Goal: Task Accomplishment & Management: Manage account settings

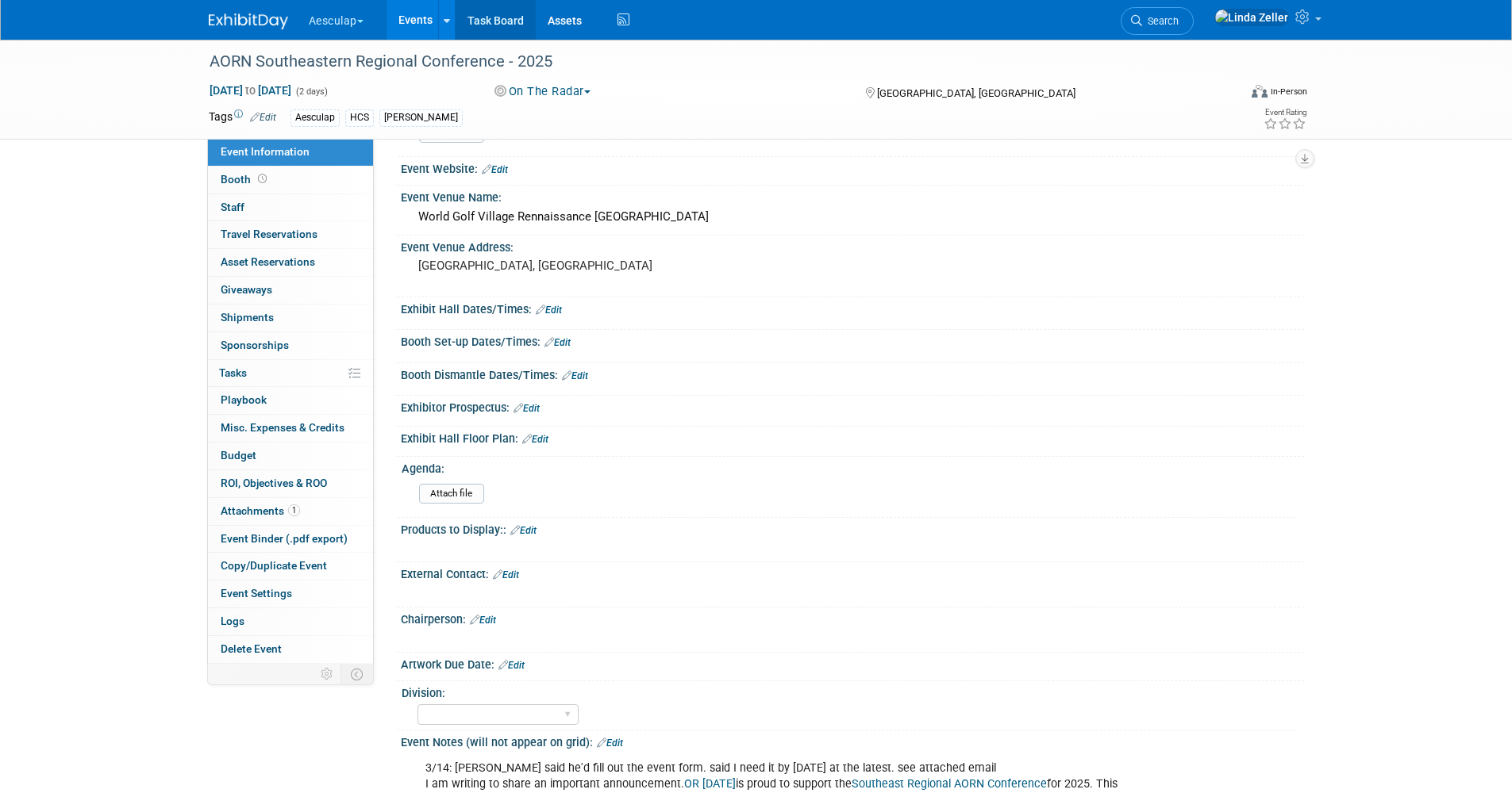
click at [488, 15] on link "Task Board" at bounding box center [496, 20] width 80 height 40
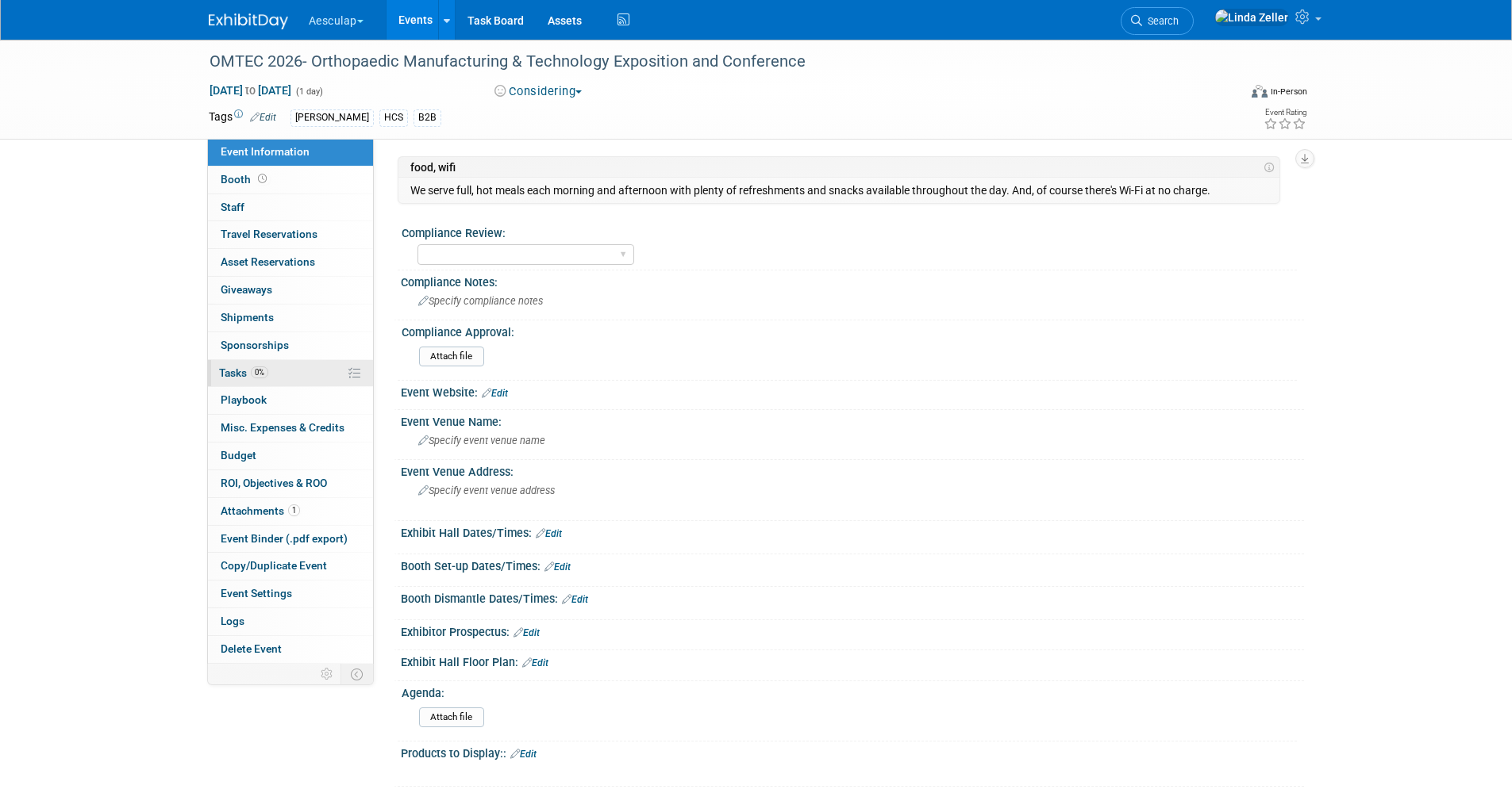
click at [246, 371] on span "Tasks 0%" at bounding box center [244, 372] width 49 height 13
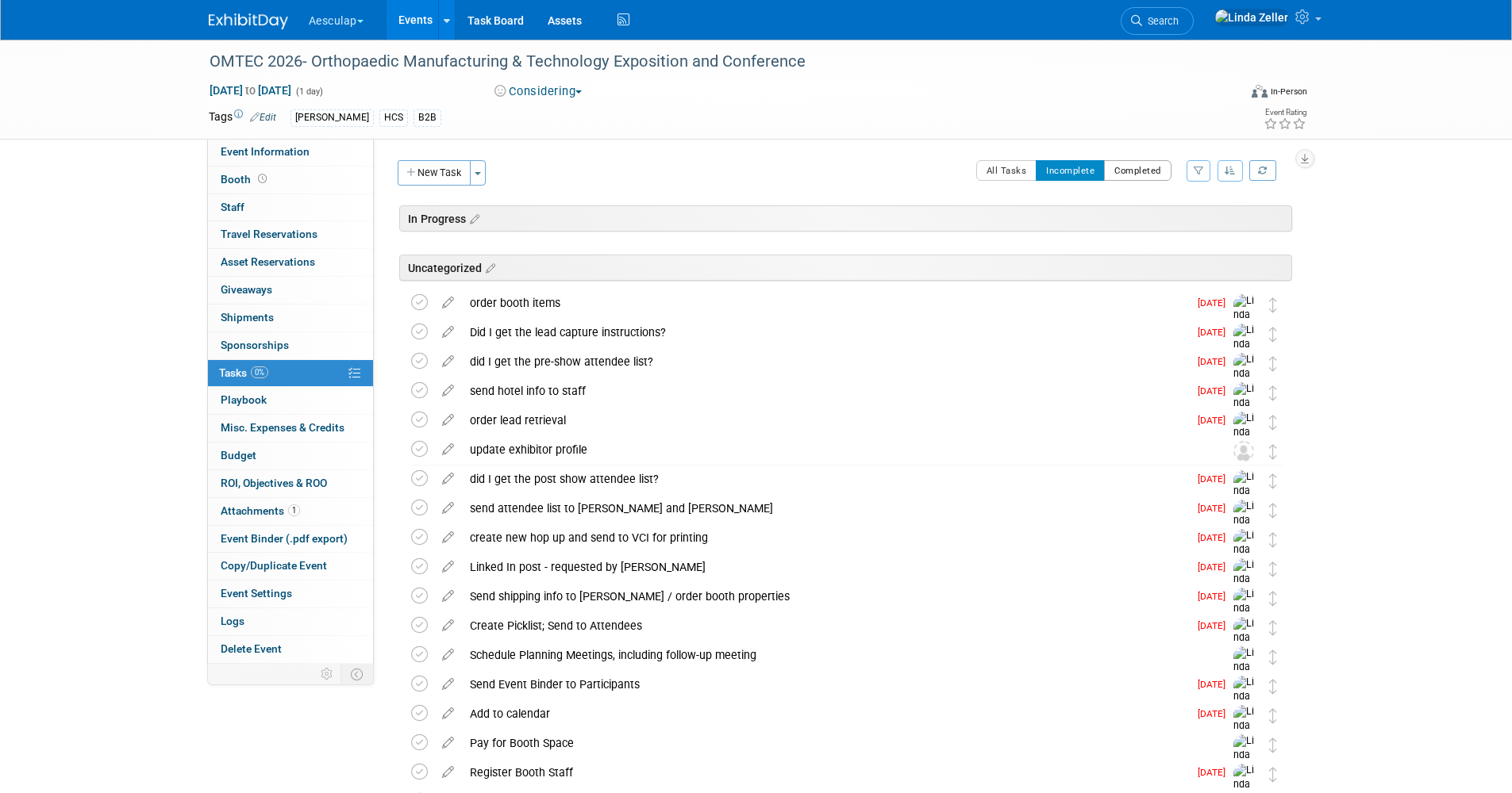
click at [1157, 174] on button "Completed" at bounding box center [1137, 171] width 67 height 20
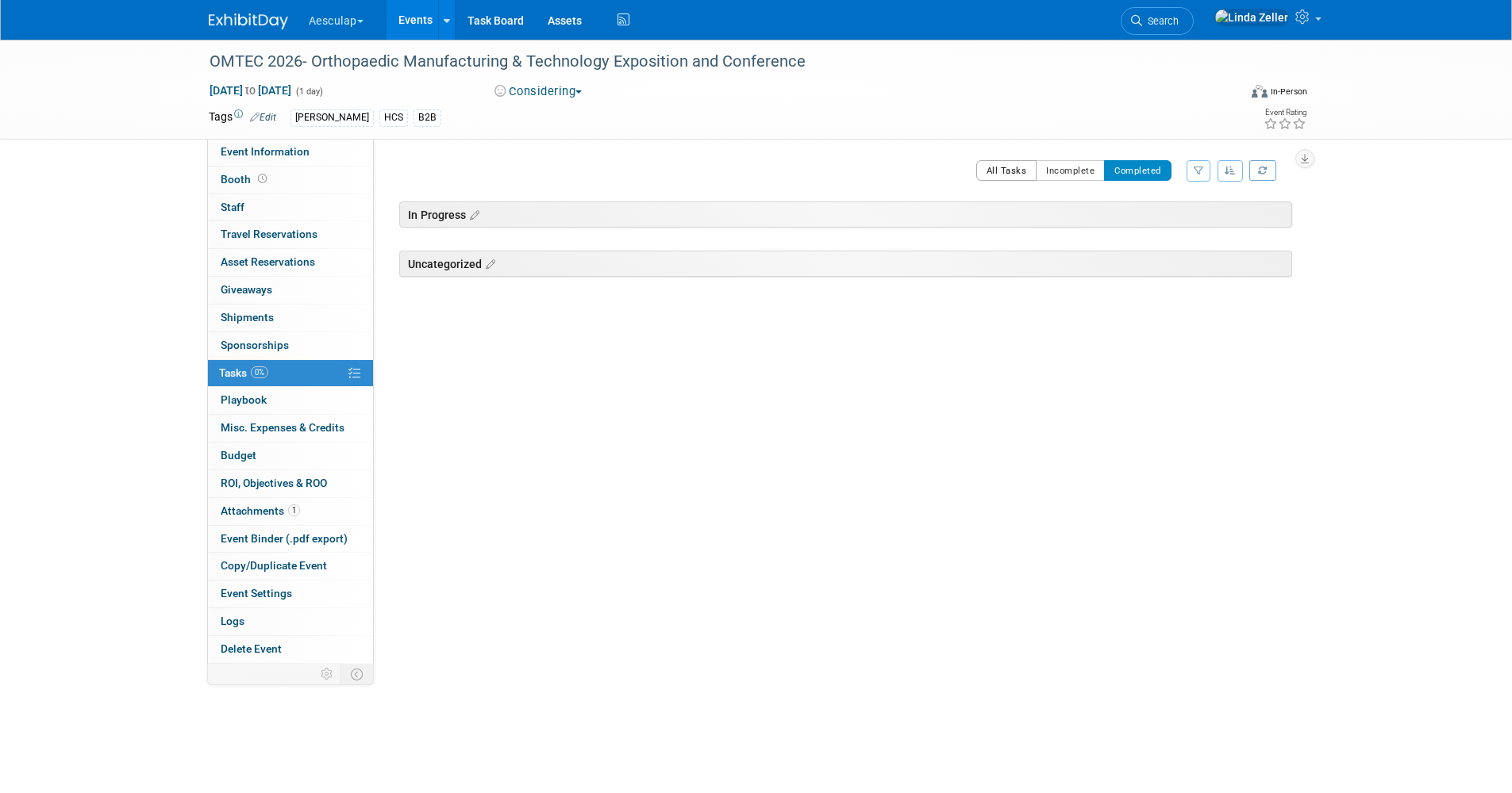
click at [1005, 168] on button "All Tasks" at bounding box center [1007, 171] width 61 height 20
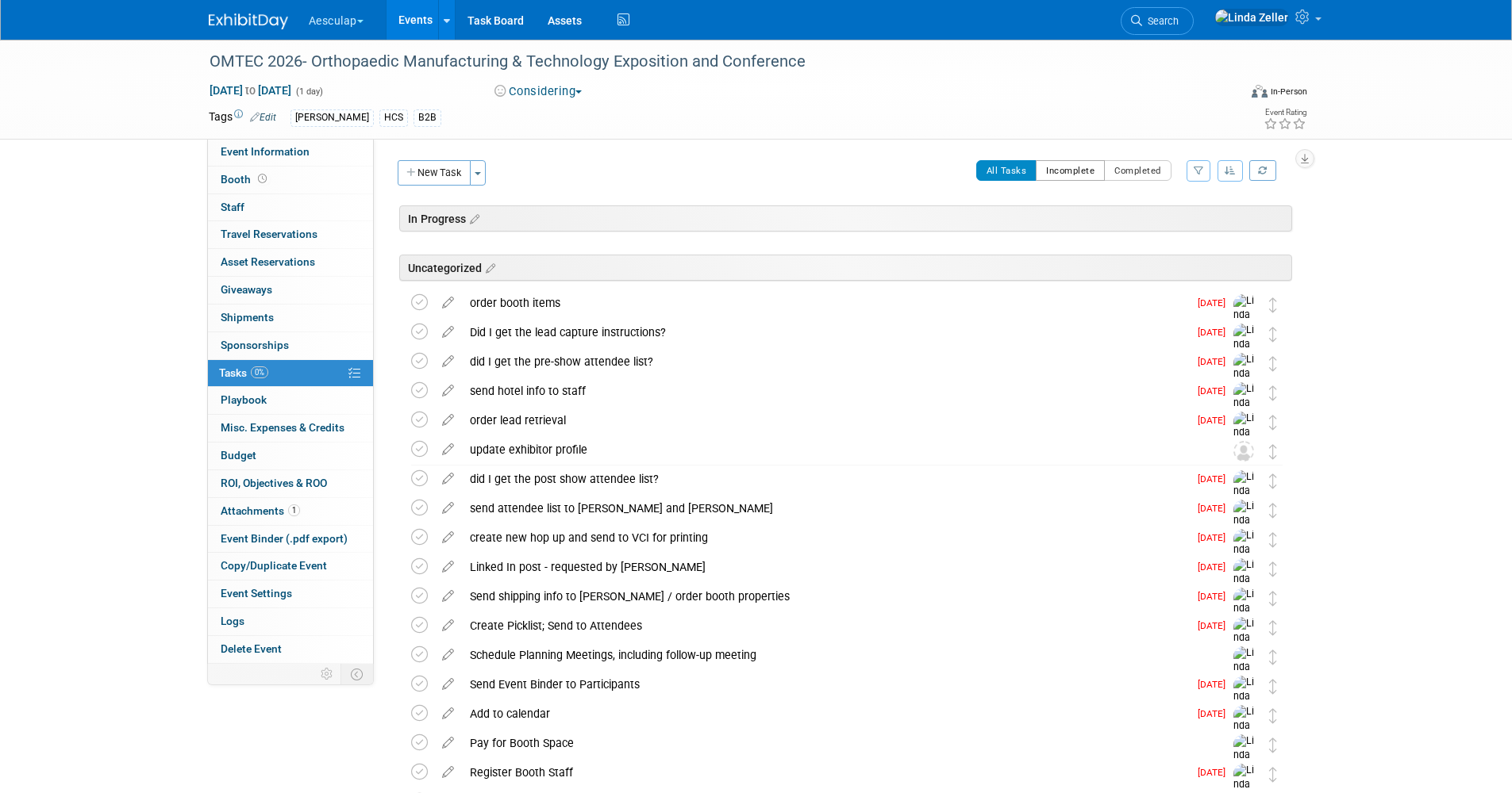
click at [1054, 173] on button "Incomplete" at bounding box center [1070, 171] width 69 height 20
click at [442, 301] on icon at bounding box center [447, 299] width 28 height 20
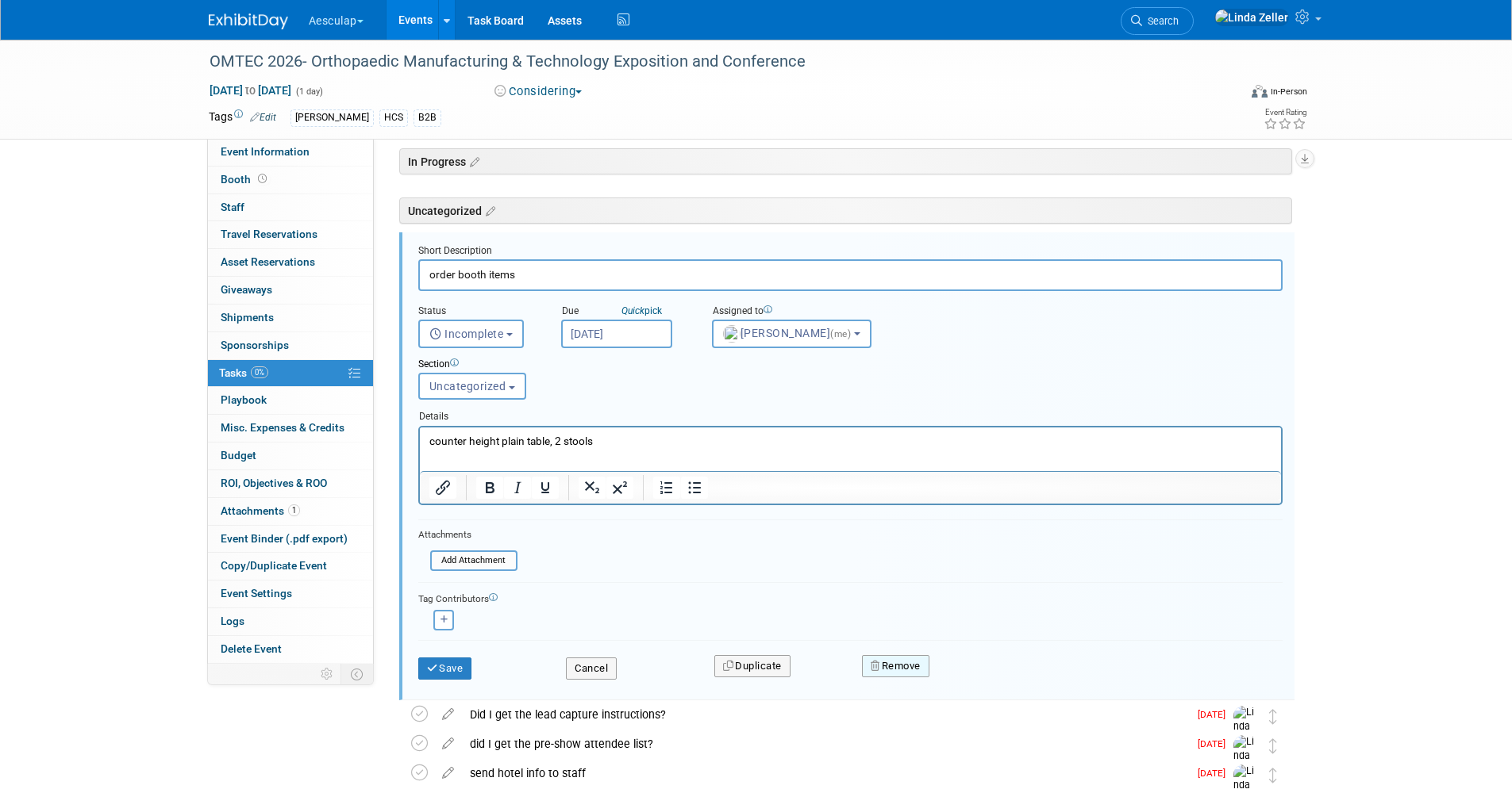
click at [884, 671] on button "Remove" at bounding box center [895, 666] width 67 height 22
click at [984, 678] on link "Yes" at bounding box center [985, 679] width 46 height 25
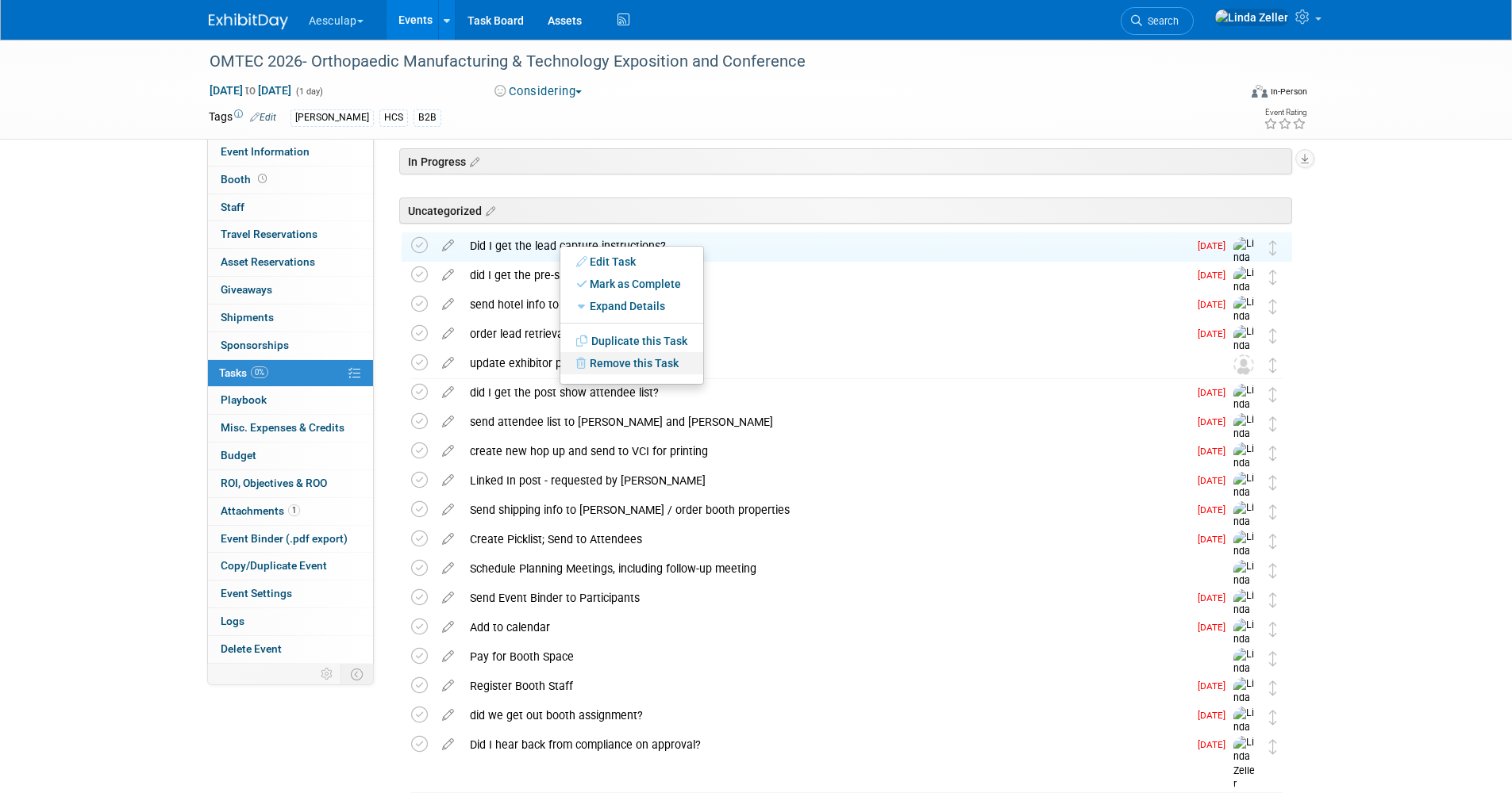
click at [610, 365] on link "Remove this Task" at bounding box center [632, 363] width 143 height 22
click at [765, 379] on link "Yes" at bounding box center [763, 376] width 46 height 25
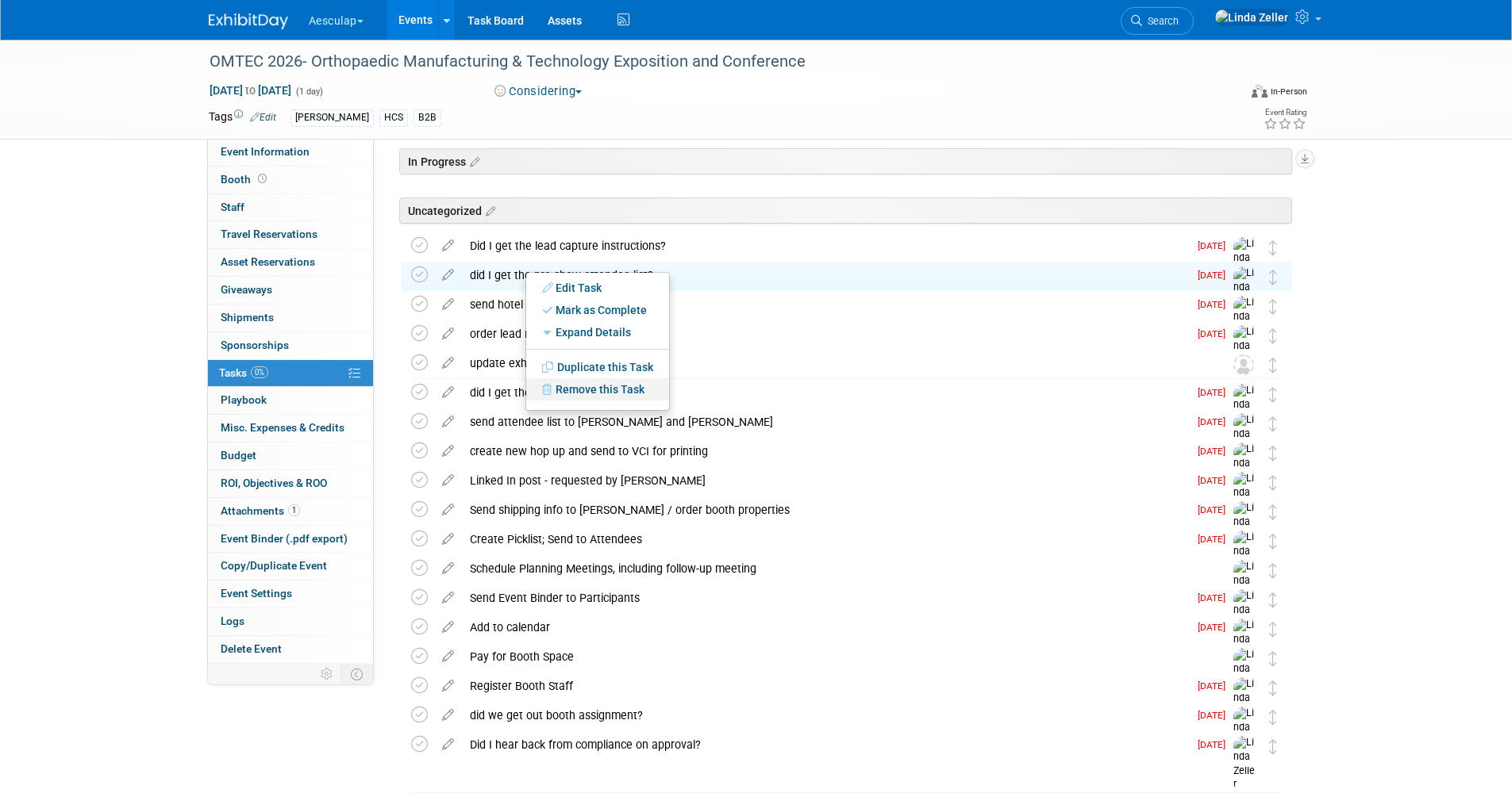
click at [571, 386] on link "Remove this Task" at bounding box center [598, 389] width 143 height 22
click at [713, 398] on icon at bounding box center [717, 402] width 9 height 8
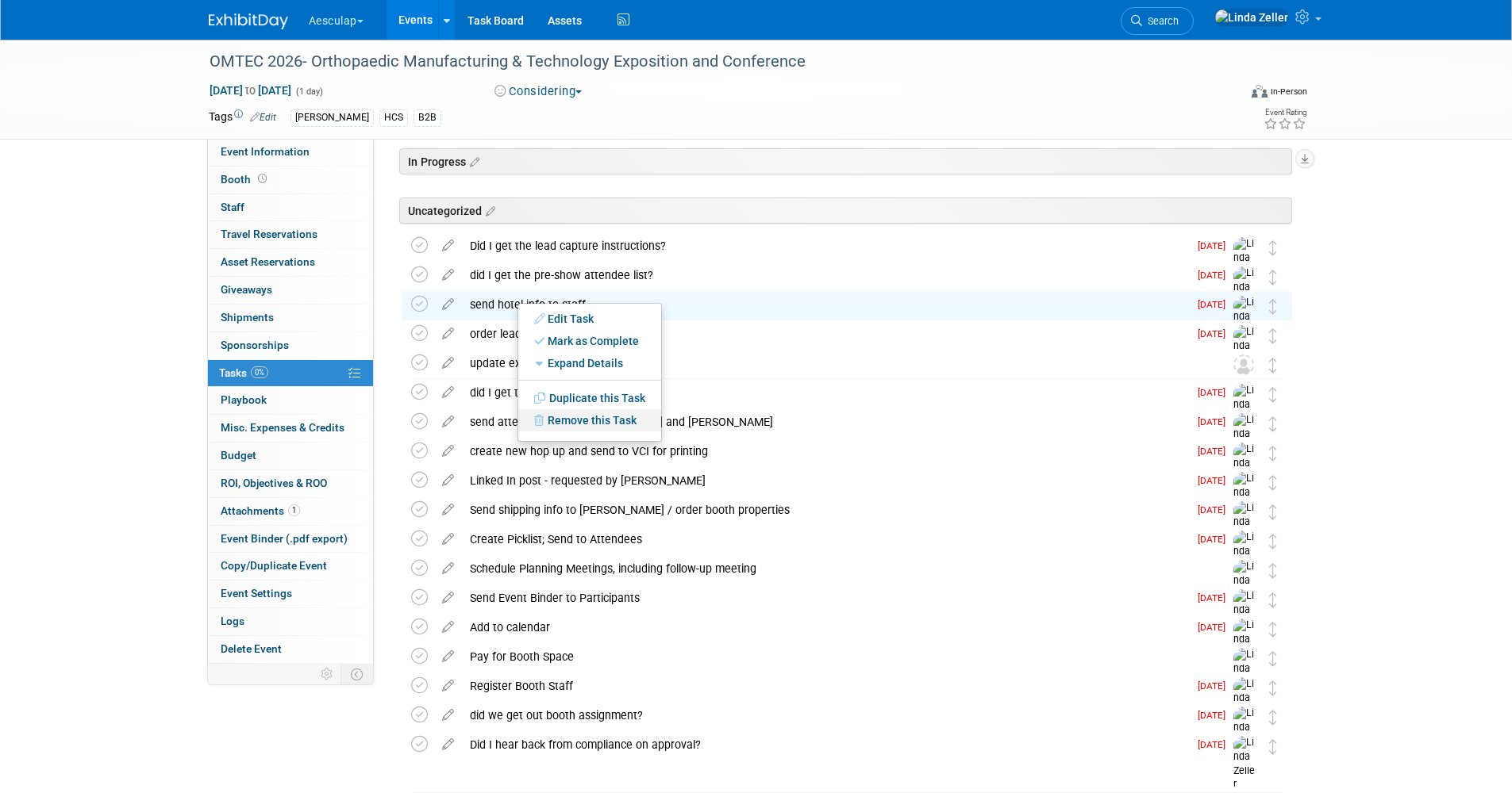
click at [567, 411] on link "Remove this Task" at bounding box center [589, 421] width 143 height 22
click at [718, 431] on link "Yes" at bounding box center [720, 433] width 46 height 25
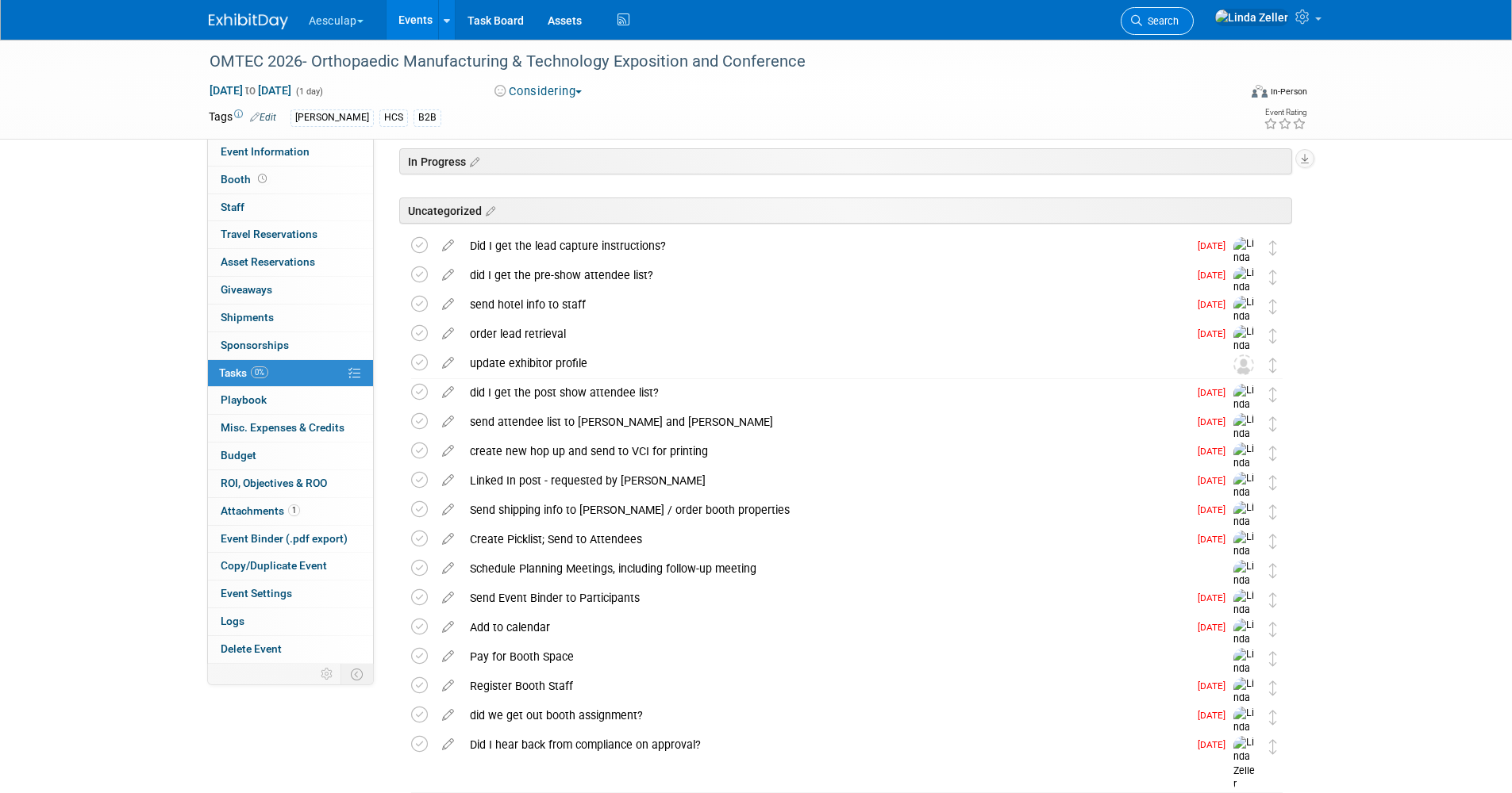
click at [1142, 25] on icon at bounding box center [1136, 20] width 11 height 11
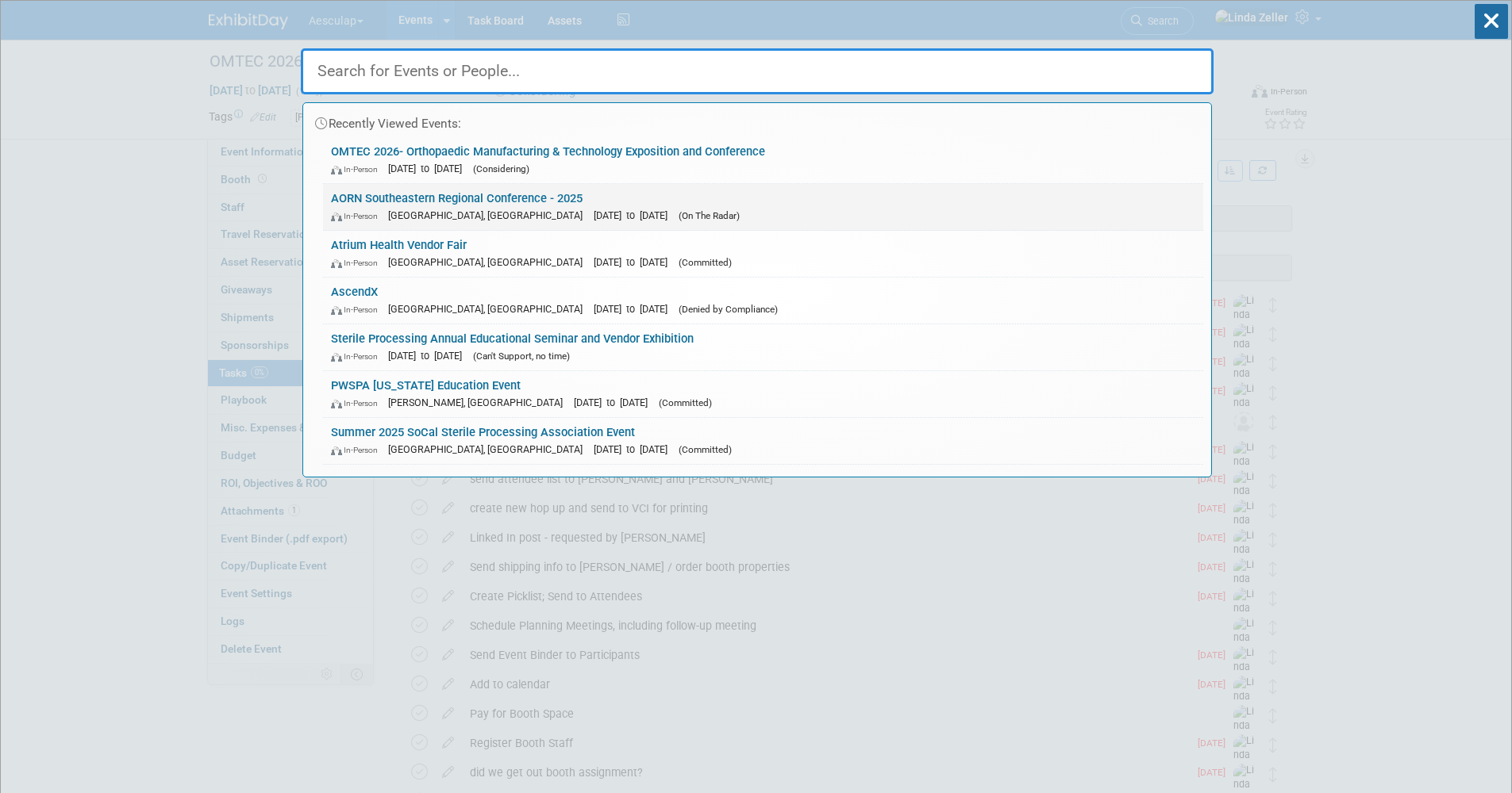
click at [478, 207] on div "In-Person St. Augustine, FL Nov 1, 2025 to Nov 2, 2025 (On The Radar)" at bounding box center [763, 216] width 864 height 17
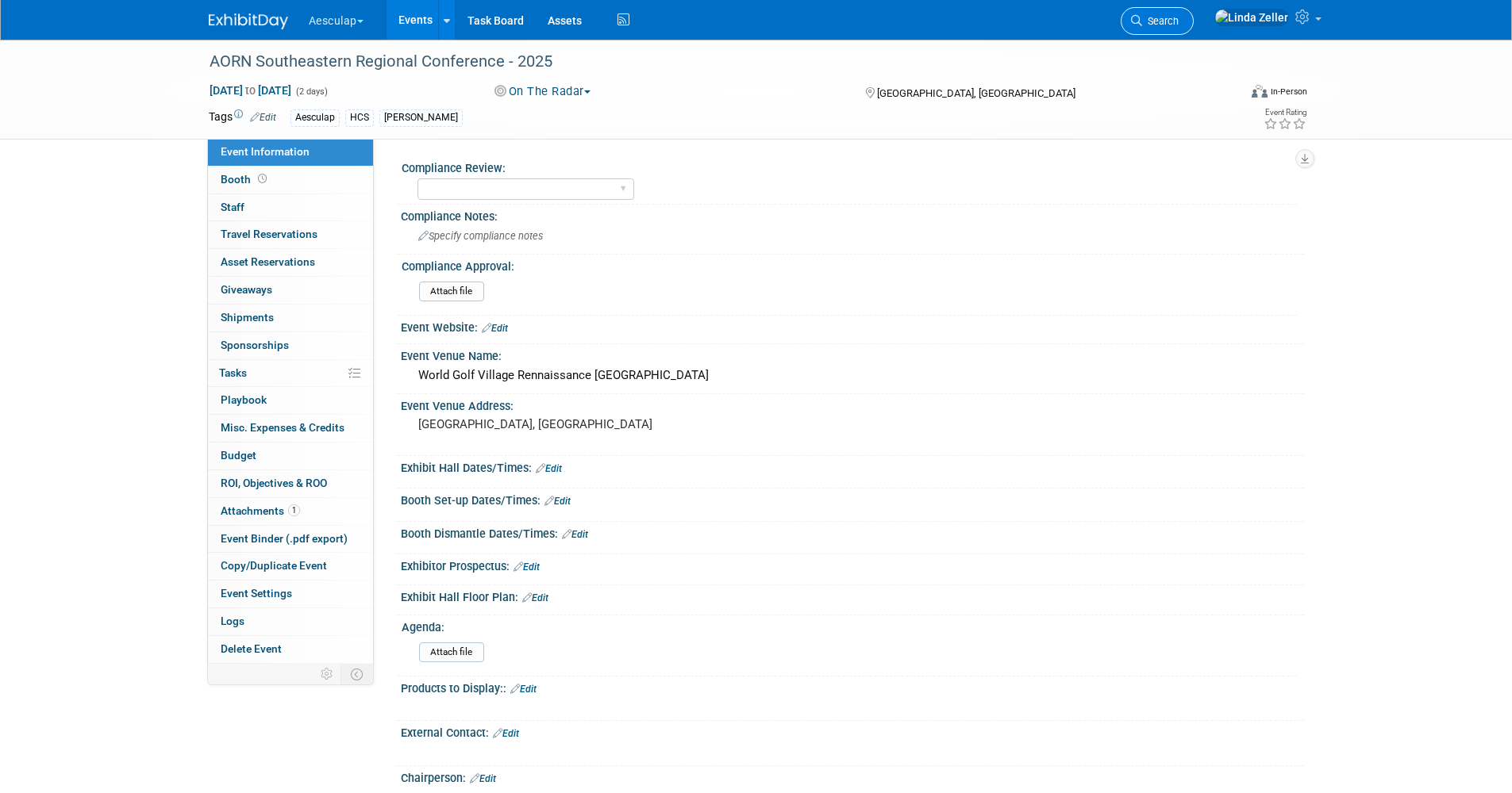
click at [1179, 26] on span "Search" at bounding box center [1160, 21] width 37 height 12
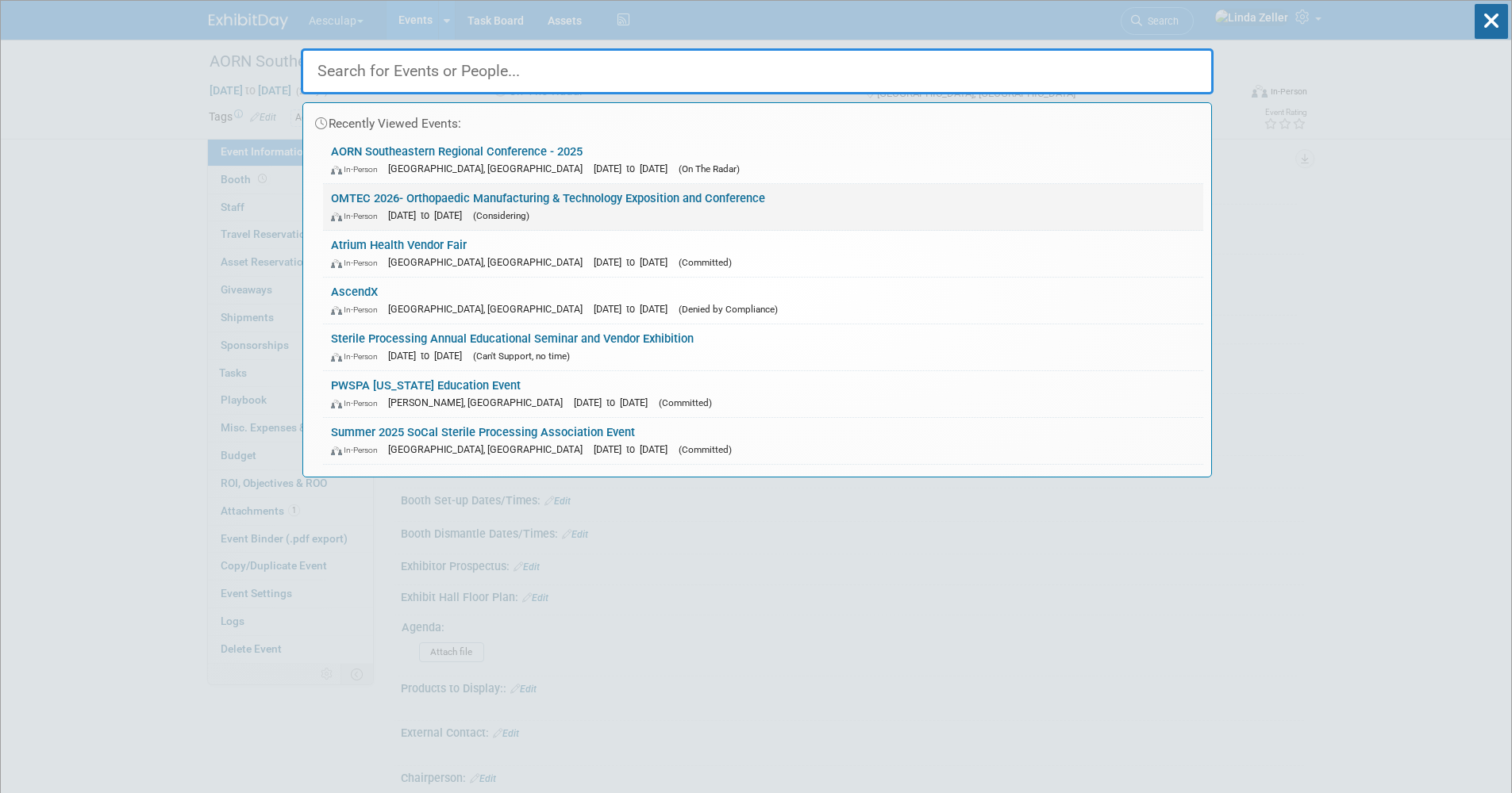
click at [436, 196] on link "OMTEC 2026- Orthopaedic Manufacturing & Technology Exposition and Conference In…" at bounding box center [763, 207] width 880 height 46
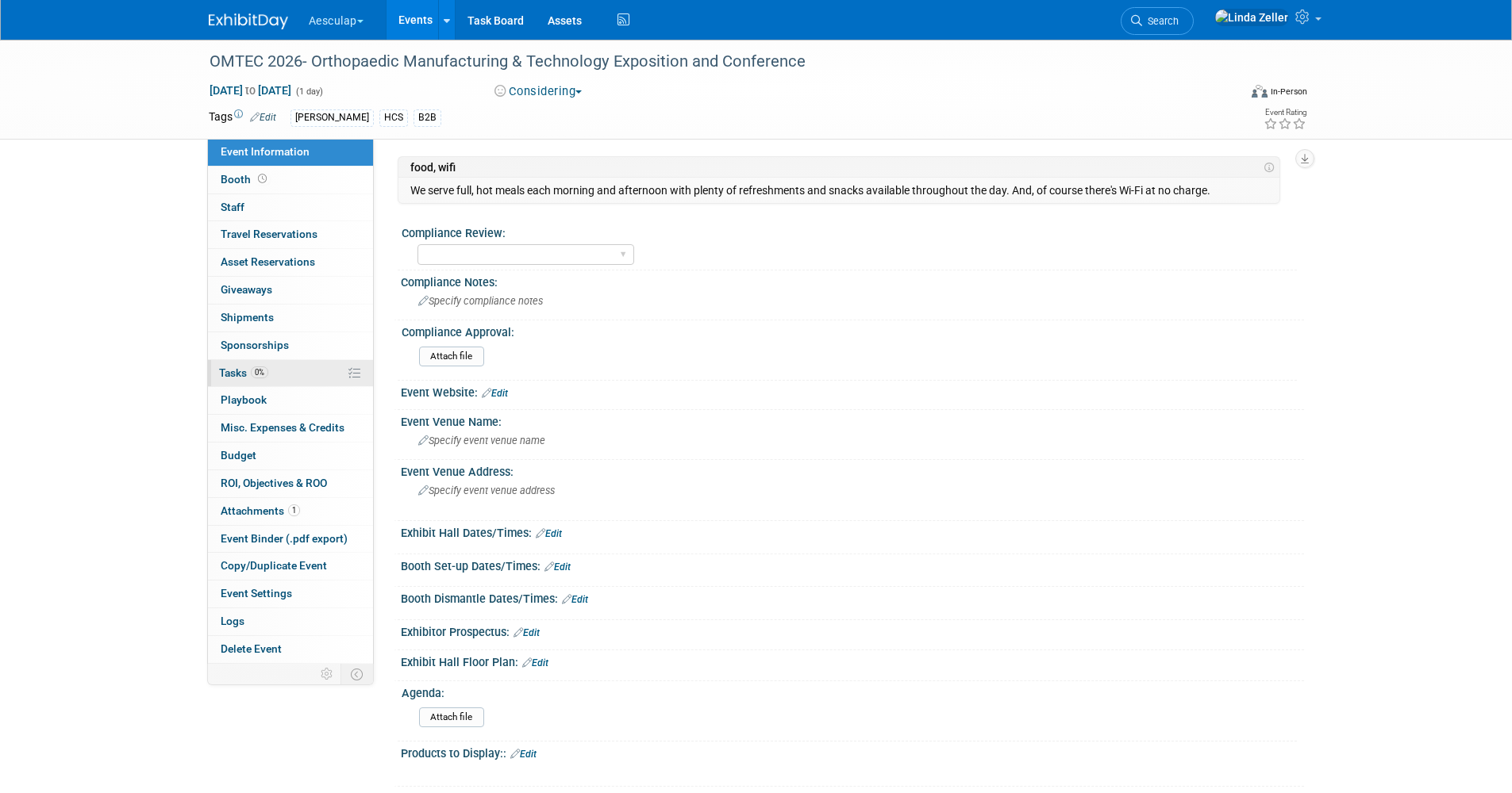
click at [238, 368] on span "Tasks 0%" at bounding box center [244, 372] width 49 height 13
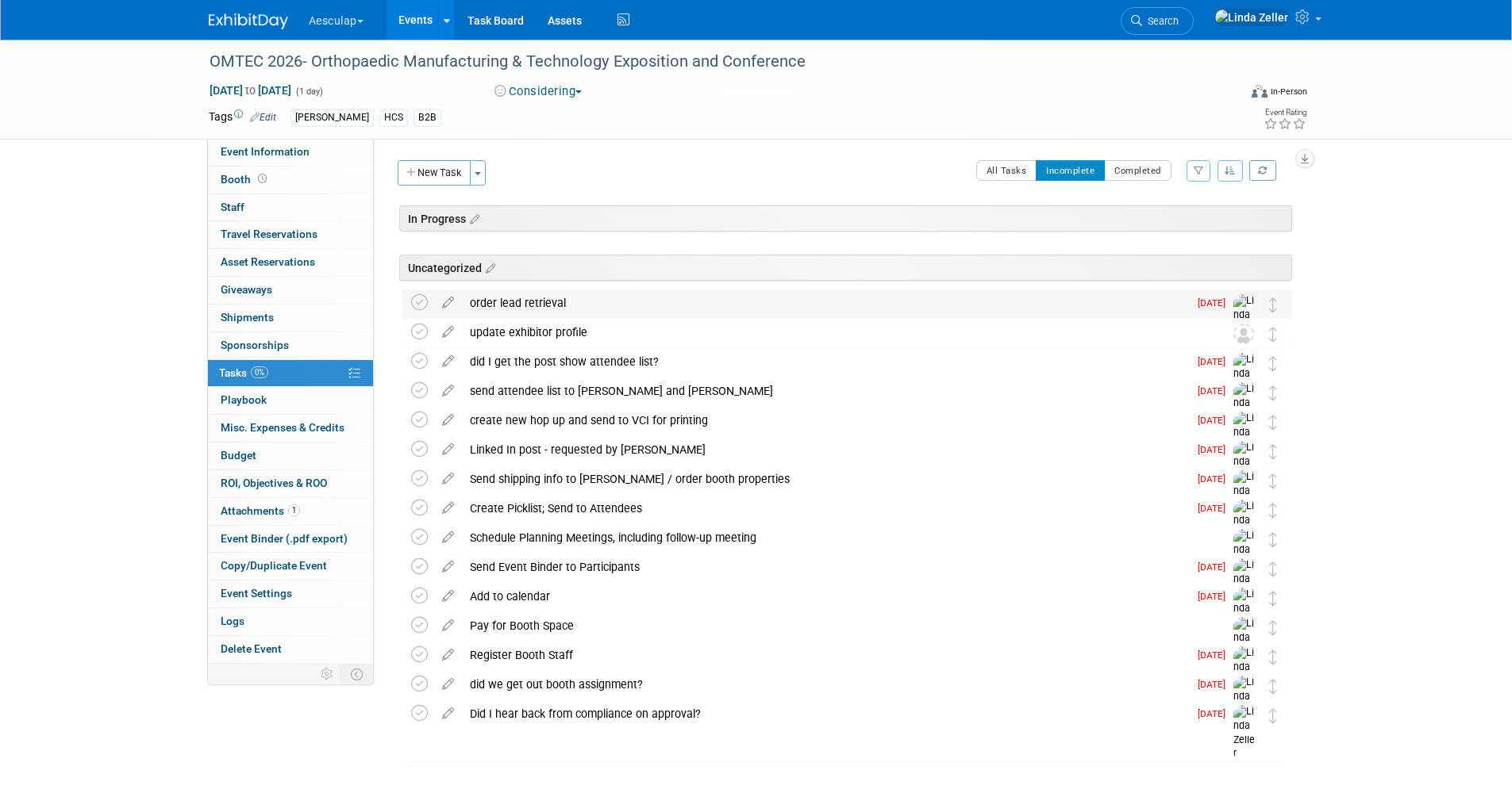
click at [504, 297] on div "order lead retrieval" at bounding box center [825, 303] width 726 height 27
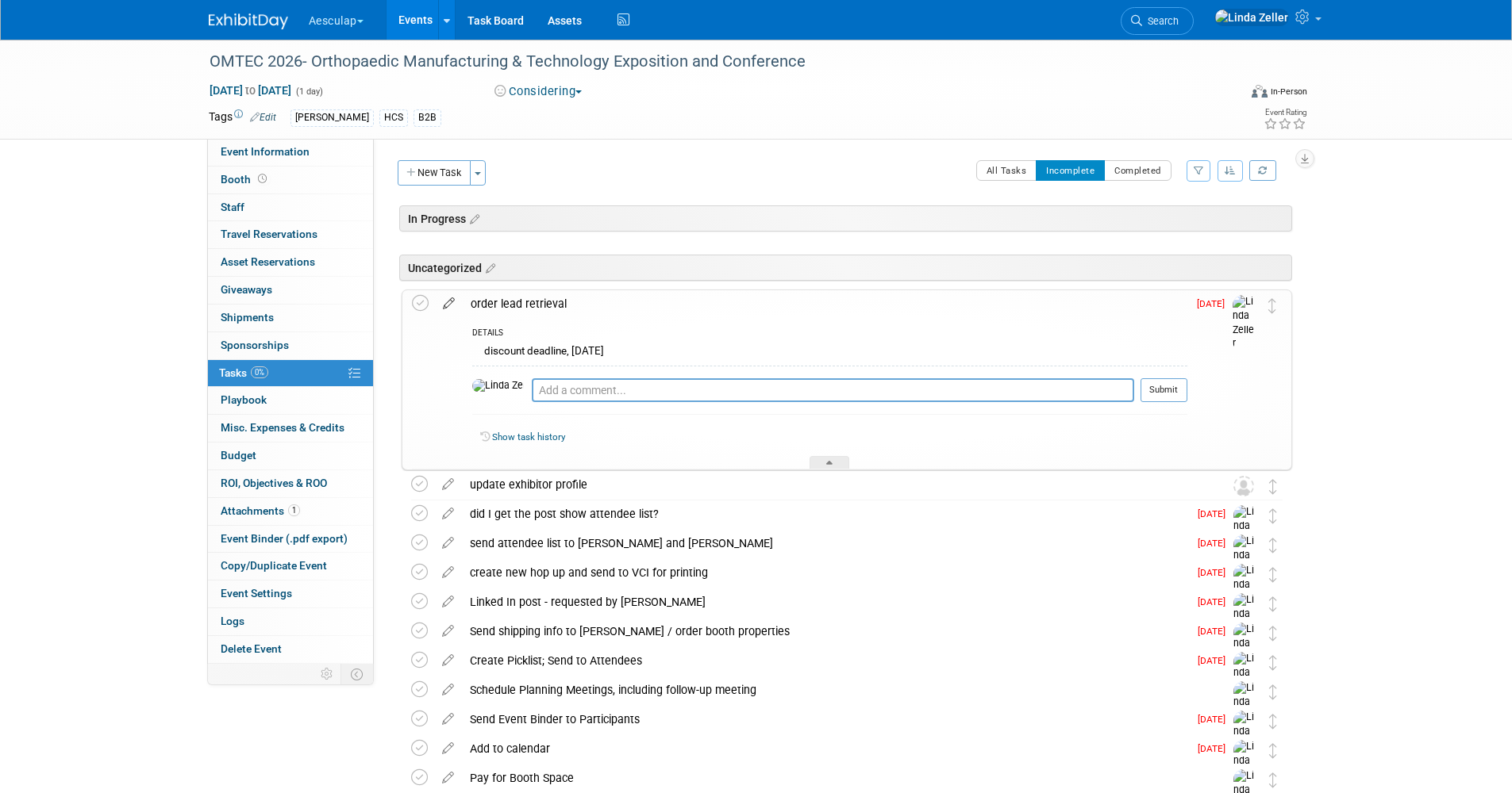
click at [448, 305] on icon at bounding box center [448, 300] width 28 height 20
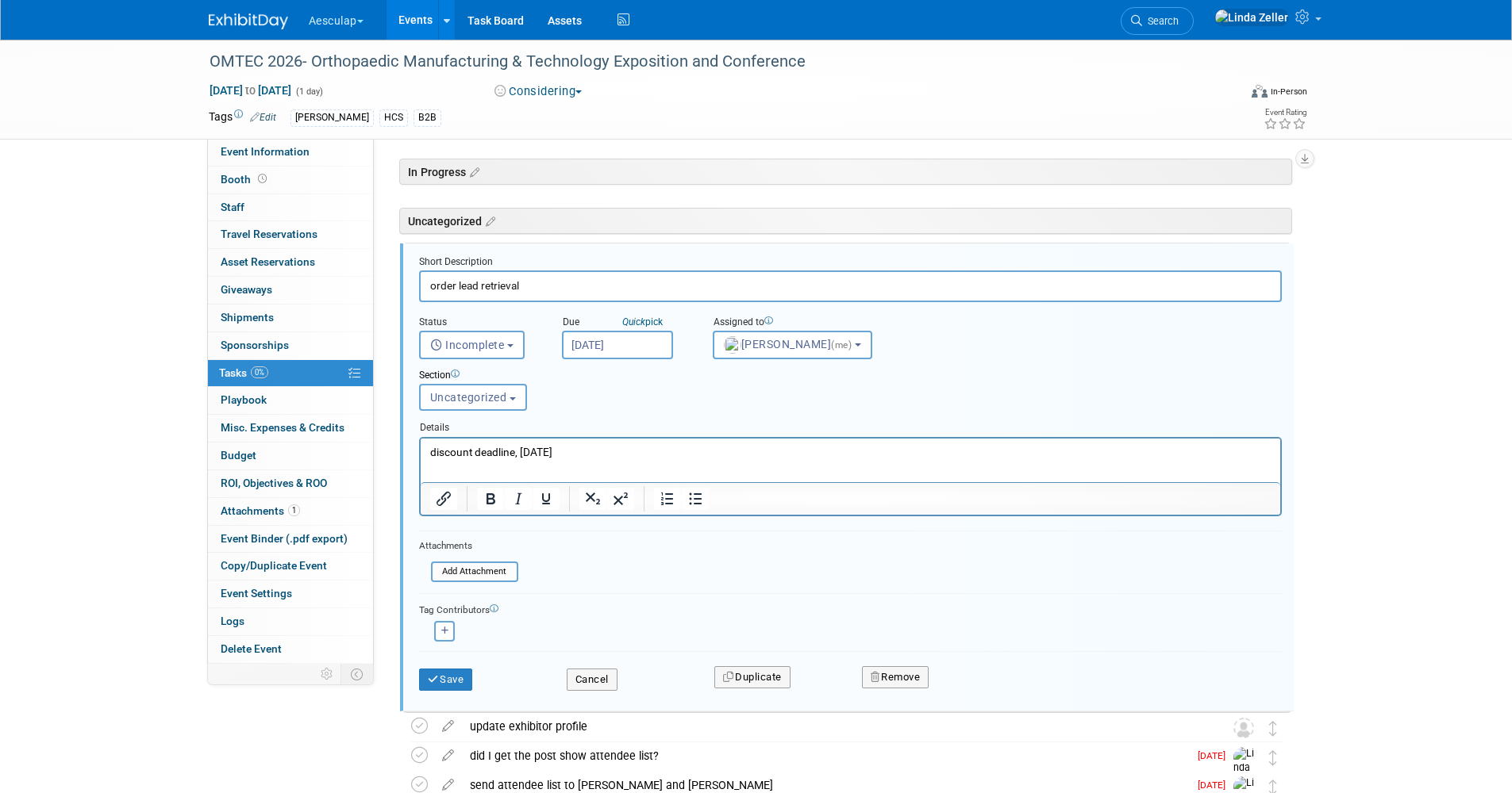
scroll to position [58, 0]
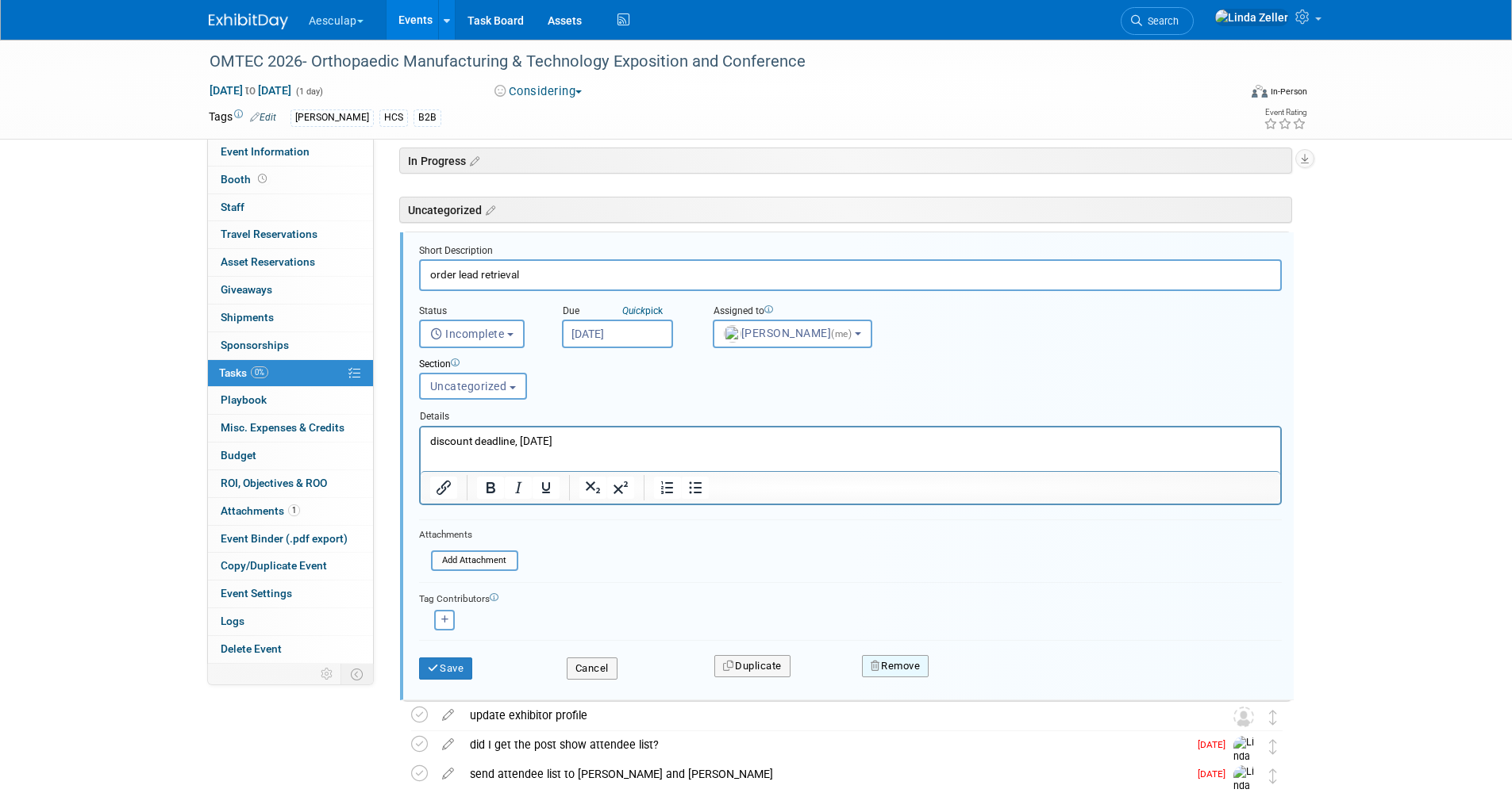
click at [888, 668] on button "Remove" at bounding box center [895, 666] width 67 height 22
click at [966, 674] on link "Yes" at bounding box center [985, 679] width 46 height 25
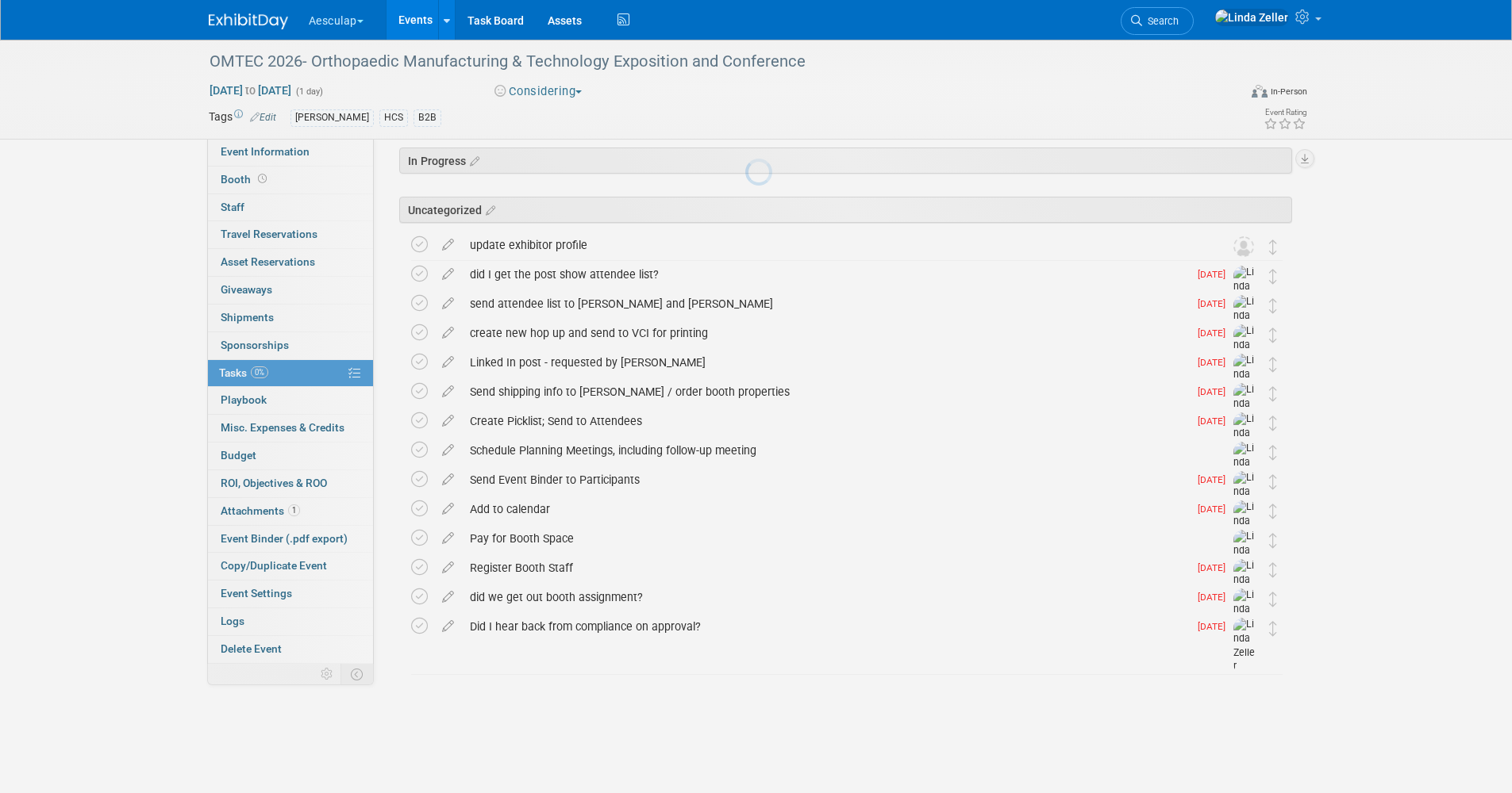
scroll to position [4, 0]
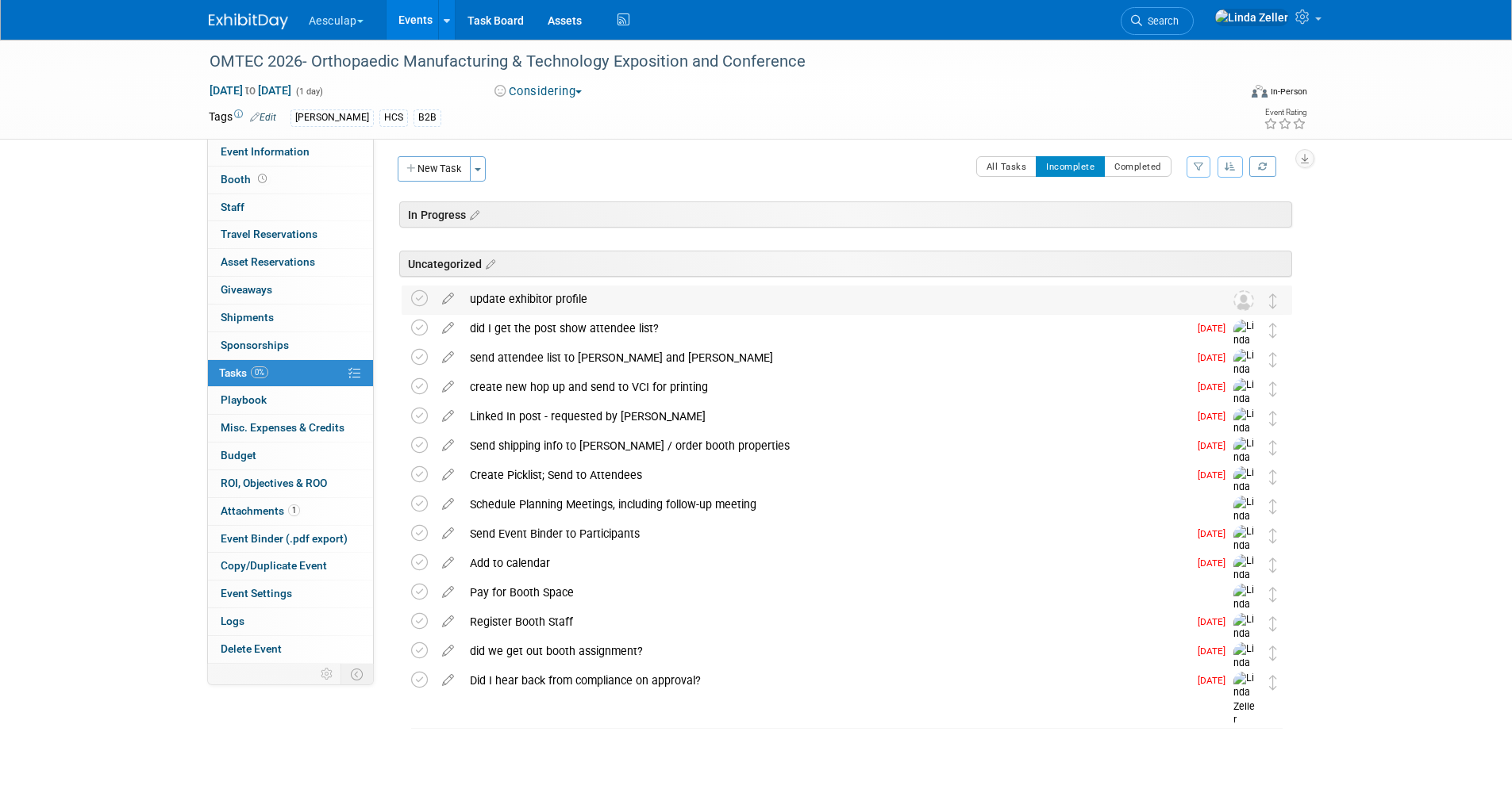
click at [520, 296] on div "update exhibitor profile" at bounding box center [832, 299] width 740 height 27
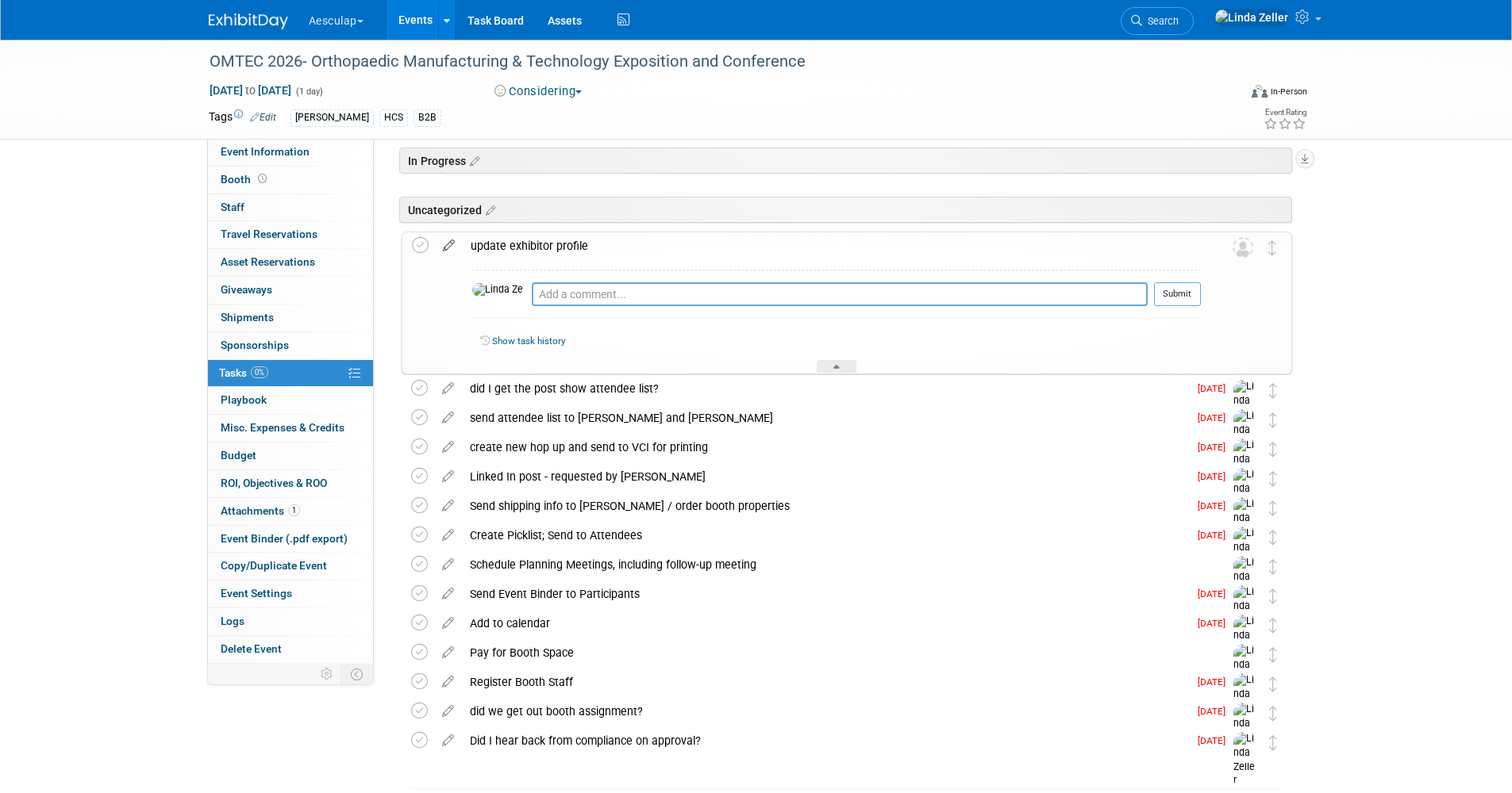
click at [447, 242] on icon at bounding box center [448, 241] width 28 height 20
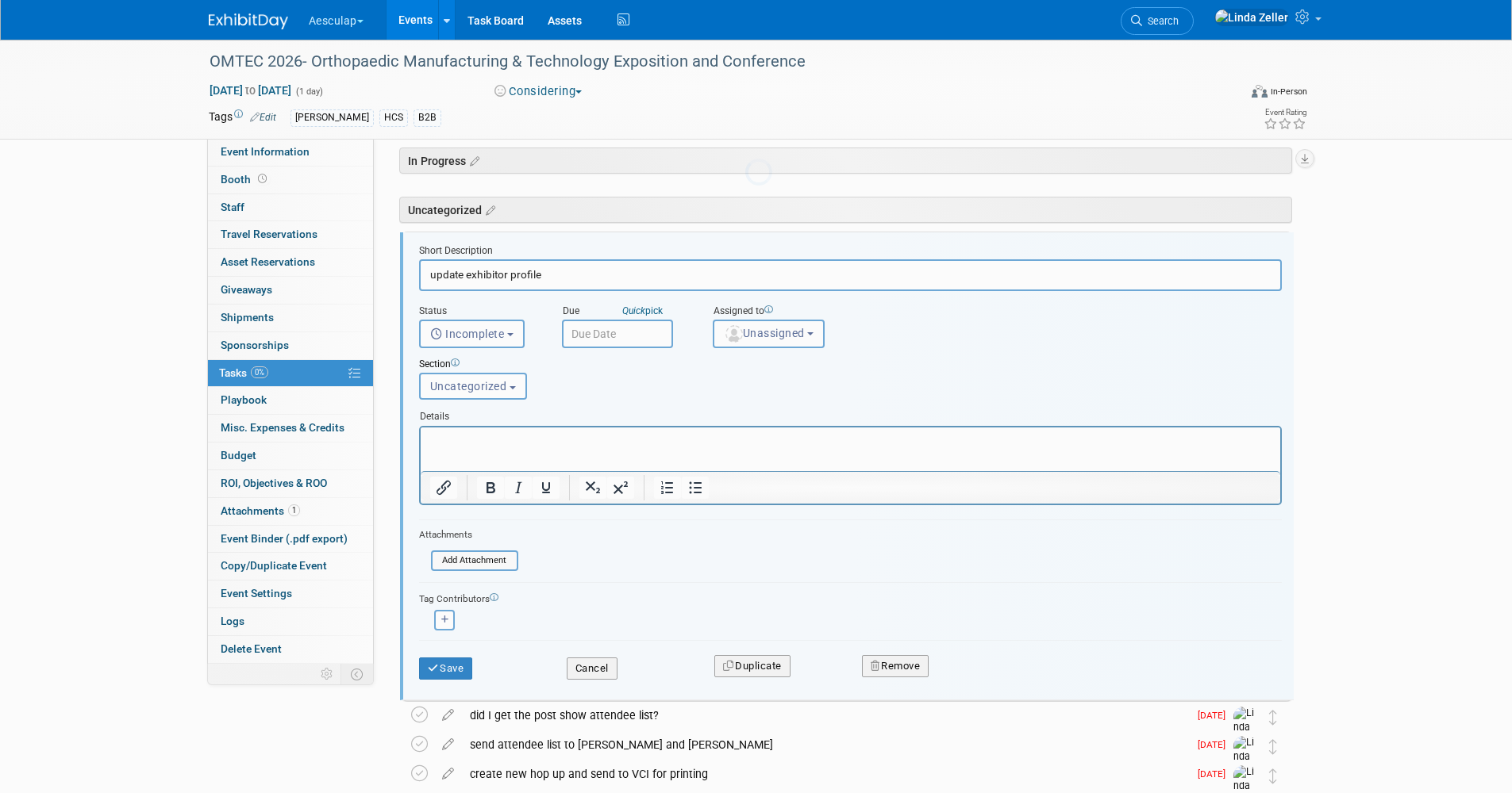
scroll to position [0, 0]
click at [887, 665] on button "Remove" at bounding box center [895, 666] width 67 height 22
click at [971, 679] on icon at bounding box center [973, 679] width 9 height 8
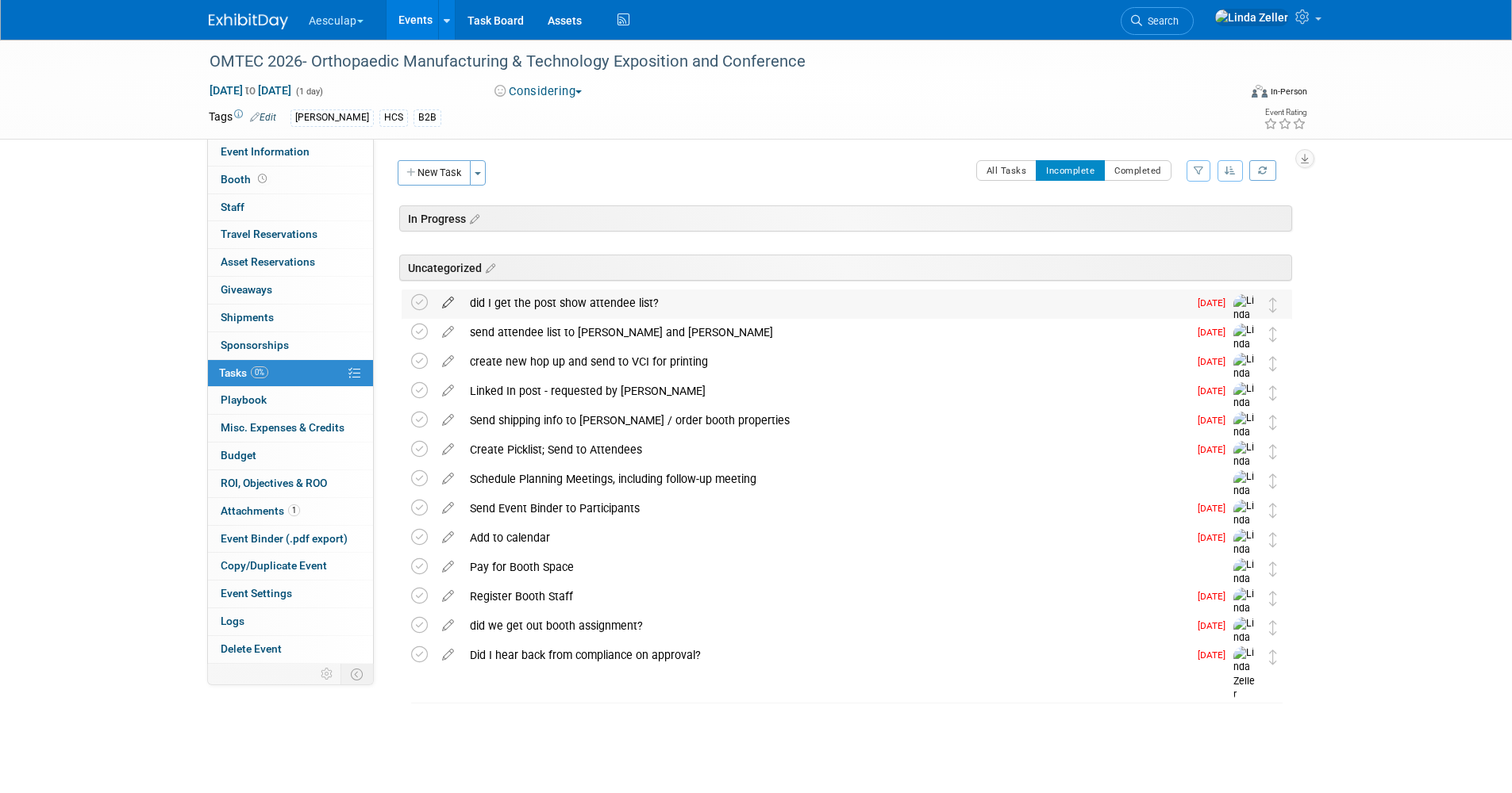
click at [445, 300] on icon at bounding box center [447, 299] width 28 height 20
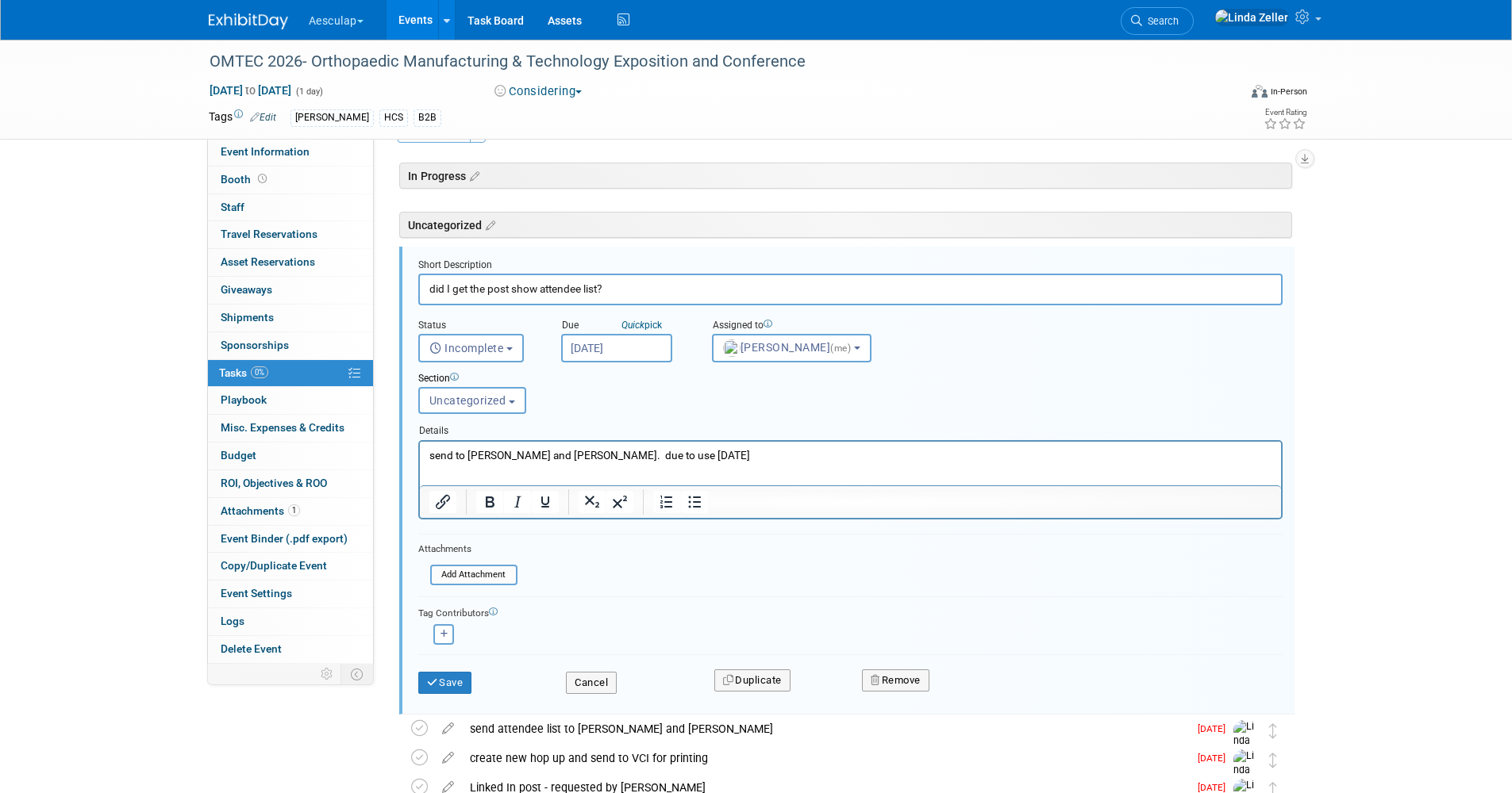
scroll to position [57, 0]
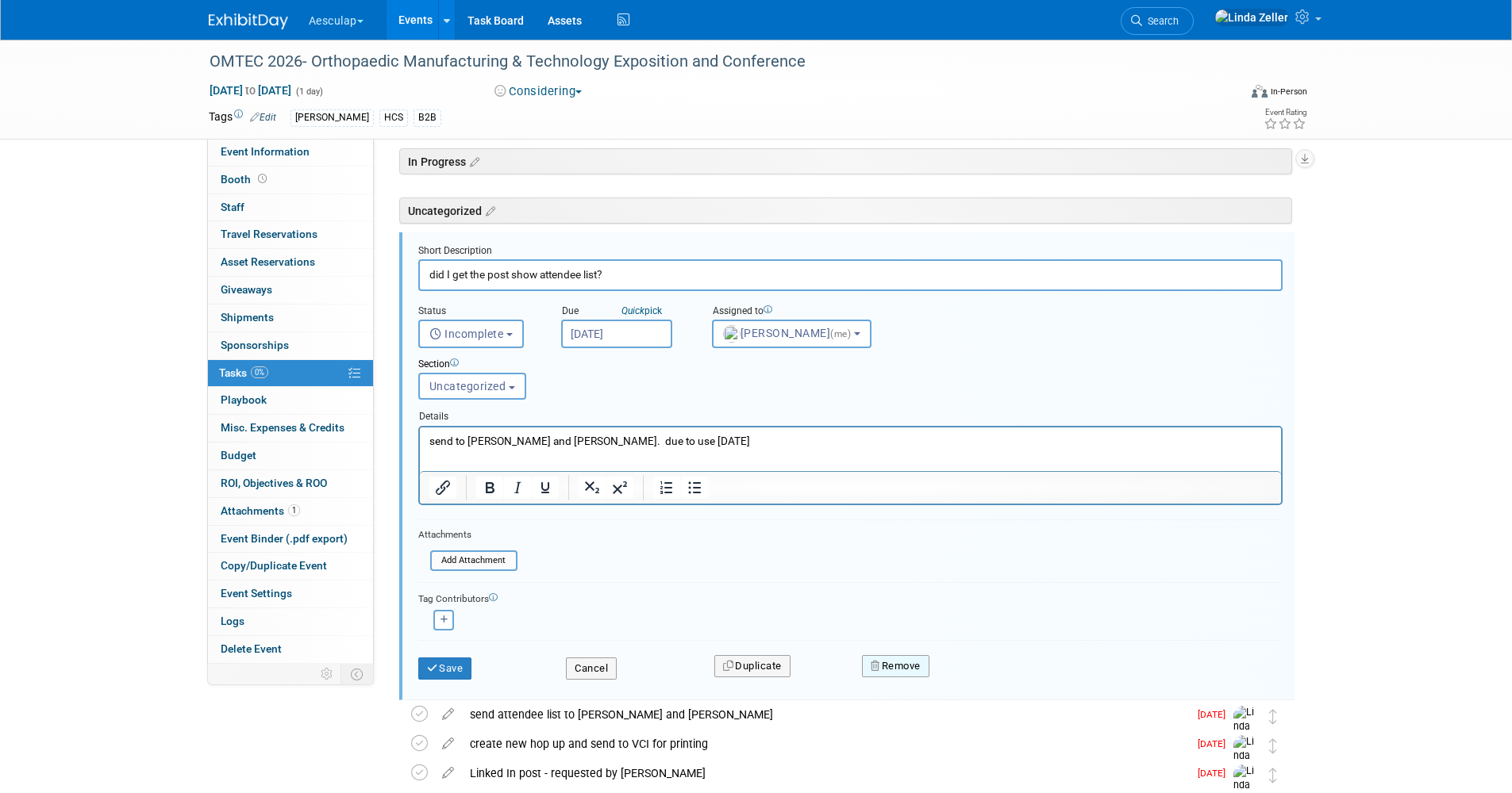
click at [907, 660] on button "Remove" at bounding box center [895, 666] width 67 height 22
click at [969, 682] on icon at bounding box center [973, 679] width 9 height 8
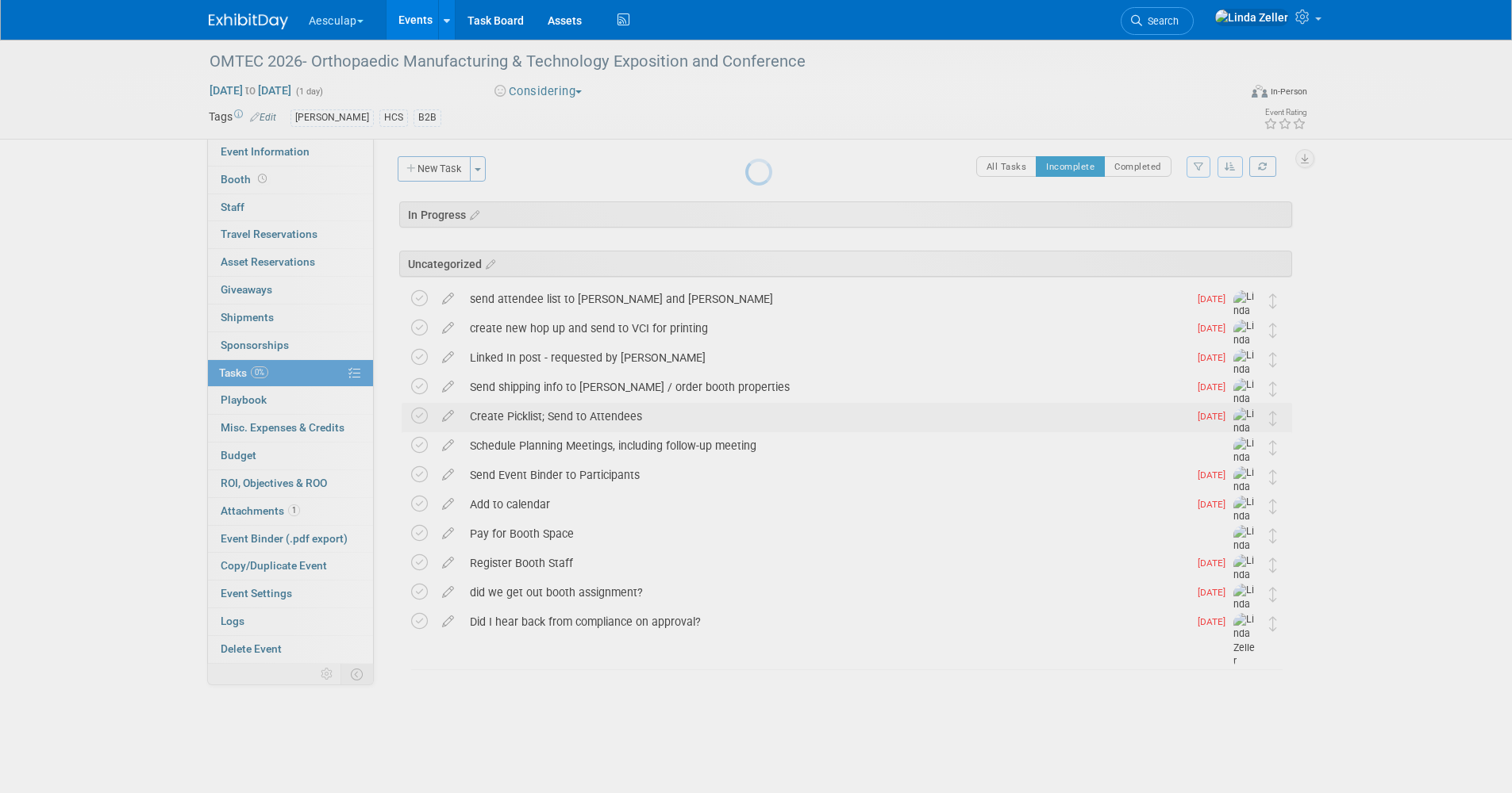
scroll to position [0, 0]
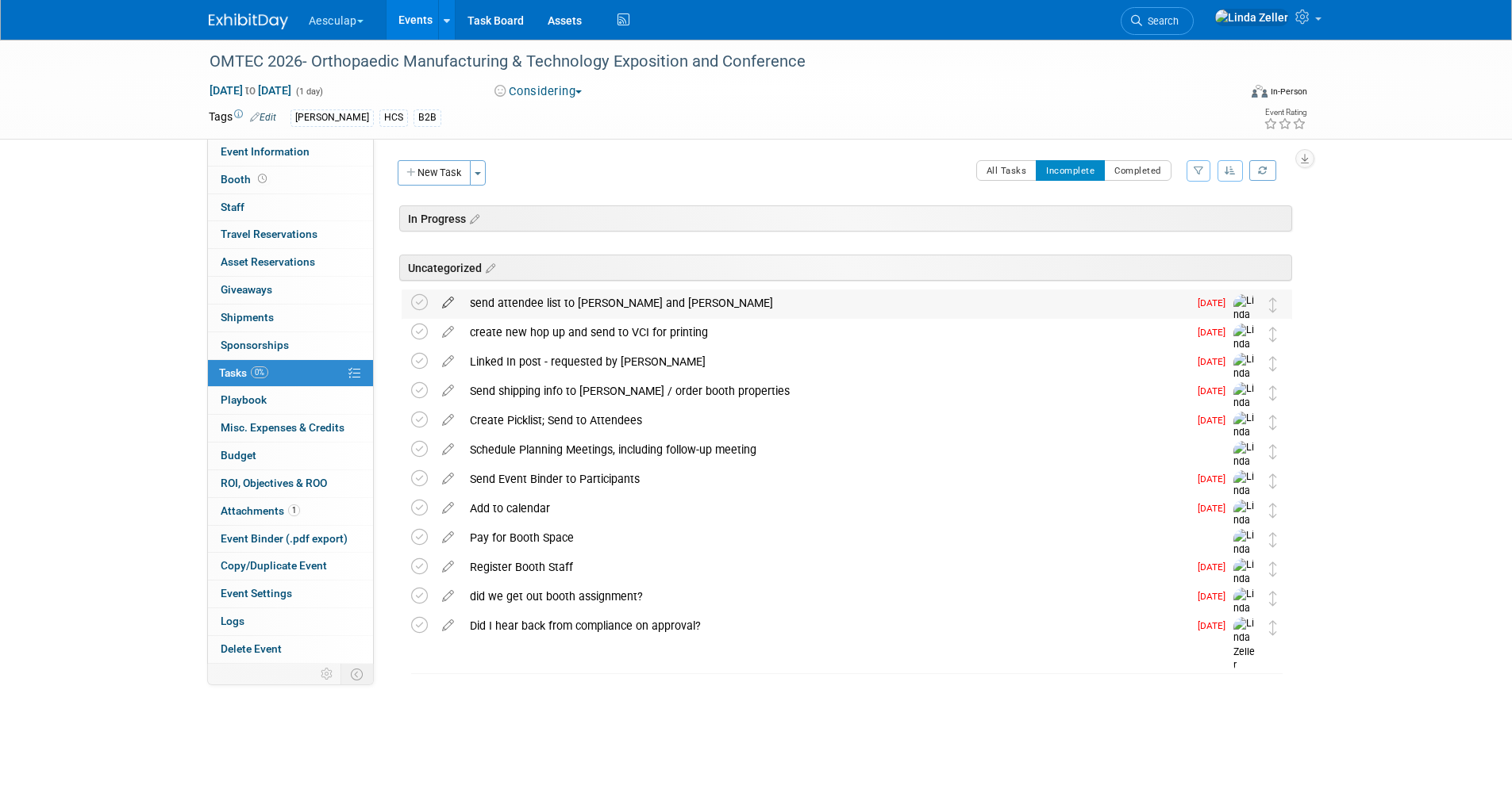
click at [449, 302] on icon at bounding box center [447, 299] width 28 height 20
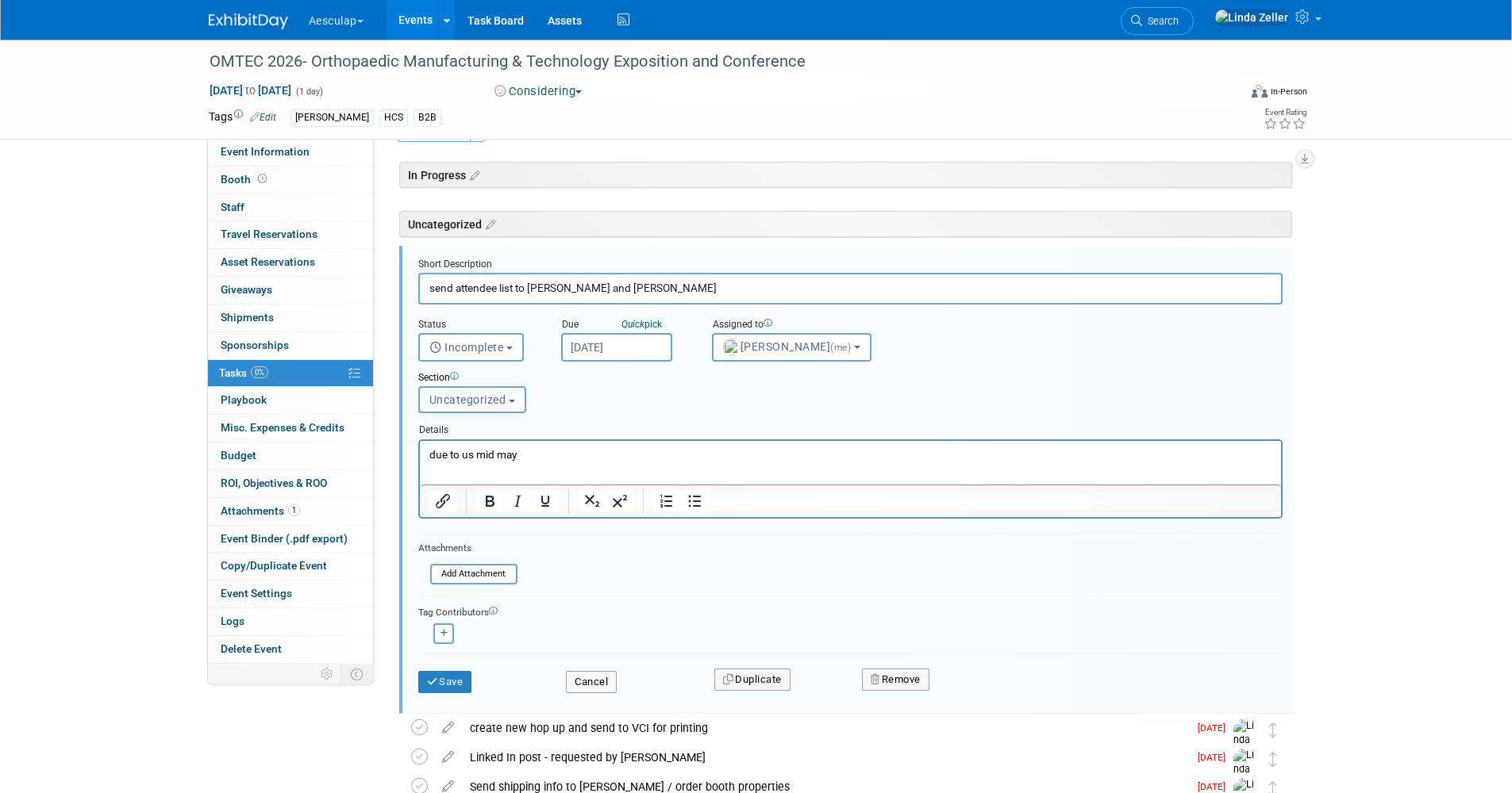
scroll to position [57, 0]
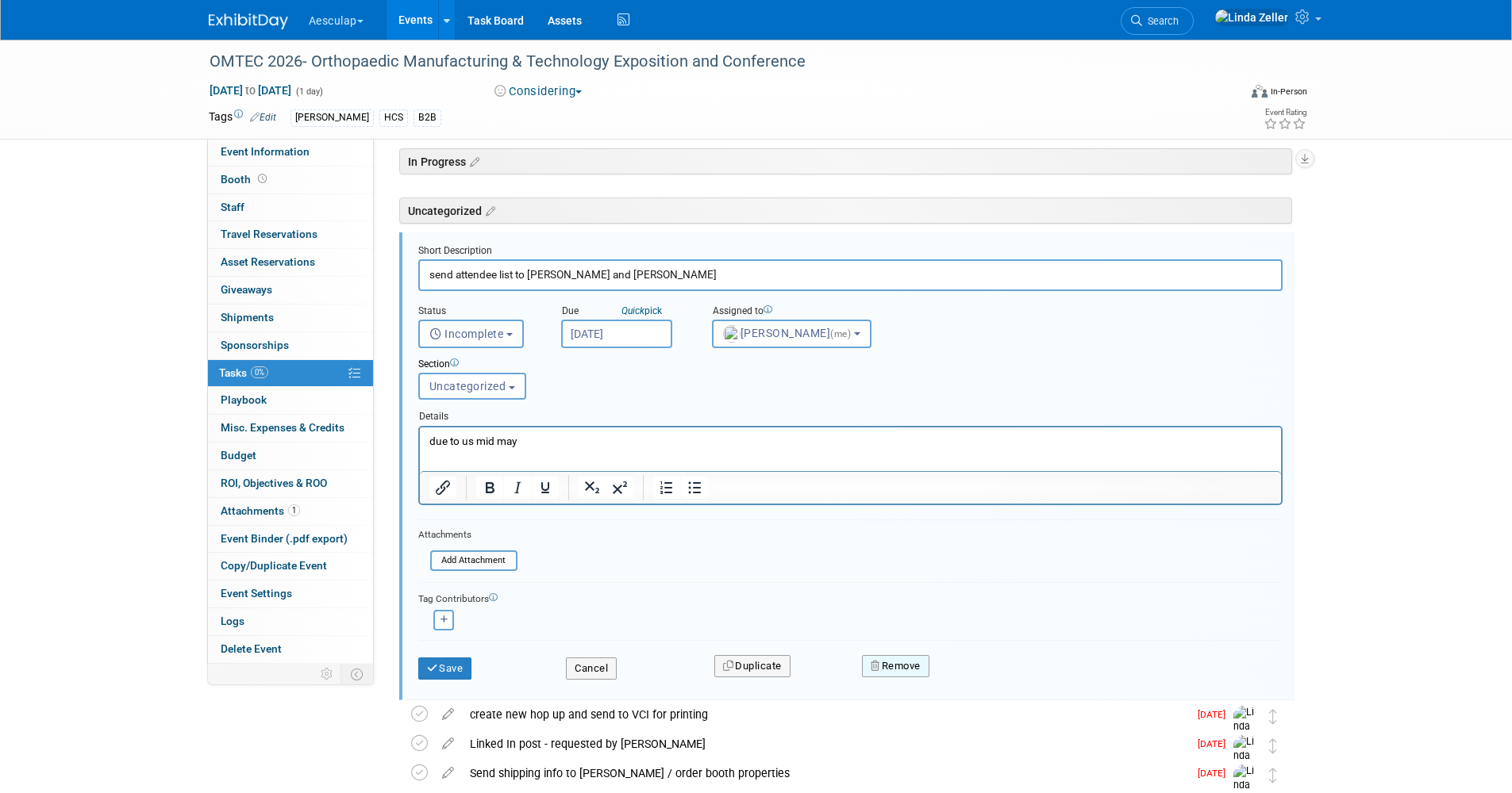
click at [881, 663] on button "Remove" at bounding box center [895, 666] width 67 height 22
click at [972, 682] on icon at bounding box center [973, 679] width 9 height 8
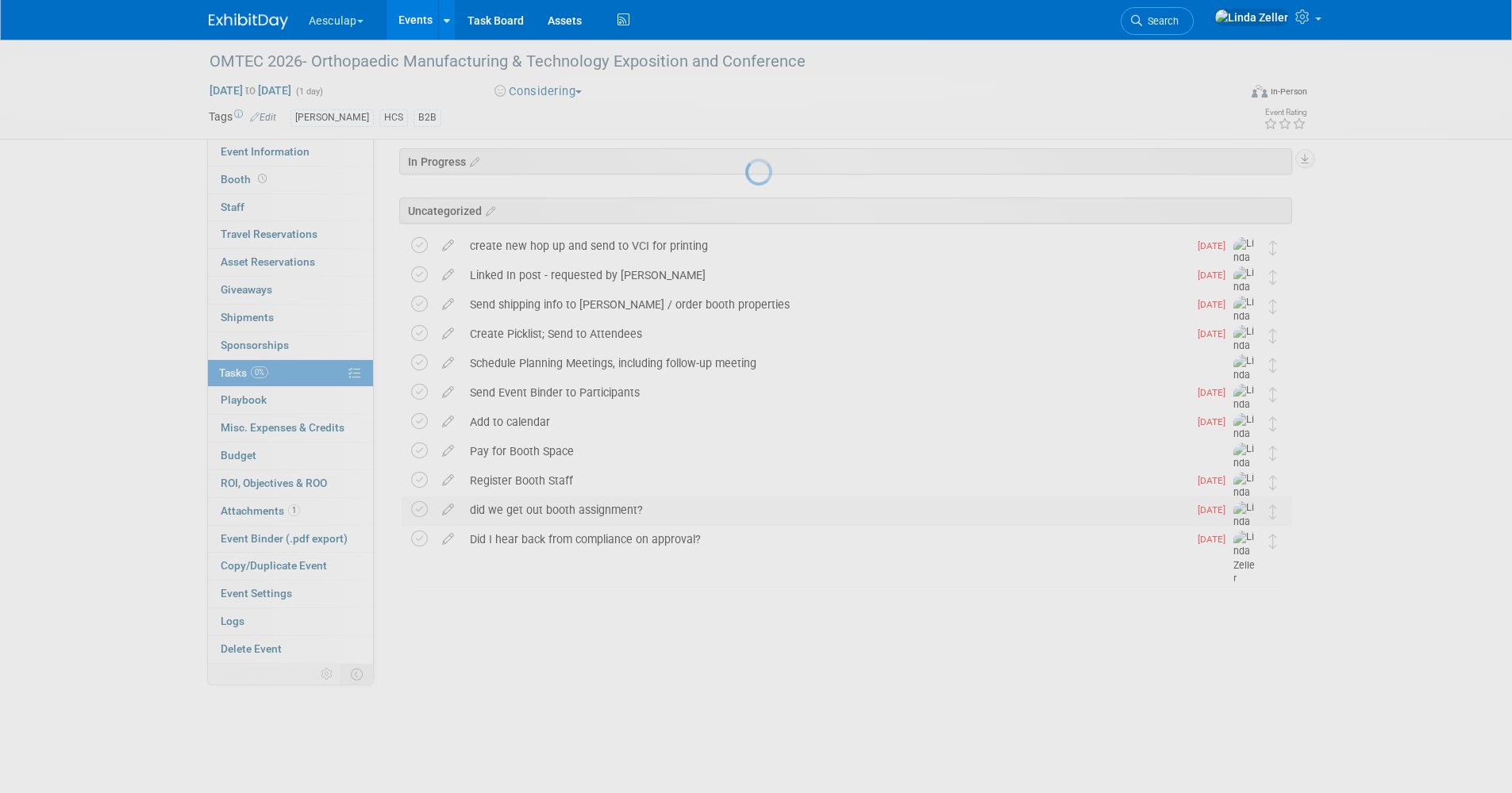
scroll to position [0, 0]
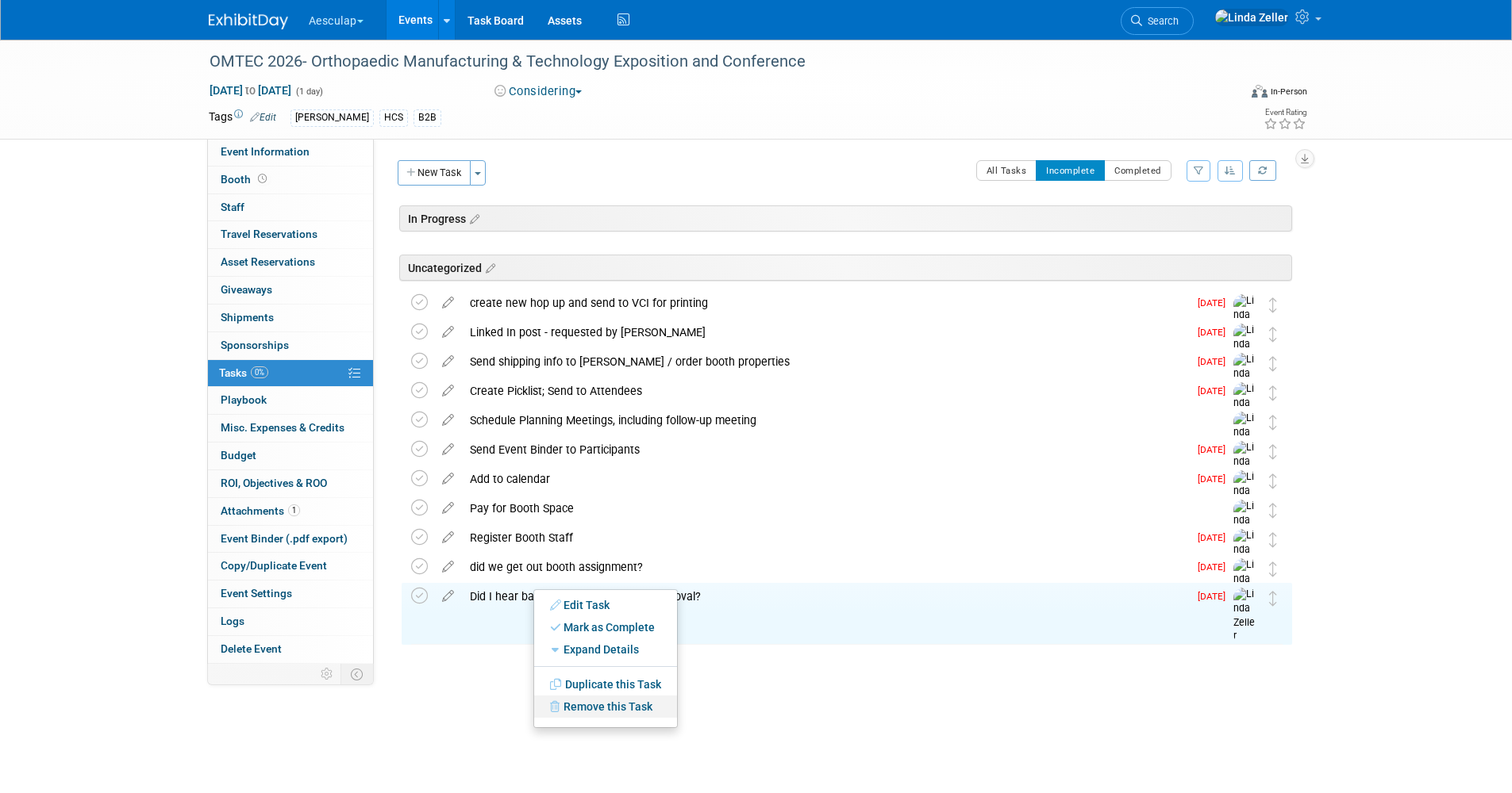
click at [582, 705] on link "Remove this Task" at bounding box center [605, 706] width 143 height 22
click at [741, 722] on link "Yes" at bounding box center [736, 719] width 46 height 25
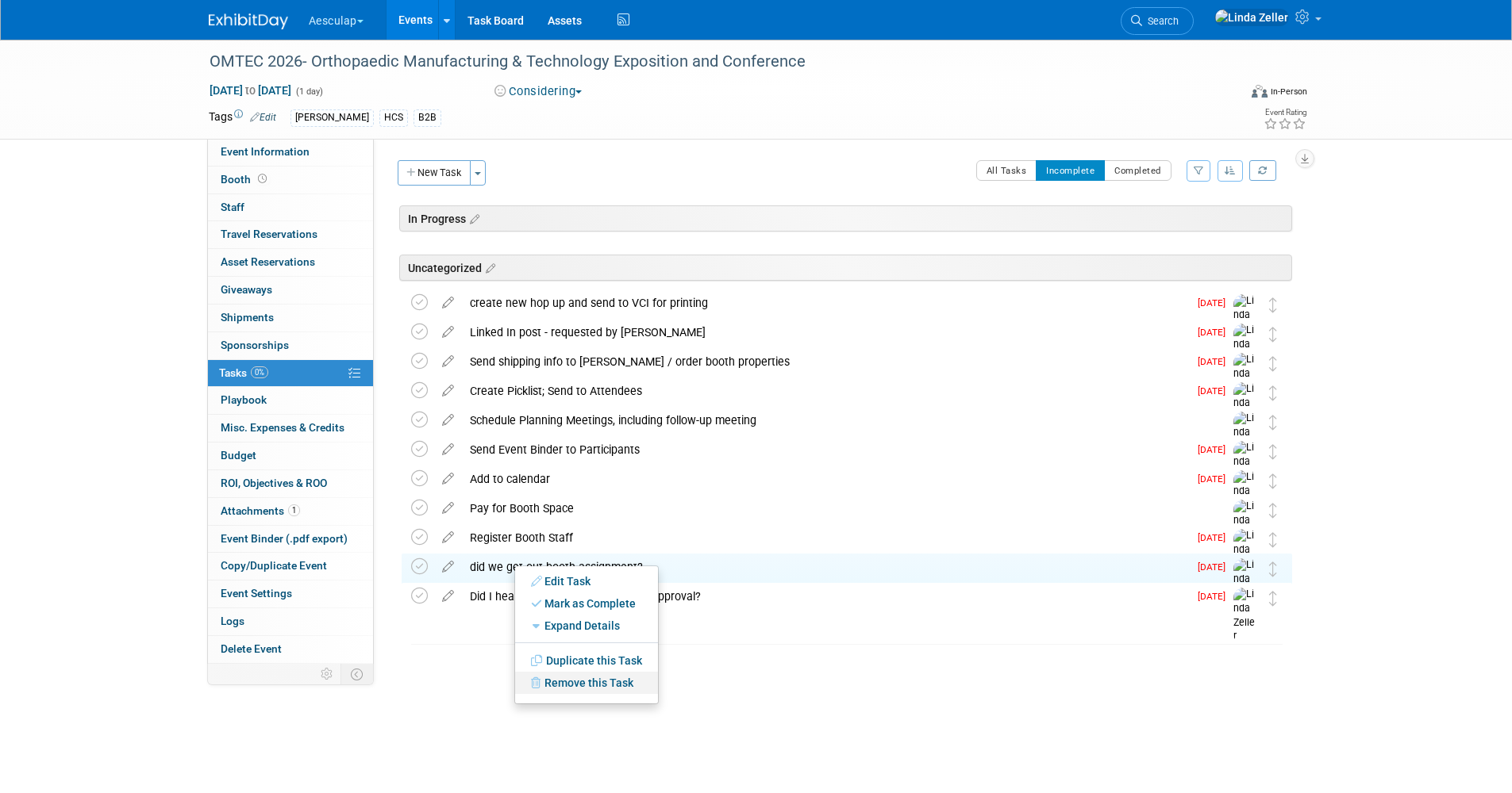
click at [569, 681] on link "Remove this Task" at bounding box center [587, 683] width 143 height 22
click at [721, 696] on link "Yes" at bounding box center [718, 695] width 46 height 25
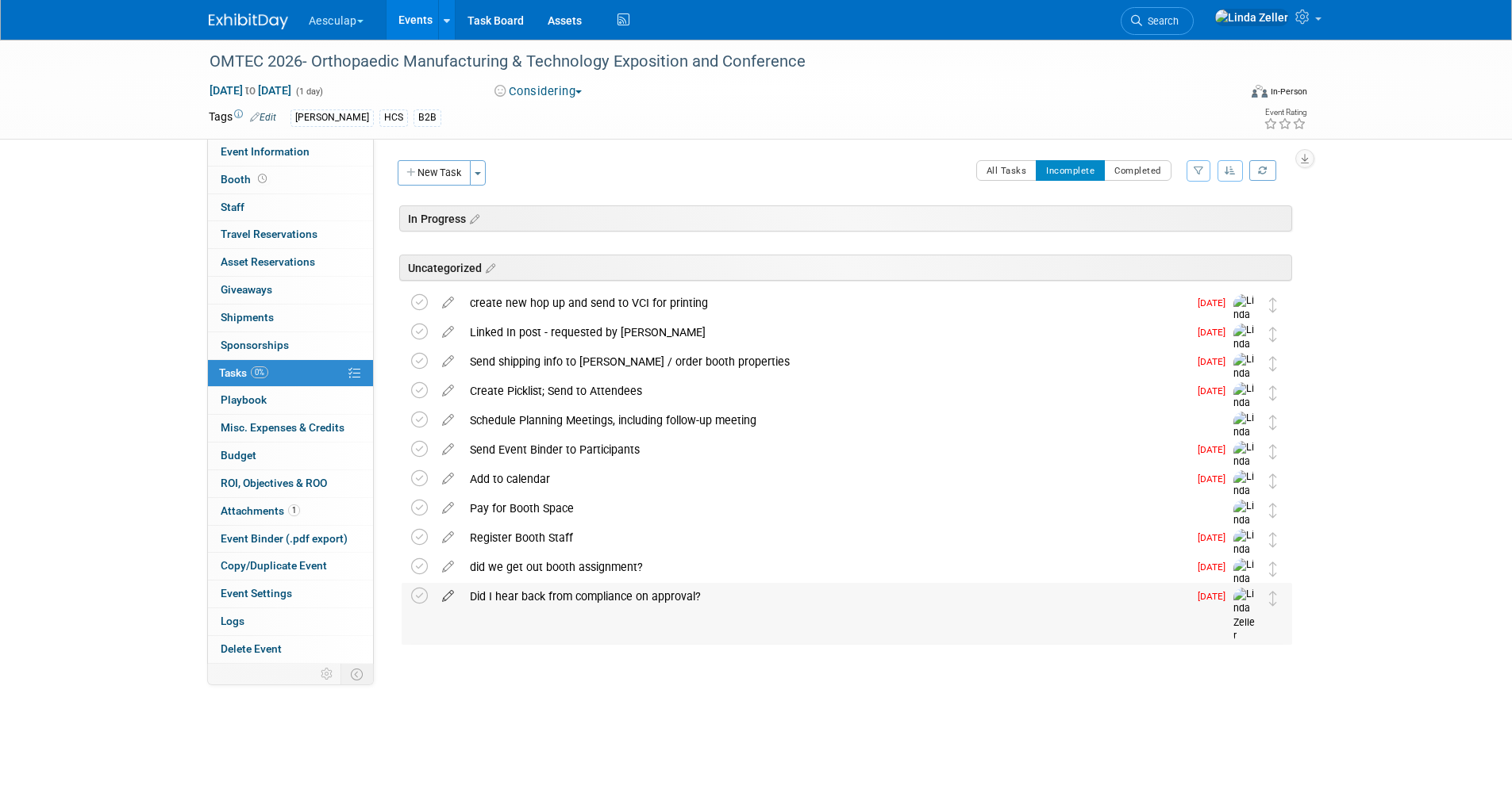
click at [446, 594] on icon at bounding box center [447, 592] width 28 height 20
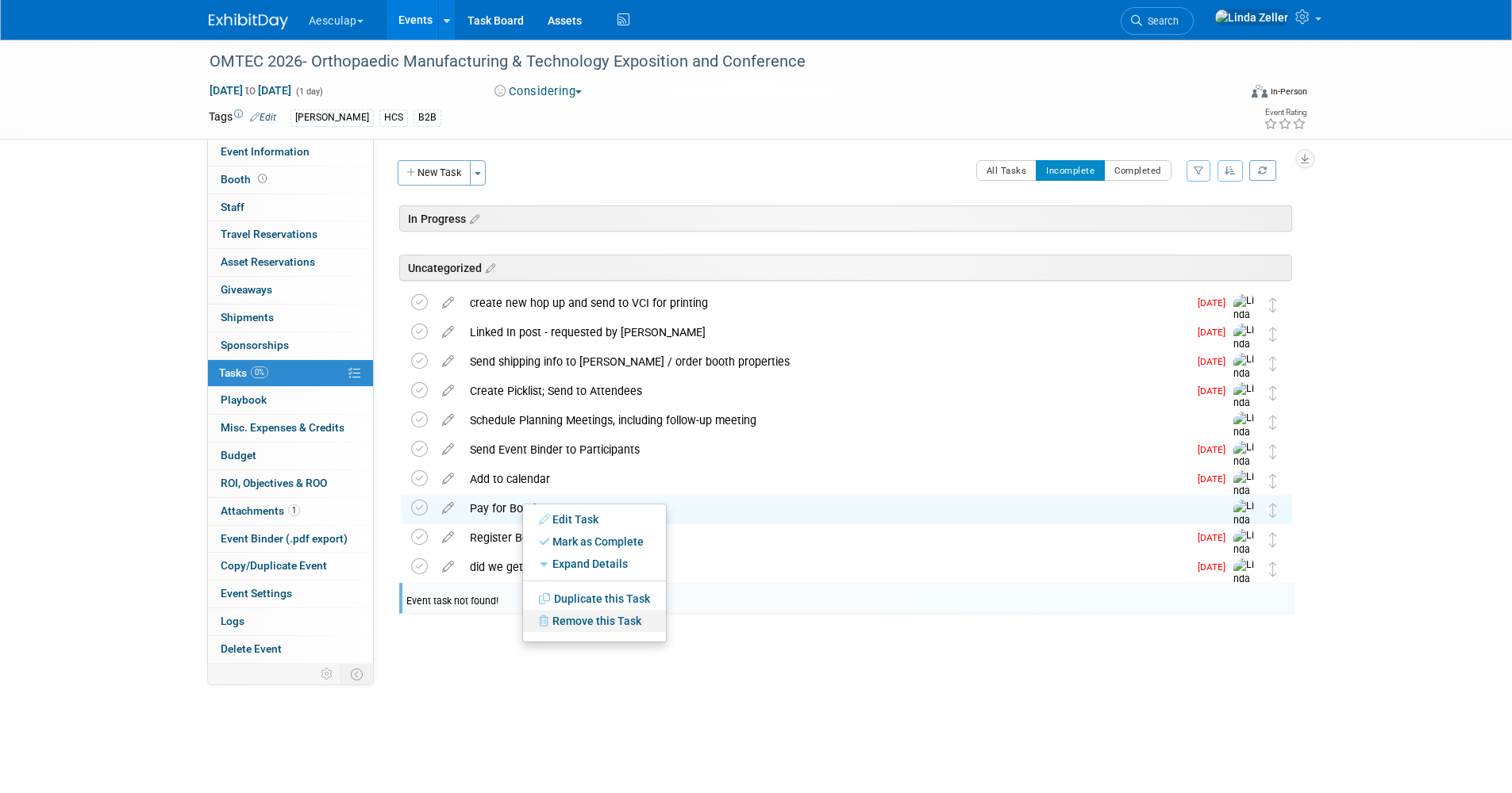
click at [574, 617] on link "Remove this Task" at bounding box center [594, 621] width 143 height 22
click at [718, 626] on link "Yes" at bounding box center [725, 634] width 46 height 25
click at [552, 615] on link "Remove this Task" at bounding box center [575, 624] width 143 height 22
click at [696, 633] on icon at bounding box center [694, 637] width 9 height 8
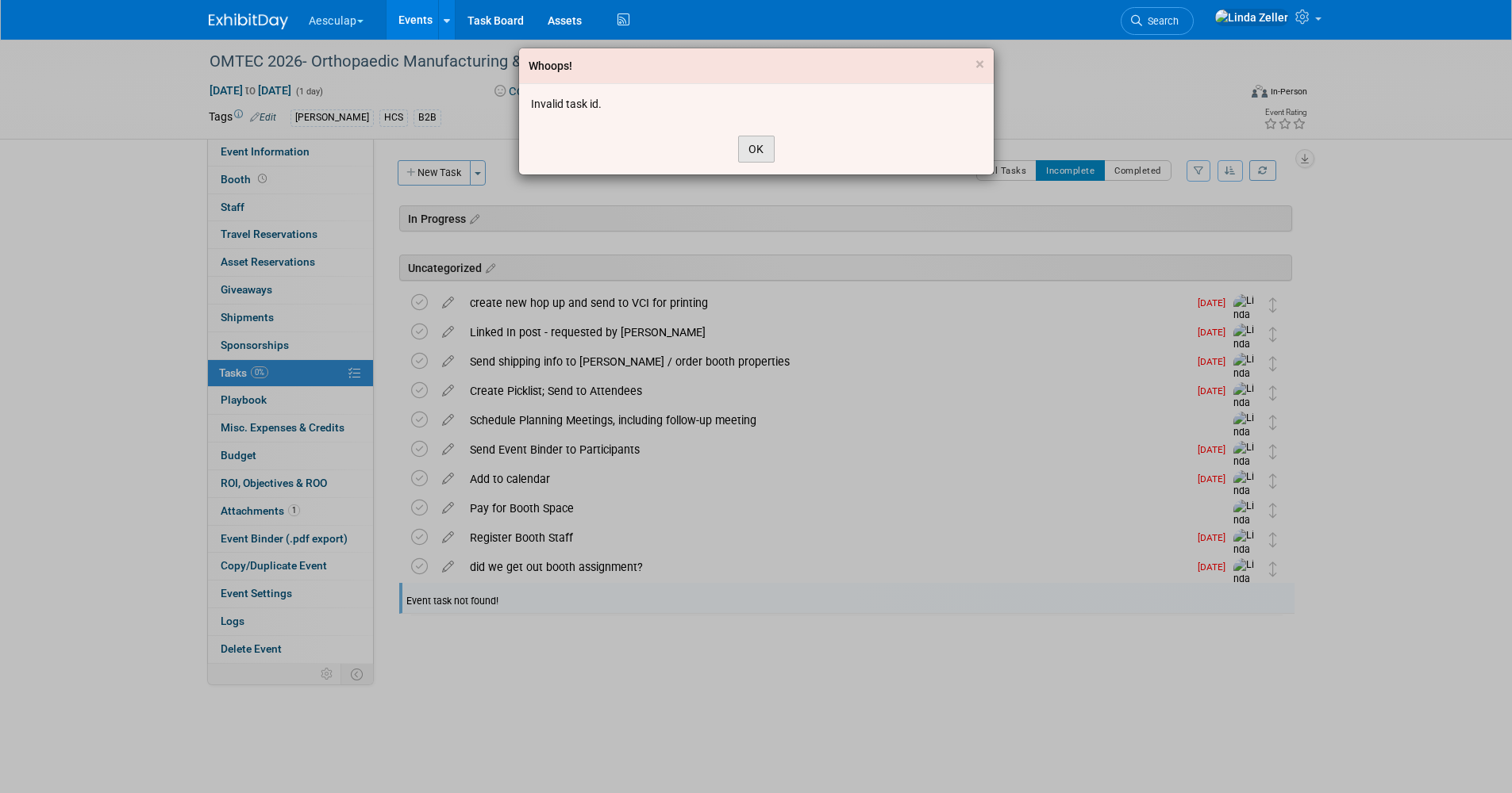
click at [745, 140] on button "OK" at bounding box center [756, 150] width 37 height 27
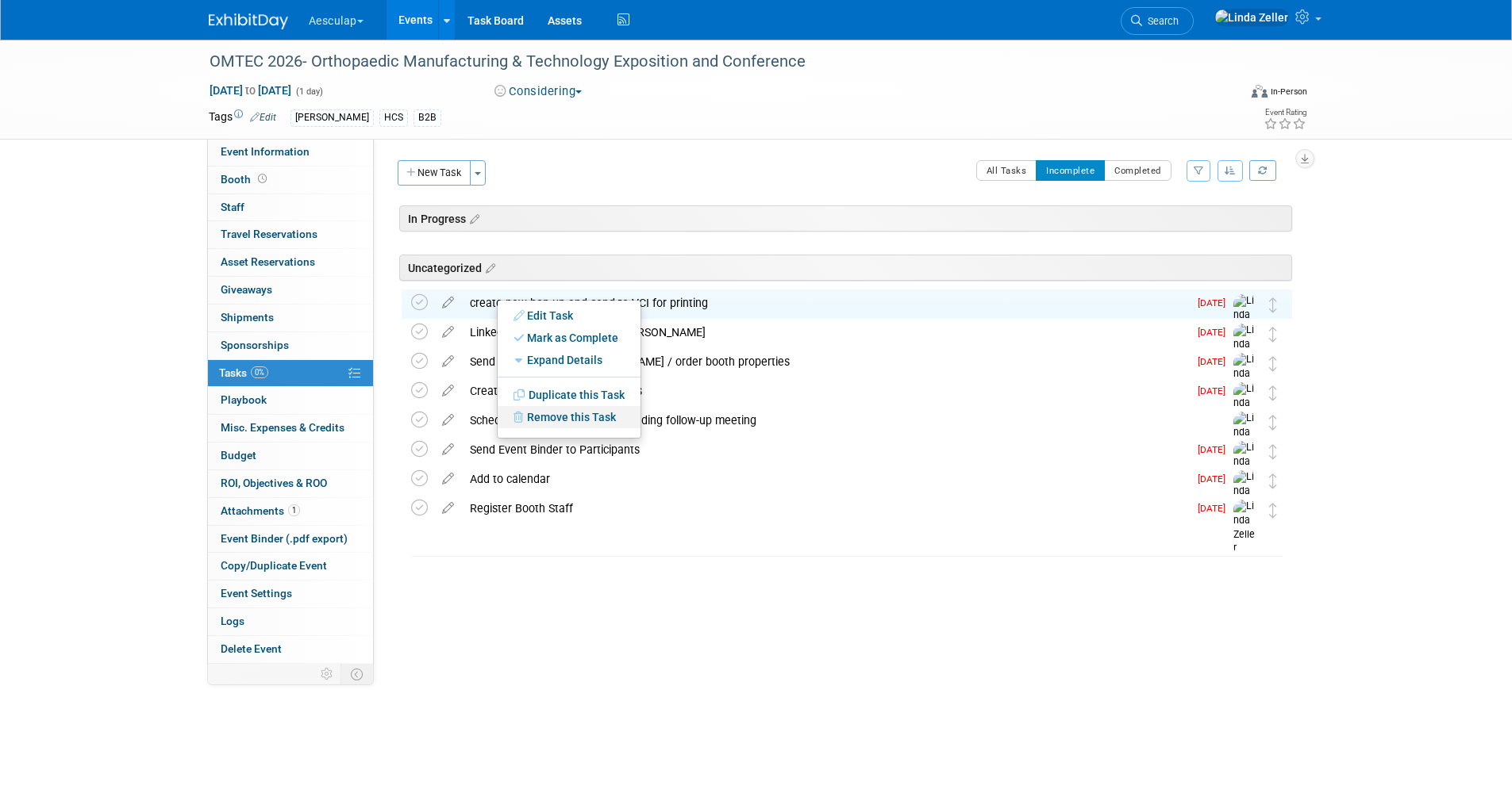
click at [545, 418] on link "Remove this Task" at bounding box center [569, 417] width 143 height 22
click at [697, 429] on link "Yes" at bounding box center [700, 430] width 46 height 25
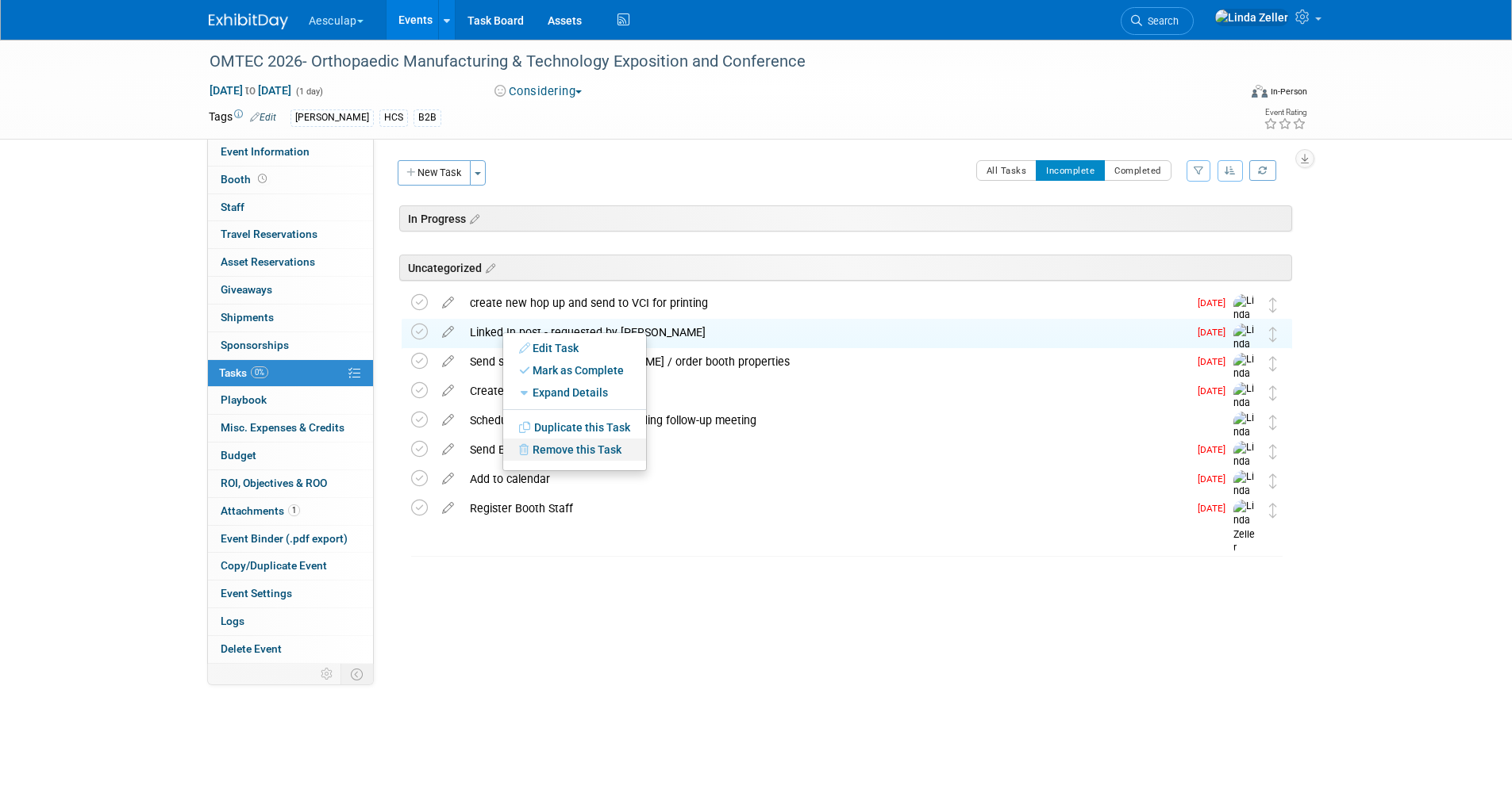
click at [566, 446] on link "Remove this Task" at bounding box center [575, 450] width 143 height 22
click at [691, 462] on icon at bounding box center [694, 462] width 9 height 8
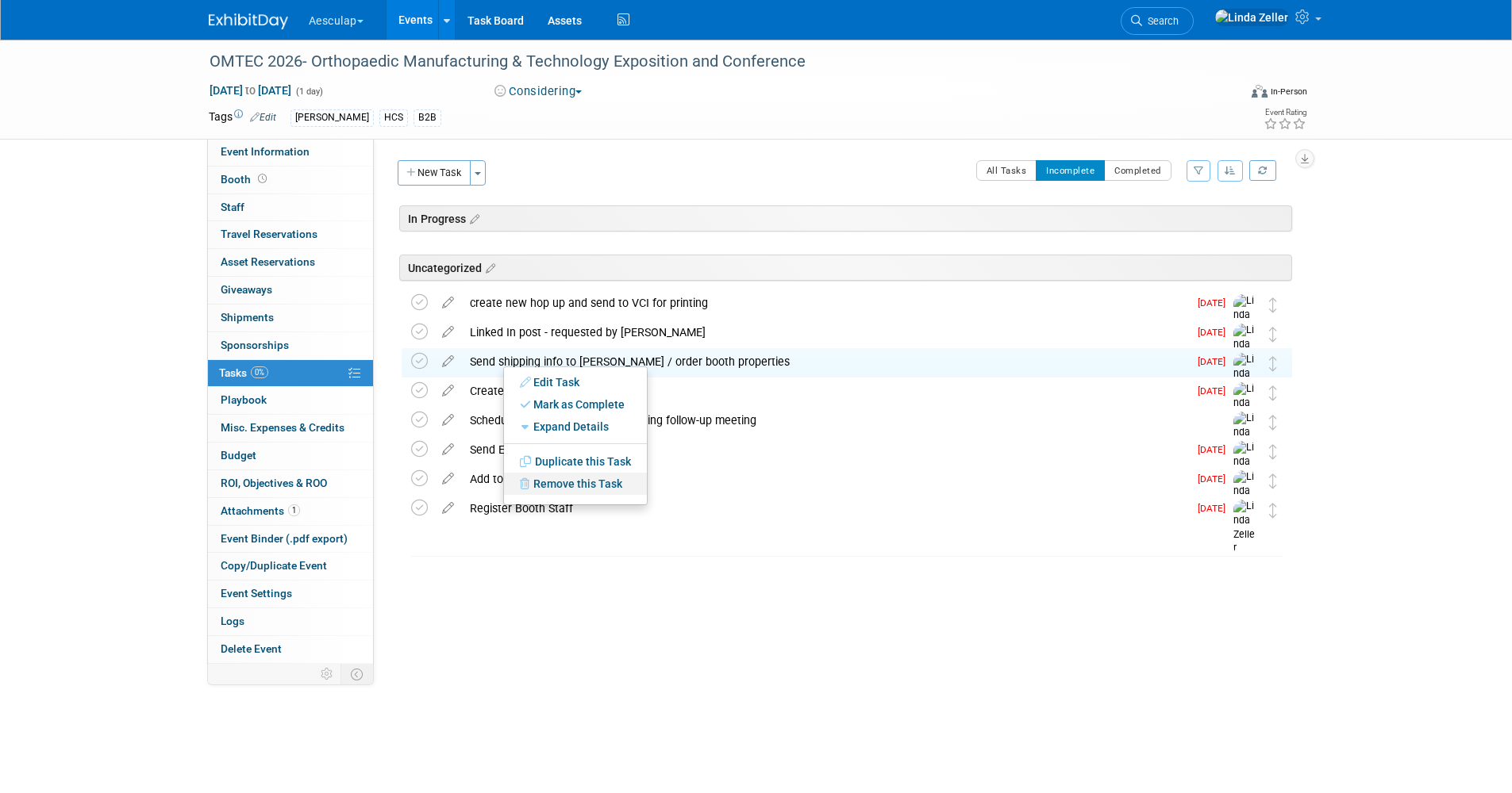
click at [571, 481] on link "Remove this Task" at bounding box center [576, 484] width 143 height 22
click at [691, 494] on icon at bounding box center [695, 497] width 9 height 8
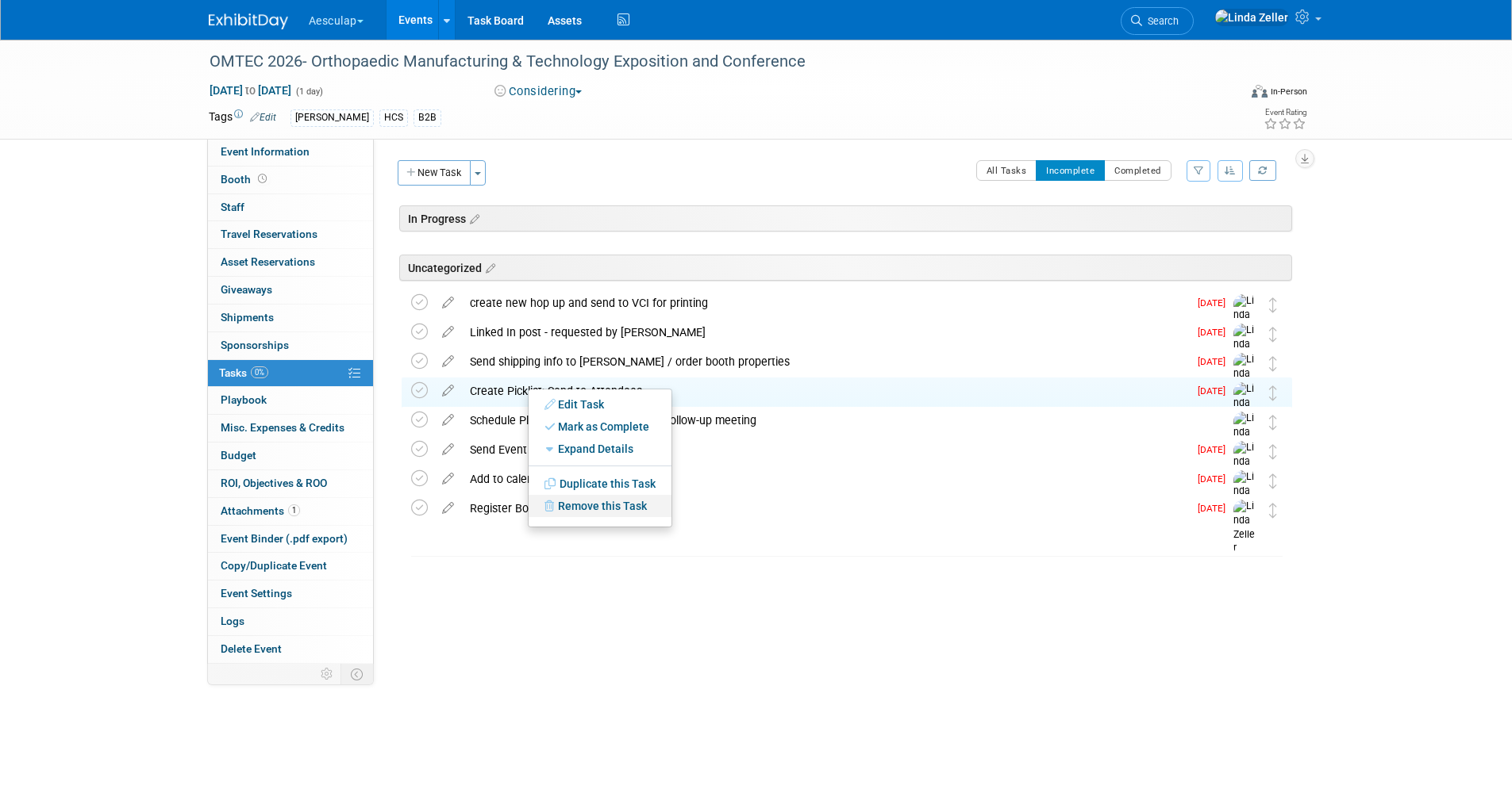
click at [606, 505] on link "Remove this Task" at bounding box center [600, 506] width 143 height 22
click at [710, 516] on link "Yes" at bounding box center [730, 518] width 46 height 25
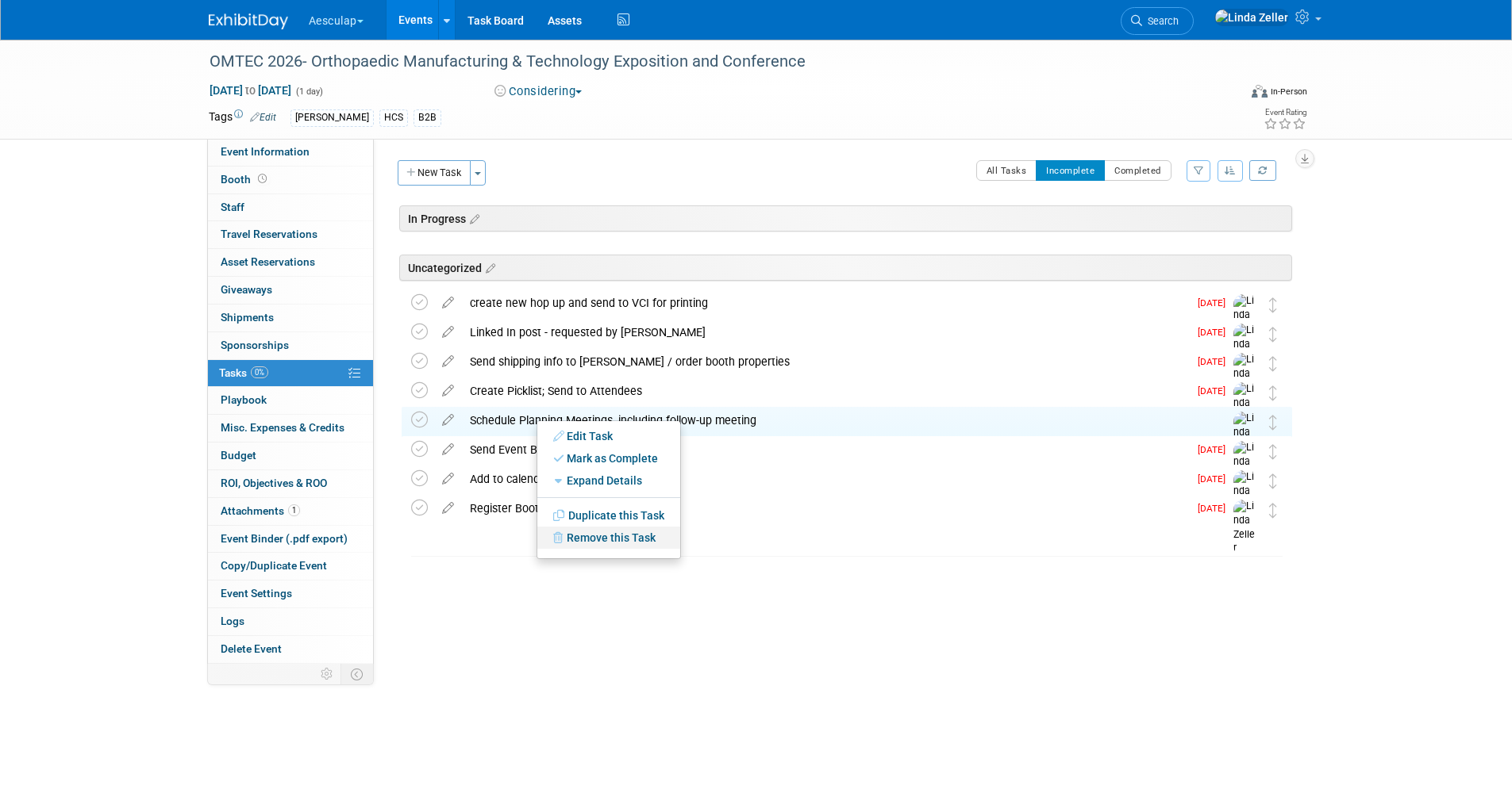
click at [596, 534] on link "Remove this Task" at bounding box center [609, 538] width 143 height 22
click at [730, 550] on icon at bounding box center [728, 551] width 9 height 8
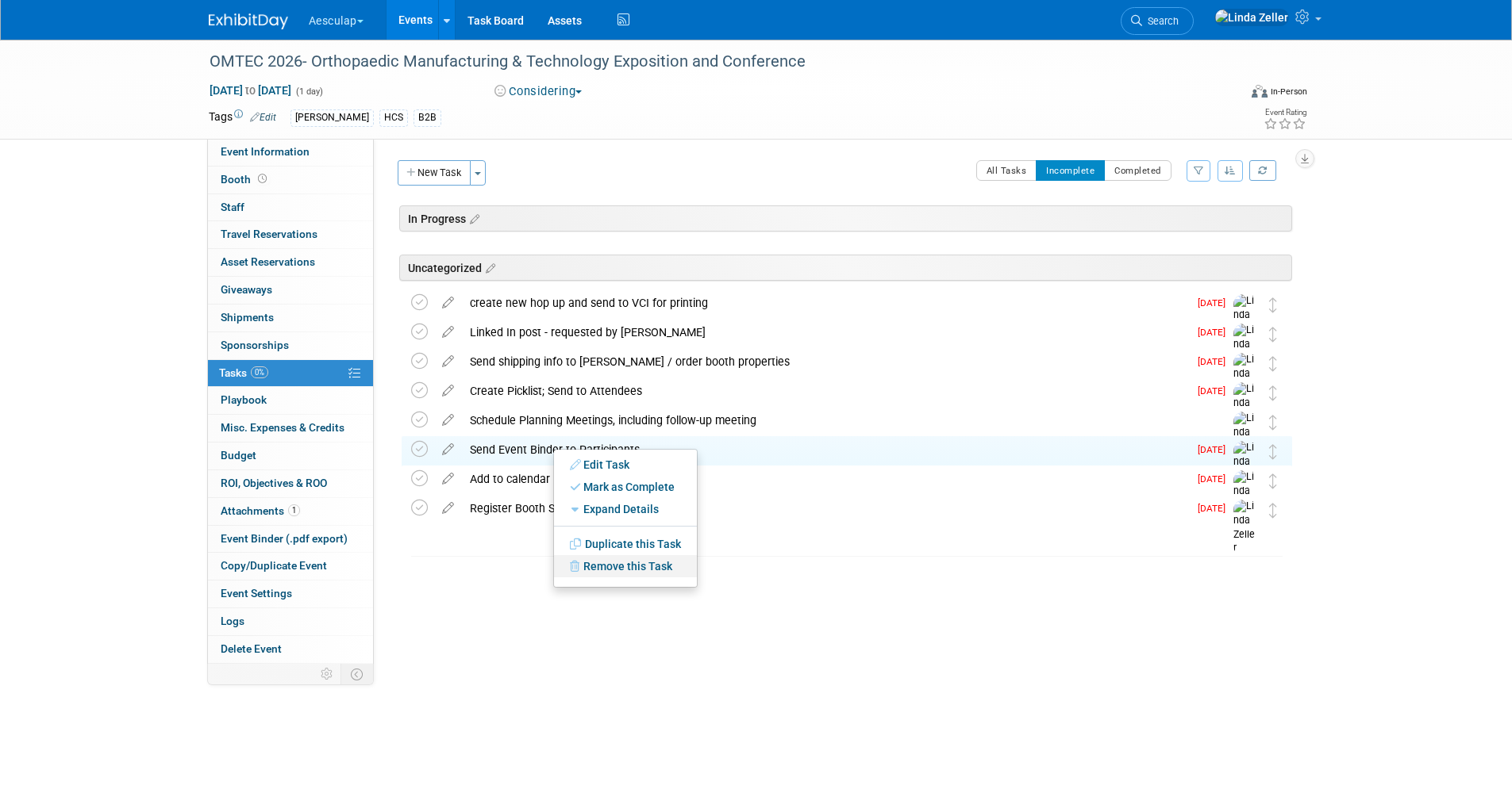
click at [613, 562] on link "Remove this Task" at bounding box center [625, 566] width 143 height 22
click at [741, 572] on link "Yes" at bounding box center [756, 579] width 46 height 25
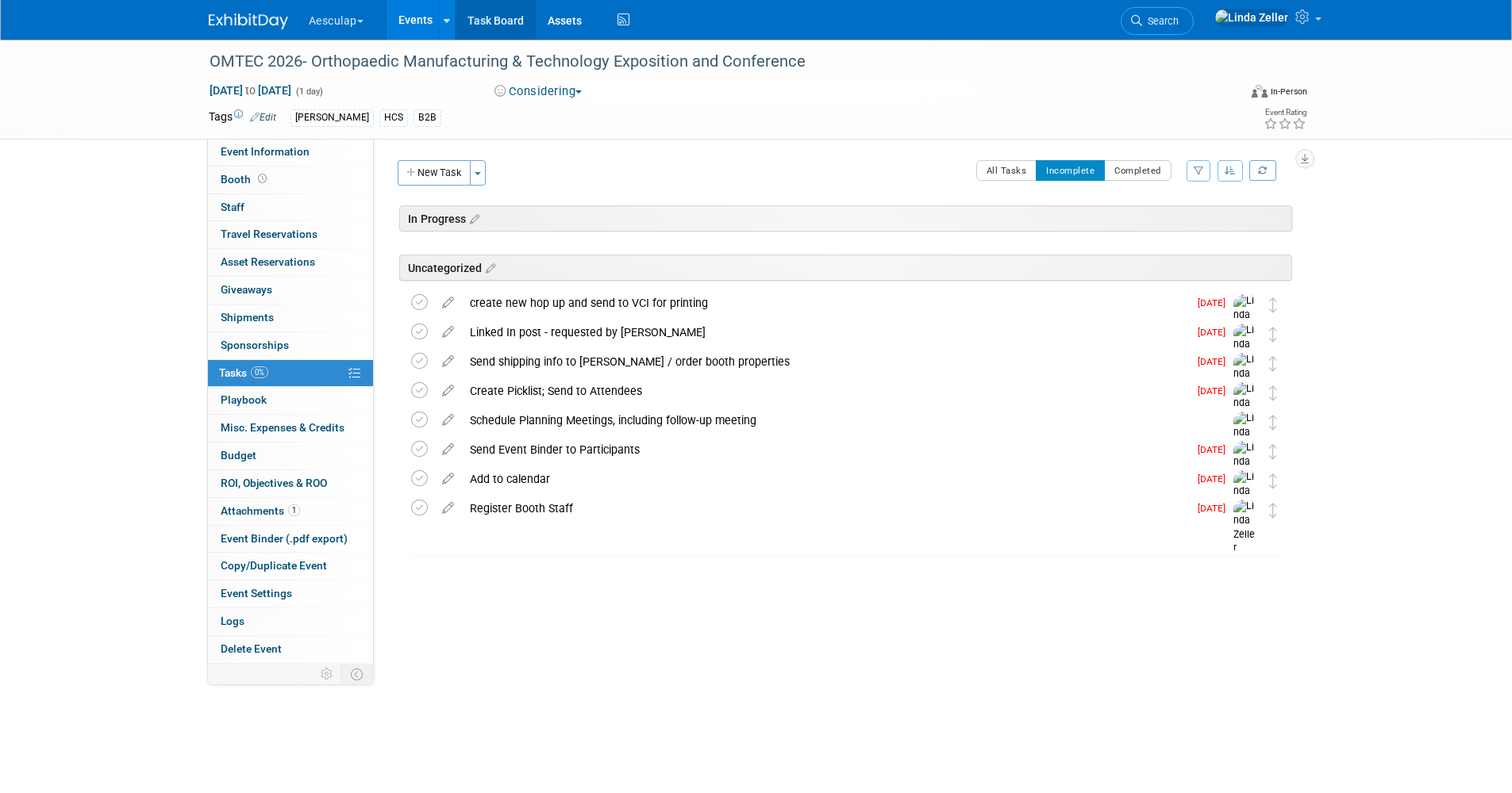
click at [486, 18] on link "Task Board" at bounding box center [496, 20] width 80 height 40
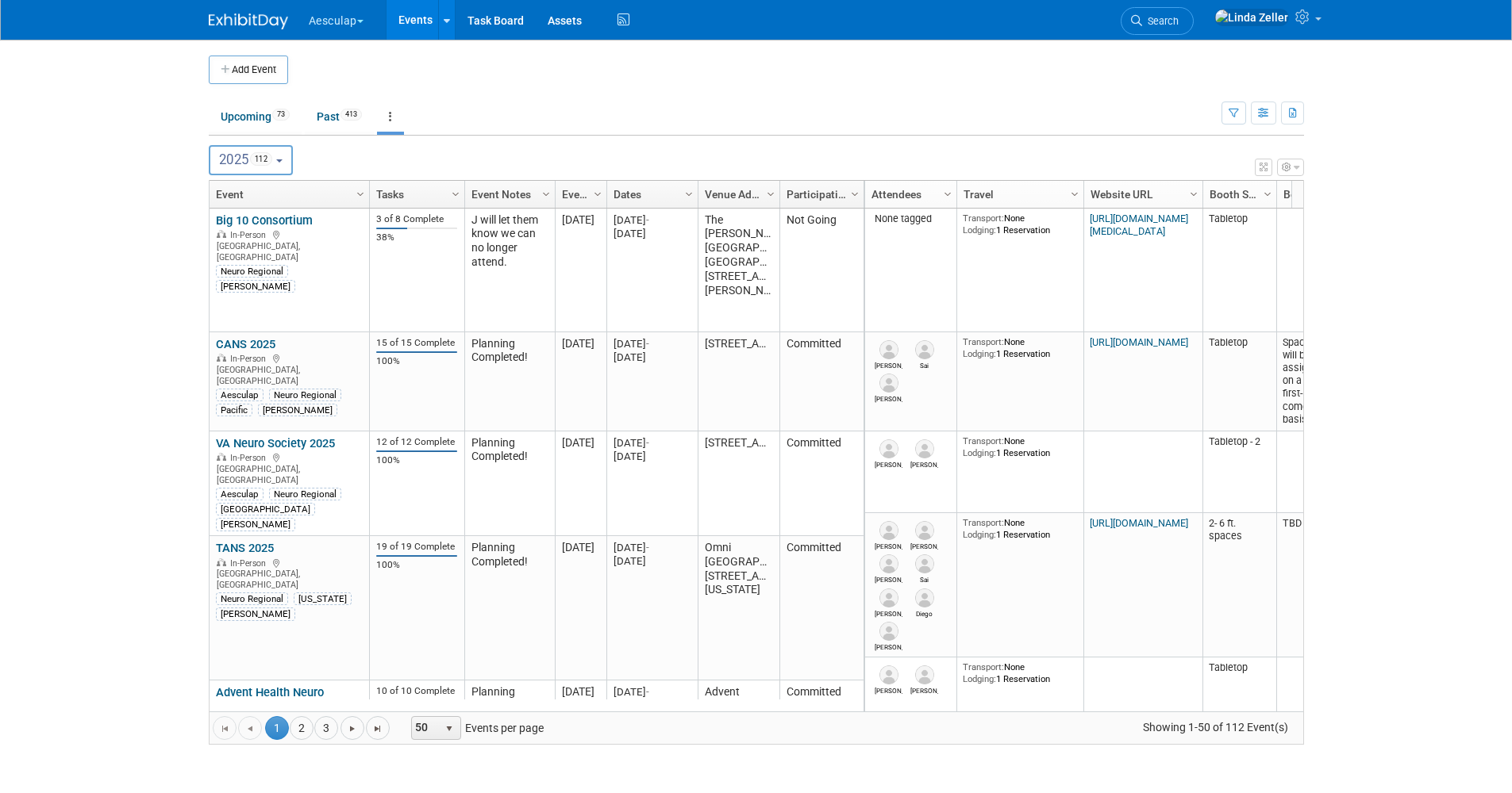
click at [1179, 18] on span "Search" at bounding box center [1160, 21] width 37 height 12
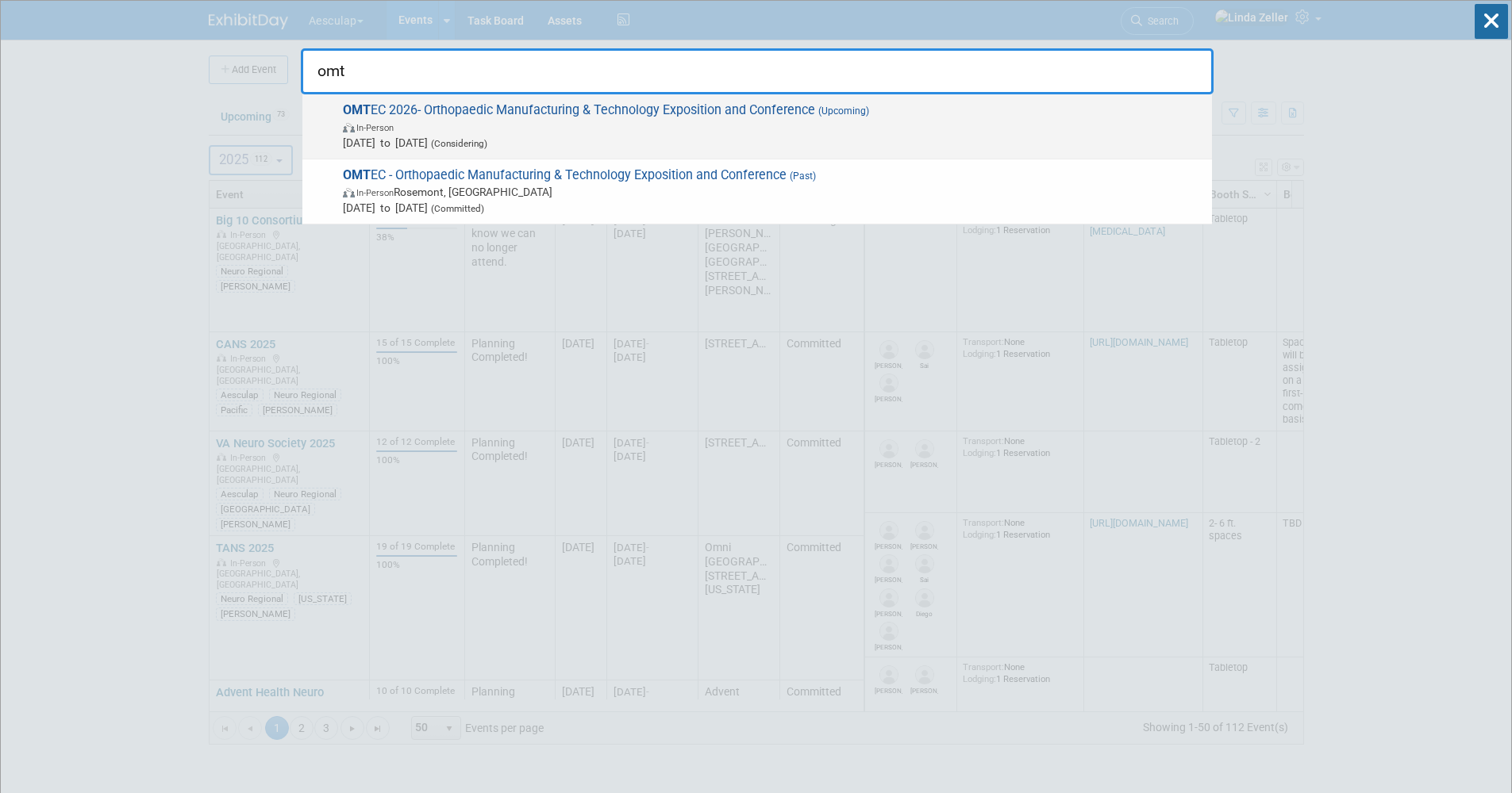
type input "omt"
click at [440, 126] on span "In-Person" at bounding box center [773, 127] width 861 height 16
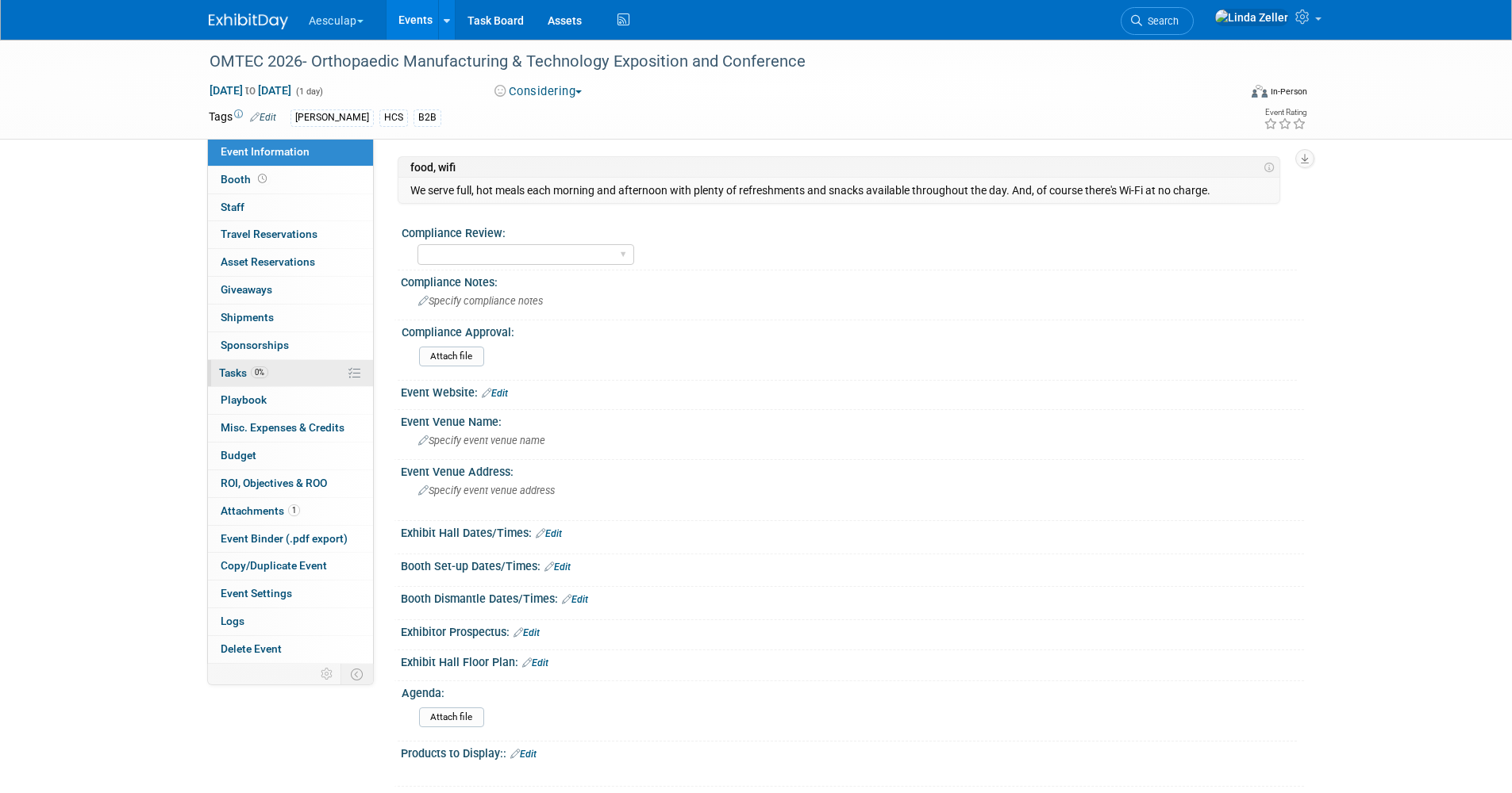
click at [249, 375] on span "Tasks 0%" at bounding box center [244, 372] width 49 height 13
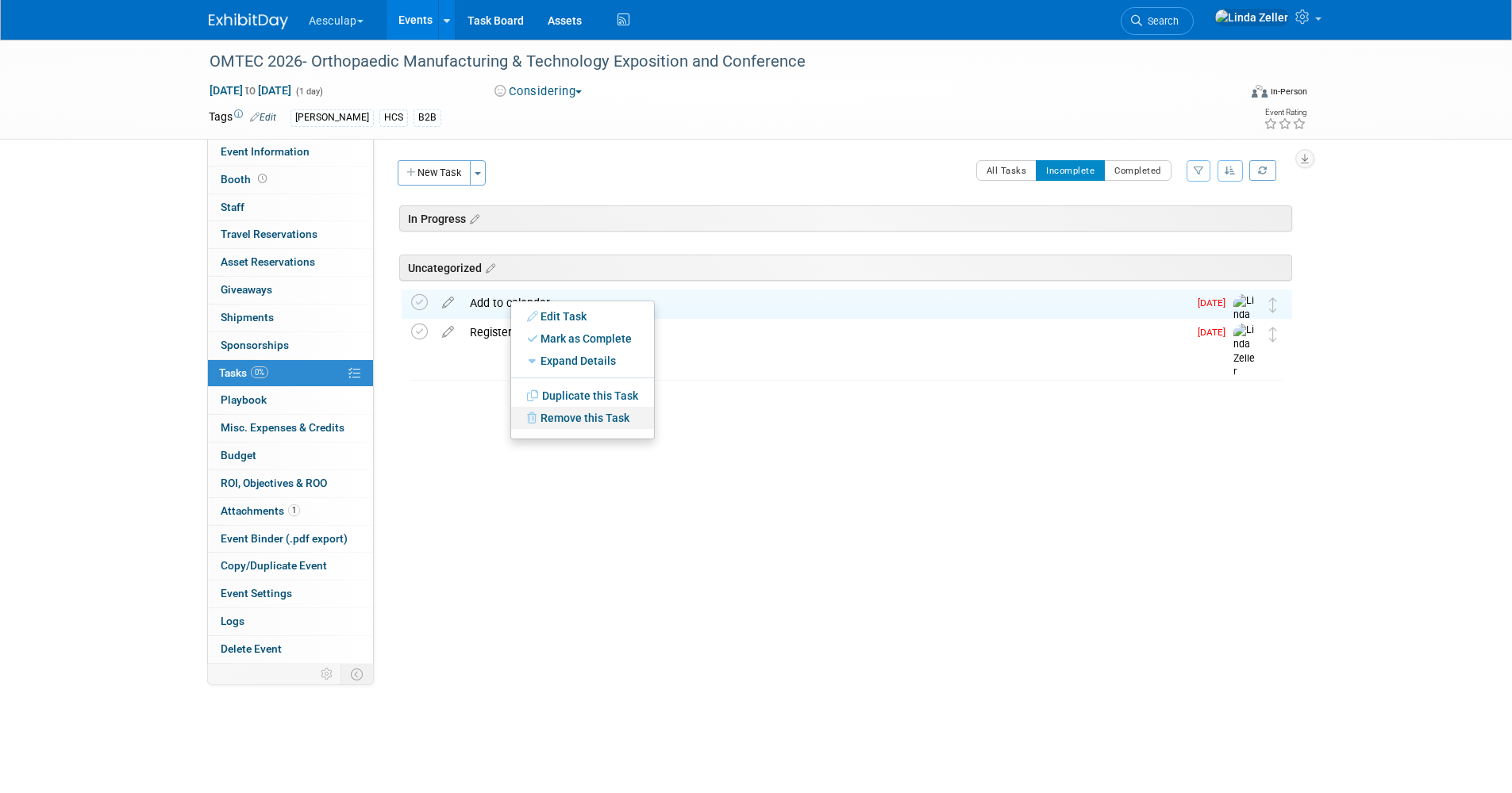
click at [563, 411] on link "Remove this Task" at bounding box center [583, 418] width 143 height 22
click at [718, 422] on link "Yes" at bounding box center [713, 431] width 46 height 25
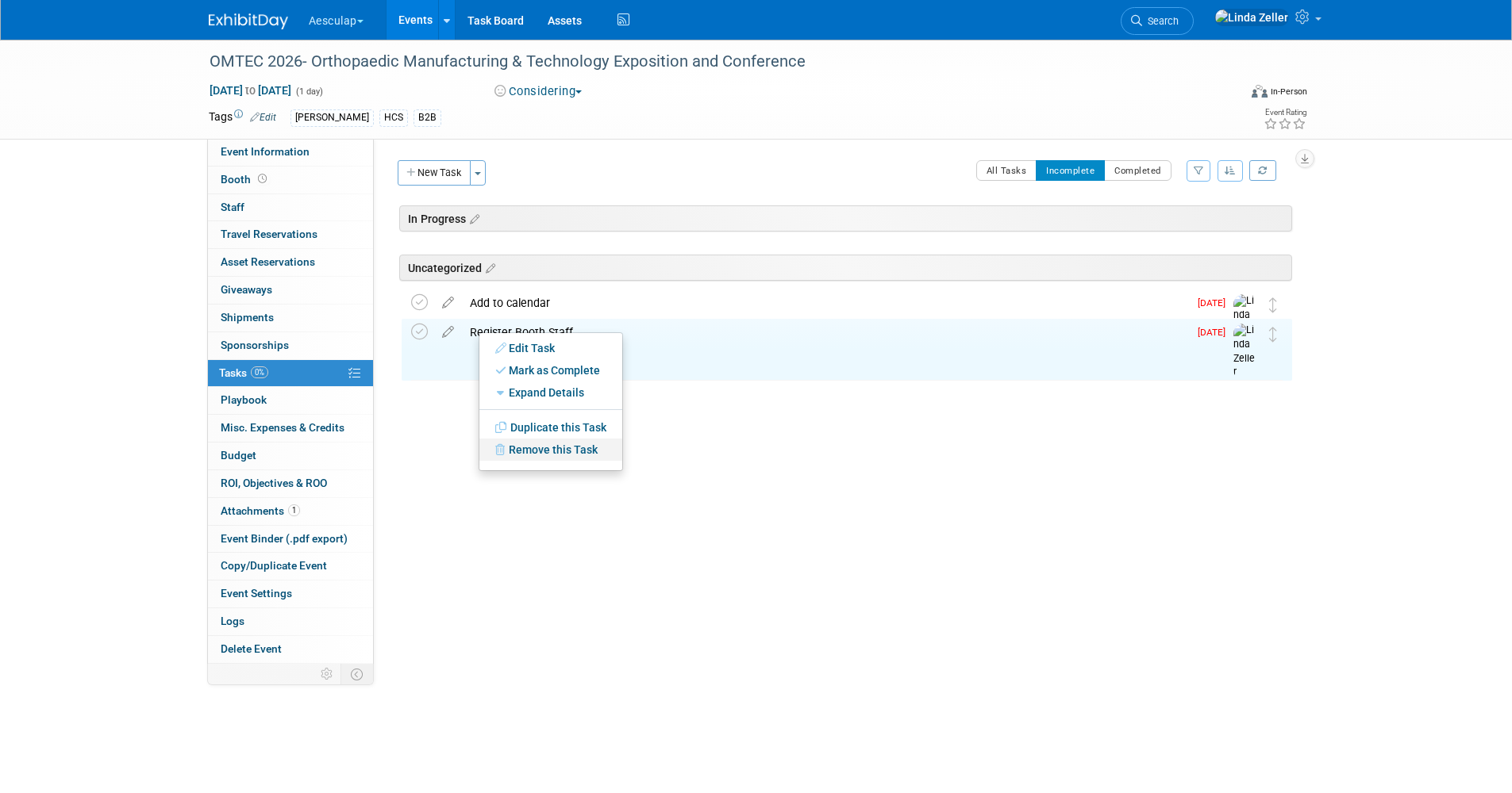
click at [517, 449] on link "Remove this Task" at bounding box center [551, 450] width 143 height 22
click at [671, 453] on link "Yes" at bounding box center [682, 462] width 46 height 25
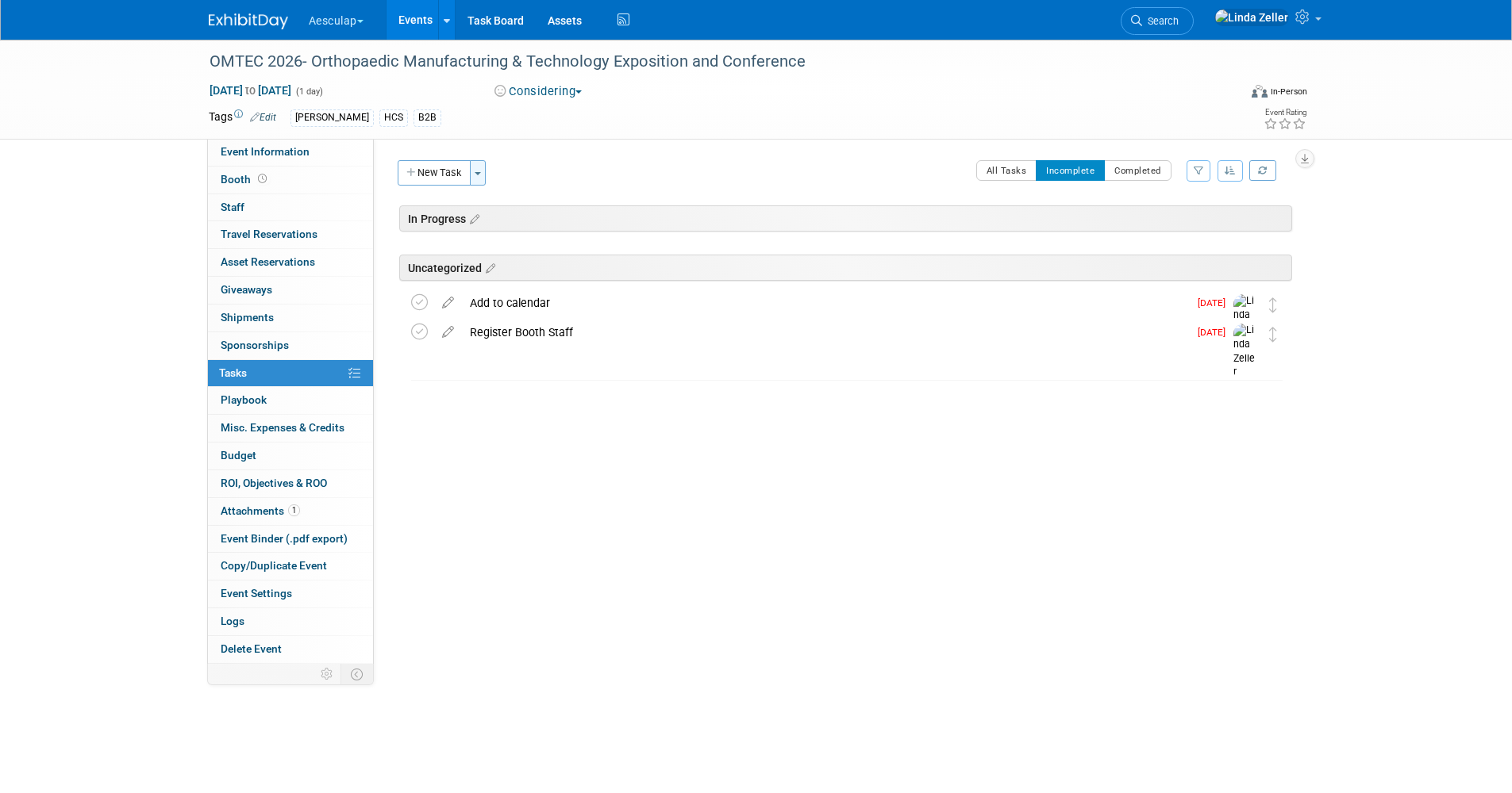
click at [477, 169] on button "Toggle Dropdown" at bounding box center [477, 173] width 16 height 25
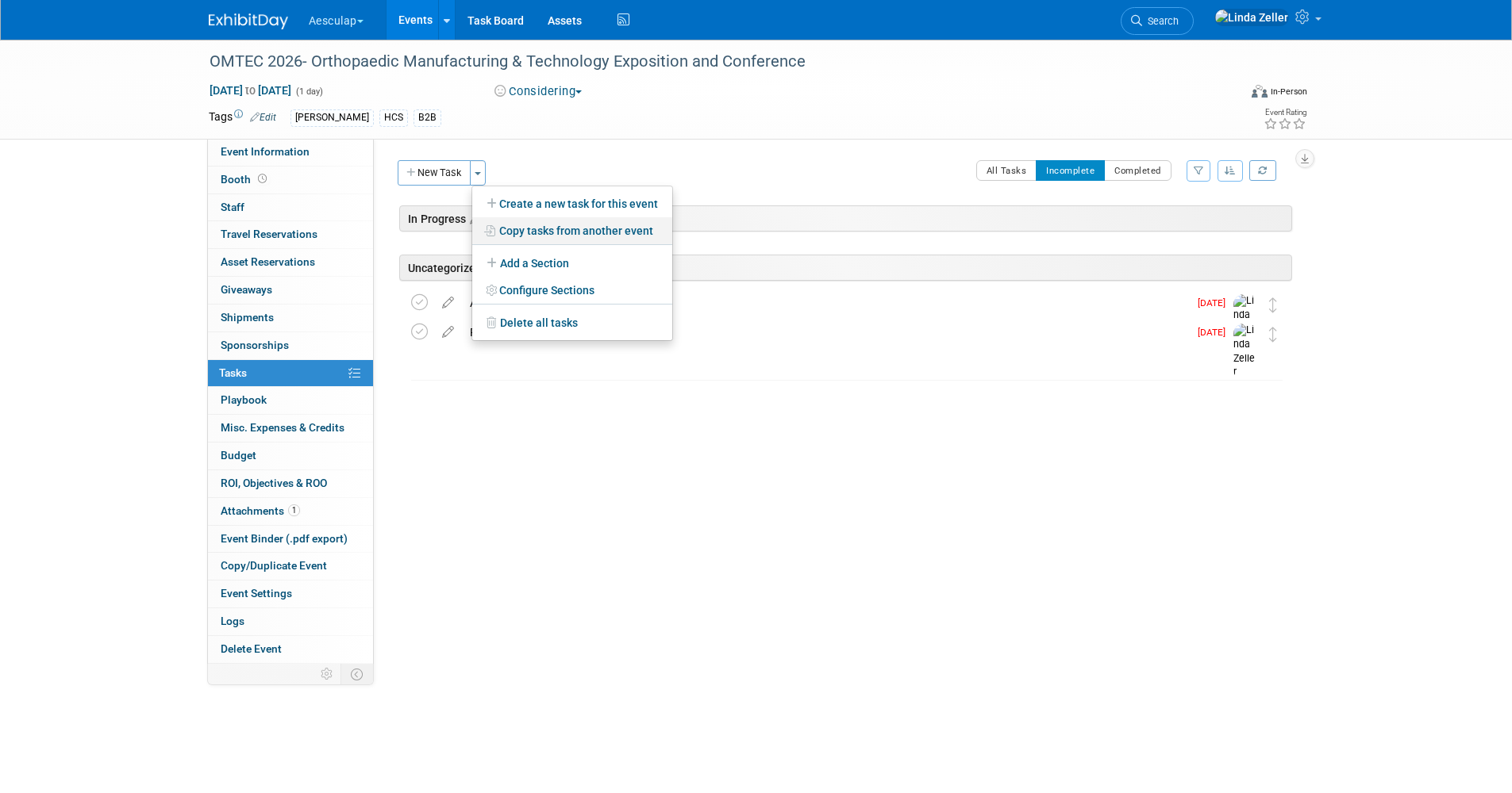
click at [533, 232] on link "Copy tasks from another event" at bounding box center [571, 231] width 200 height 27
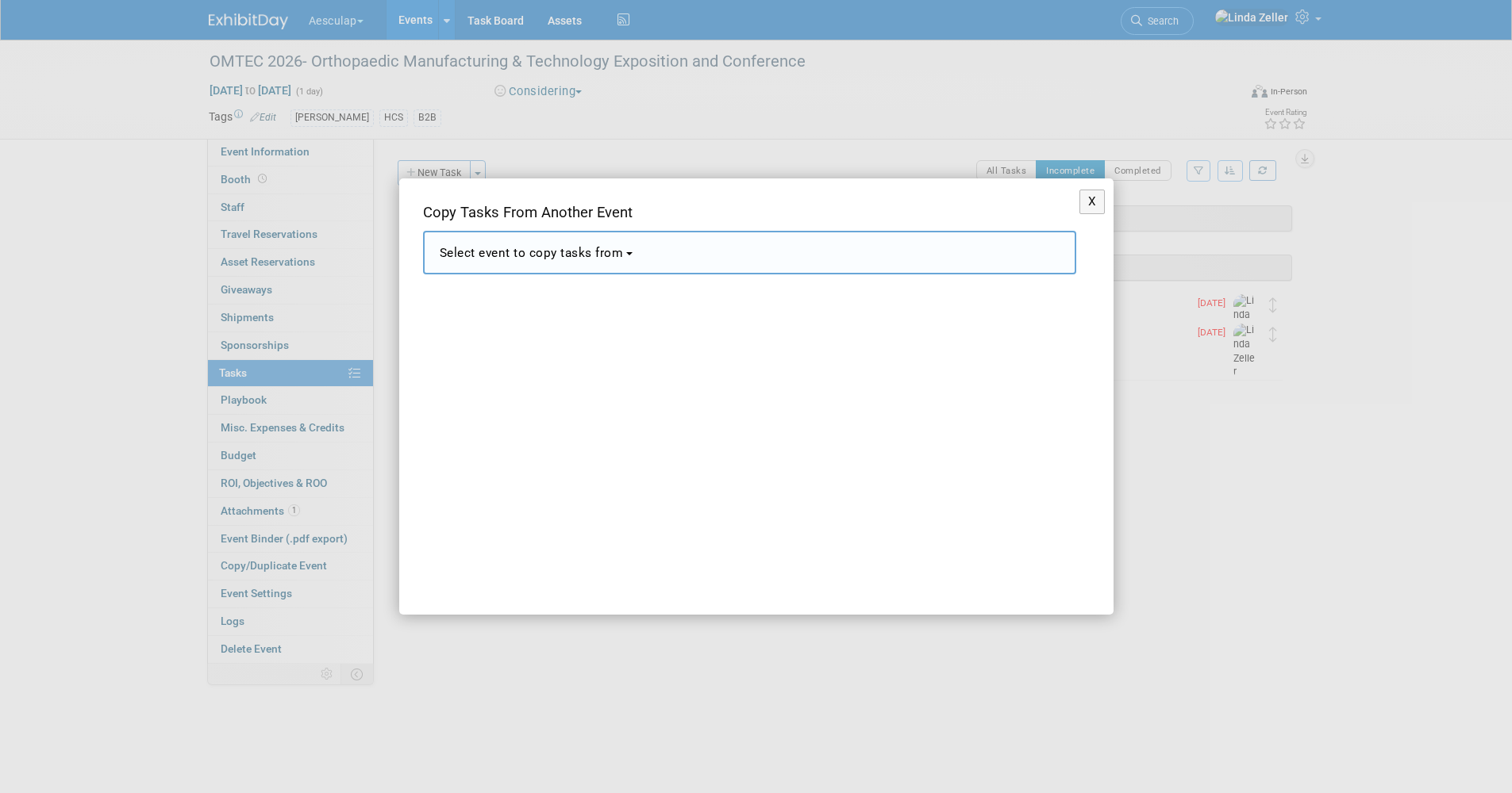
click at [502, 251] on span "Select event to copy tasks from" at bounding box center [531, 252] width 184 height 14
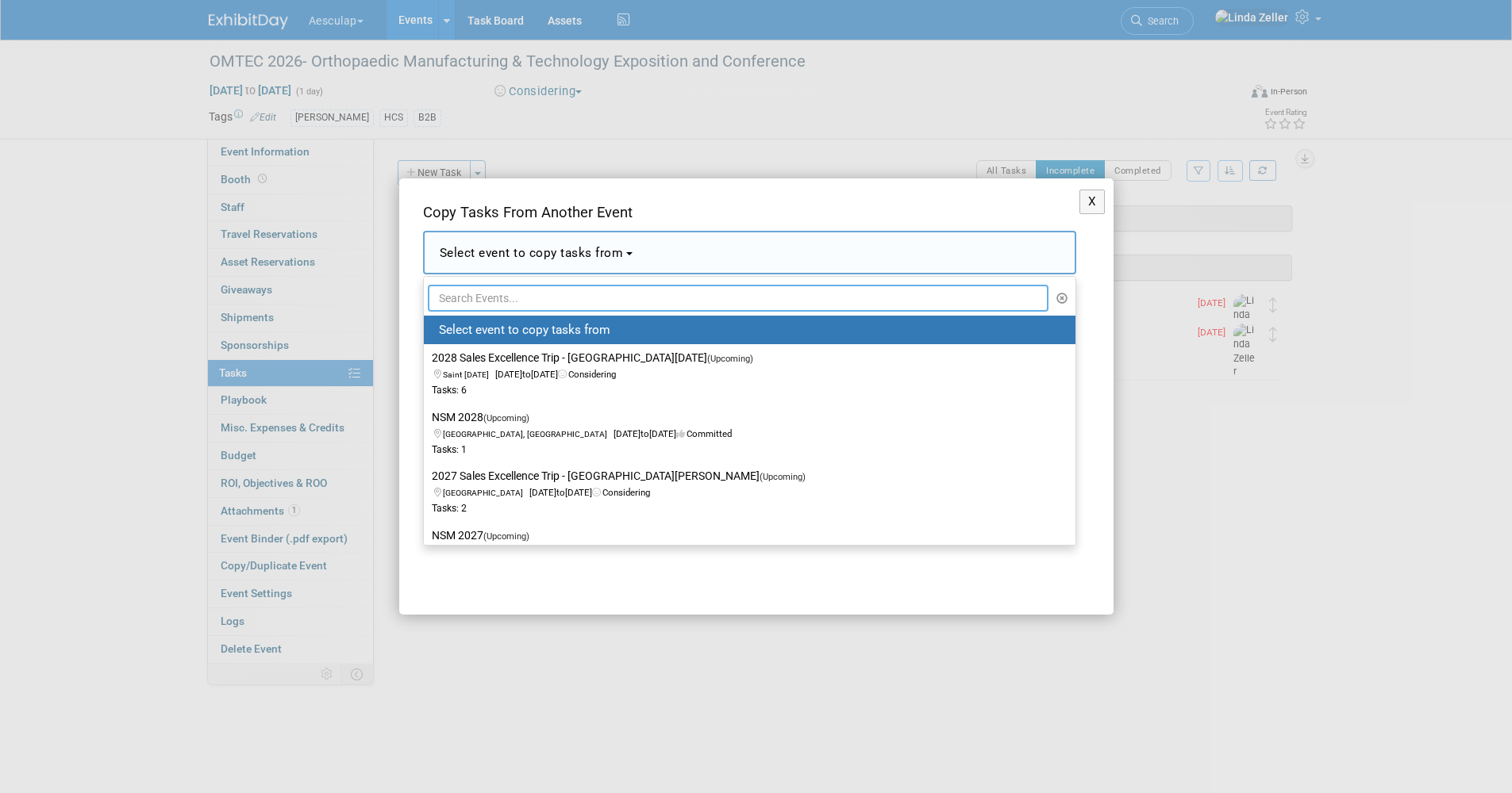
click at [493, 297] on input "text" at bounding box center [738, 298] width 622 height 27
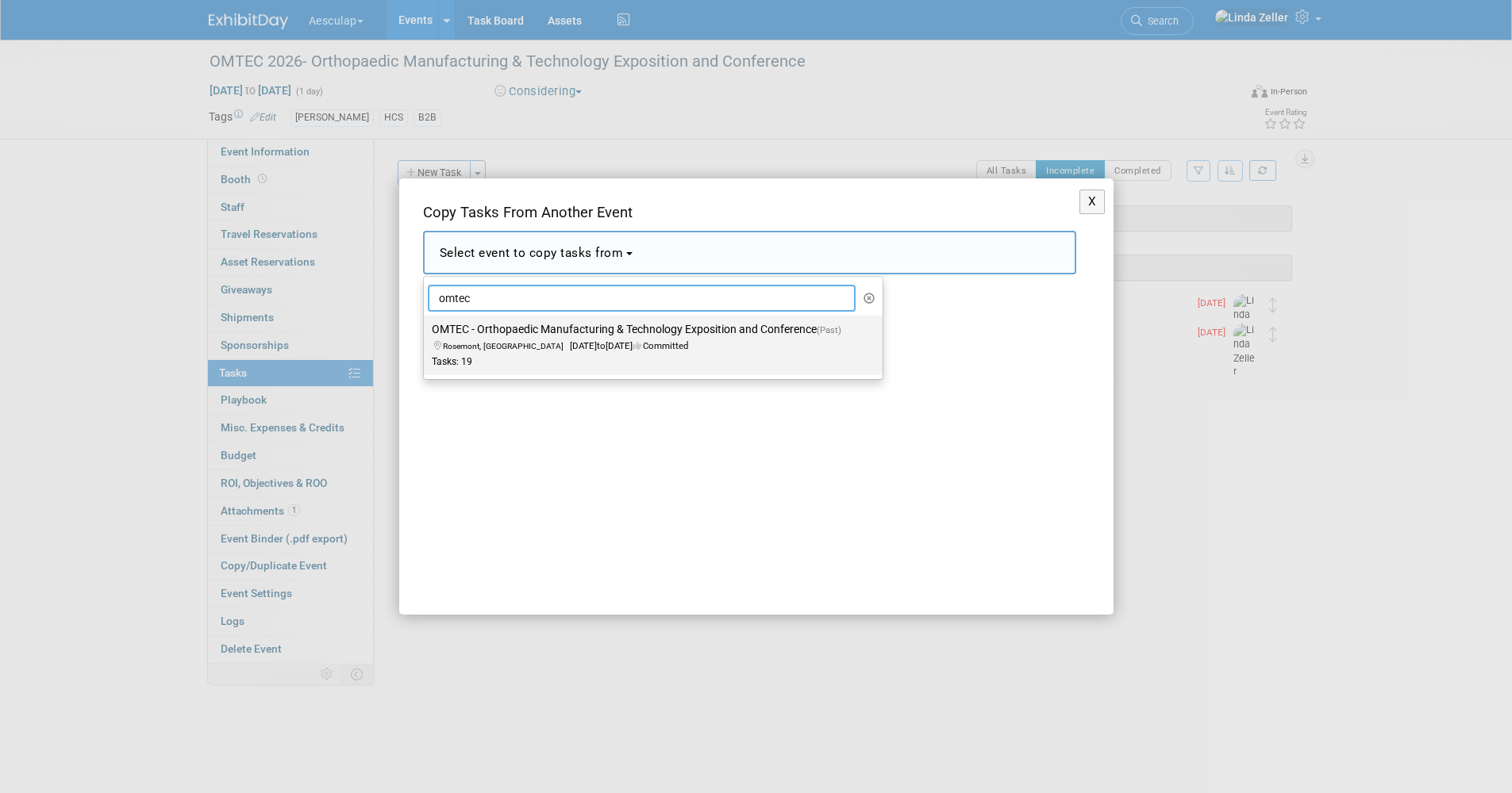
type input "omtec"
click at [505, 335] on label "OMTEC - Orthopaedic Manufacturing & Technology Exposition and Conference (Past)…" at bounding box center [649, 345] width 435 height 53
click at [426, 335] on input "OMTEC - Orthopaedic Manufacturing & Technology Exposition and Conference (Past)…" at bounding box center [421, 330] width 10 height 10
select select "11121380"
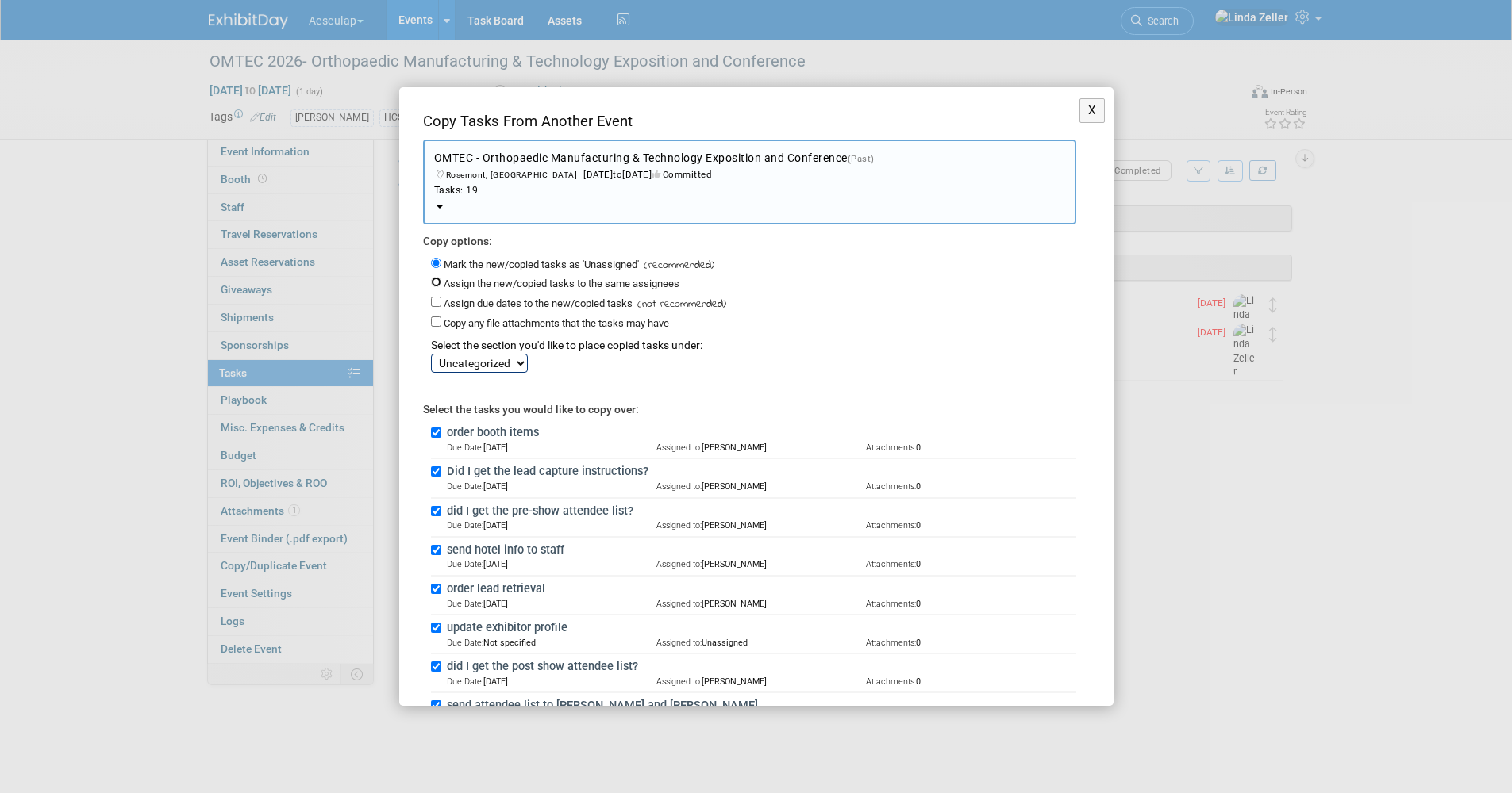
click at [436, 281] on input "Assign the new/copied tasks to the same assignees" at bounding box center [436, 282] width 10 height 10
radio input "true"
click at [435, 303] on input "Assign due dates to the new/copied tasks" at bounding box center [436, 302] width 10 height 10
checkbox input "true"
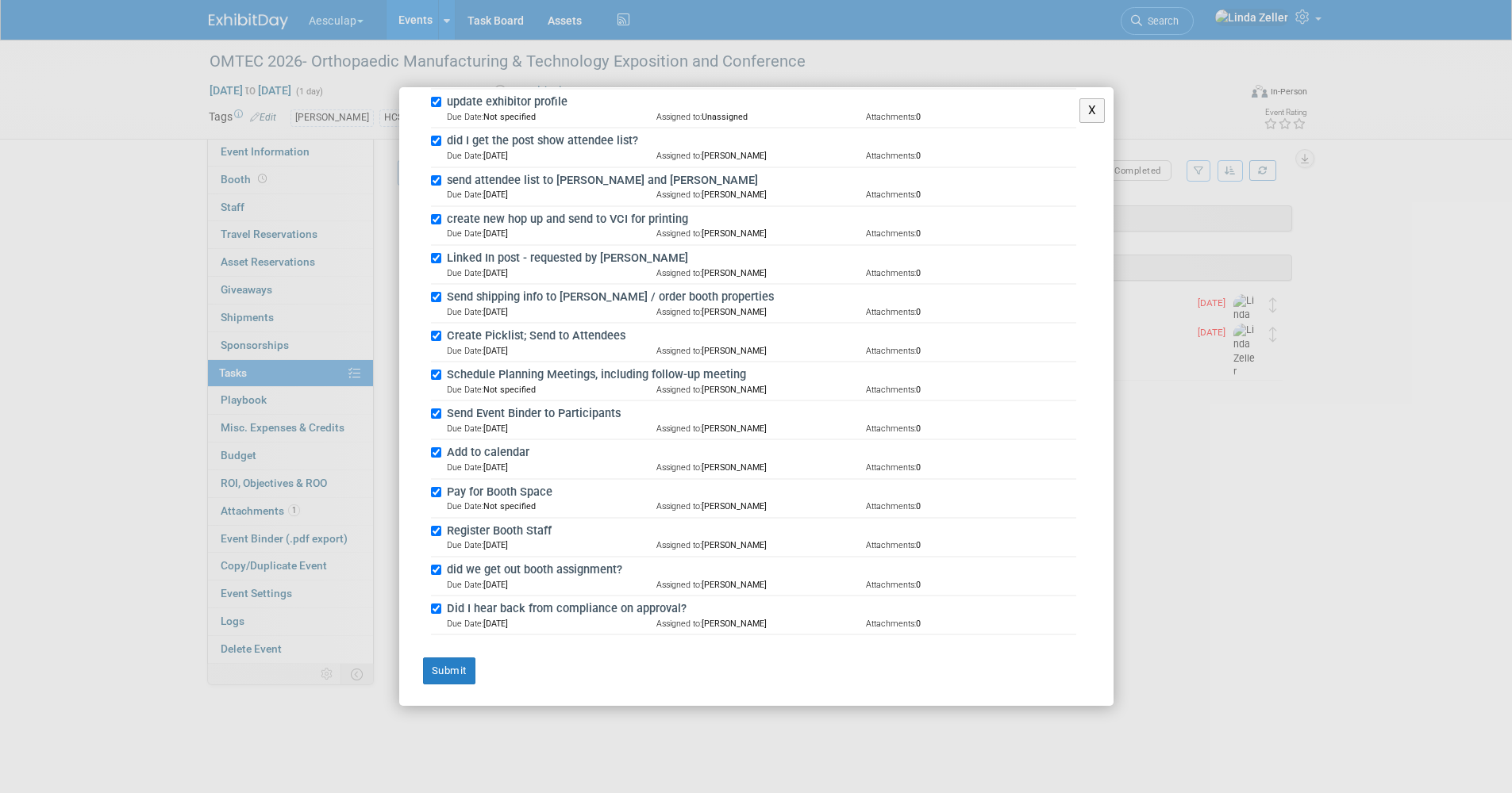
scroll to position [585, 0]
click at [452, 675] on button "Submit" at bounding box center [449, 669] width 53 height 27
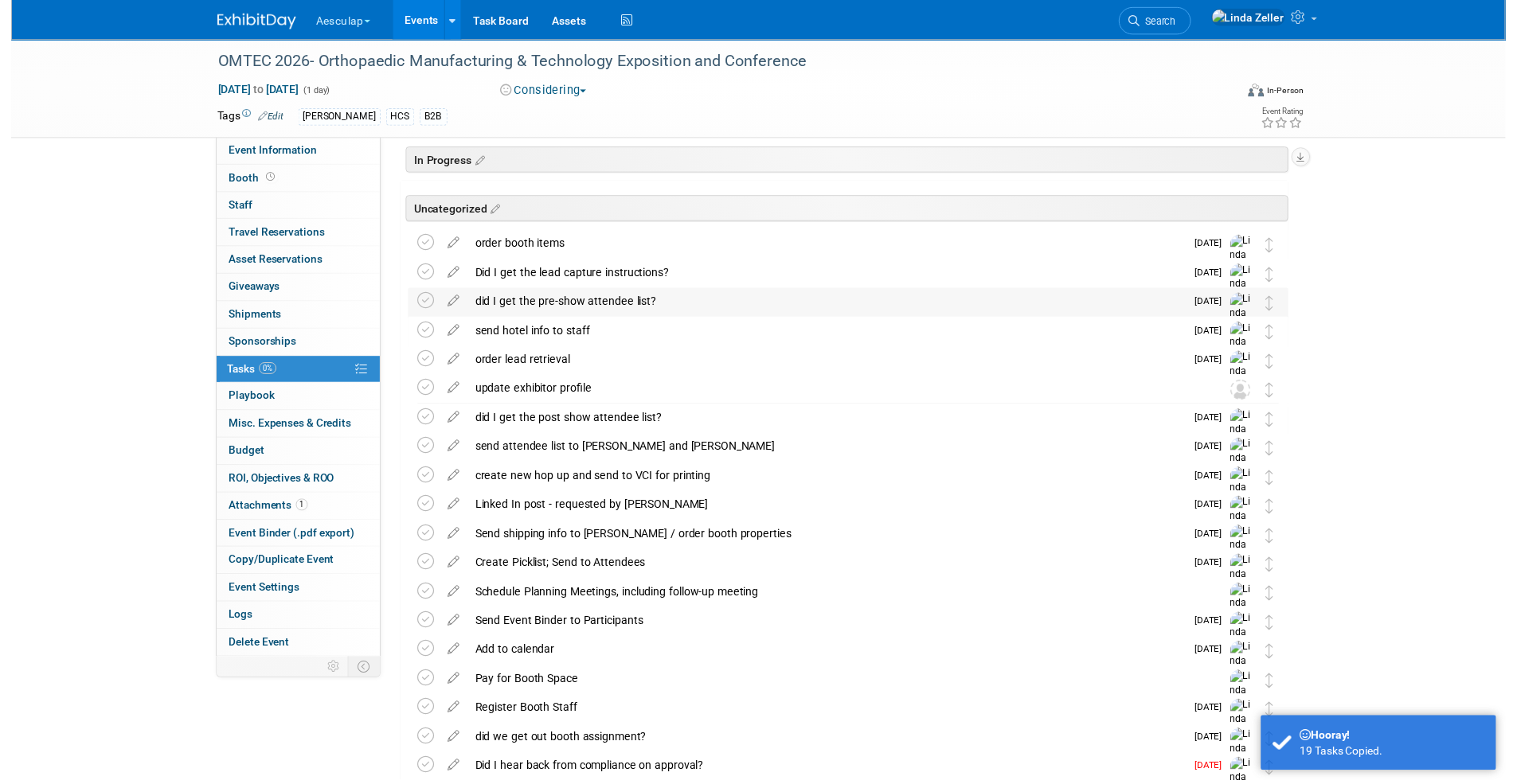
scroll to position [151, 0]
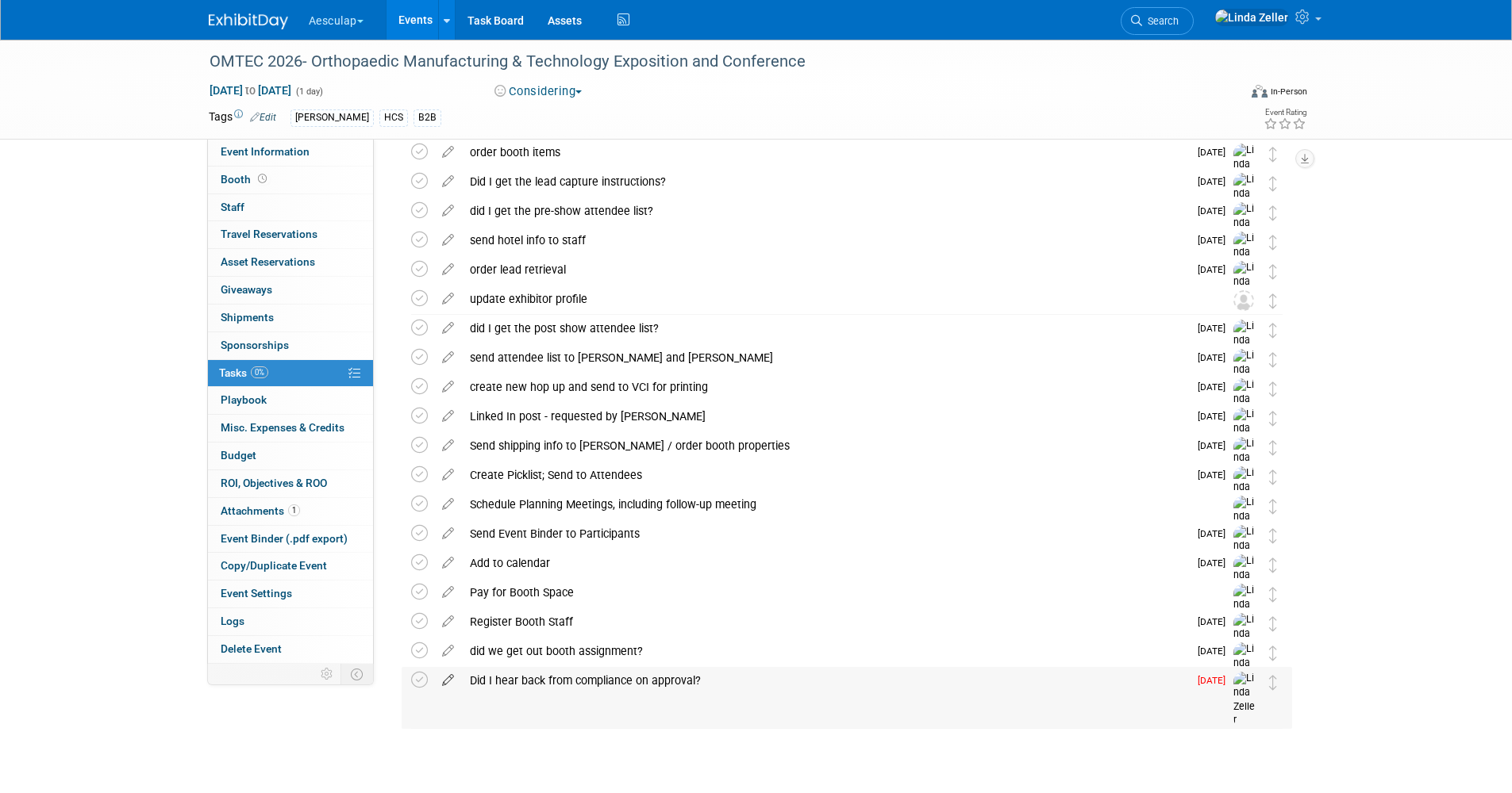
click at [448, 677] on icon at bounding box center [447, 677] width 28 height 20
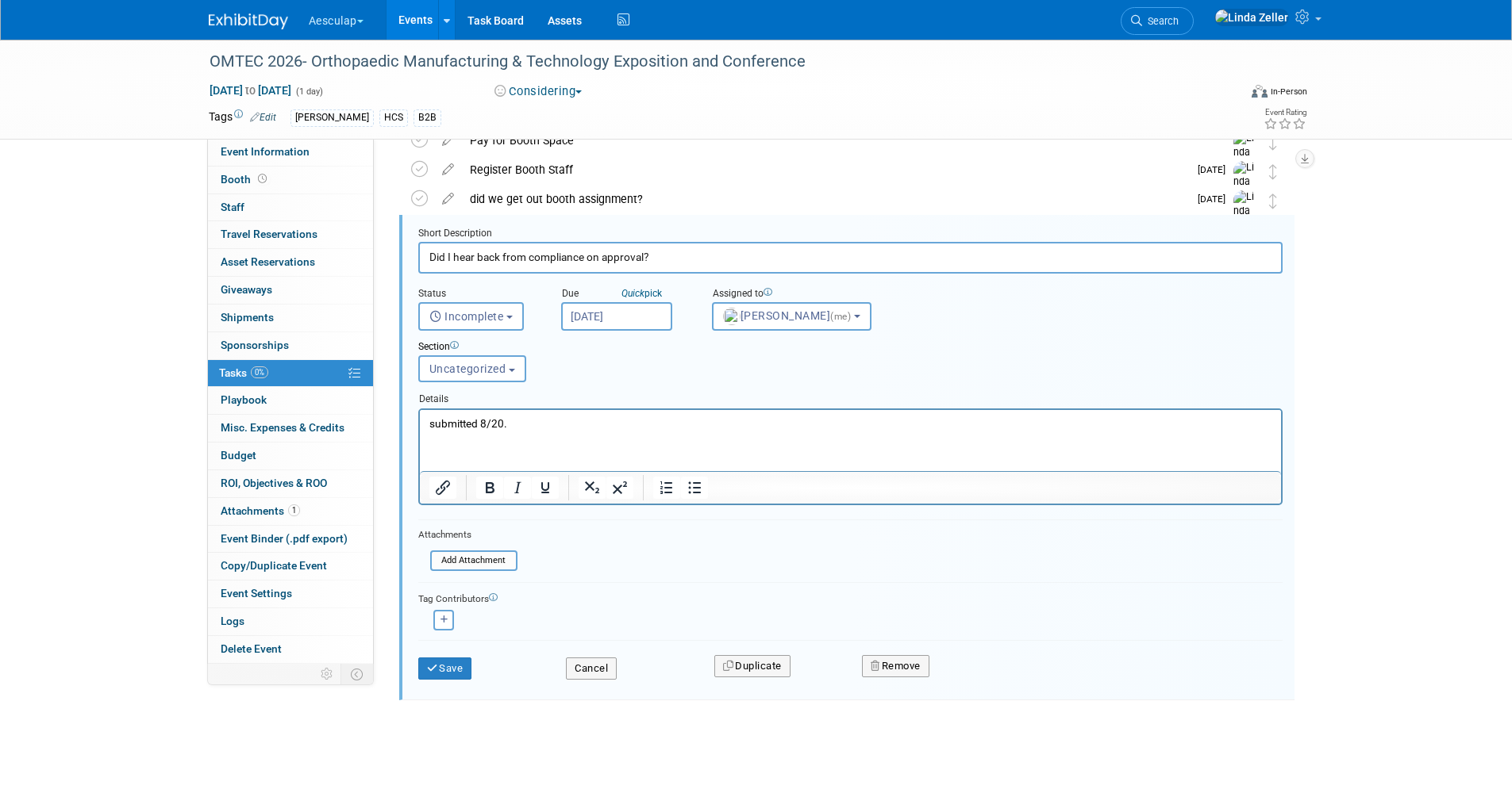
scroll to position [608, 0]
drag, startPoint x: 518, startPoint y: 408, endPoint x: 489, endPoint y: 415, distance: 29.8
click at [489, 415] on html "submitted 8/20." at bounding box center [850, 415] width 861 height 21
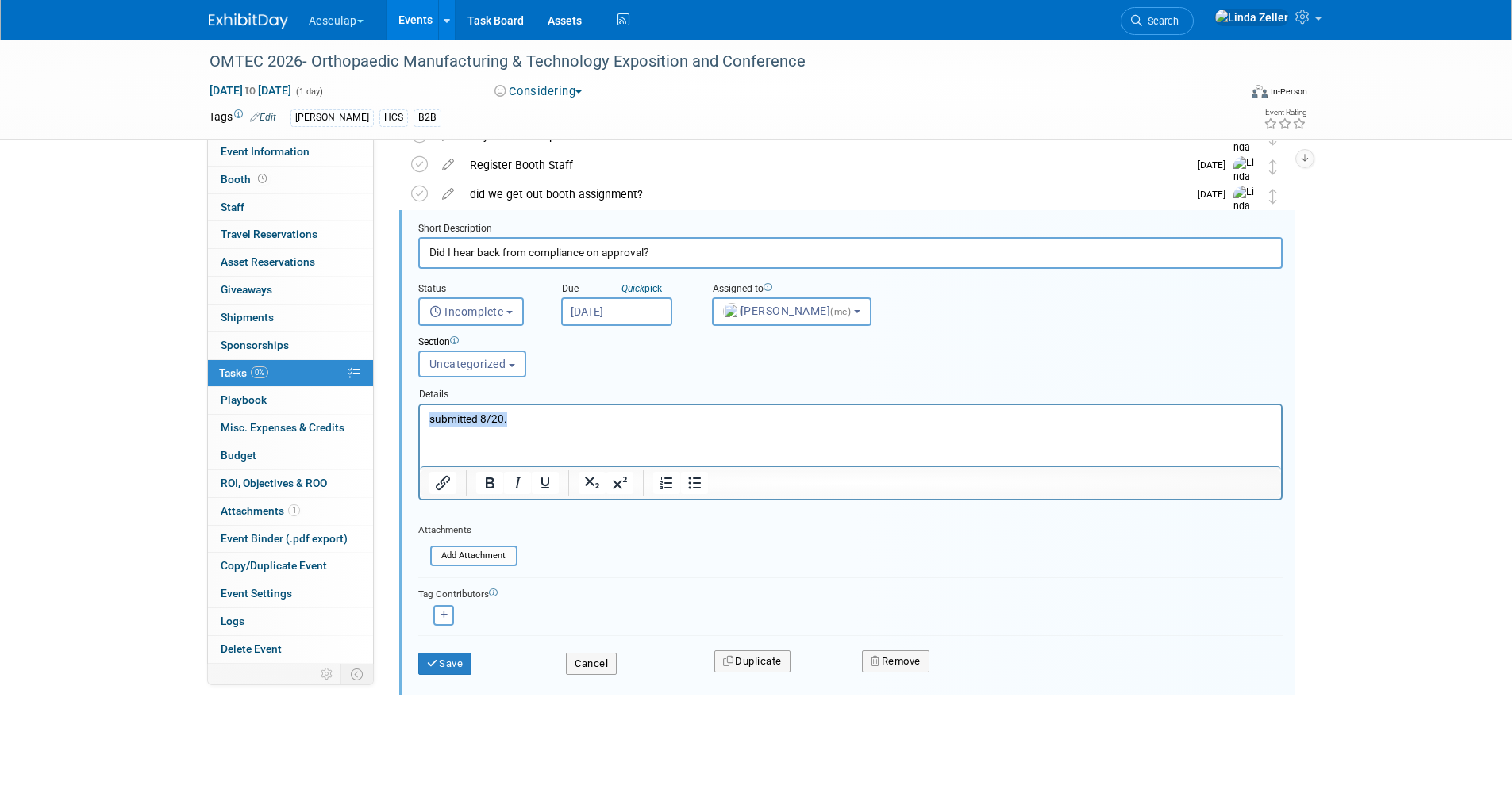
drag, startPoint x: 514, startPoint y: 418, endPoint x: 384, endPoint y: 427, distance: 130.3
click at [419, 426] on html "submitted 8/20." at bounding box center [850, 415] width 861 height 21
click at [611, 314] on input "Aug 10, 2025" at bounding box center [617, 312] width 111 height 29
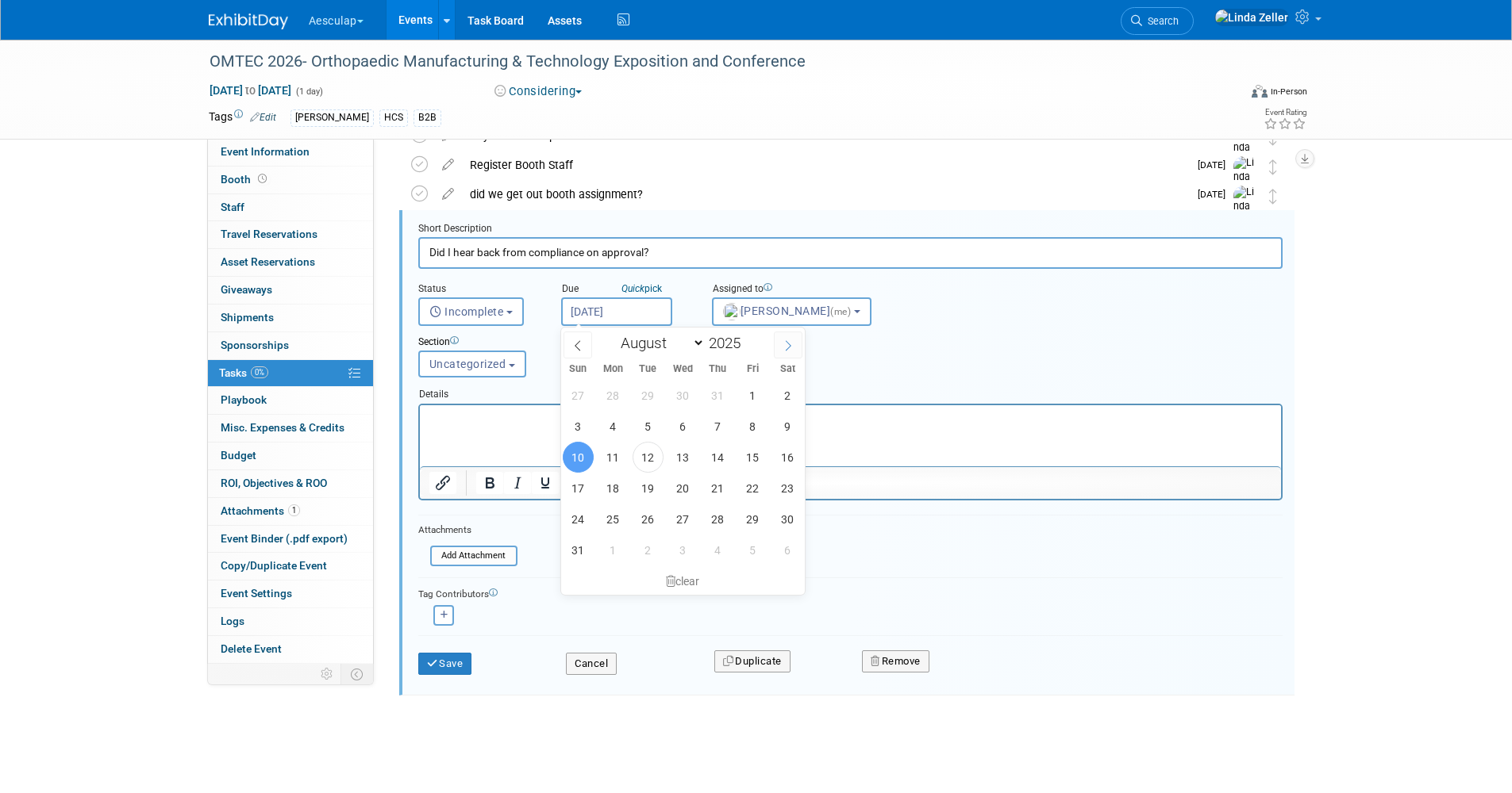
click at [787, 349] on icon at bounding box center [787, 345] width 11 height 11
select select "10"
click at [653, 519] on span "25" at bounding box center [648, 519] width 31 height 31
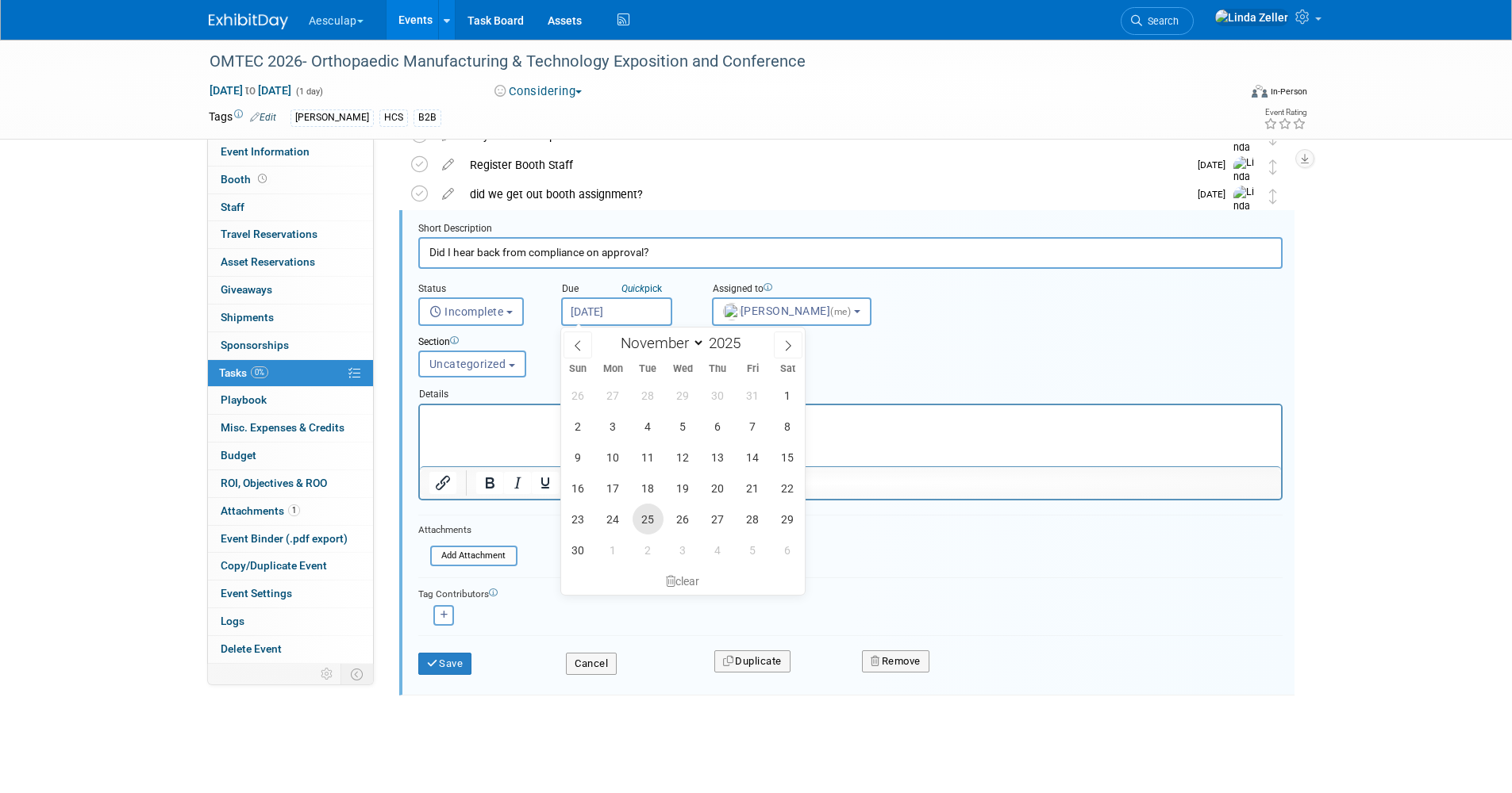
type input "Nov 25, 2025"
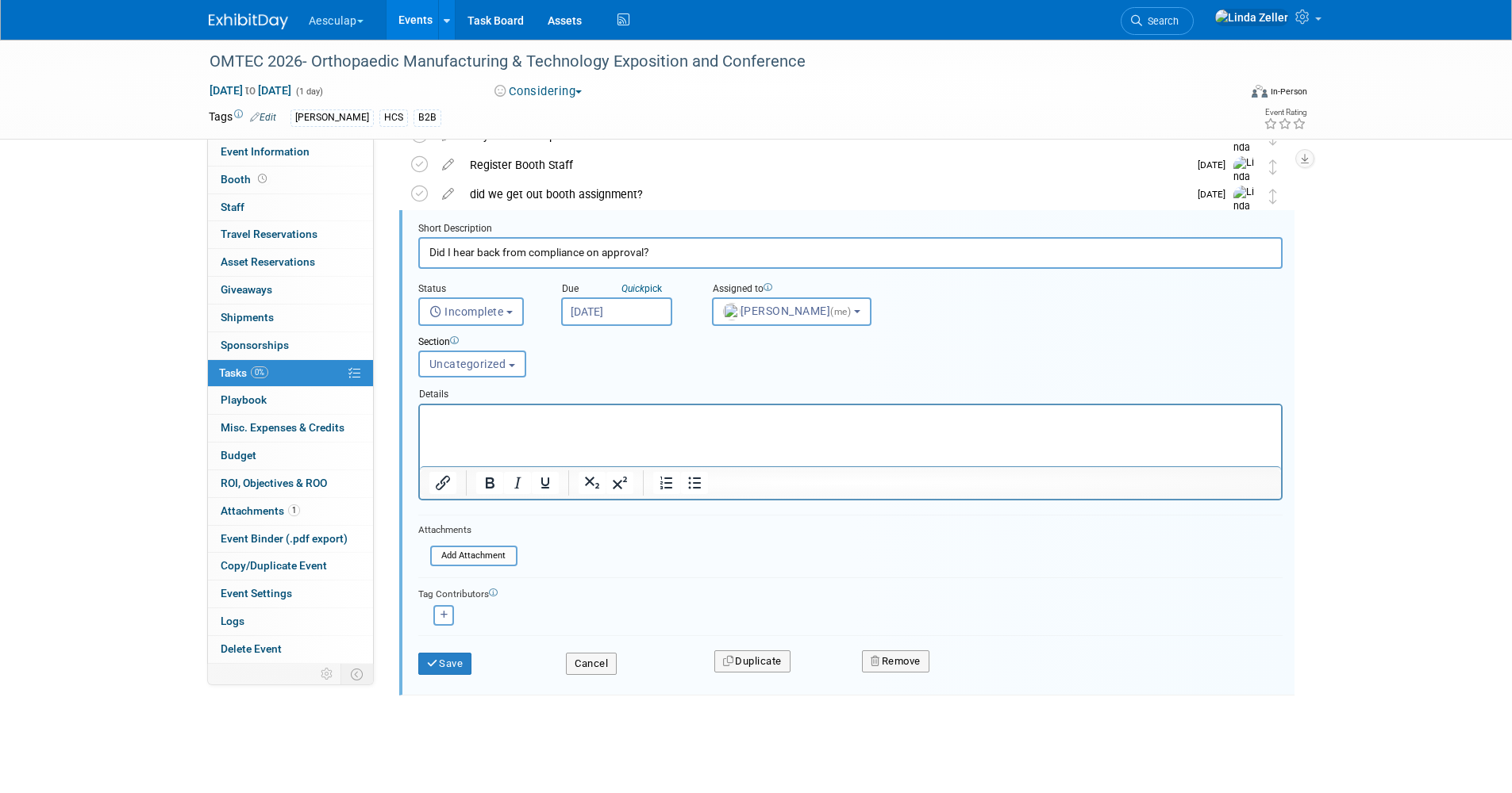
click at [484, 422] on p "Rich Text Area. Press ALT-0 for help." at bounding box center [850, 418] width 843 height 15
click at [462, 665] on button "Save" at bounding box center [445, 664] width 54 height 22
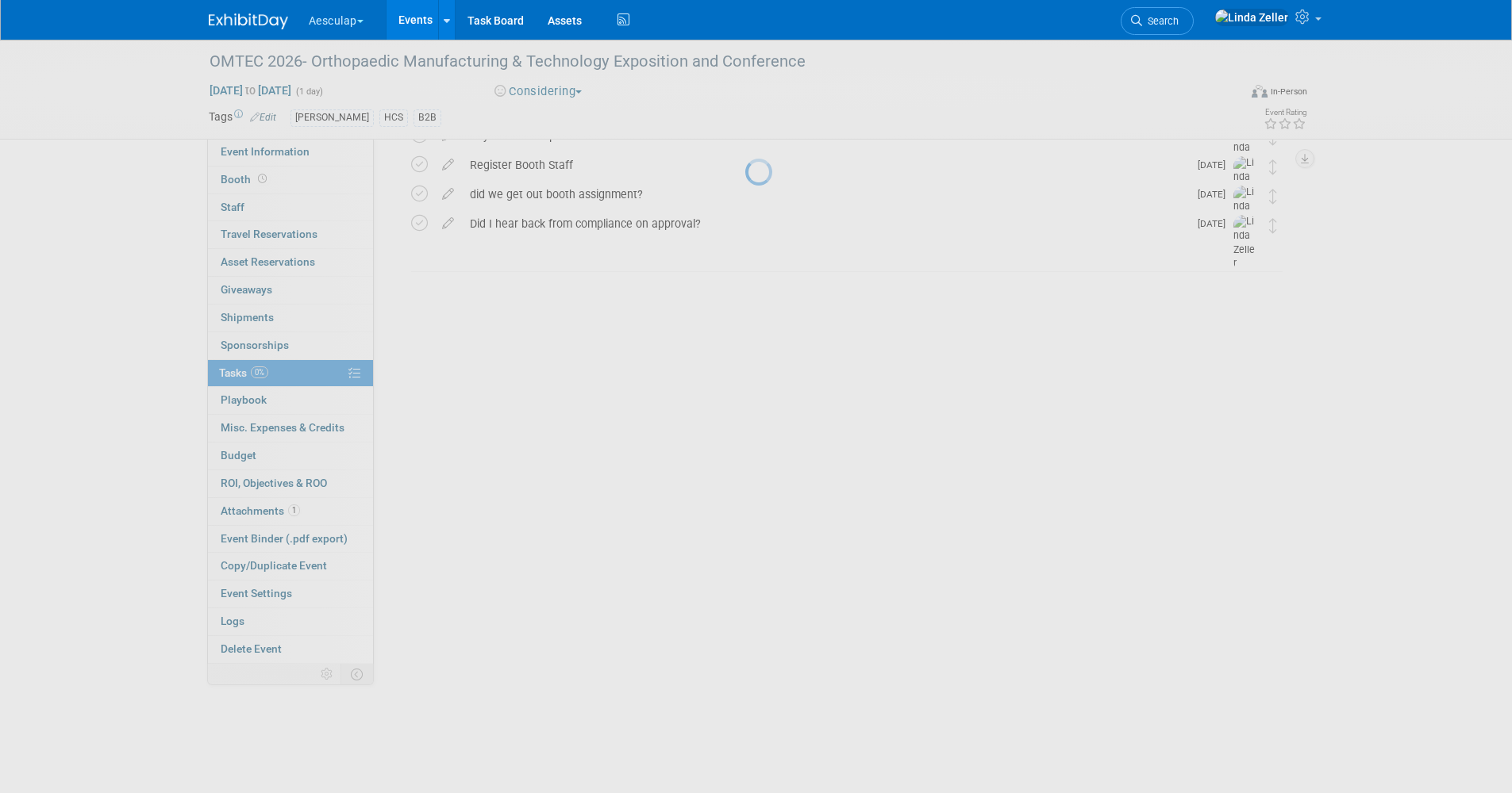
scroll to position [150, 0]
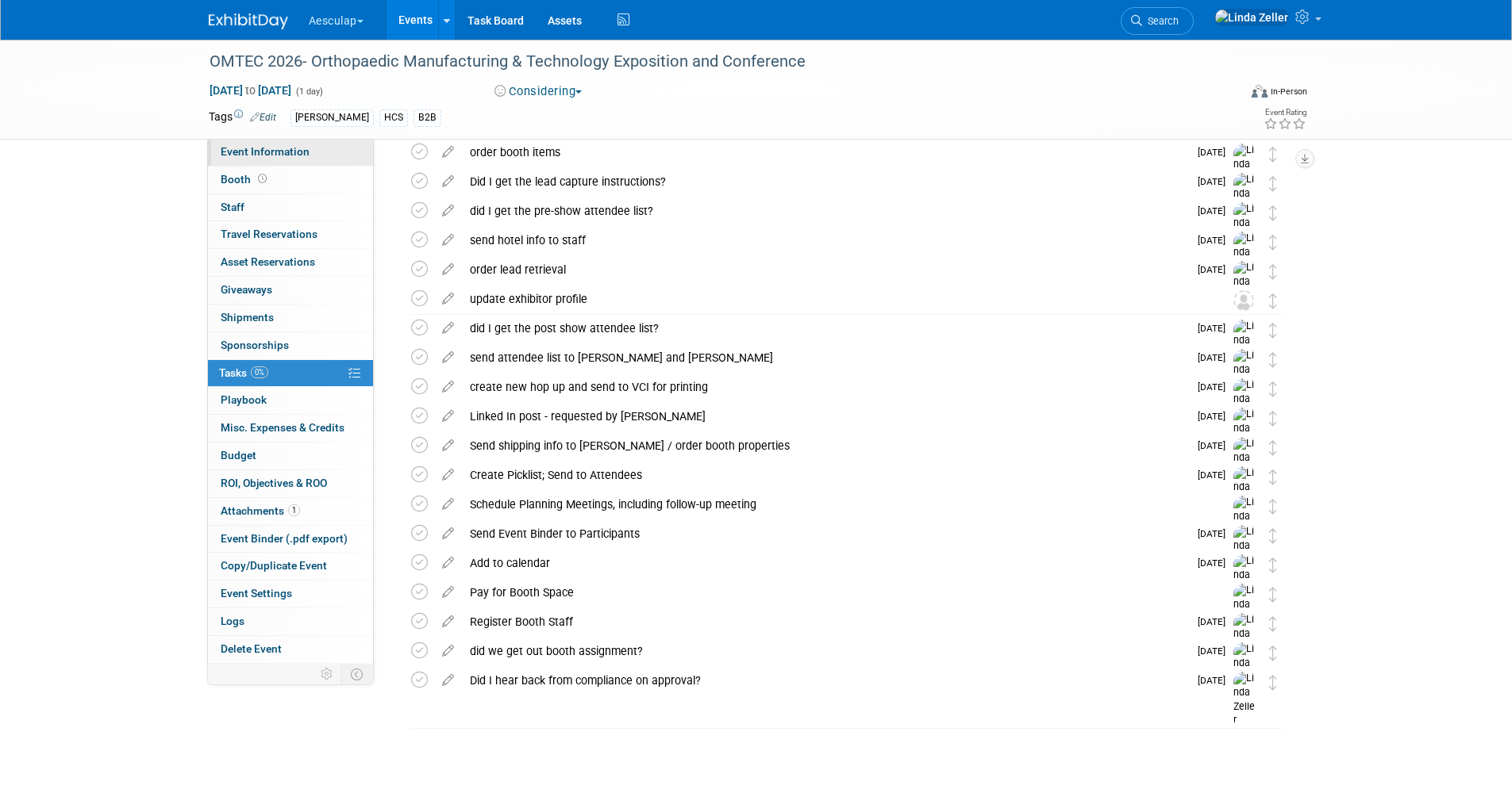
click at [304, 156] on span "Event Information" at bounding box center [264, 151] width 89 height 13
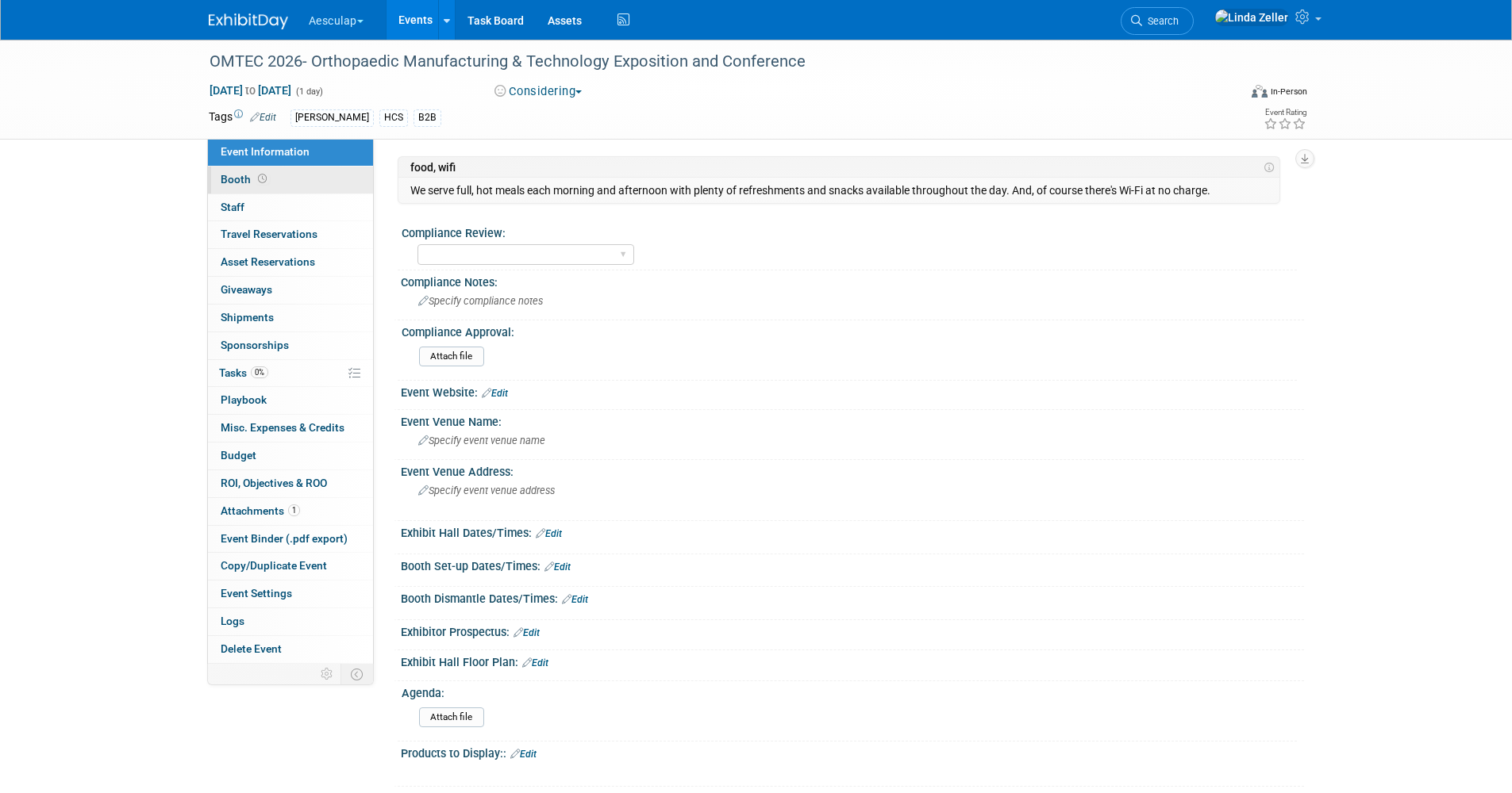
click at [270, 173] on link "Booth" at bounding box center [290, 180] width 165 height 27
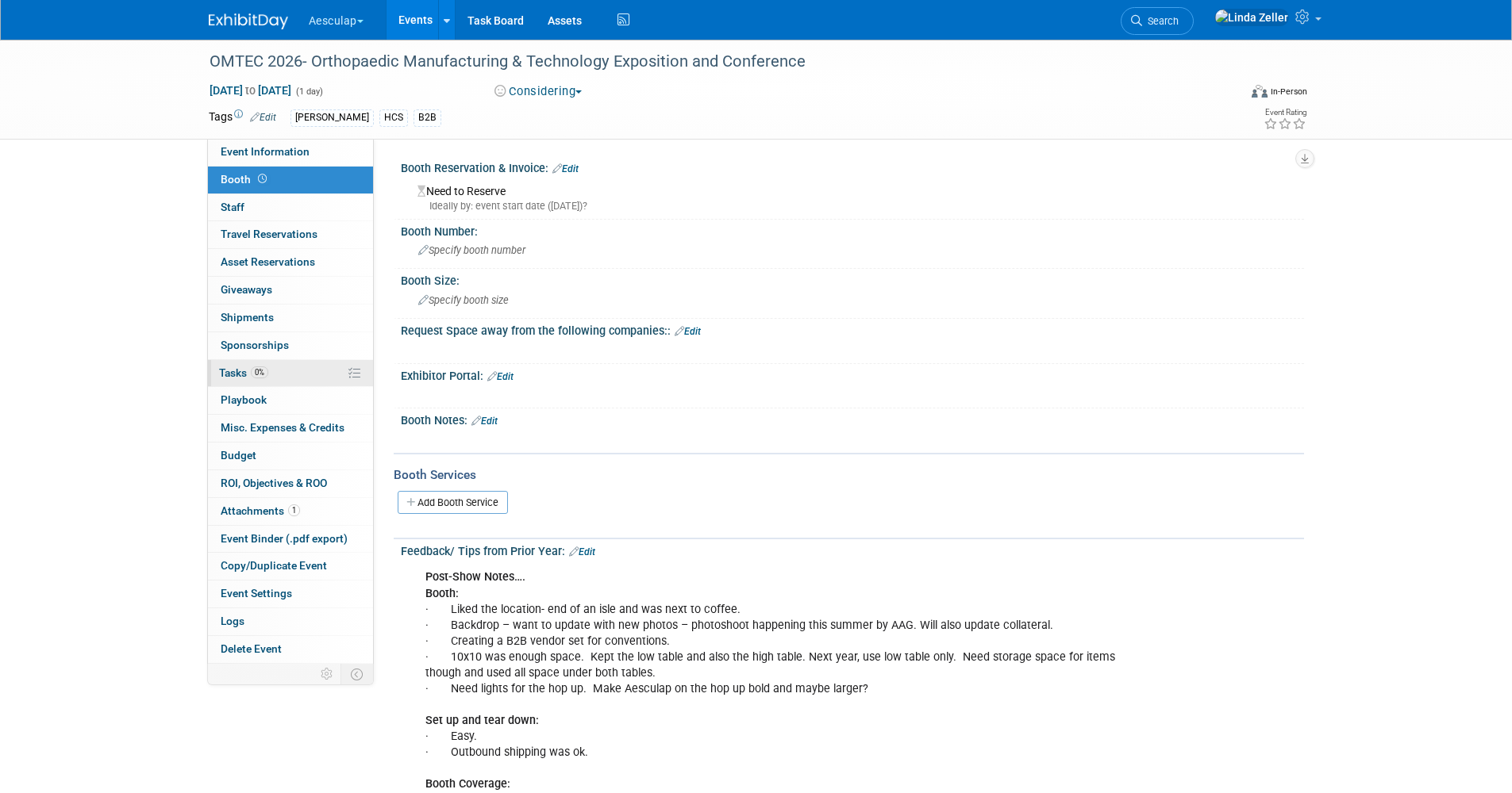
click at [241, 368] on span "Tasks 0%" at bounding box center [244, 372] width 49 height 13
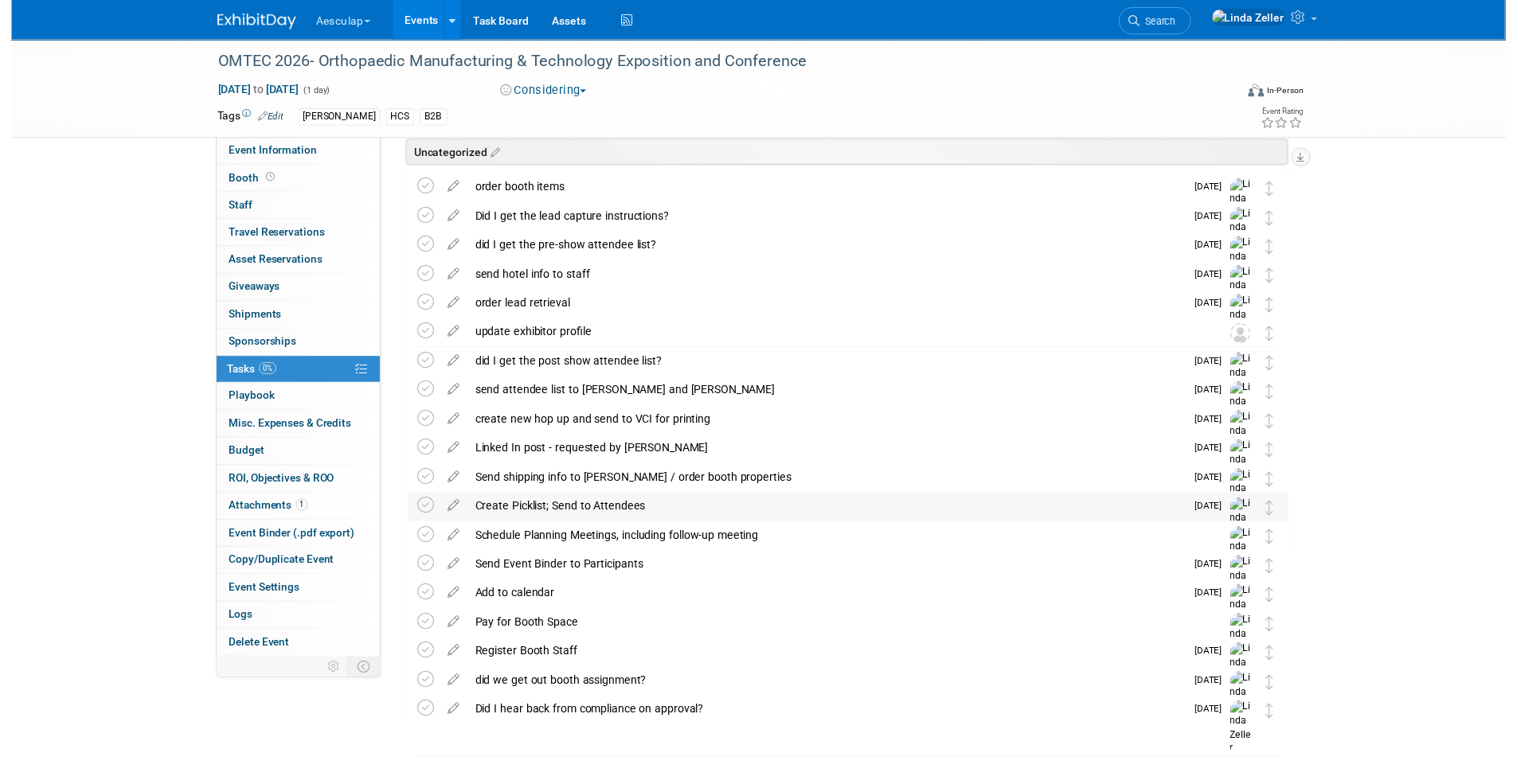
scroll to position [151, 0]
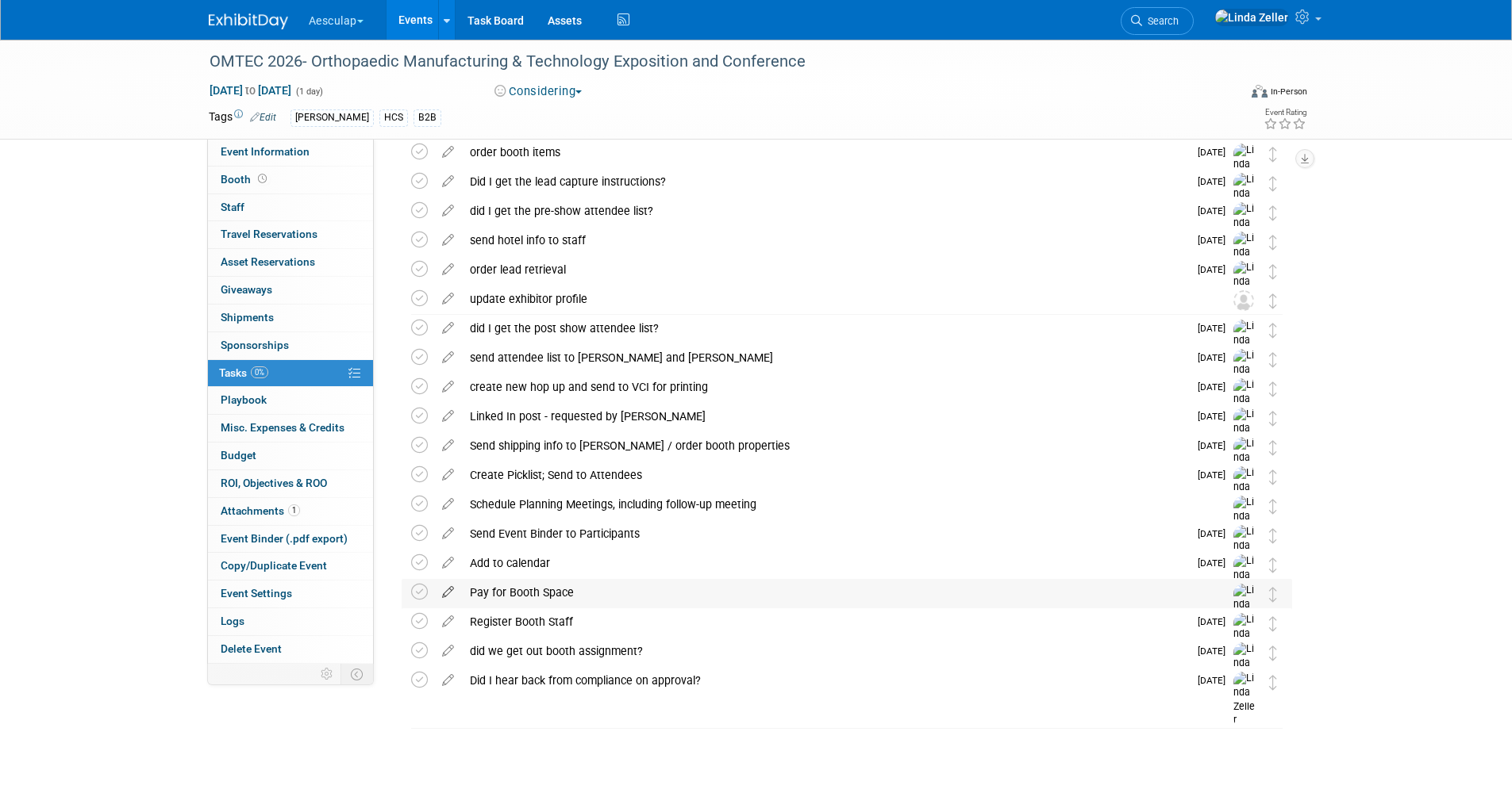
click at [446, 591] on icon at bounding box center [447, 588] width 28 height 20
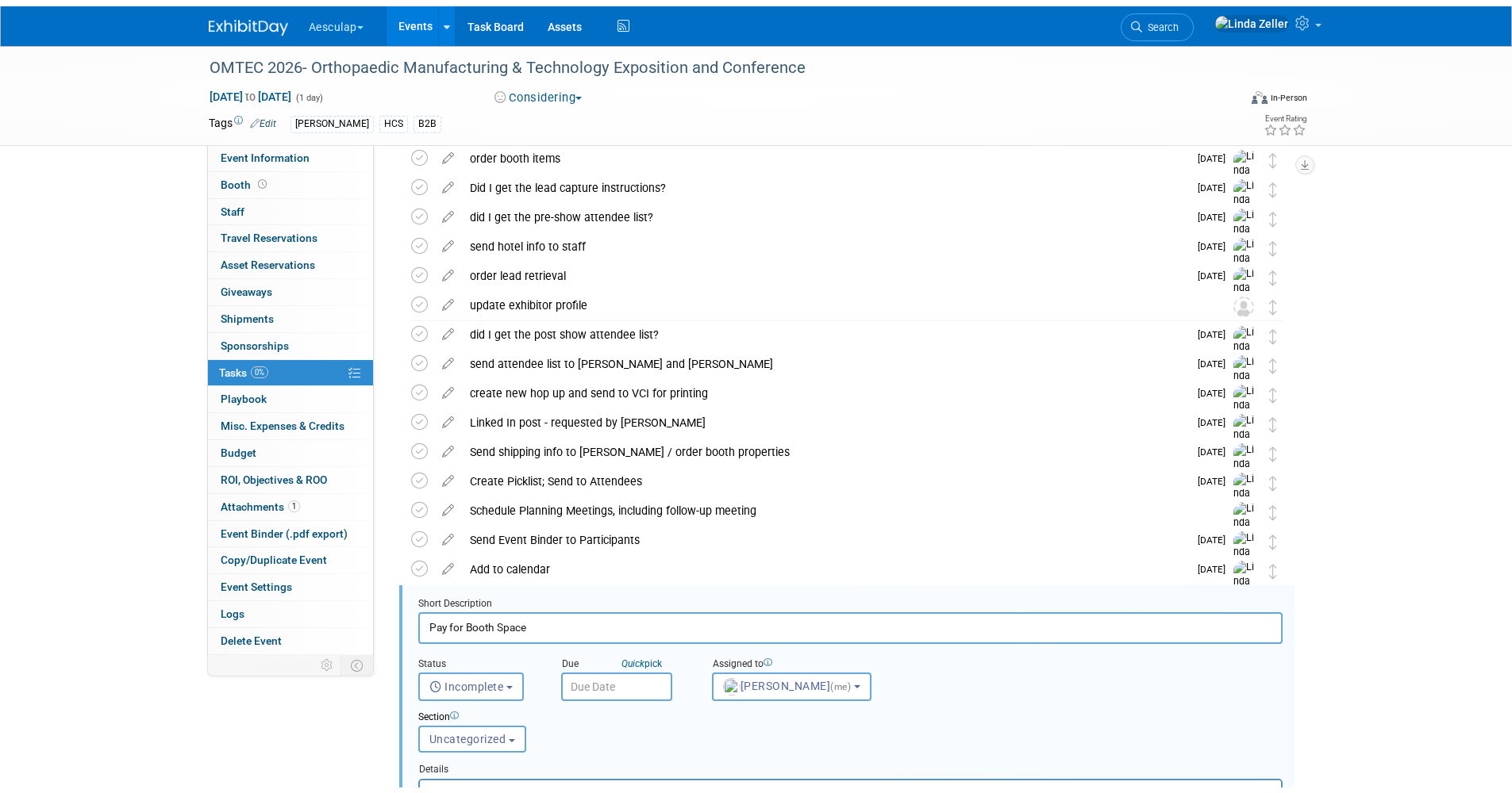
scroll to position [497, 0]
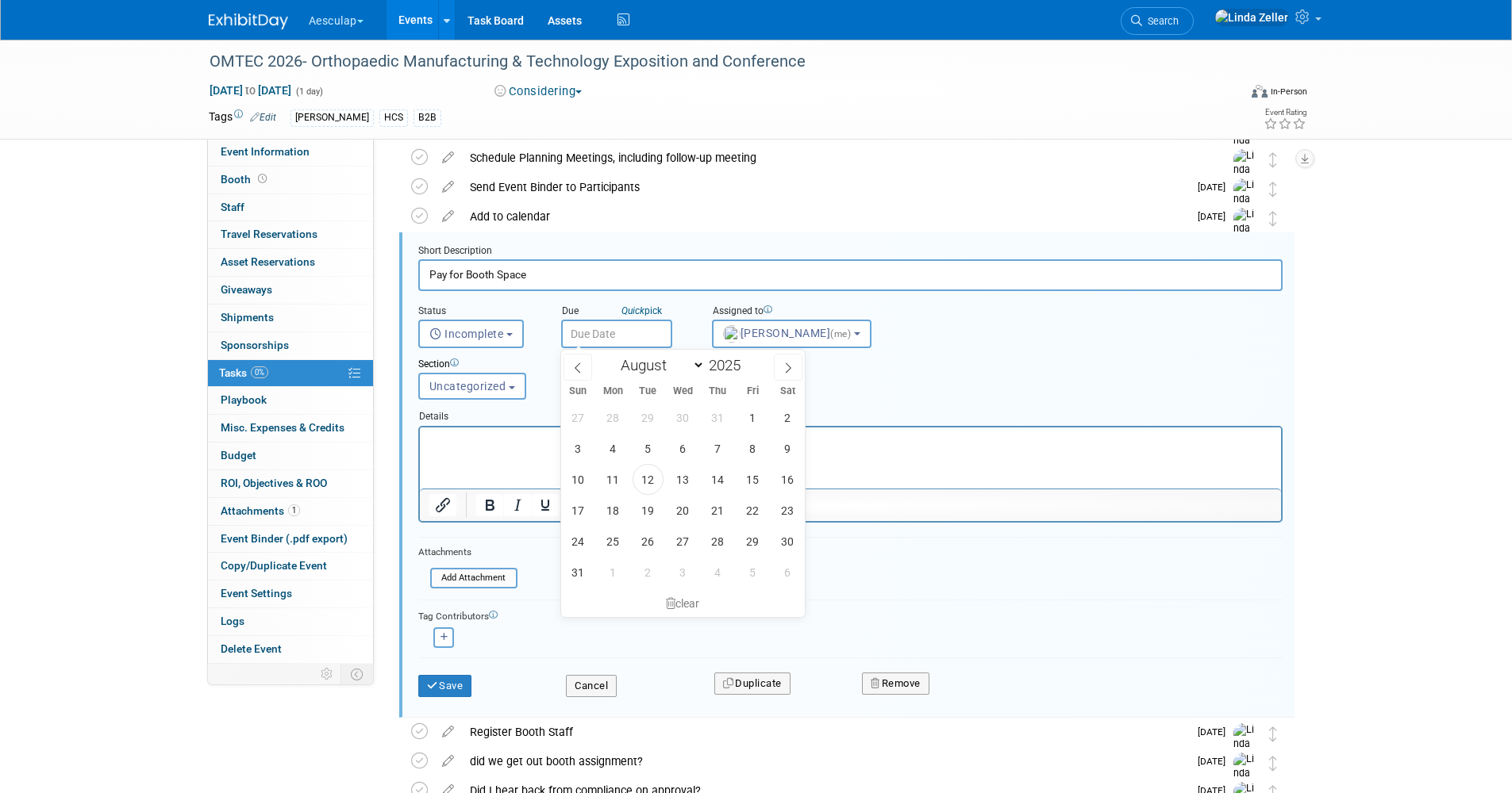
click at [586, 327] on input "text" at bounding box center [617, 334] width 111 height 29
click at [788, 367] on icon at bounding box center [787, 367] width 11 height 11
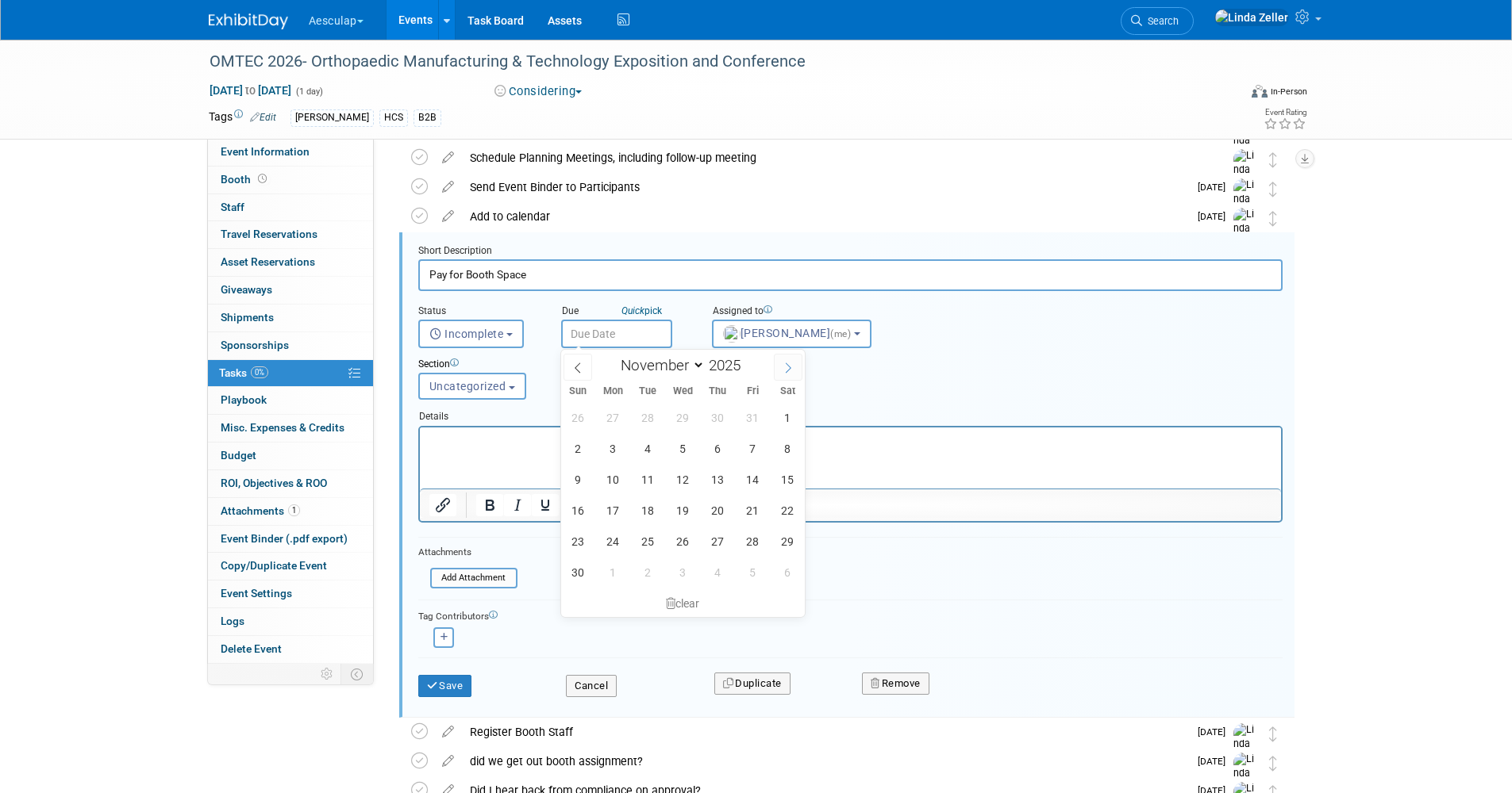
select select "11"
click at [683, 448] on span "10" at bounding box center [683, 449] width 31 height 31
type input "Dec 10, 2025"
click at [547, 448] on html at bounding box center [850, 437] width 861 height 21
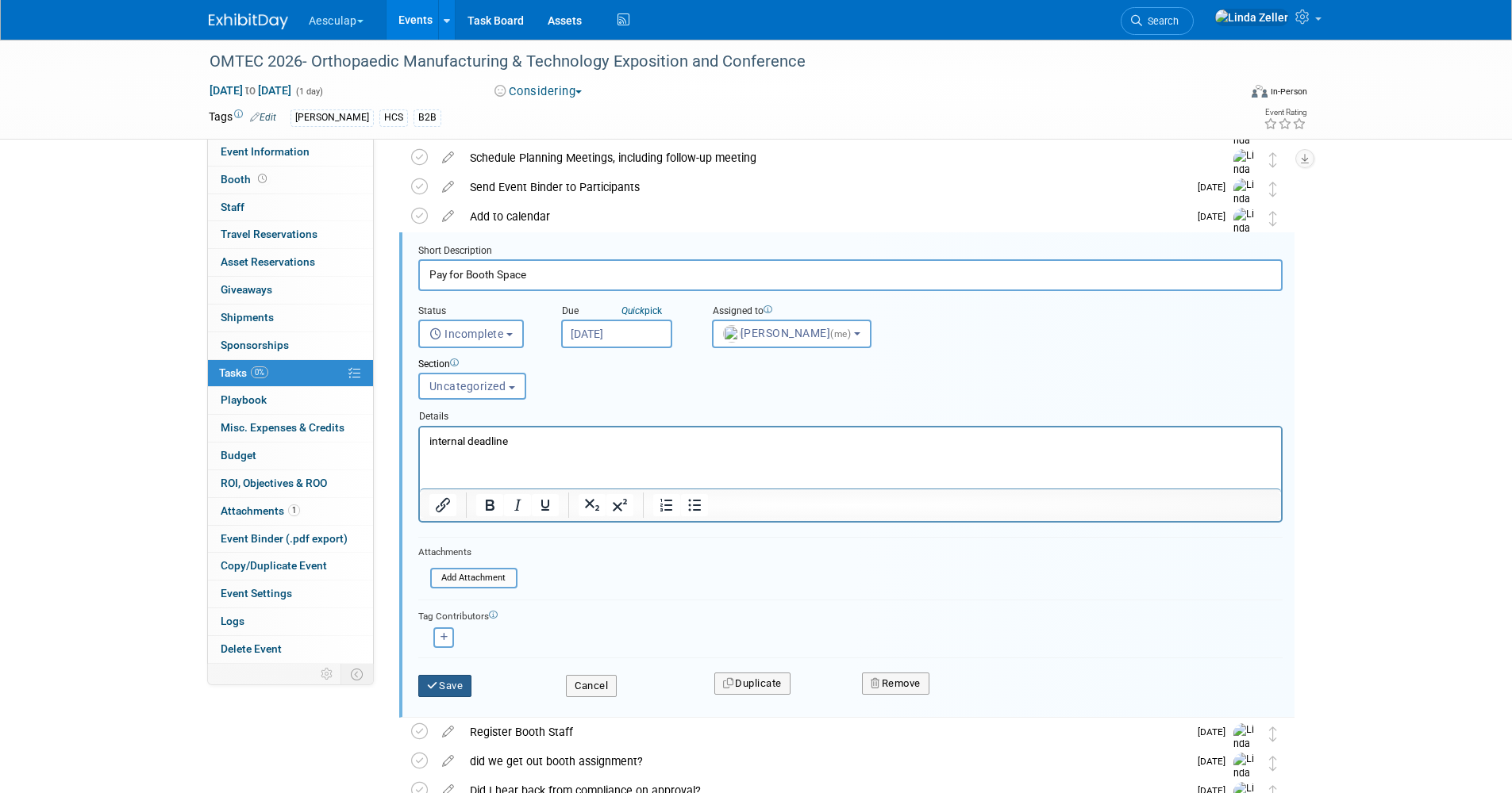
click at [446, 688] on button "Save" at bounding box center [445, 686] width 54 height 22
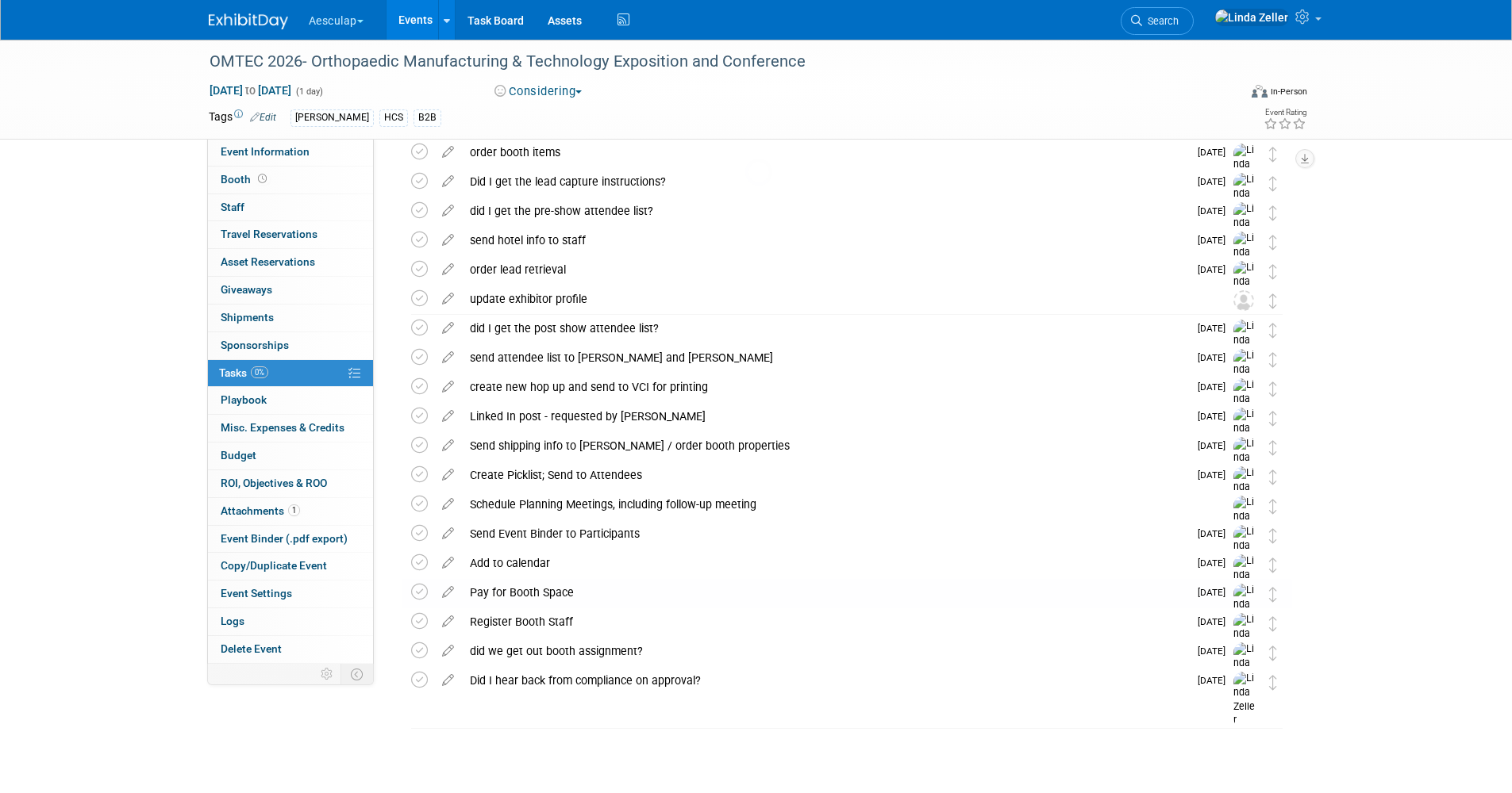
scroll to position [150, 0]
click at [446, 503] on icon at bounding box center [447, 501] width 28 height 20
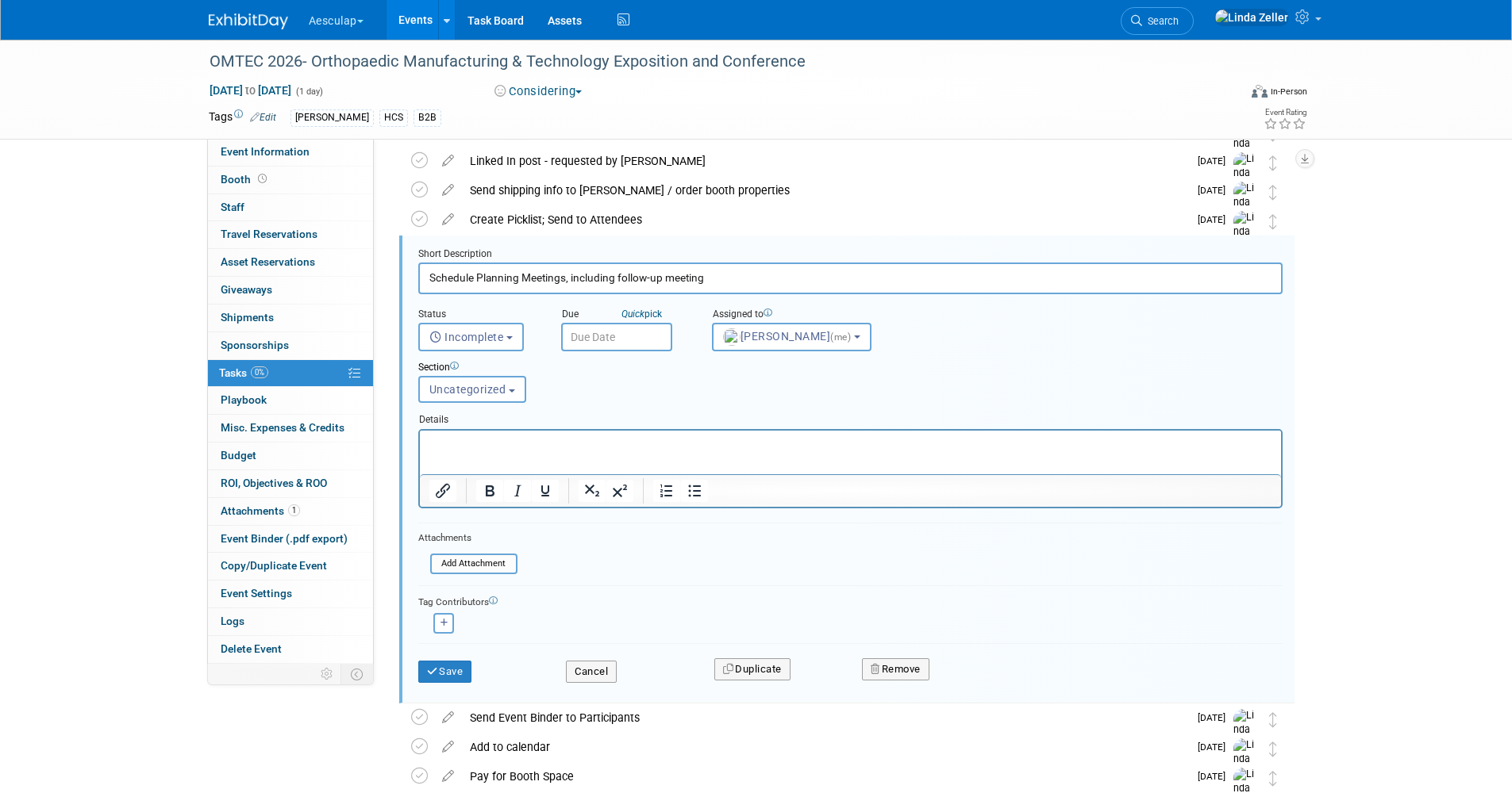
scroll to position [410, 0]
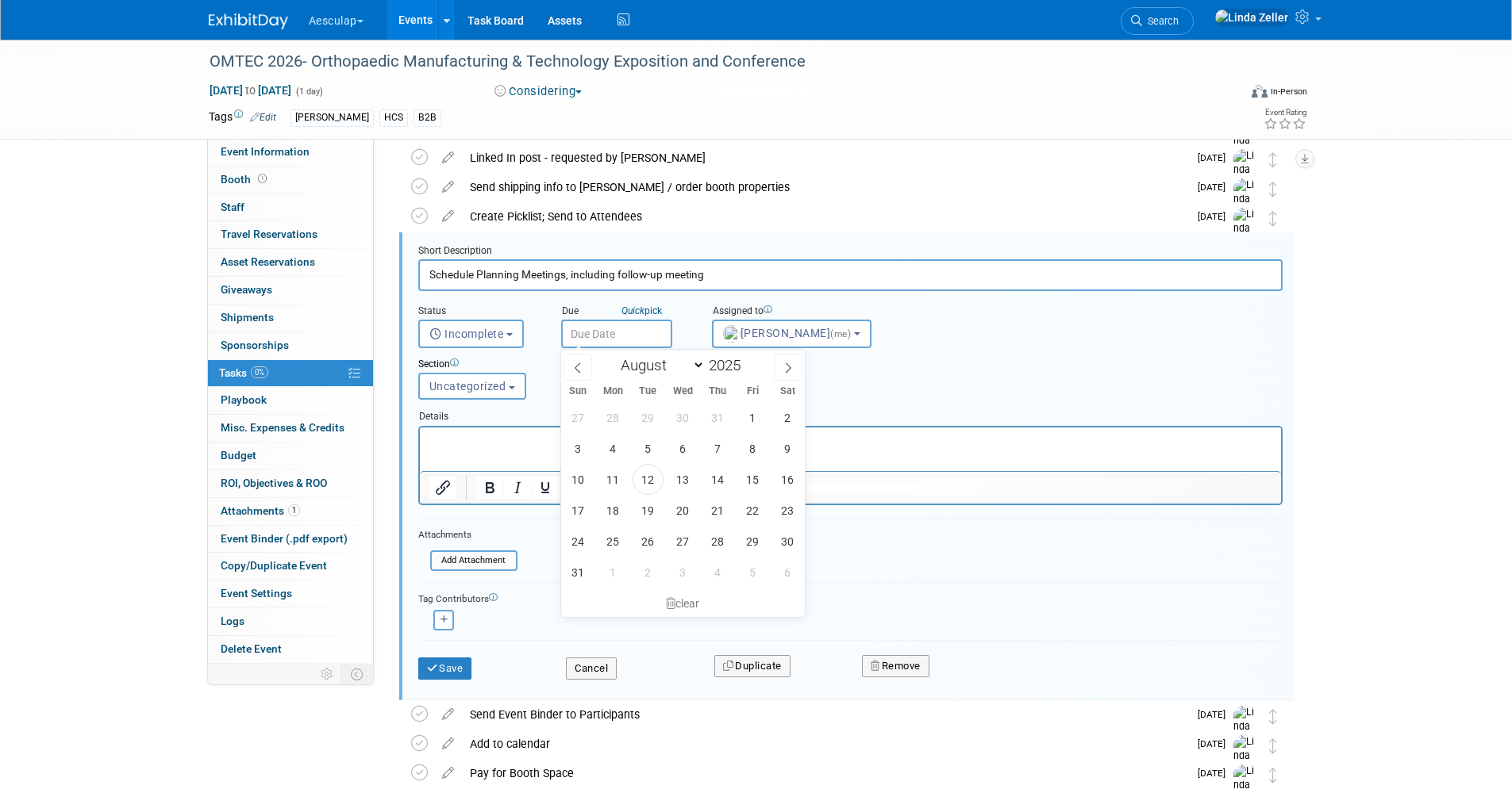
click at [587, 337] on input "text" at bounding box center [617, 334] width 111 height 29
click at [778, 364] on span at bounding box center [788, 367] width 29 height 27
select select "8"
click at [750, 361] on span at bounding box center [747, 360] width 11 height 9
type input "2026"
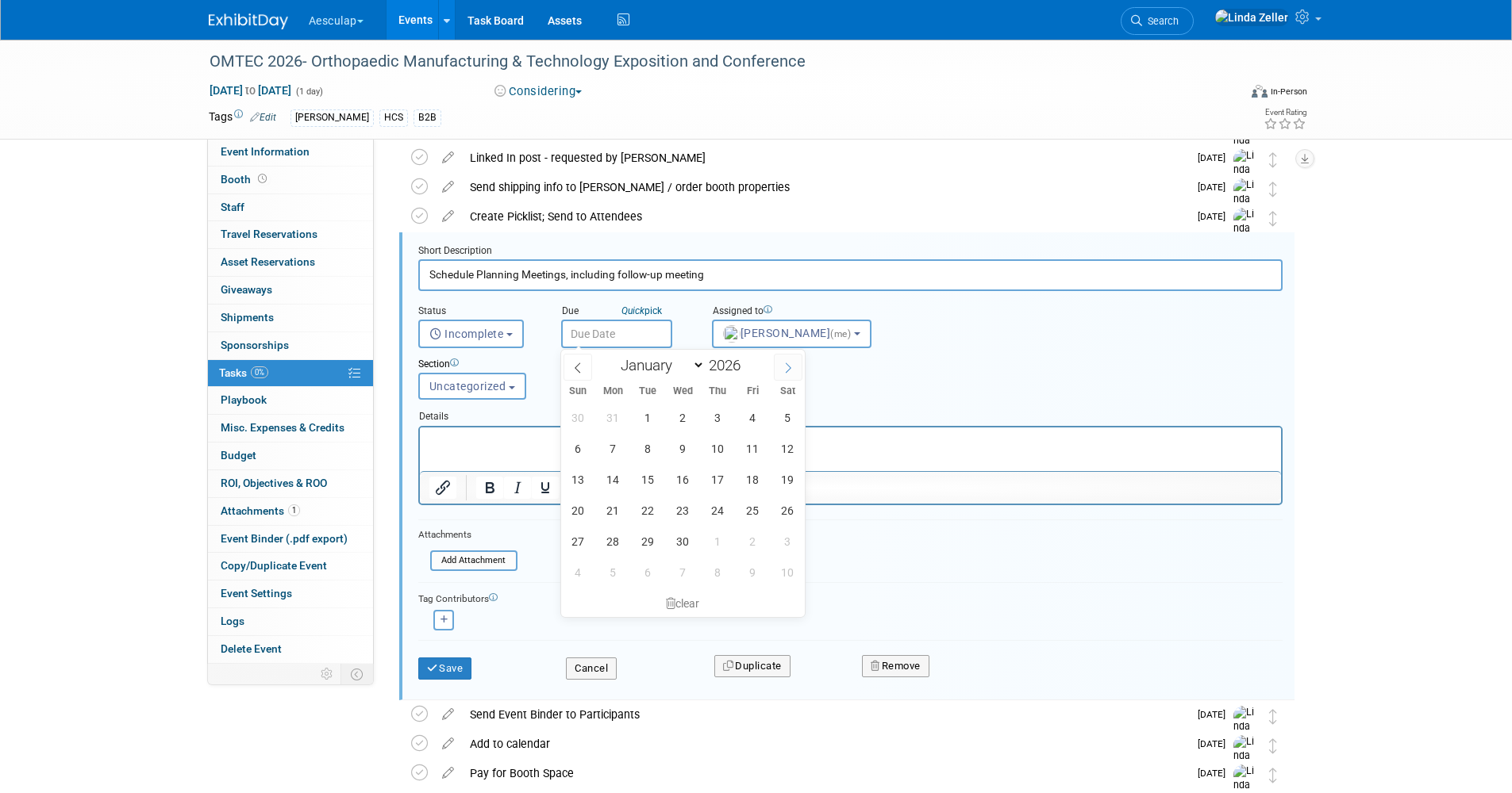
click at [790, 369] on icon at bounding box center [788, 368] width 6 height 10
click at [790, 368] on icon at bounding box center [787, 367] width 11 height 11
click at [575, 368] on icon at bounding box center [577, 367] width 11 height 11
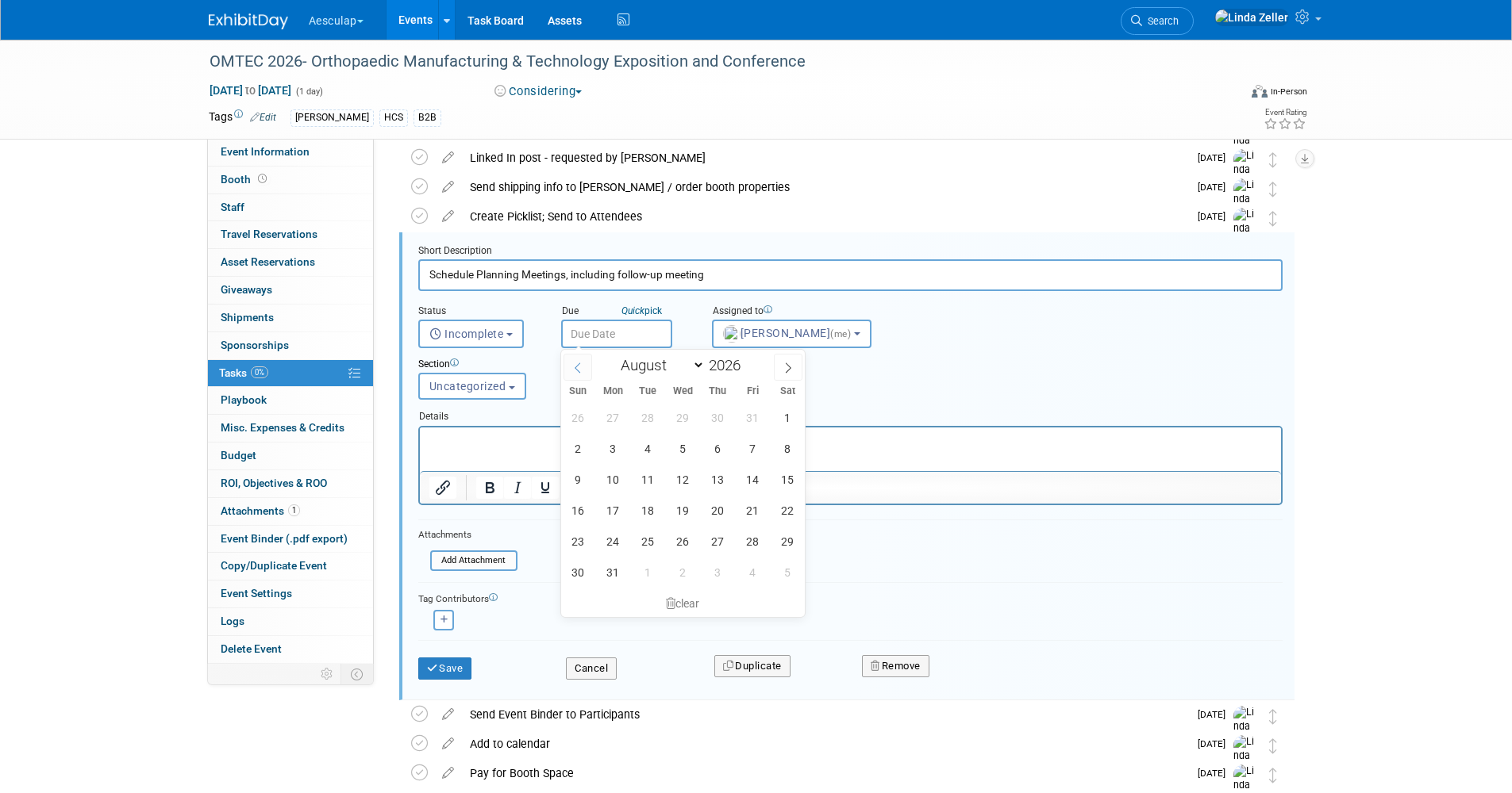
click at [575, 368] on icon at bounding box center [577, 367] width 11 height 11
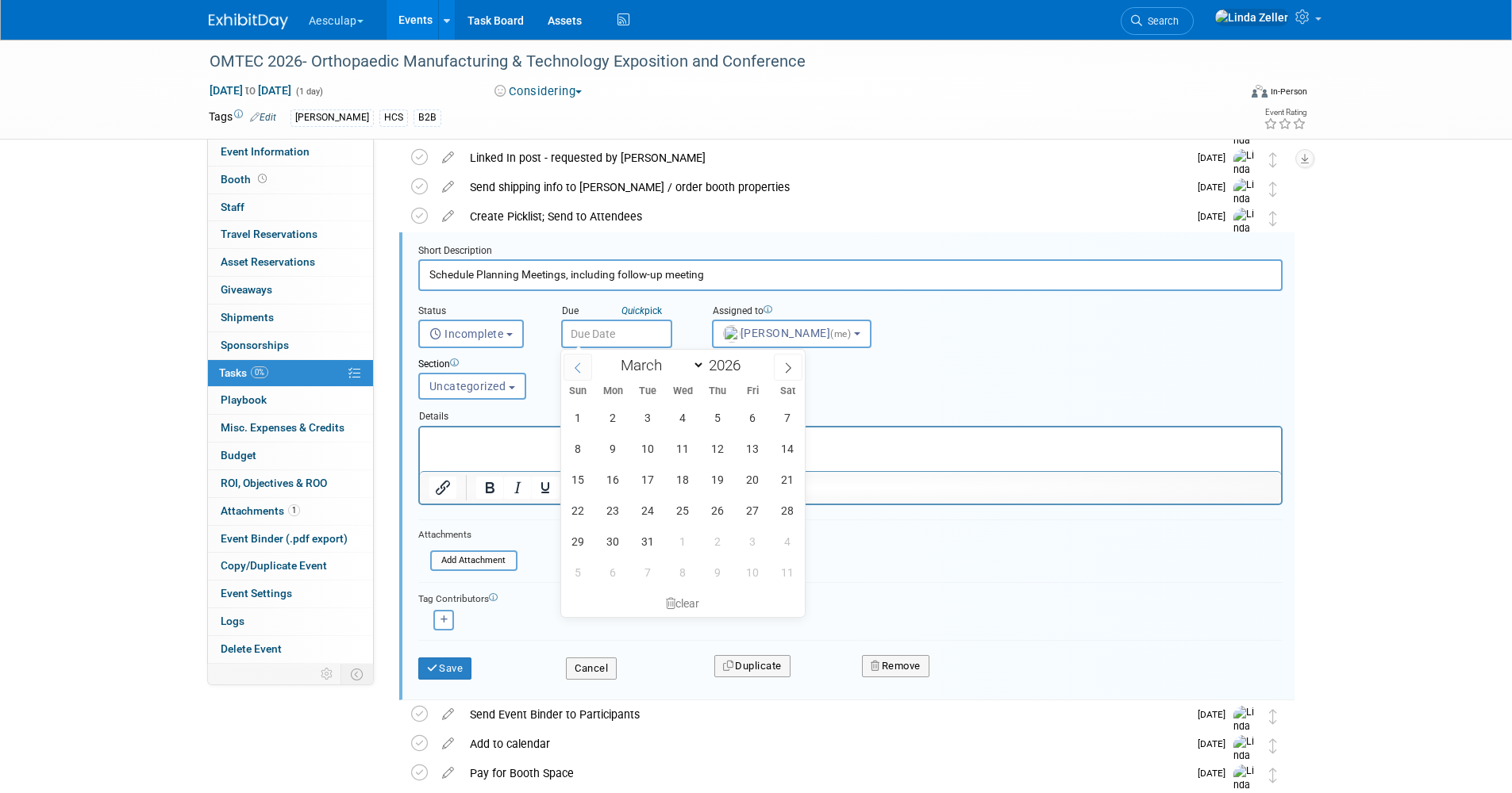
click at [575, 368] on icon at bounding box center [577, 367] width 11 height 11
select select "1"
click at [616, 506] on span "23" at bounding box center [613, 510] width 31 height 31
type input "Feb 23, 2026"
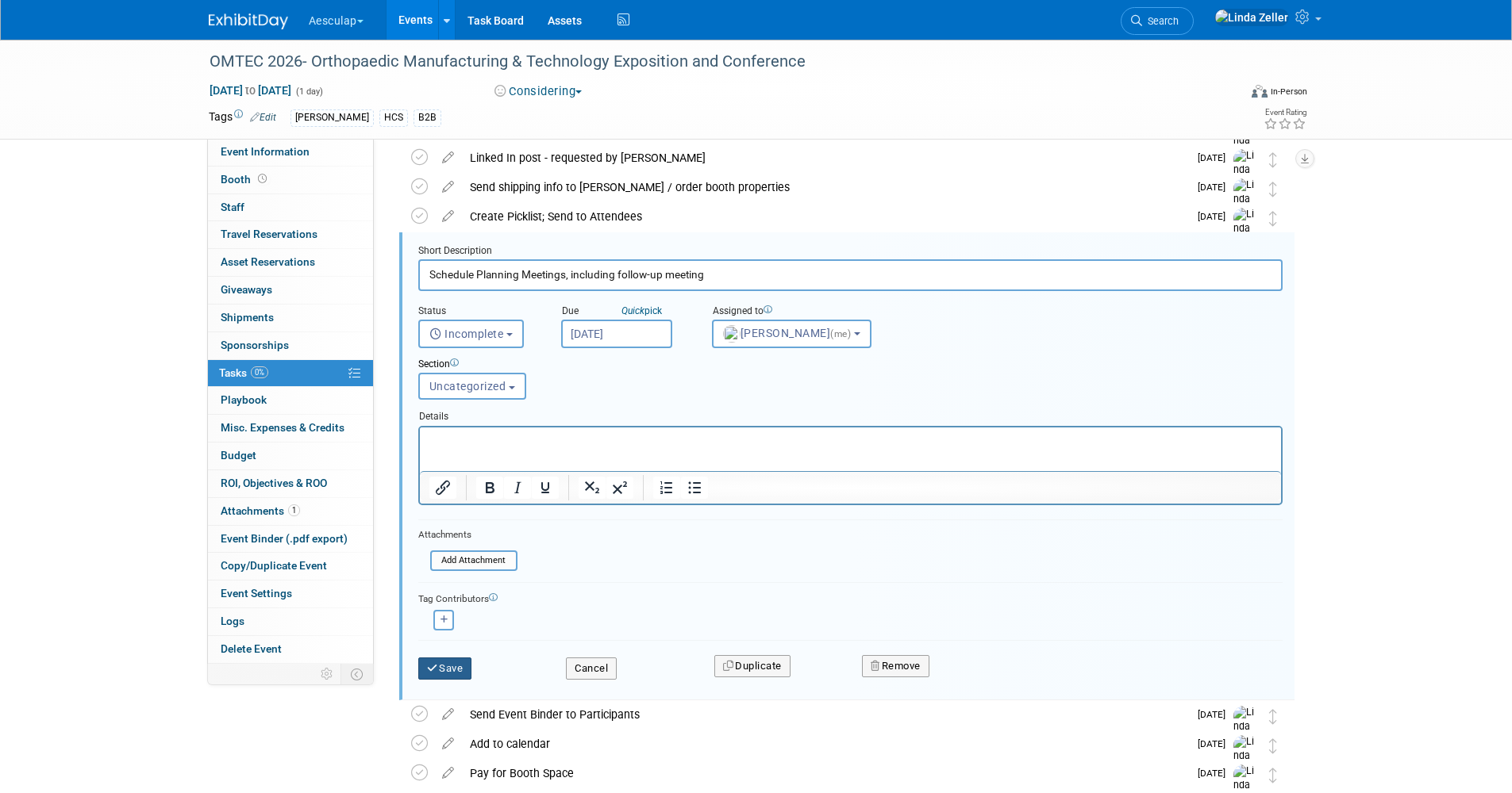
click at [447, 669] on button "Save" at bounding box center [445, 669] width 54 height 22
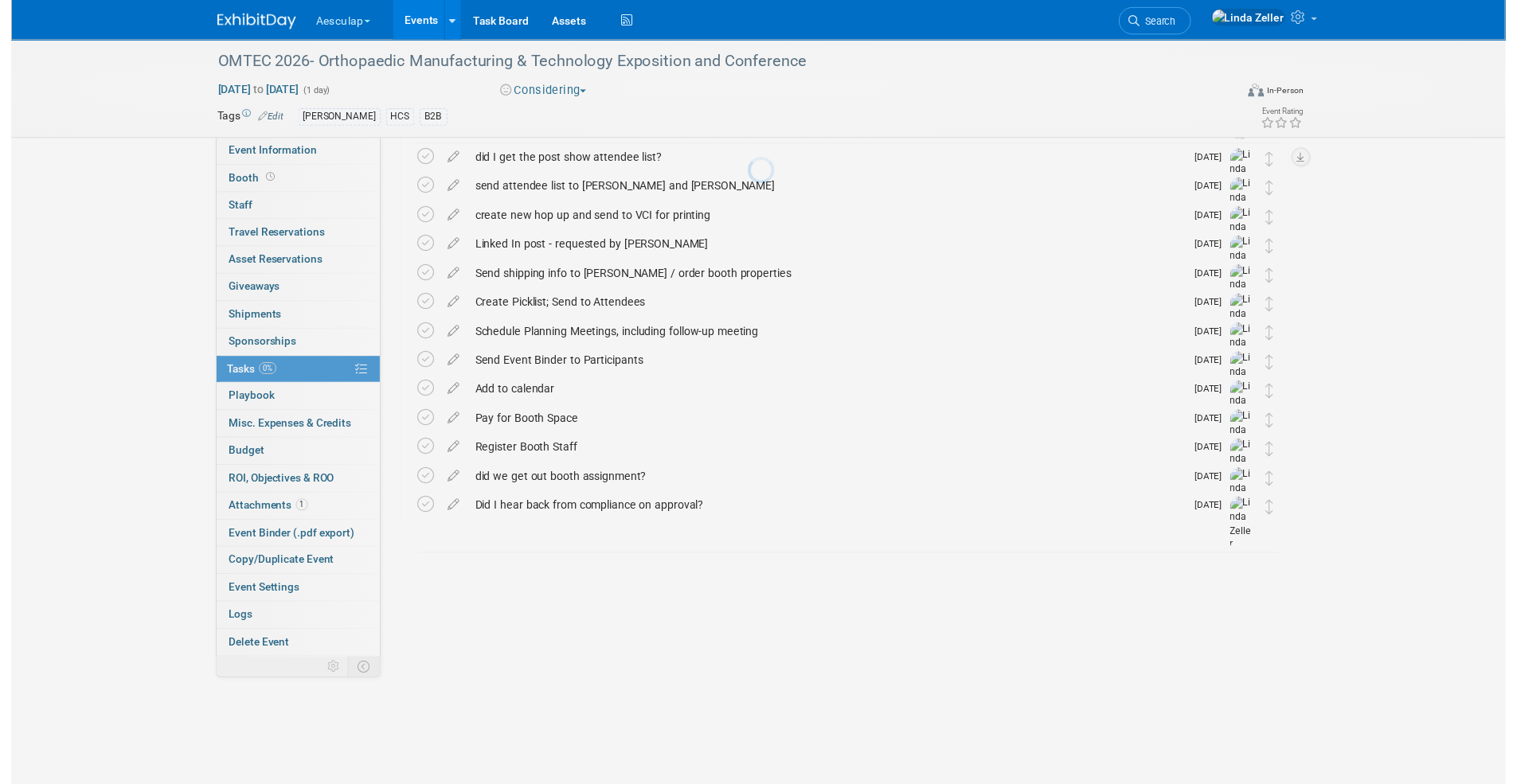
scroll to position [151, 0]
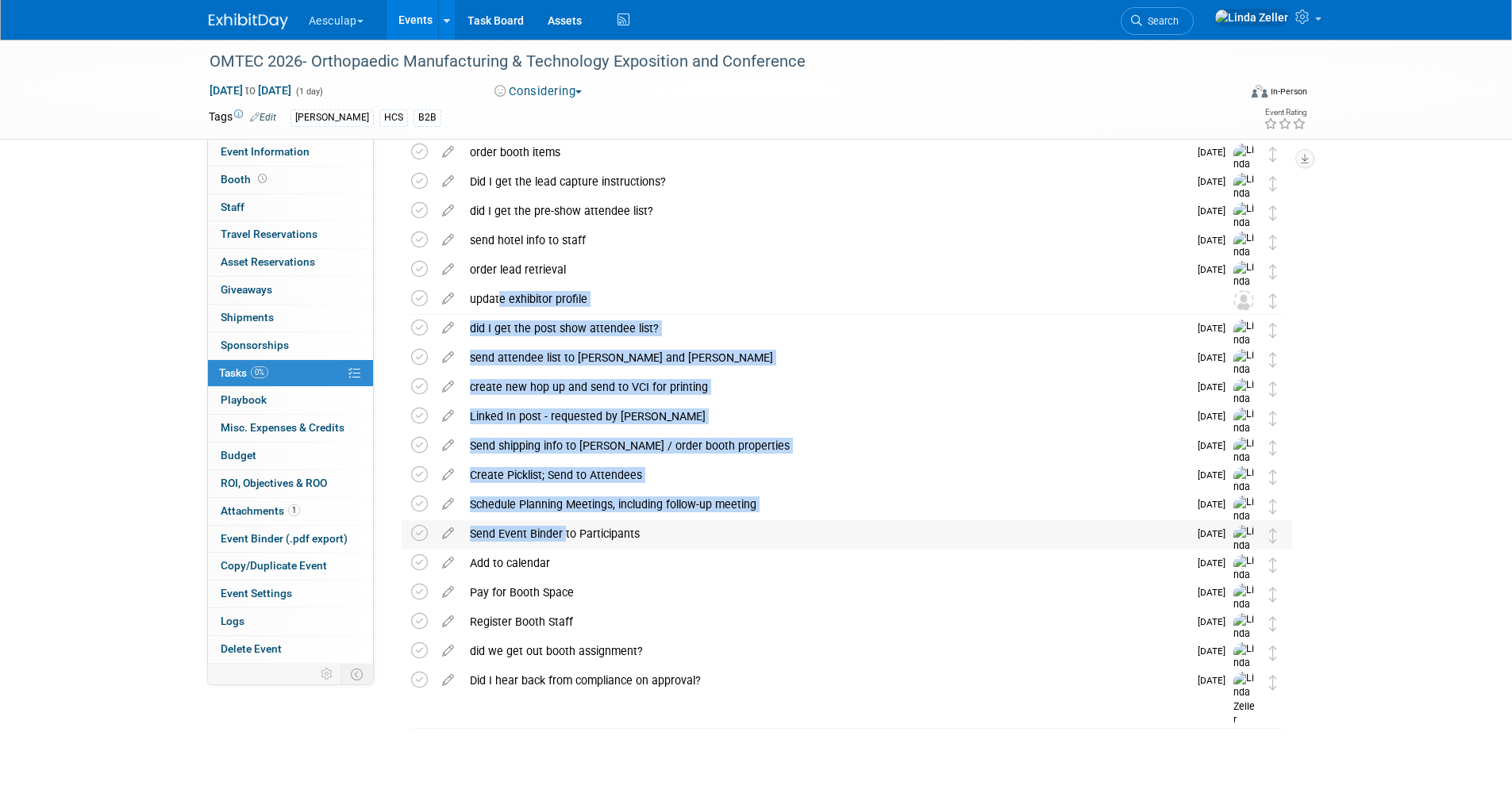
drag, startPoint x: 492, startPoint y: 294, endPoint x: 560, endPoint y: 547, distance: 262.0
click at [560, 547] on div "OMTEC 2026- Orthopaedic Manufacturing & Technology Exposition and Conference Ju…" at bounding box center [843, 393] width 898 height 608
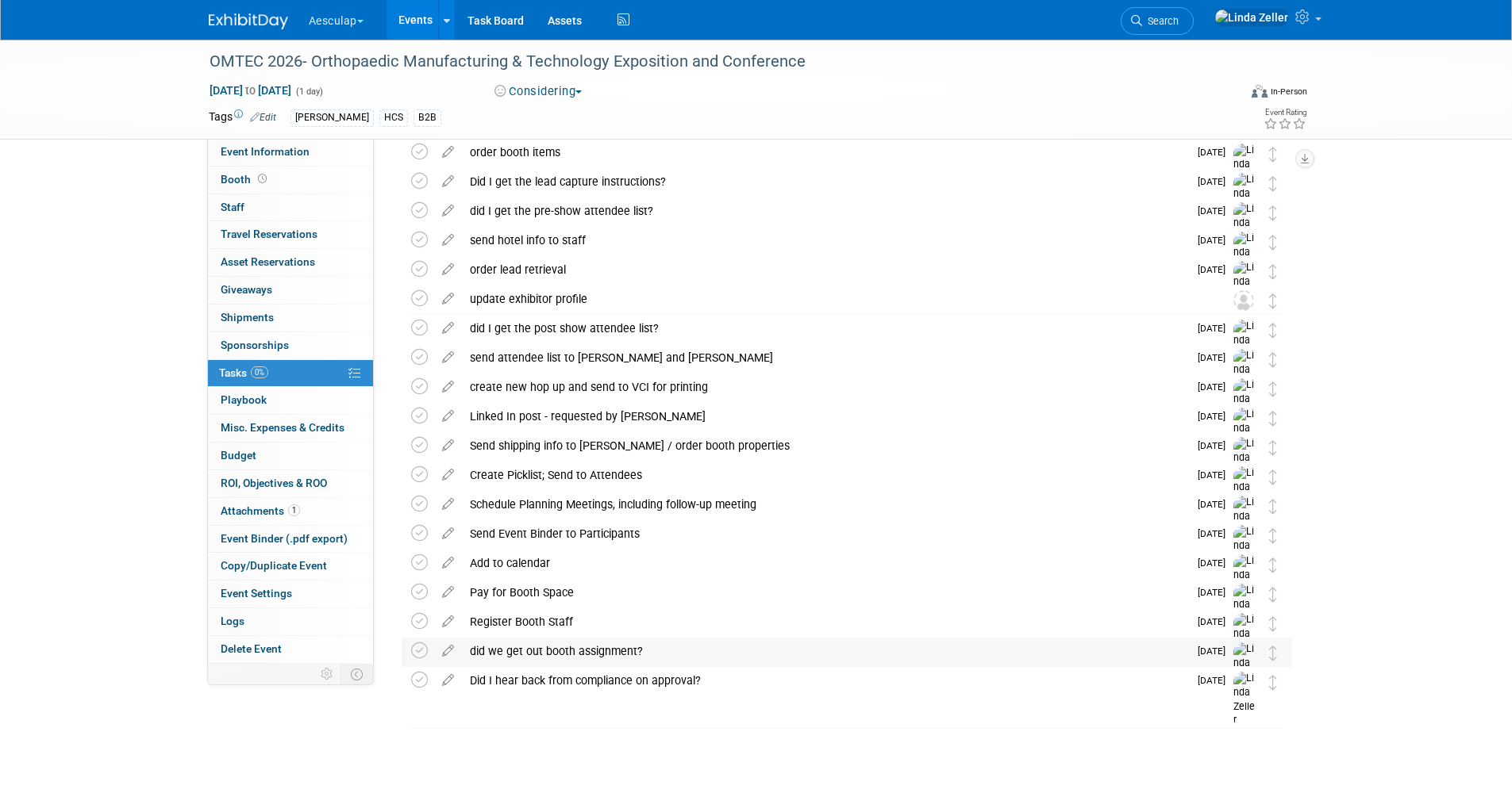
drag, startPoint x: 560, startPoint y: 547, endPoint x: 524, endPoint y: 650, distance: 109.1
click at [524, 651] on div "did we get out booth assignment?" at bounding box center [825, 651] width 726 height 27
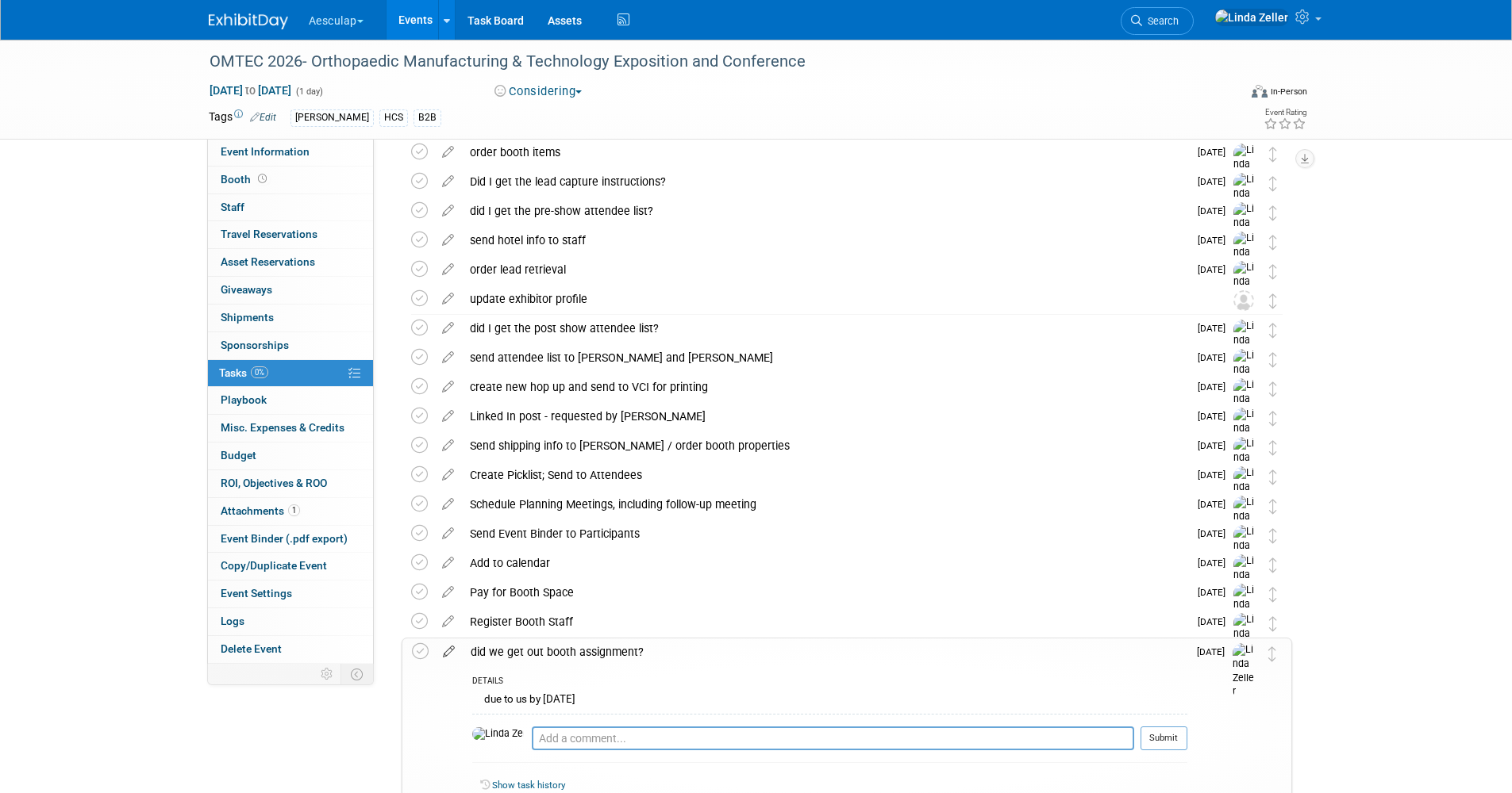
click at [446, 651] on icon at bounding box center [448, 648] width 28 height 20
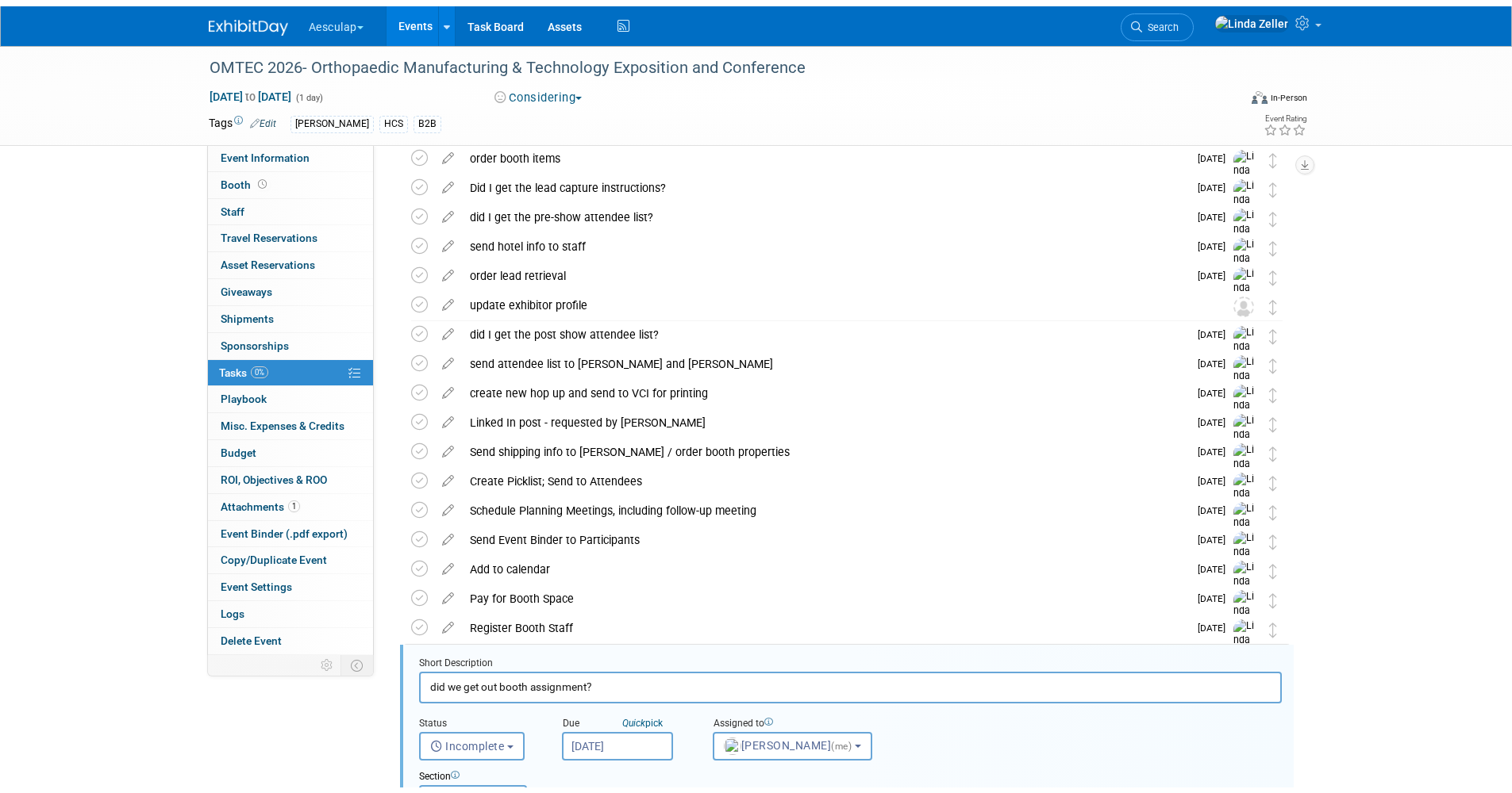
scroll to position [557, 0]
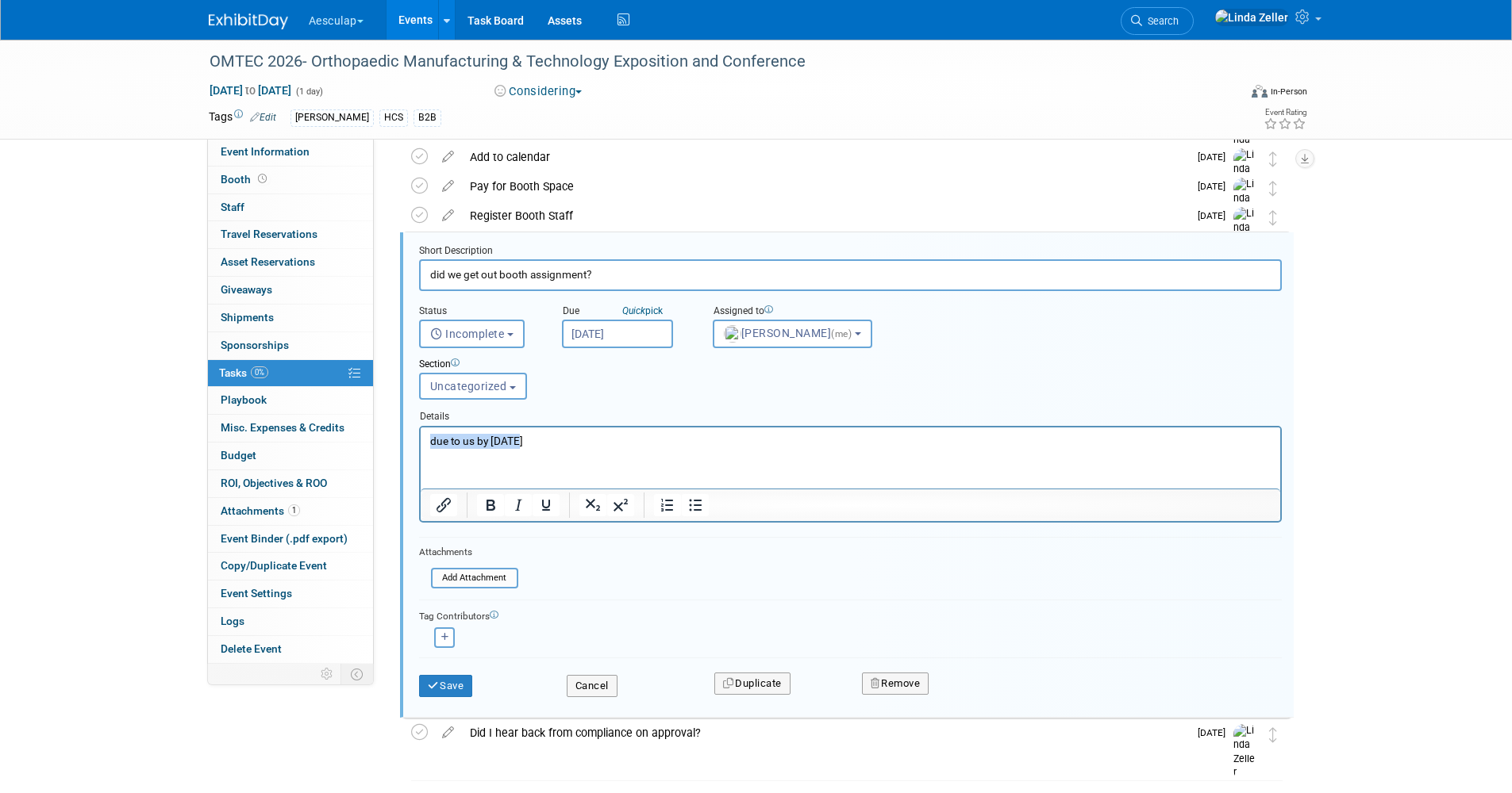
drag, startPoint x: 517, startPoint y: 434, endPoint x: 420, endPoint y: 450, distance: 98.3
click at [420, 448] on html "due to us by OCt 4" at bounding box center [850, 437] width 860 height 21
click at [581, 331] on input "Sep 17, 2025" at bounding box center [617, 334] width 111 height 29
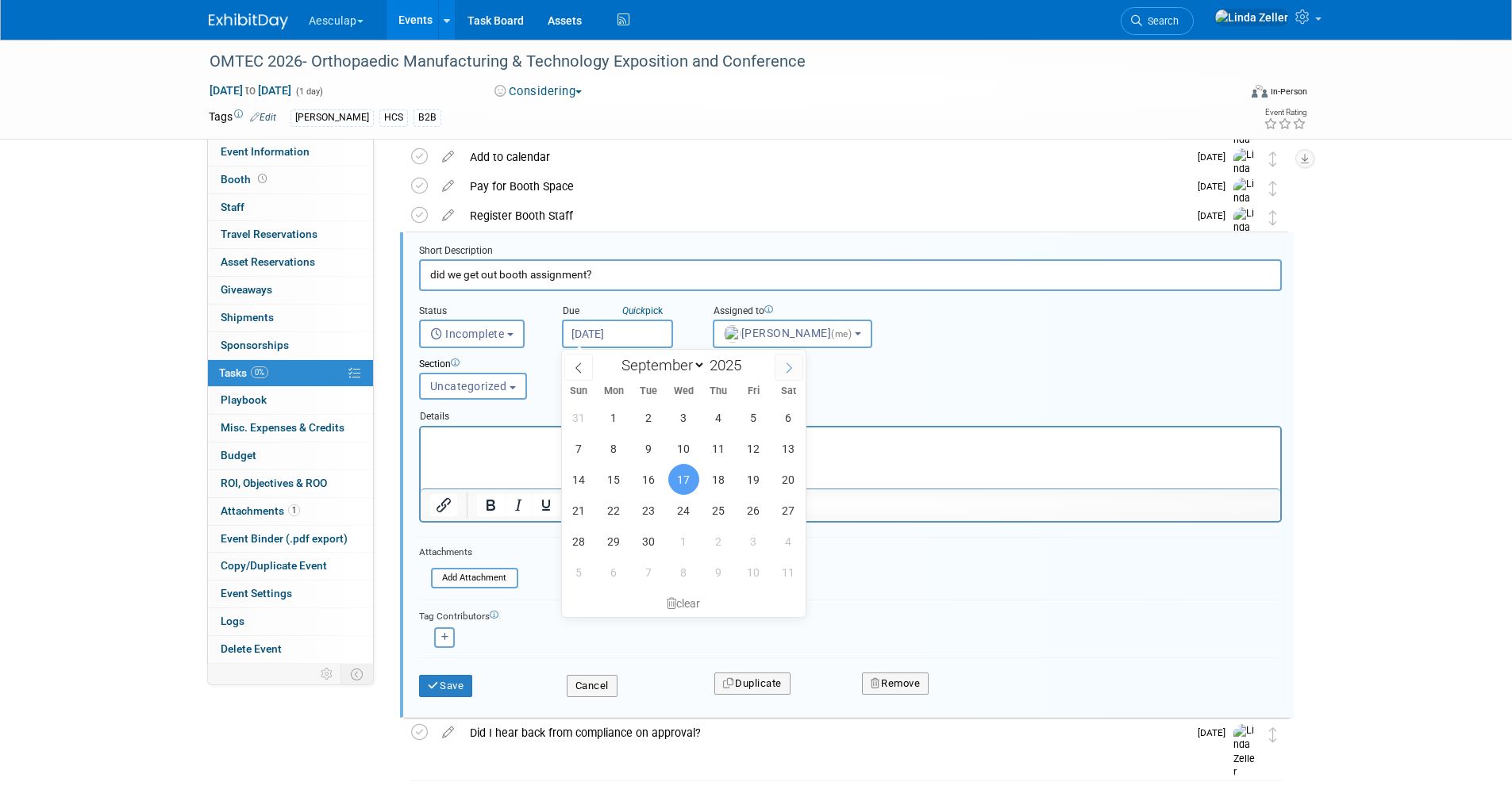
click at [787, 363] on icon at bounding box center [789, 368] width 6 height 10
select select "11"
click at [651, 537] on span "30" at bounding box center [649, 541] width 31 height 31
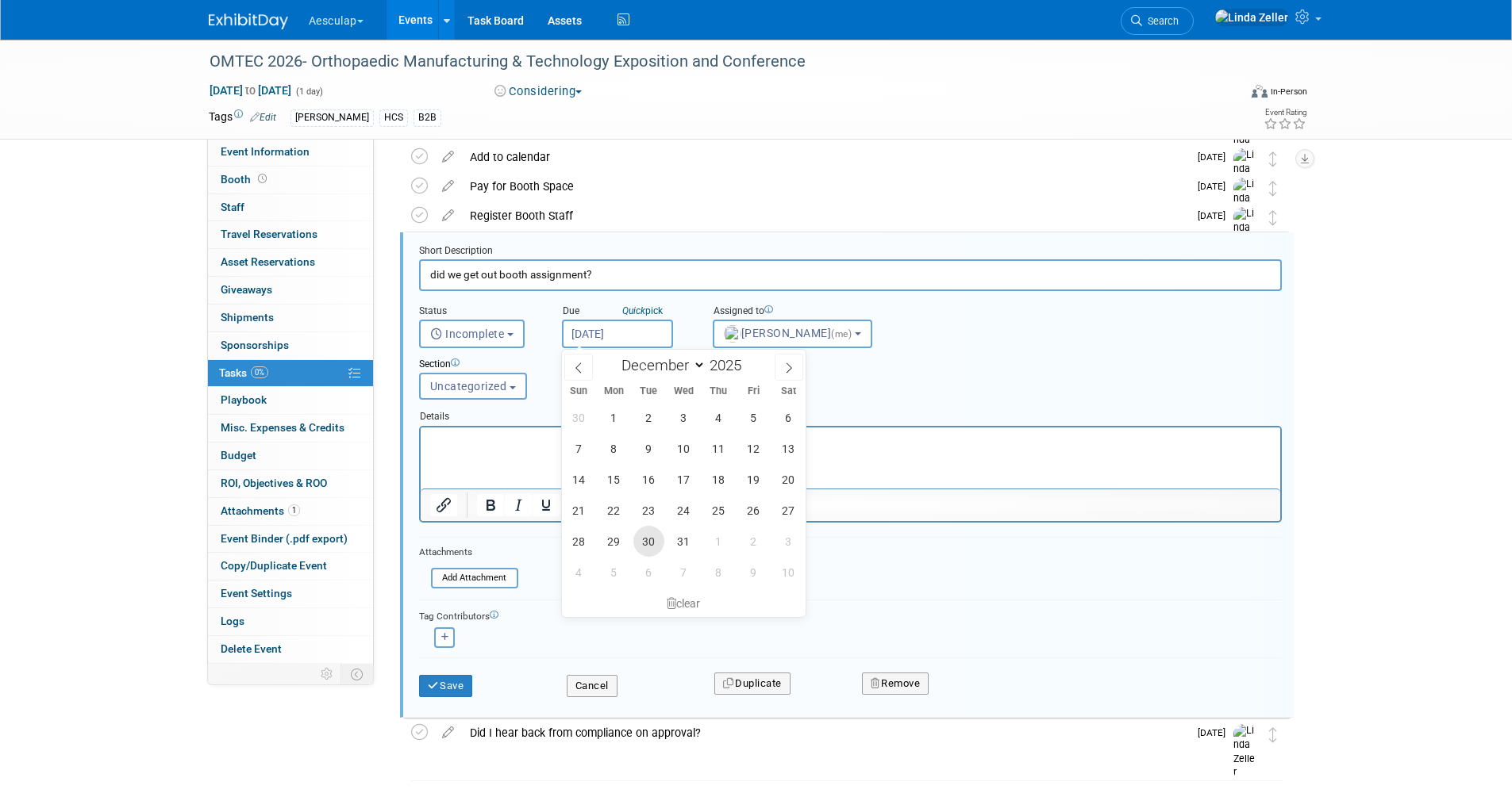
type input "Dec 30, 2025"
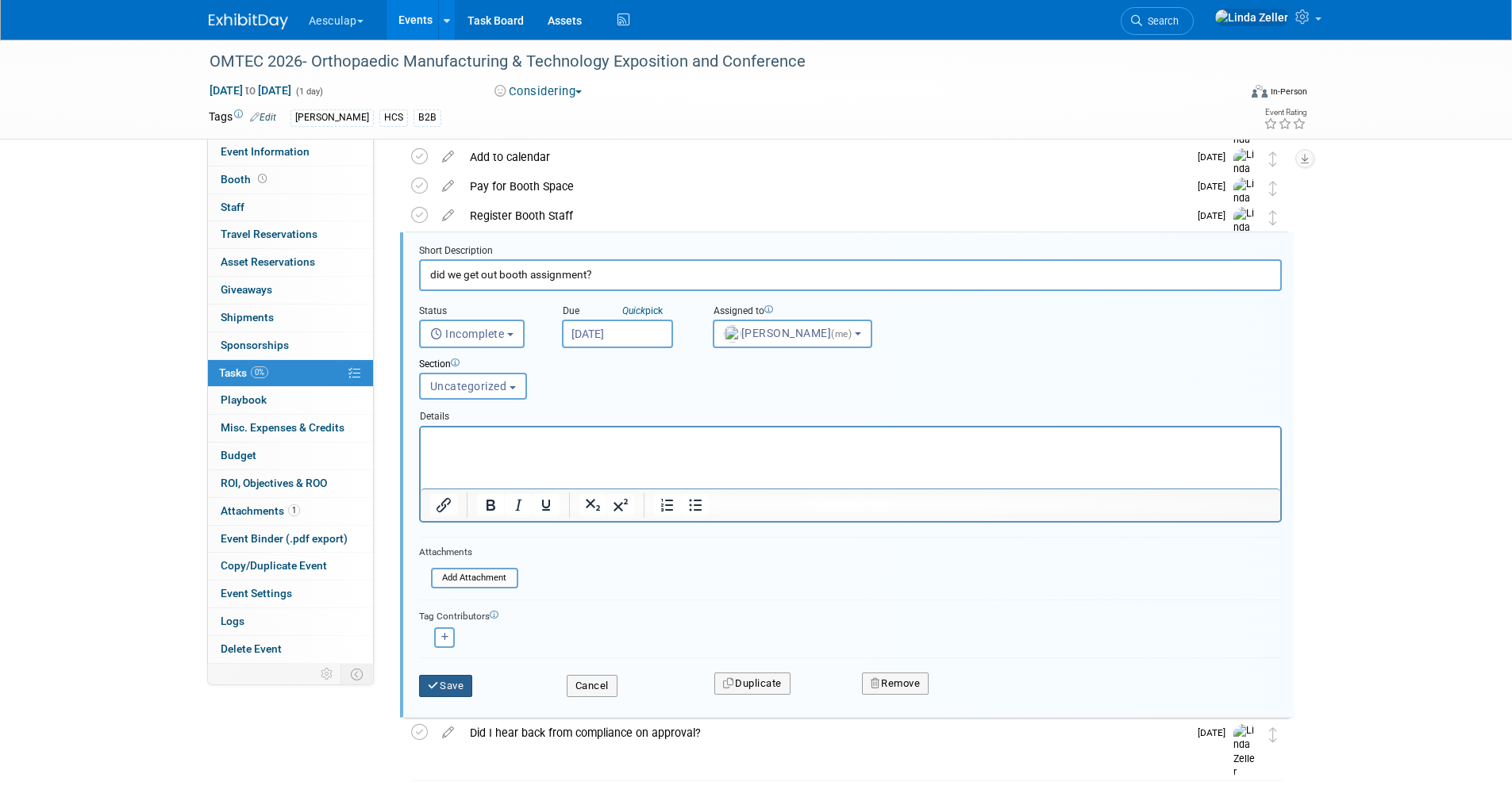
click at [452, 686] on button "Save" at bounding box center [446, 686] width 54 height 22
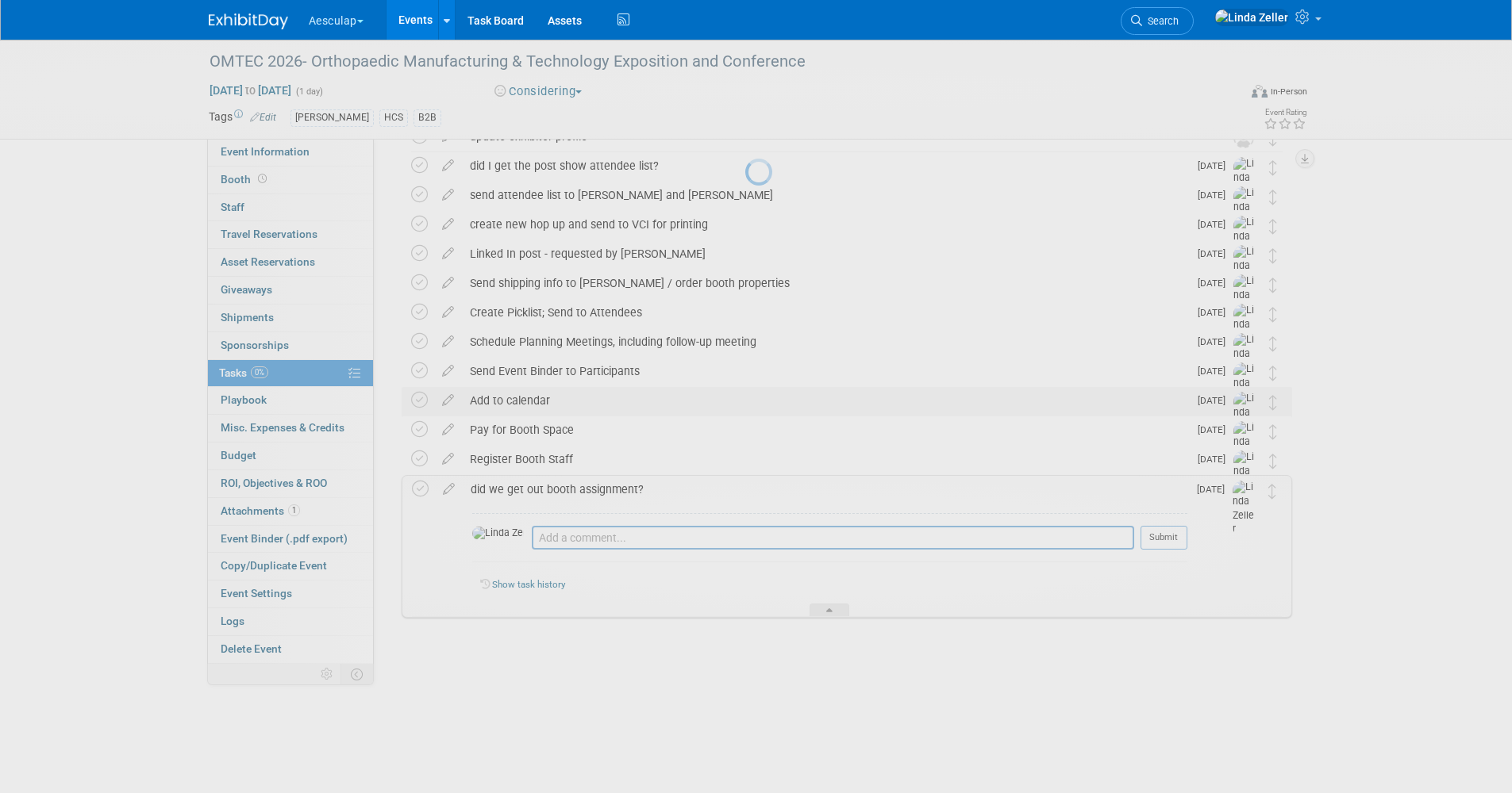
scroll to position [265, 0]
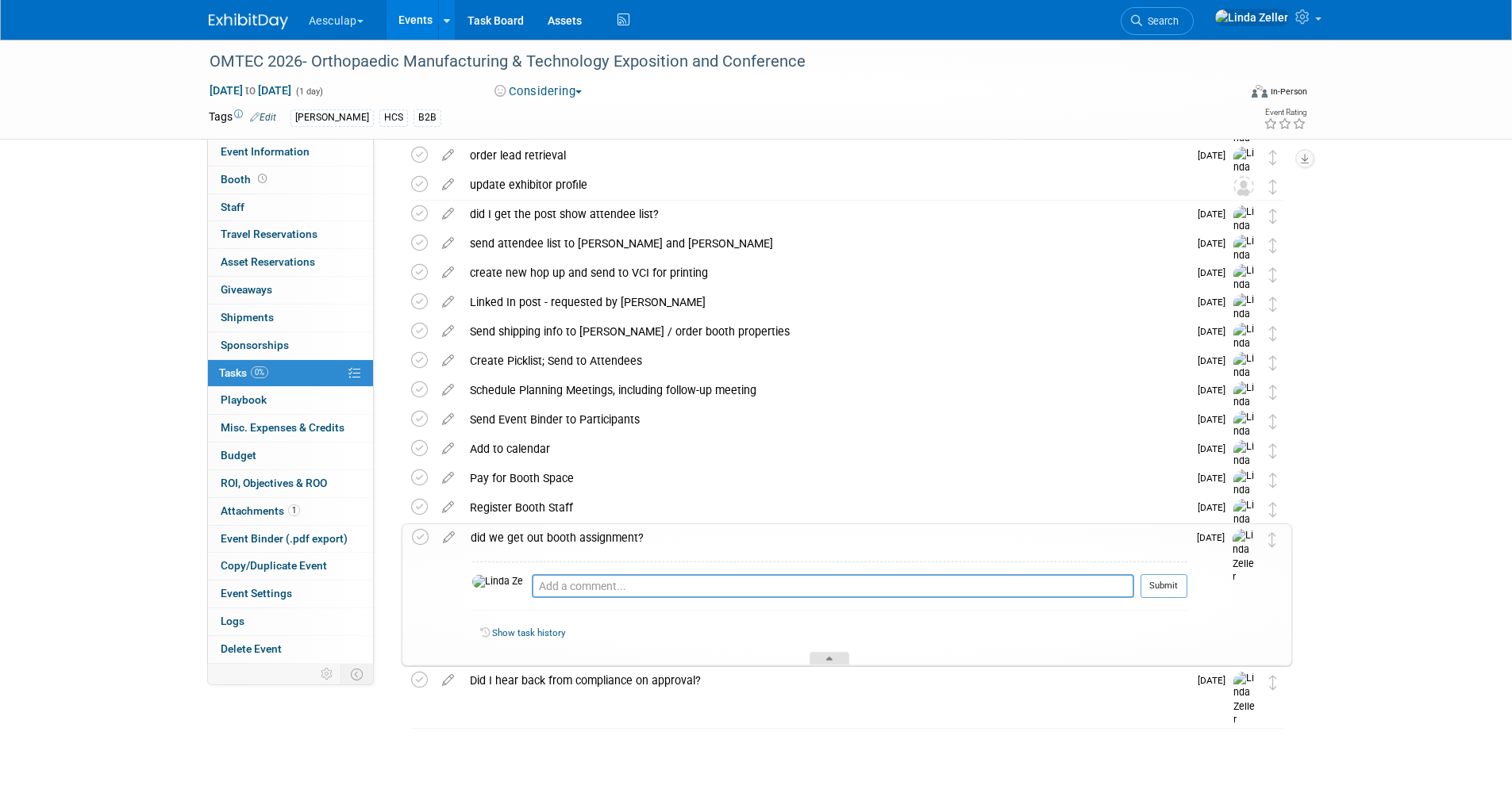
click at [838, 659] on div at bounding box center [829, 659] width 40 height 14
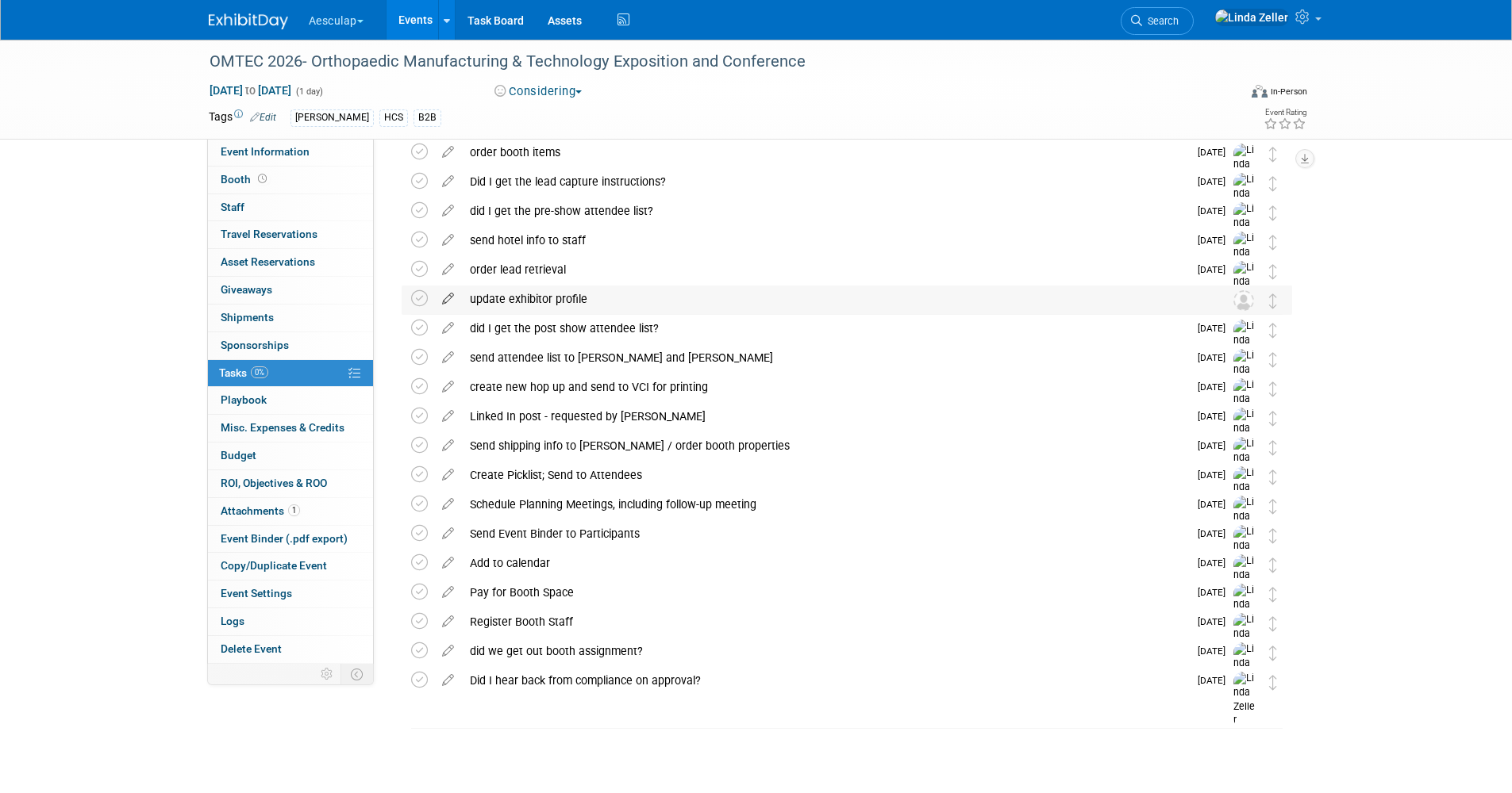
click at [448, 290] on icon at bounding box center [447, 295] width 28 height 20
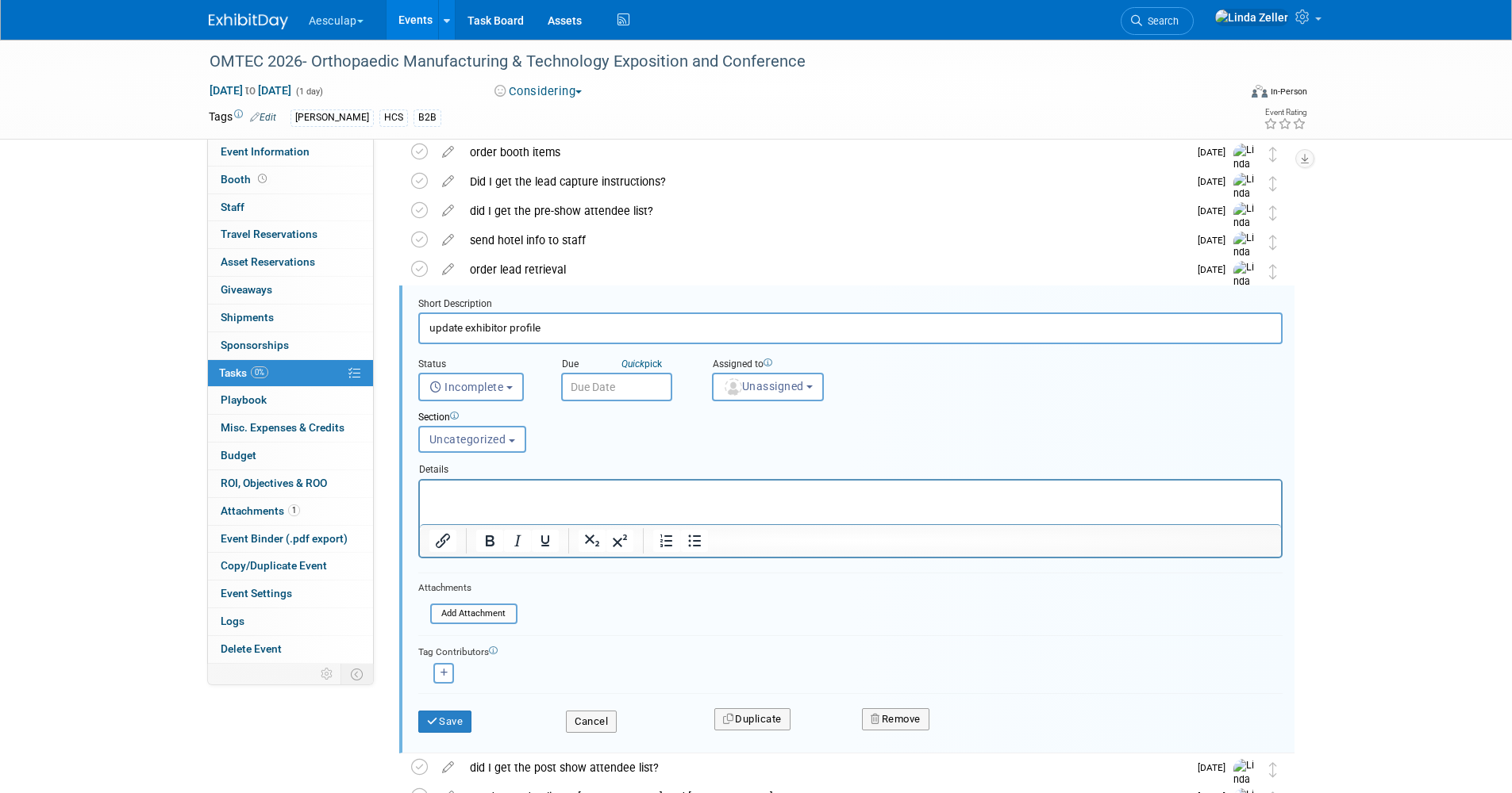
scroll to position [204, 0]
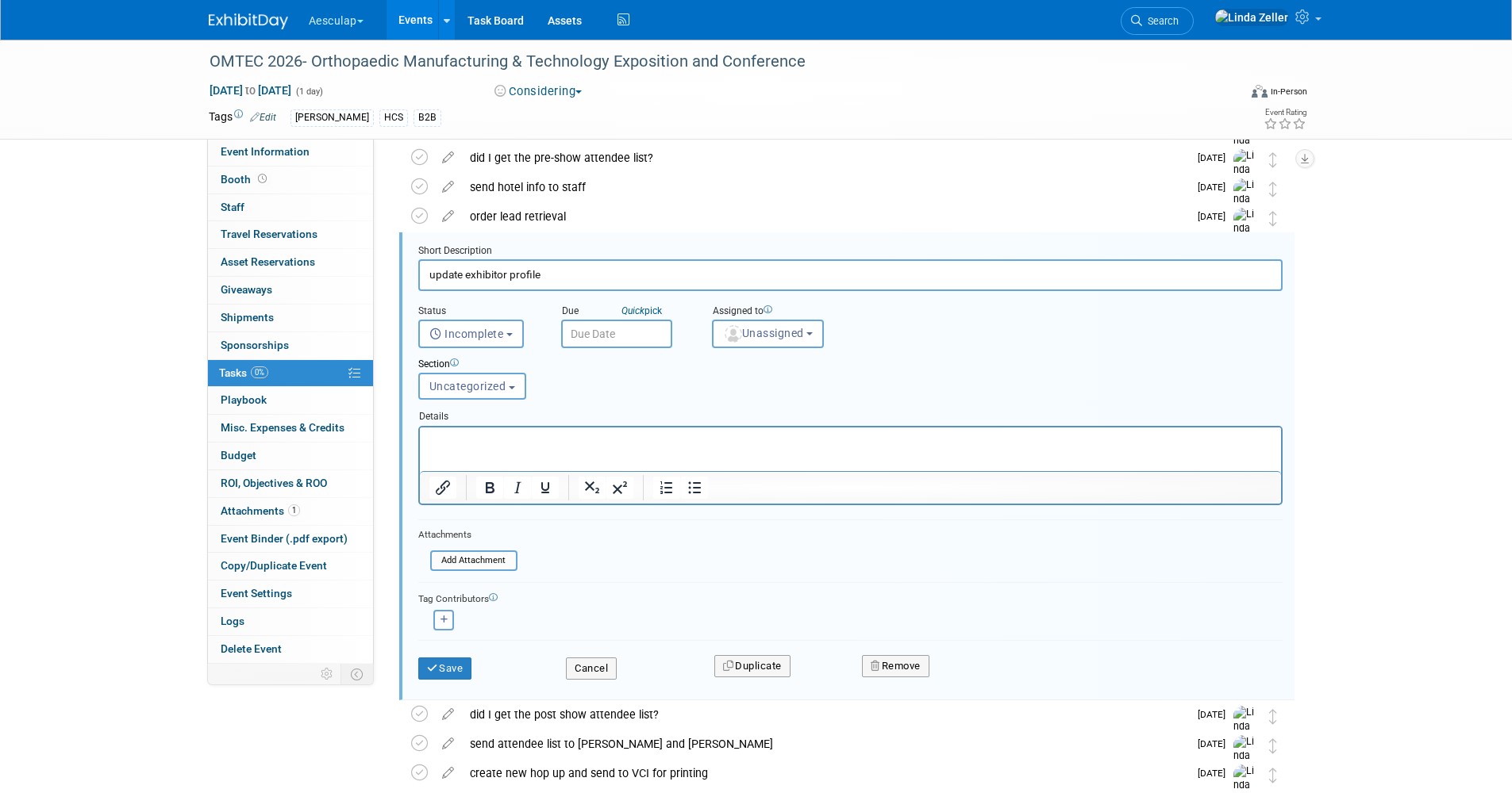
click at [435, 432] on html at bounding box center [850, 437] width 861 height 21
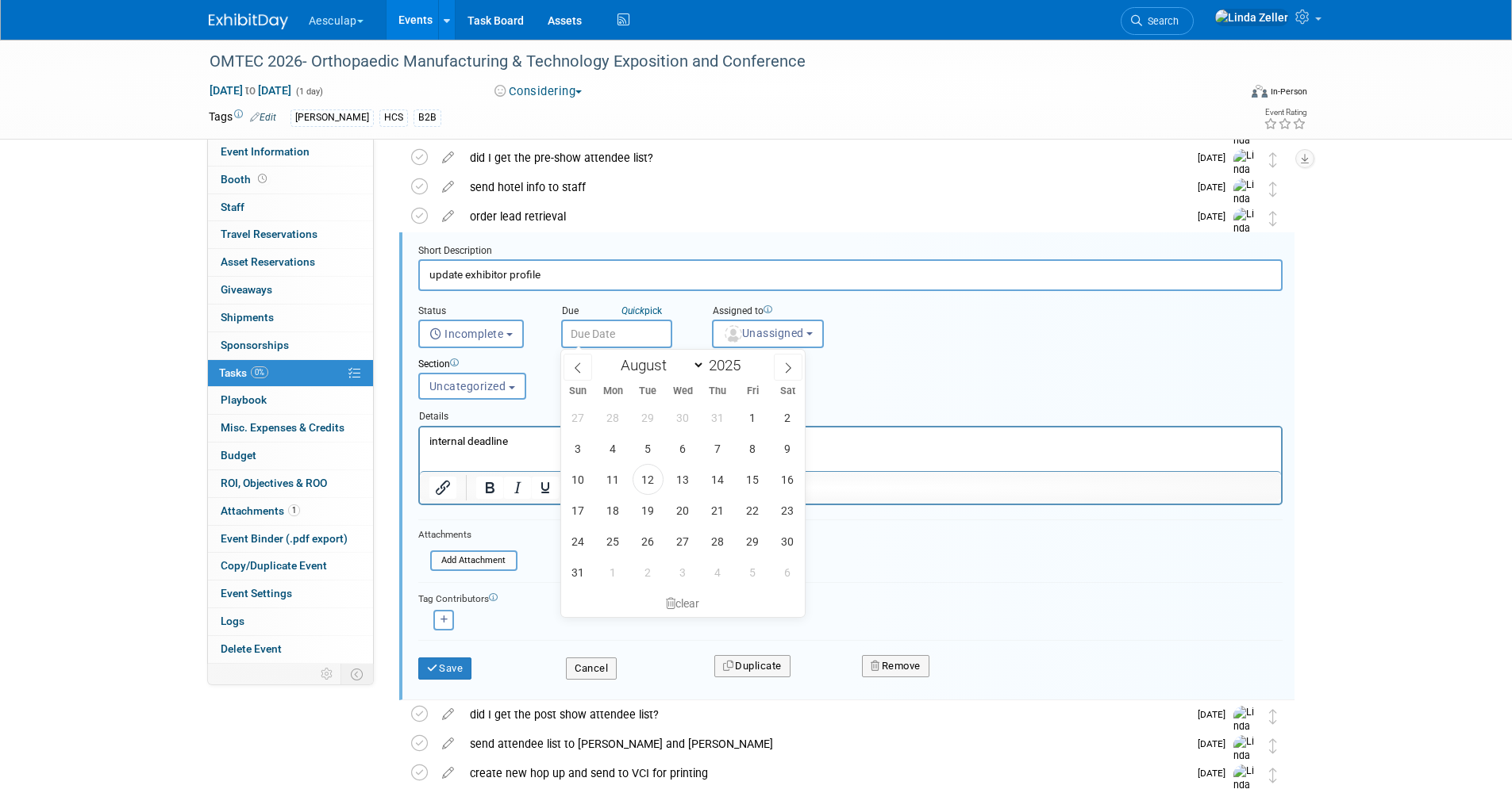
click at [600, 331] on input "text" at bounding box center [617, 334] width 111 height 29
click at [785, 363] on icon at bounding box center [787, 367] width 11 height 11
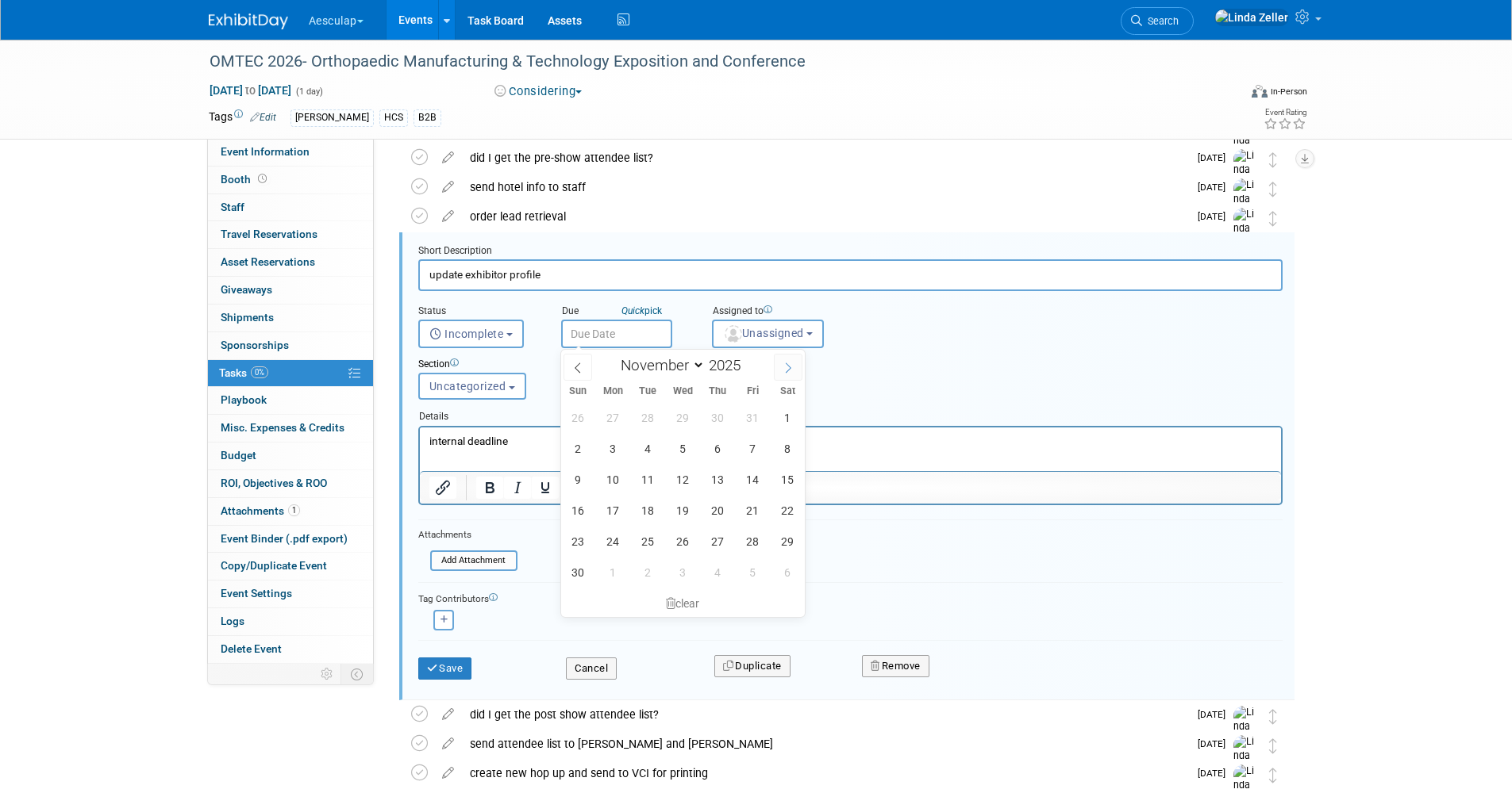
select select "11"
click at [785, 363] on icon at bounding box center [787, 367] width 11 height 11
type input "2026"
click at [785, 363] on icon at bounding box center [787, 367] width 11 height 11
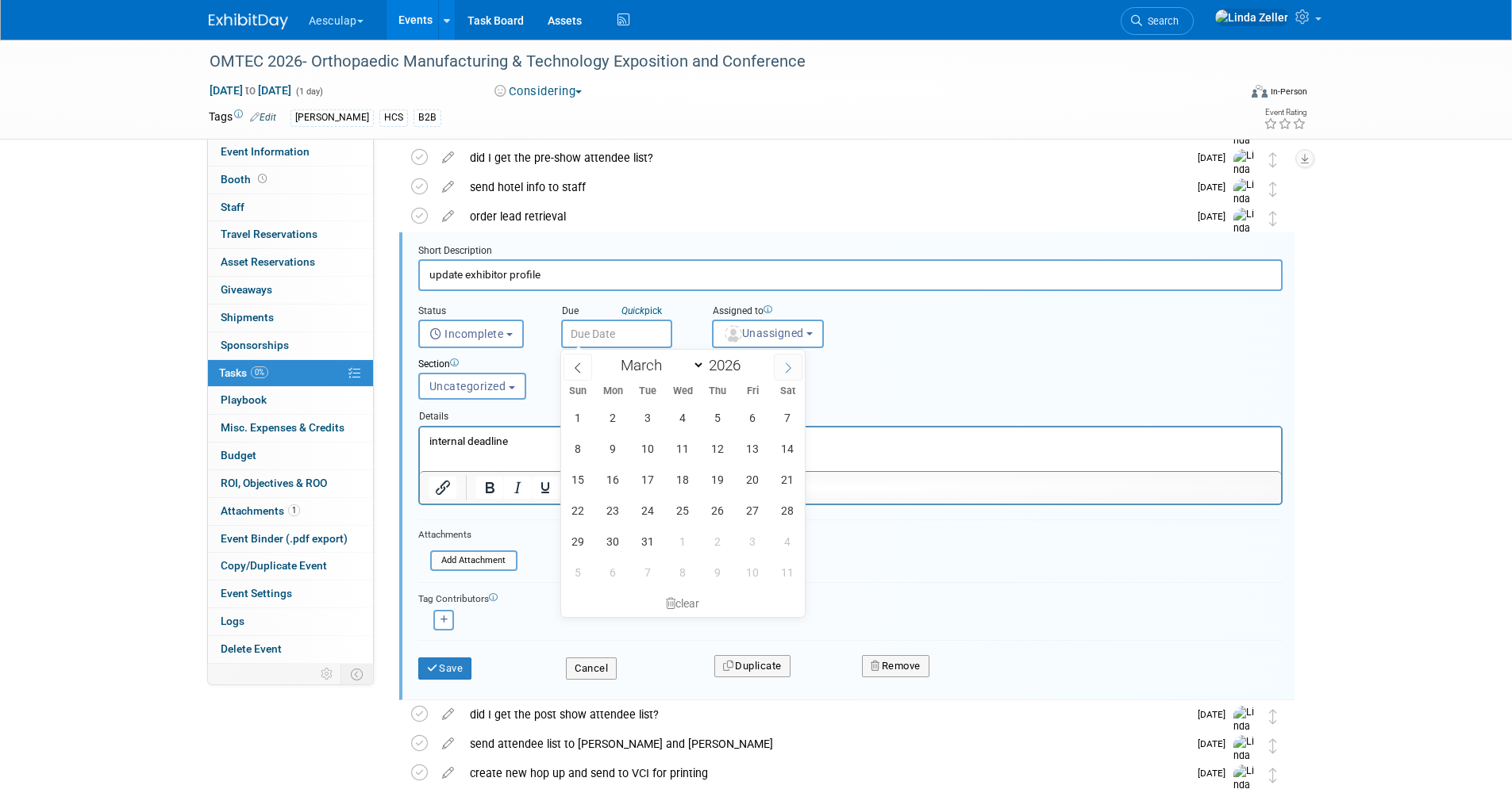
click at [785, 363] on icon at bounding box center [787, 367] width 11 height 11
select select "3"
click at [613, 484] on span "13" at bounding box center [613, 479] width 31 height 31
type input "Apr 13, 2026"
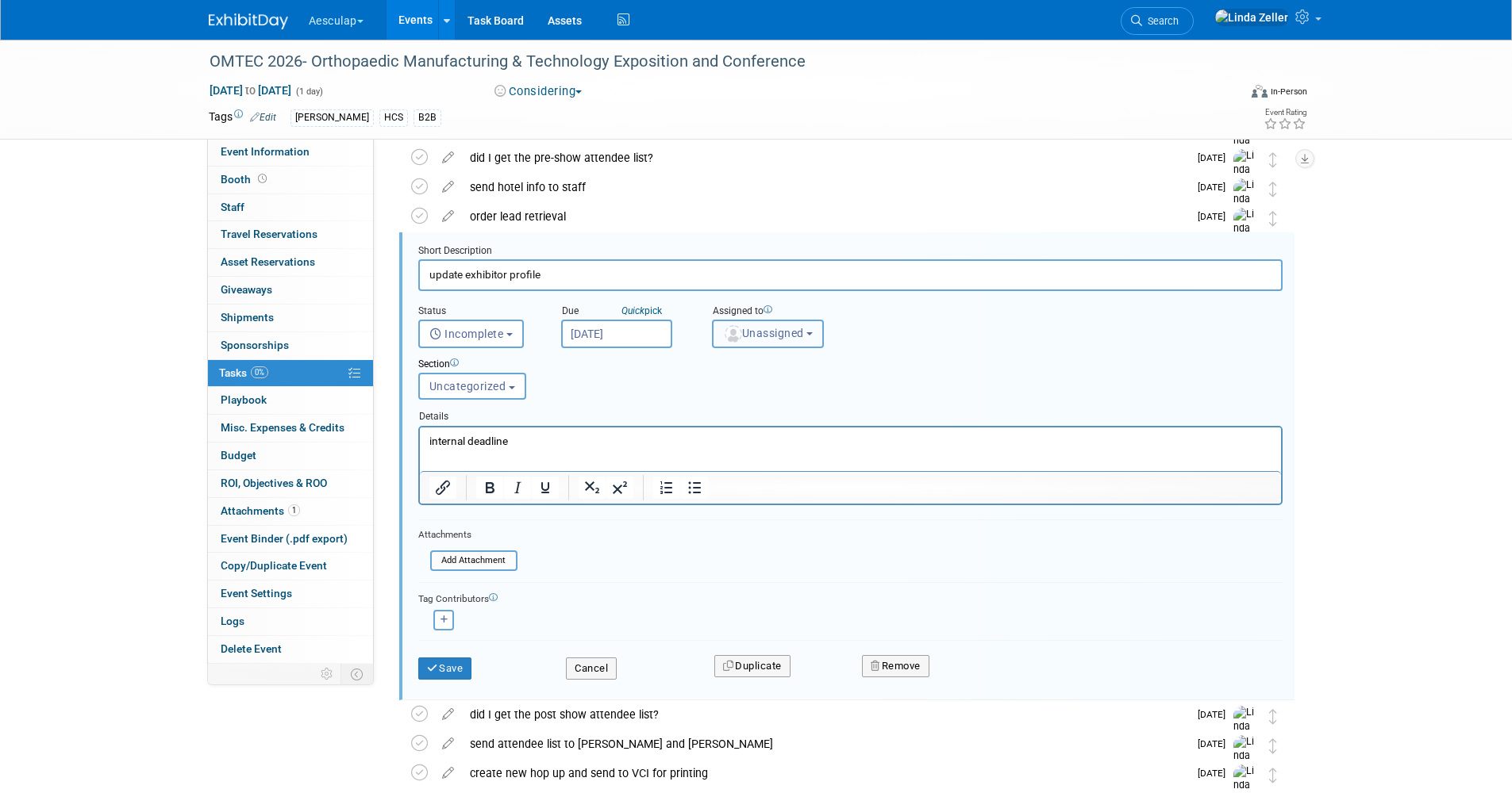
click at [767, 329] on span "Unassigned" at bounding box center [763, 332] width 81 height 13
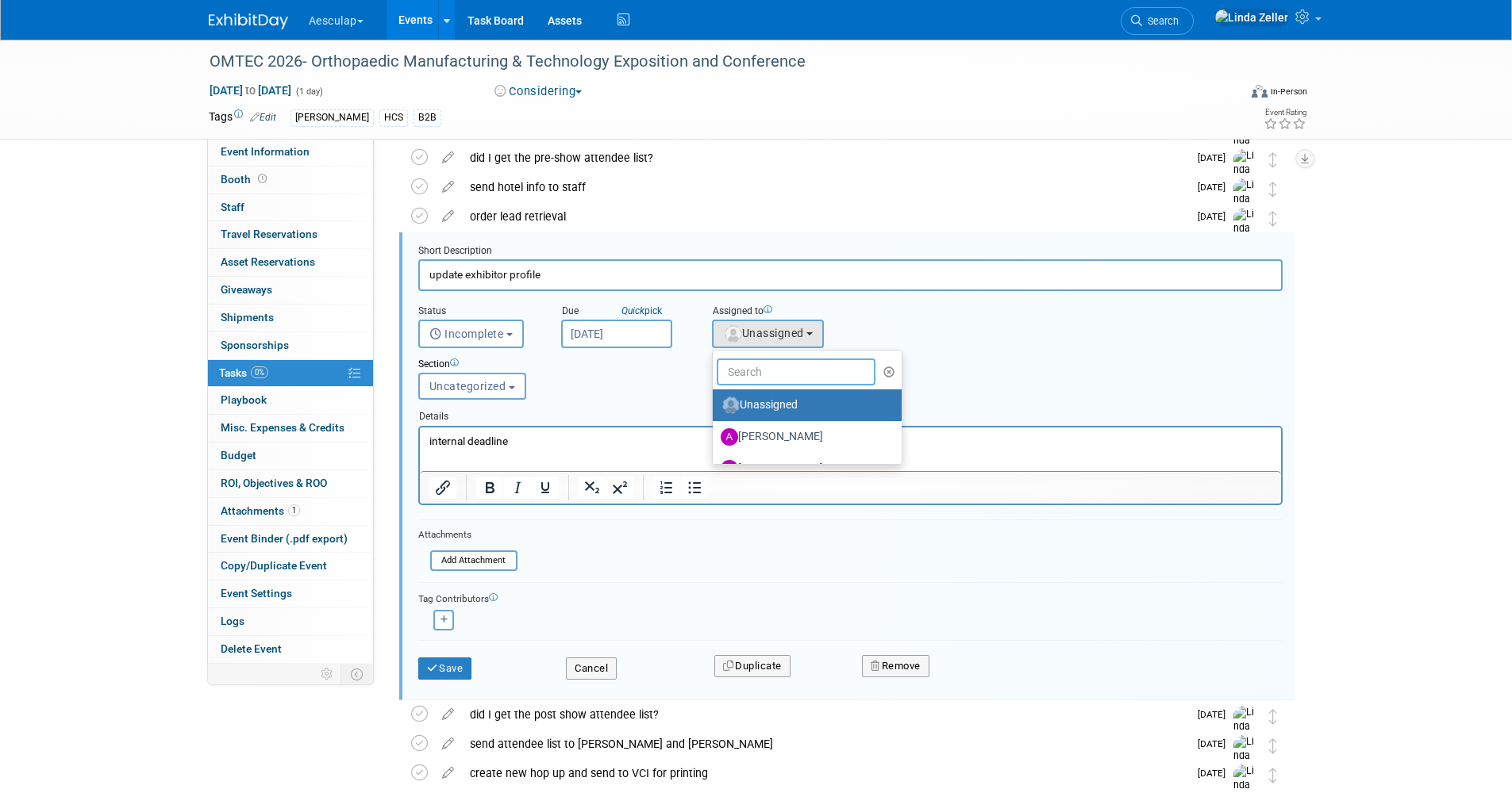
click at [747, 372] on input "text" at bounding box center [796, 372] width 159 height 27
type input "li"
click at [768, 449] on label "[PERSON_NAME] (me)" at bounding box center [803, 437] width 166 height 25
click at [715, 440] on input "[PERSON_NAME] (me)" at bounding box center [710, 435] width 10 height 10
select select "997af25e-71f2-407b-94d0-6444a5b8fc40"
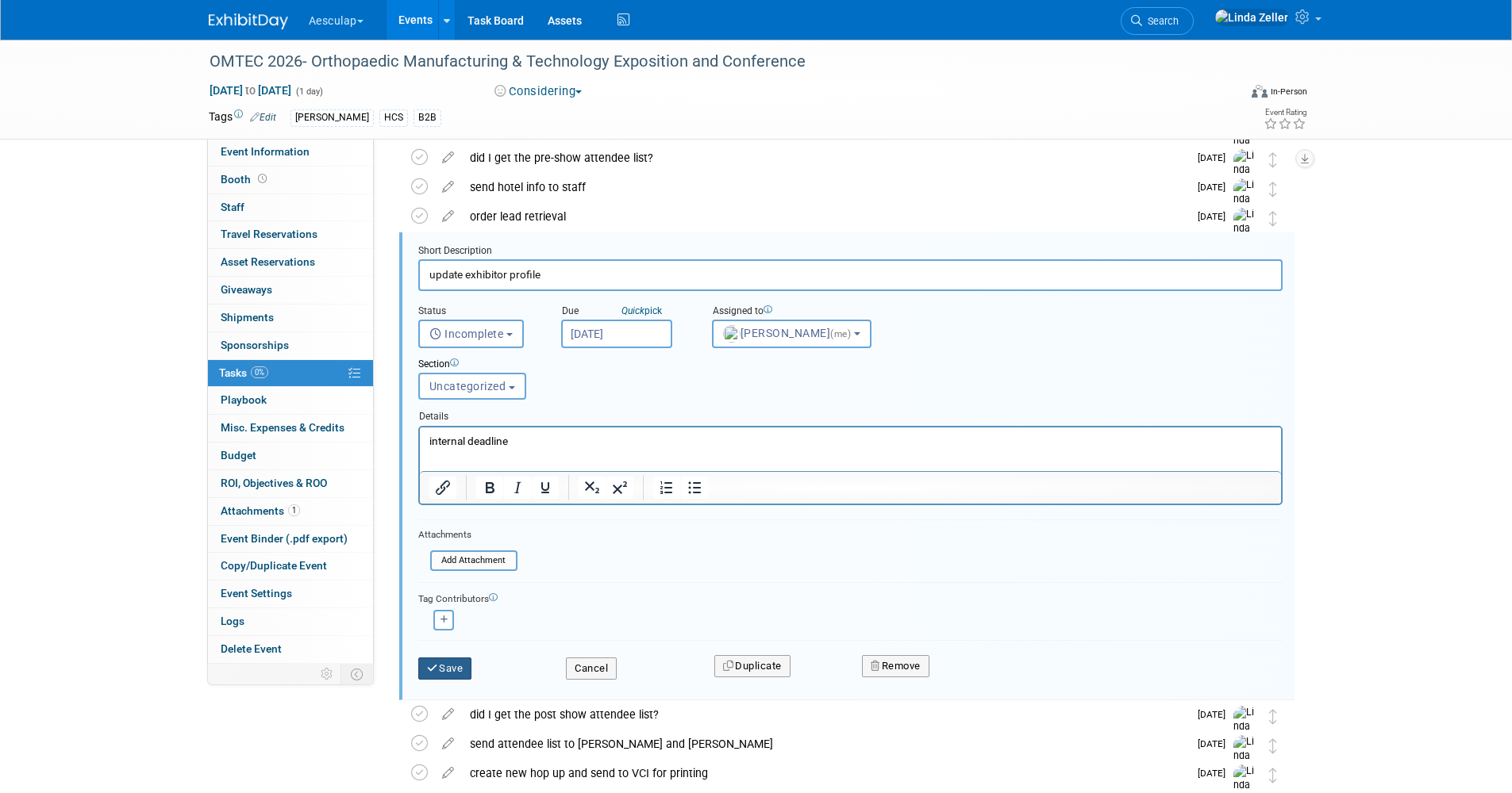
click at [450, 661] on button "Save" at bounding box center [445, 669] width 54 height 22
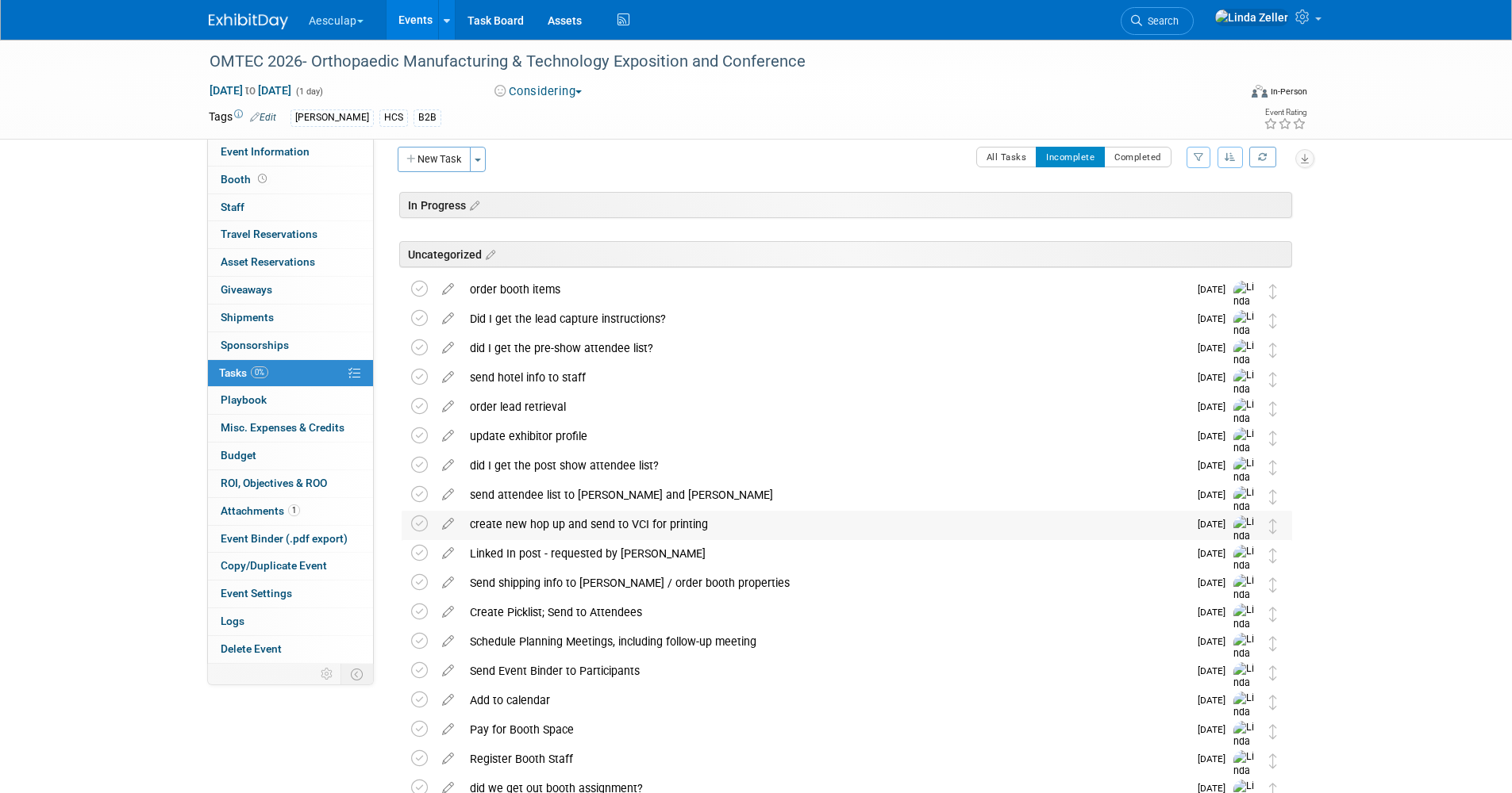
scroll to position [0, 0]
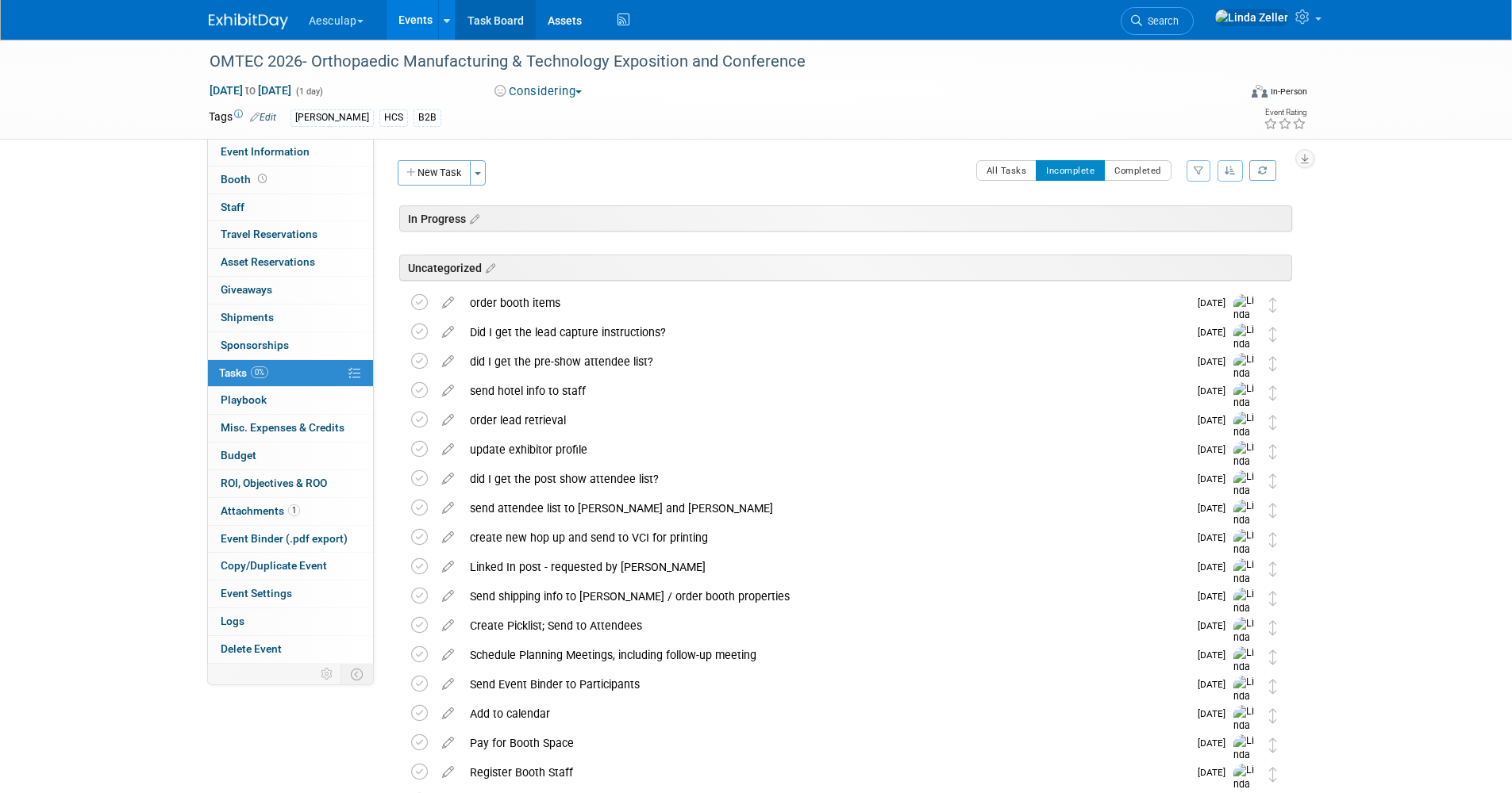
click at [507, 14] on link "Task Board" at bounding box center [496, 20] width 80 height 40
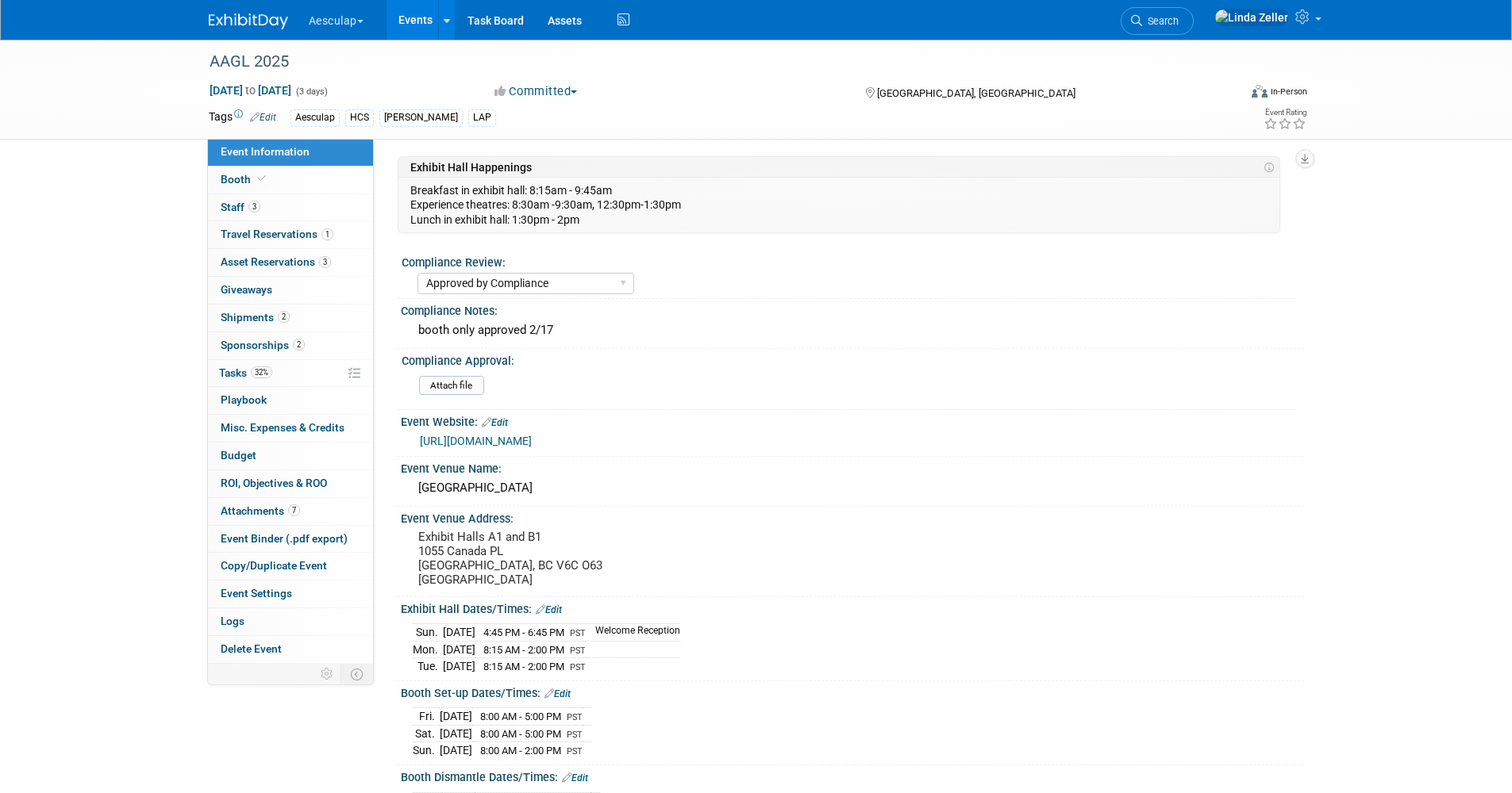
select select "Approved by Compliance"
select select "HCS"
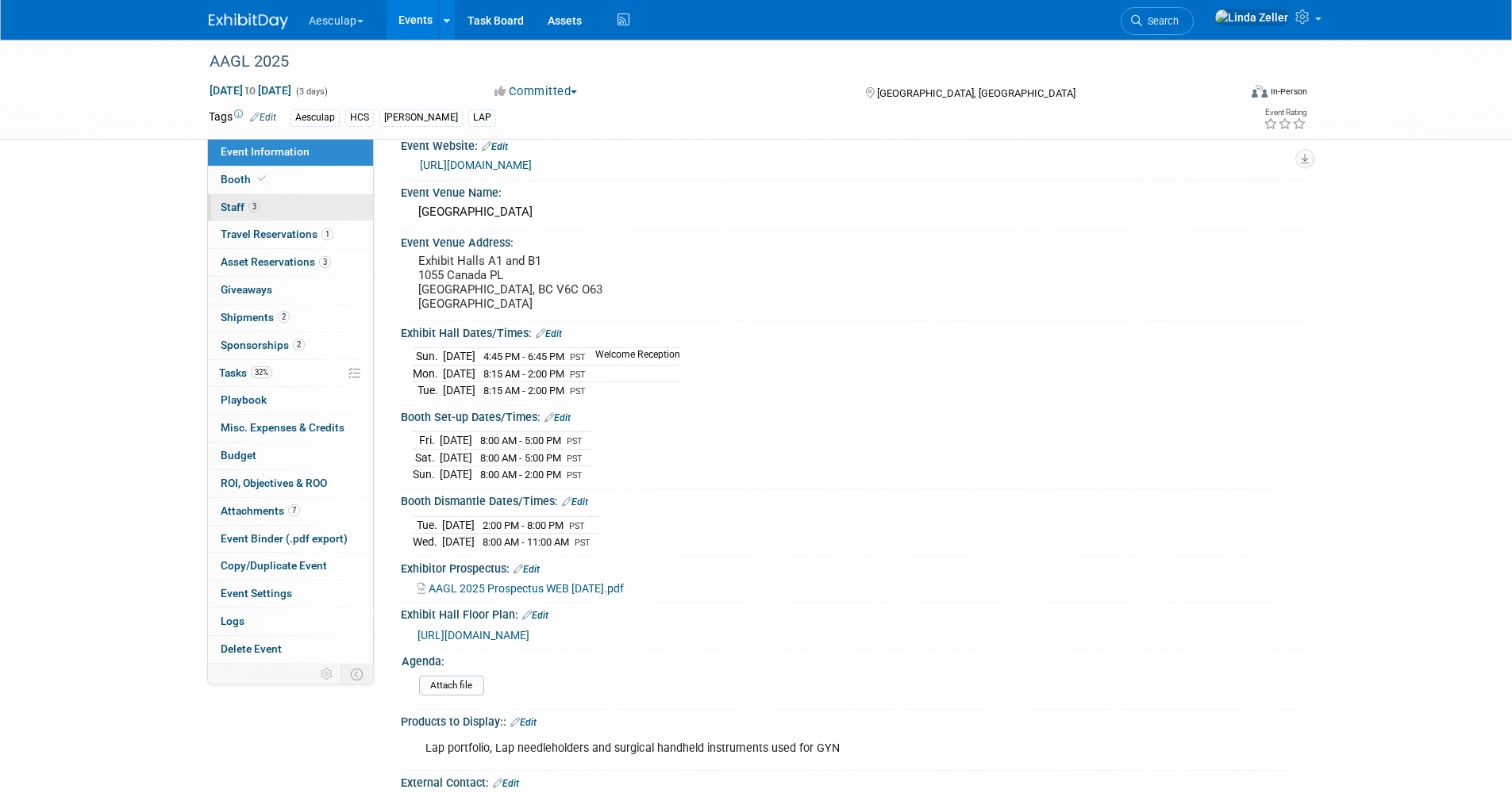
scroll to position [397, 0]
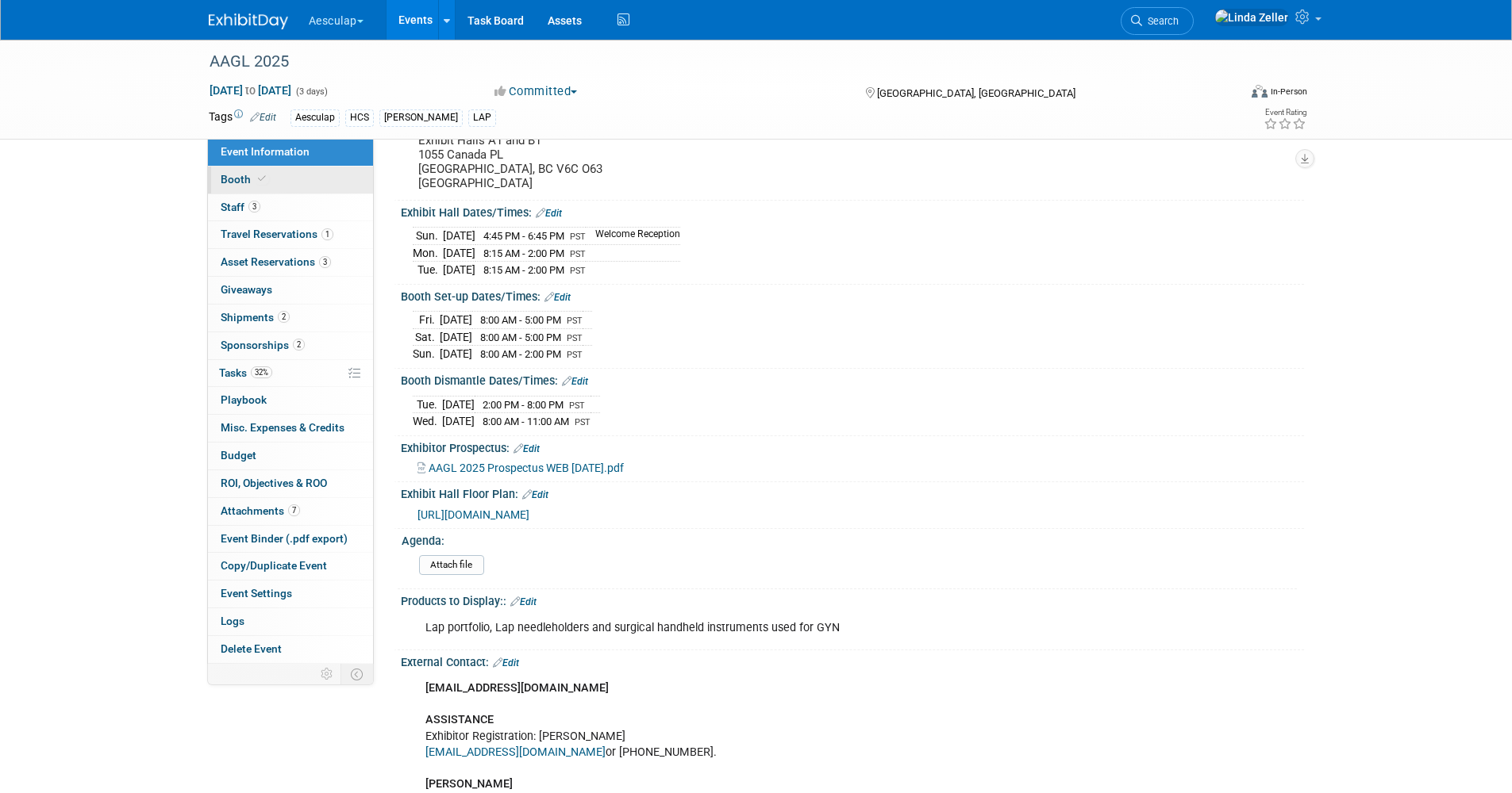
click at [278, 173] on link "Booth" at bounding box center [290, 180] width 165 height 27
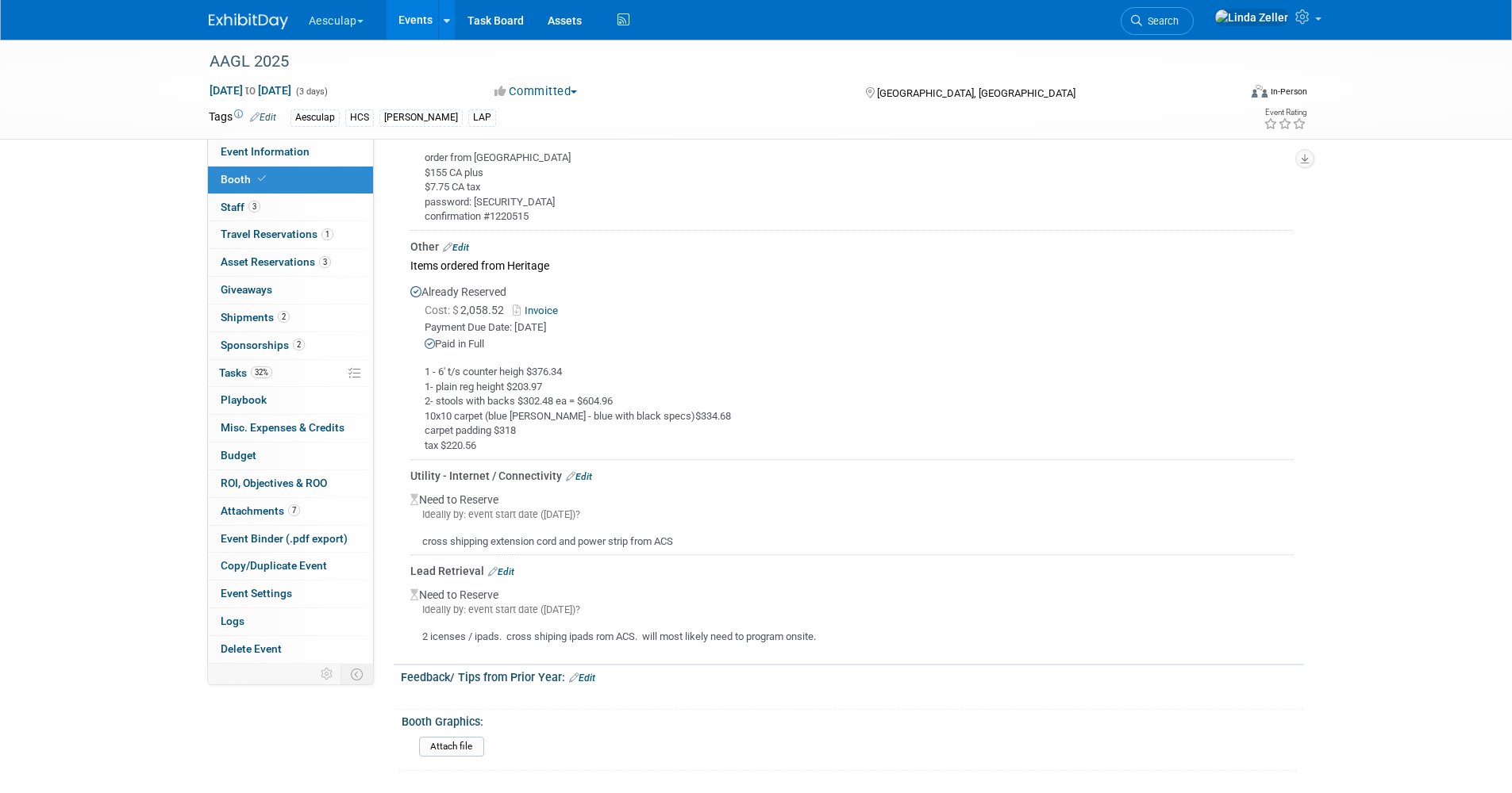
scroll to position [1666, 0]
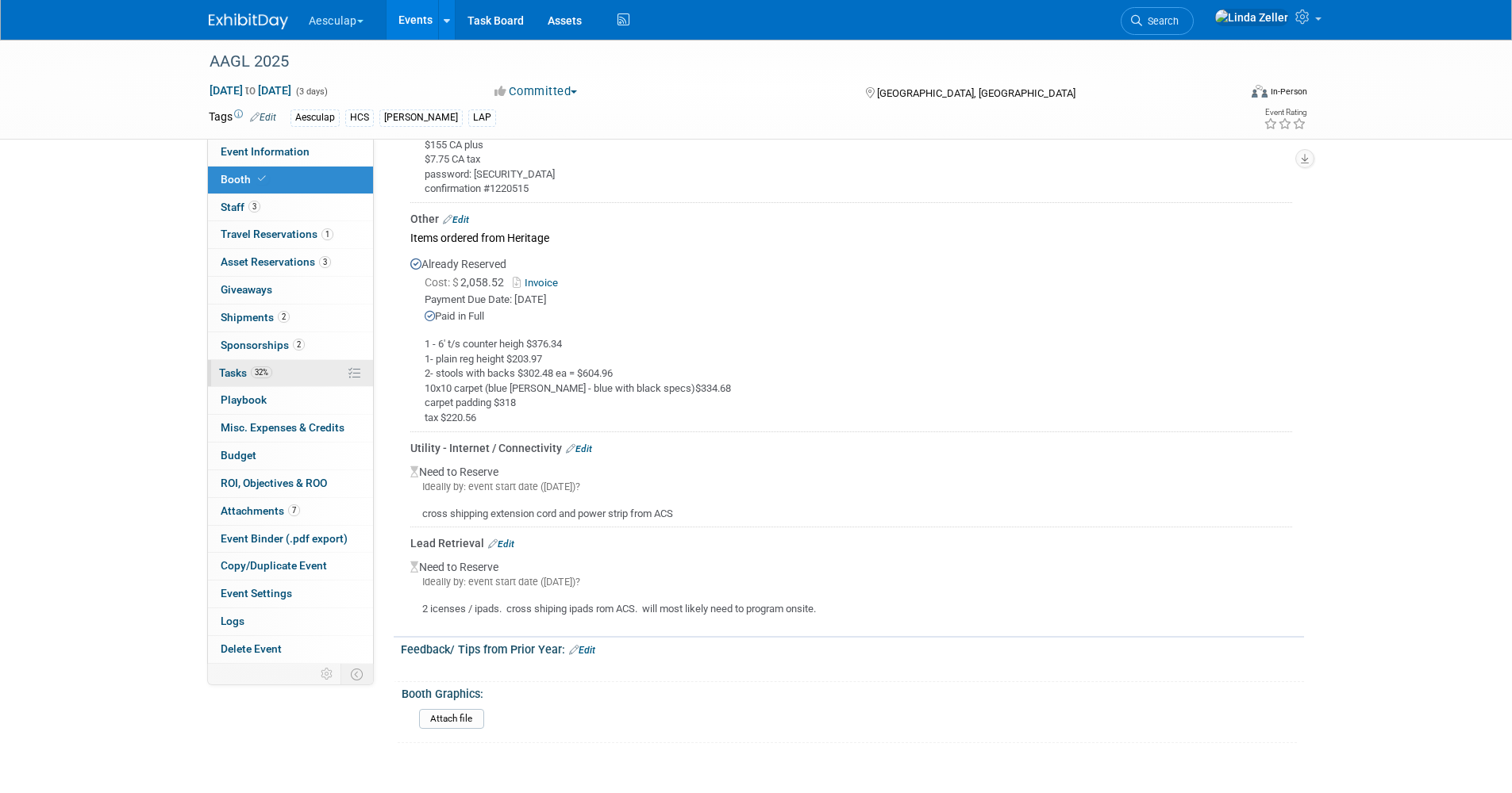
click at [246, 371] on span "Tasks 32%" at bounding box center [246, 372] width 54 height 13
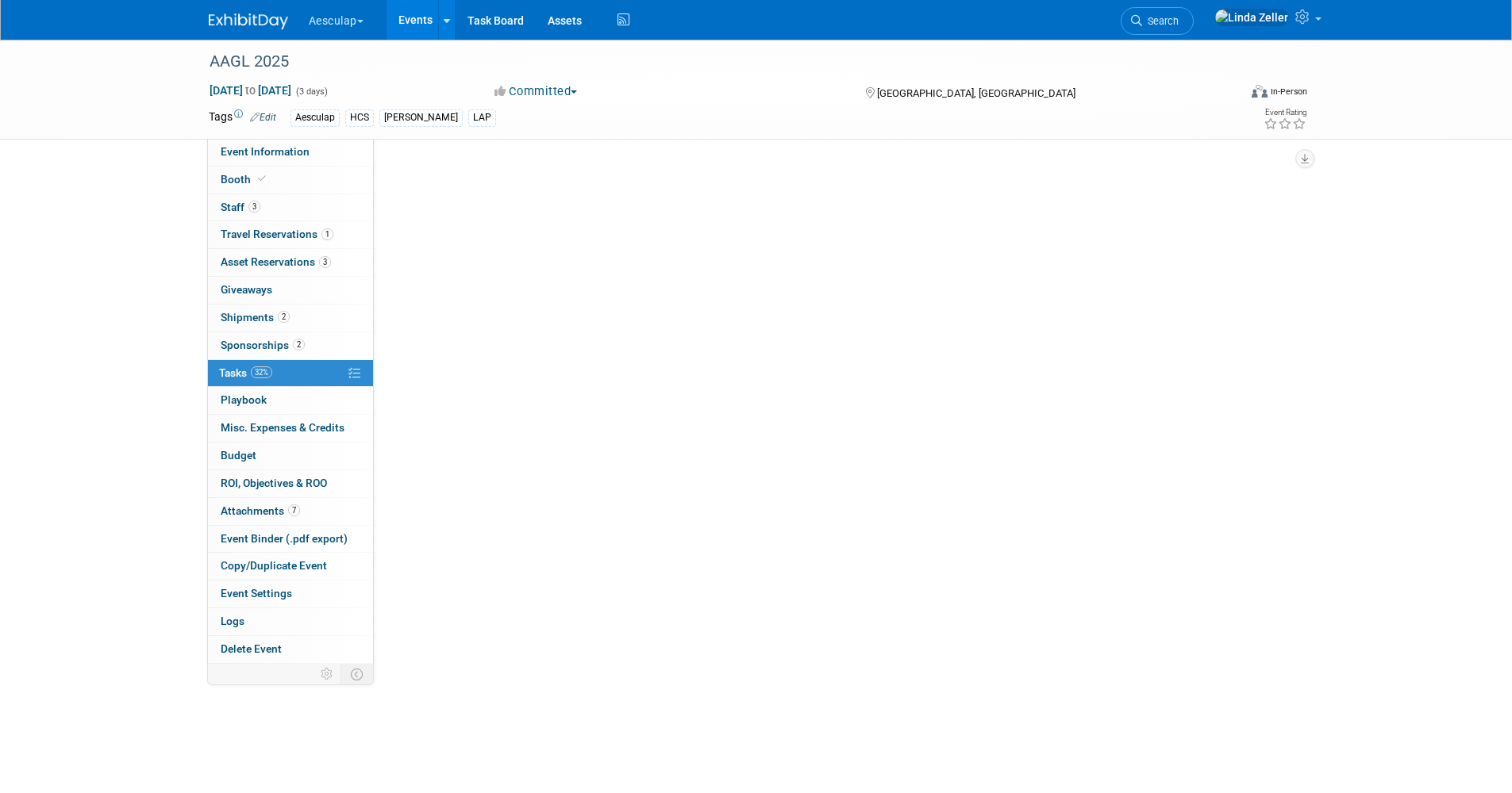
scroll to position [0, 0]
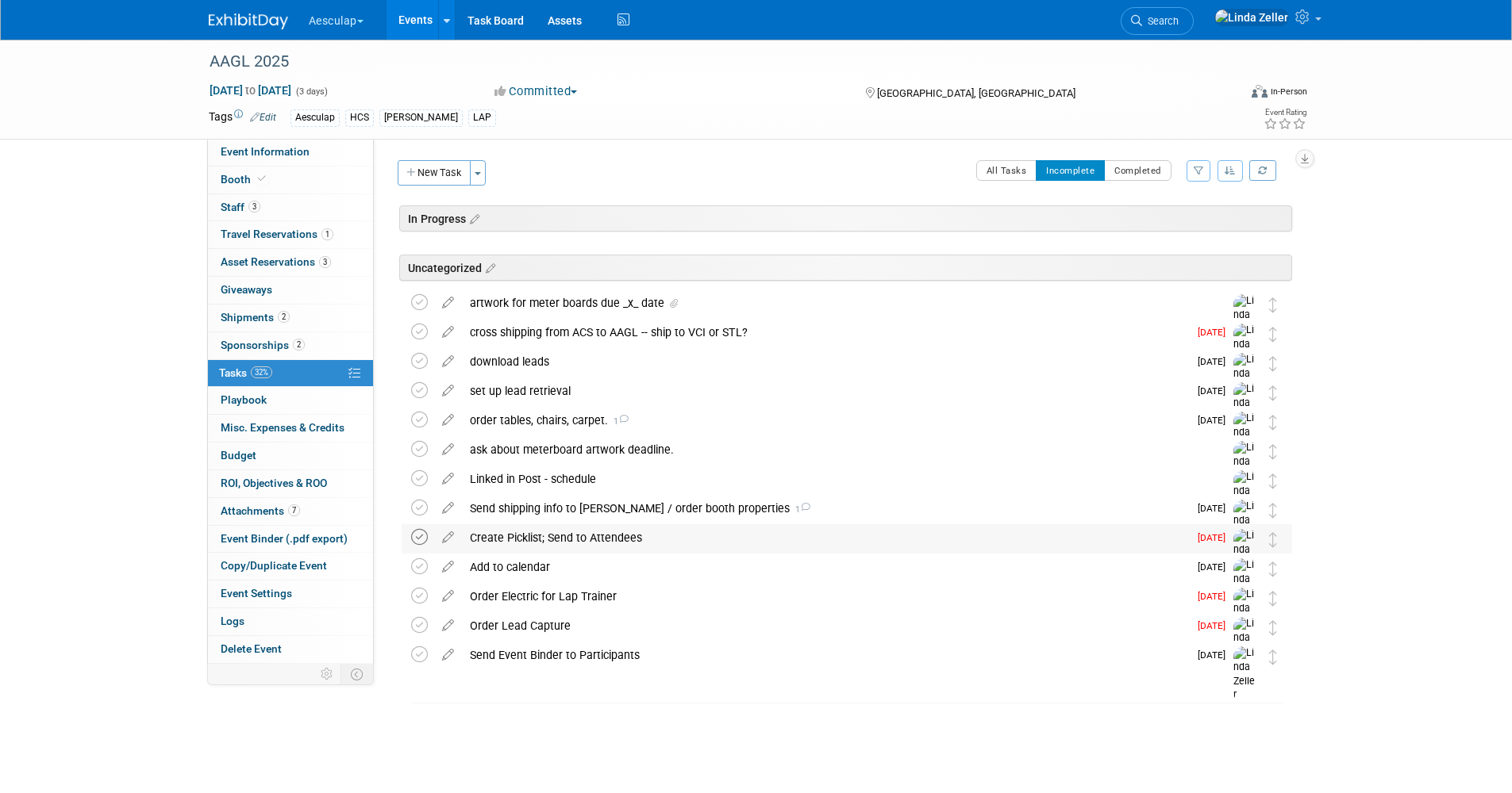
click at [421, 536] on icon at bounding box center [419, 537] width 17 height 17
click at [423, 565] on icon at bounding box center [419, 567] width 17 height 17
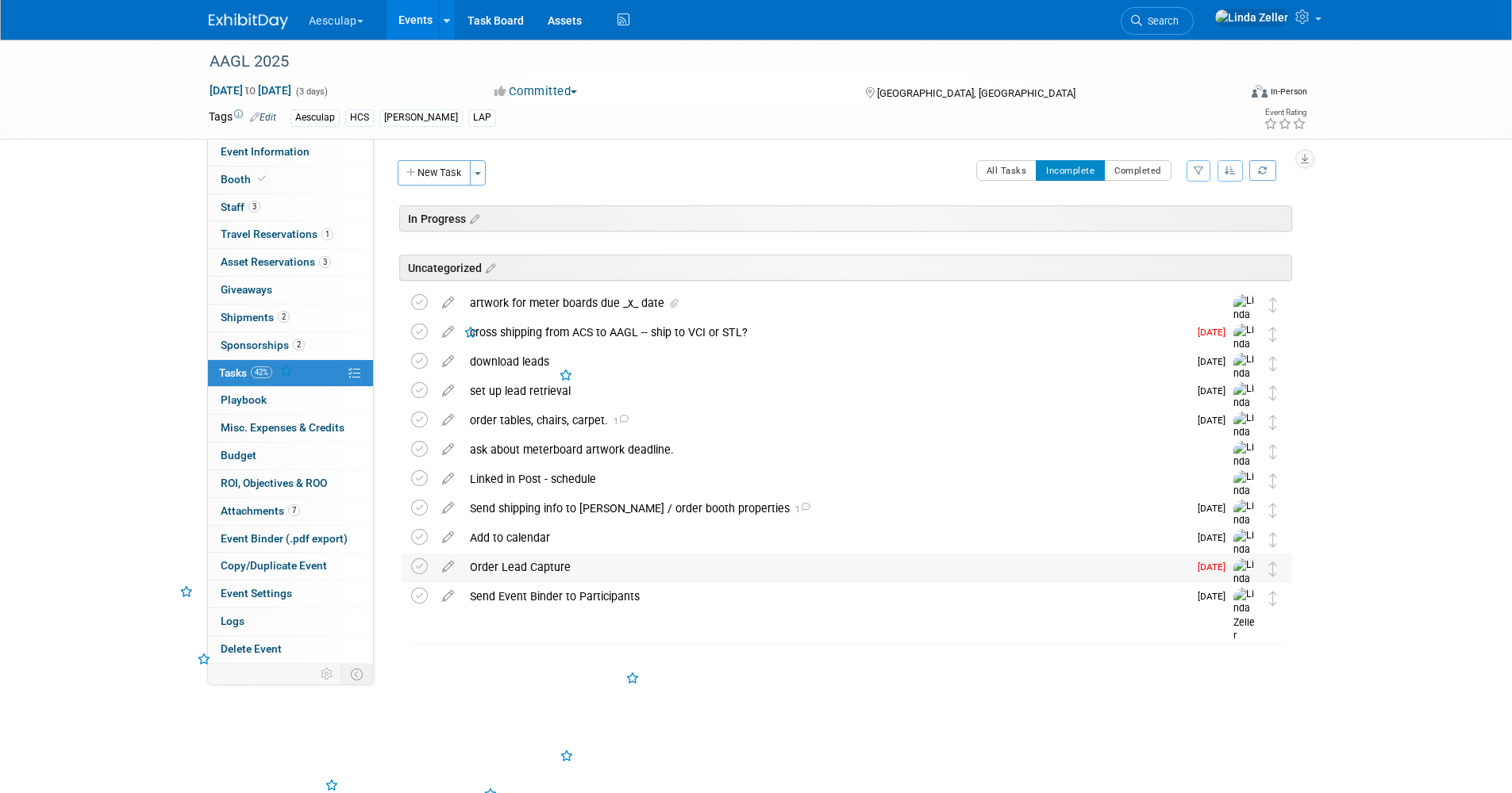
click at [517, 567] on div "Order Lead Capture" at bounding box center [825, 567] width 726 height 27
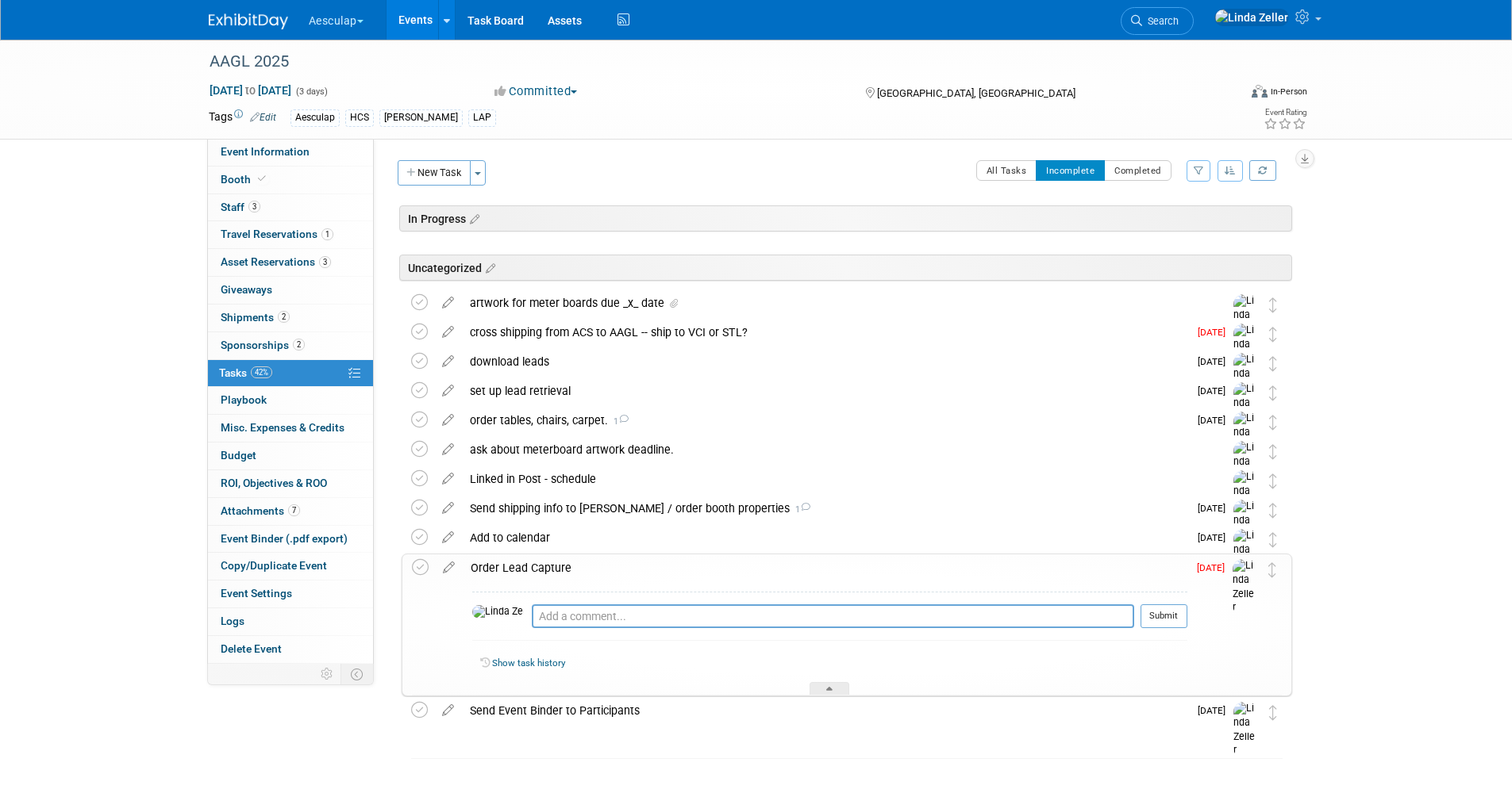
click at [517, 567] on div "Order Lead Capture" at bounding box center [825, 568] width 725 height 27
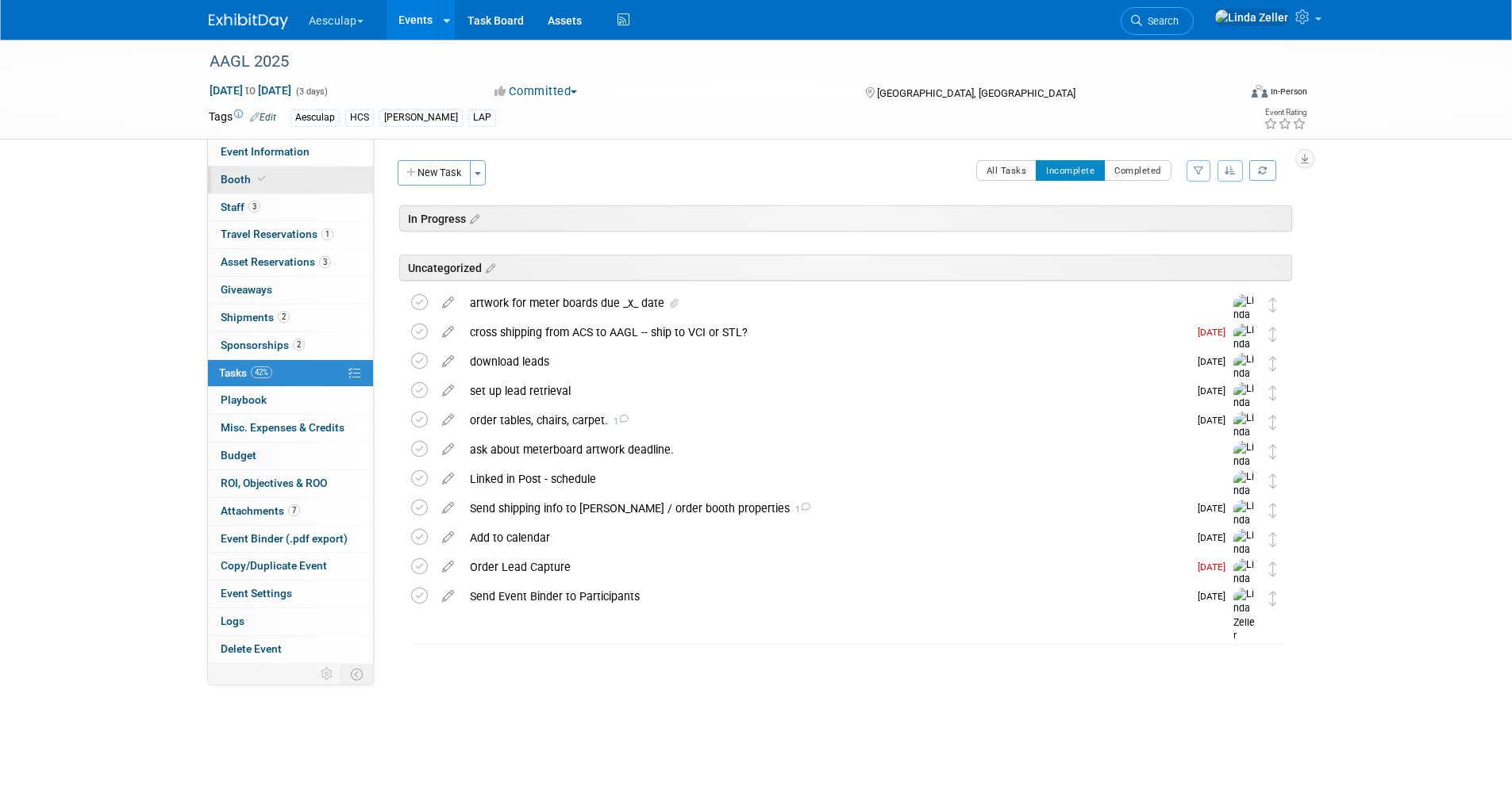
click at [249, 174] on span "Booth" at bounding box center [244, 178] width 48 height 13
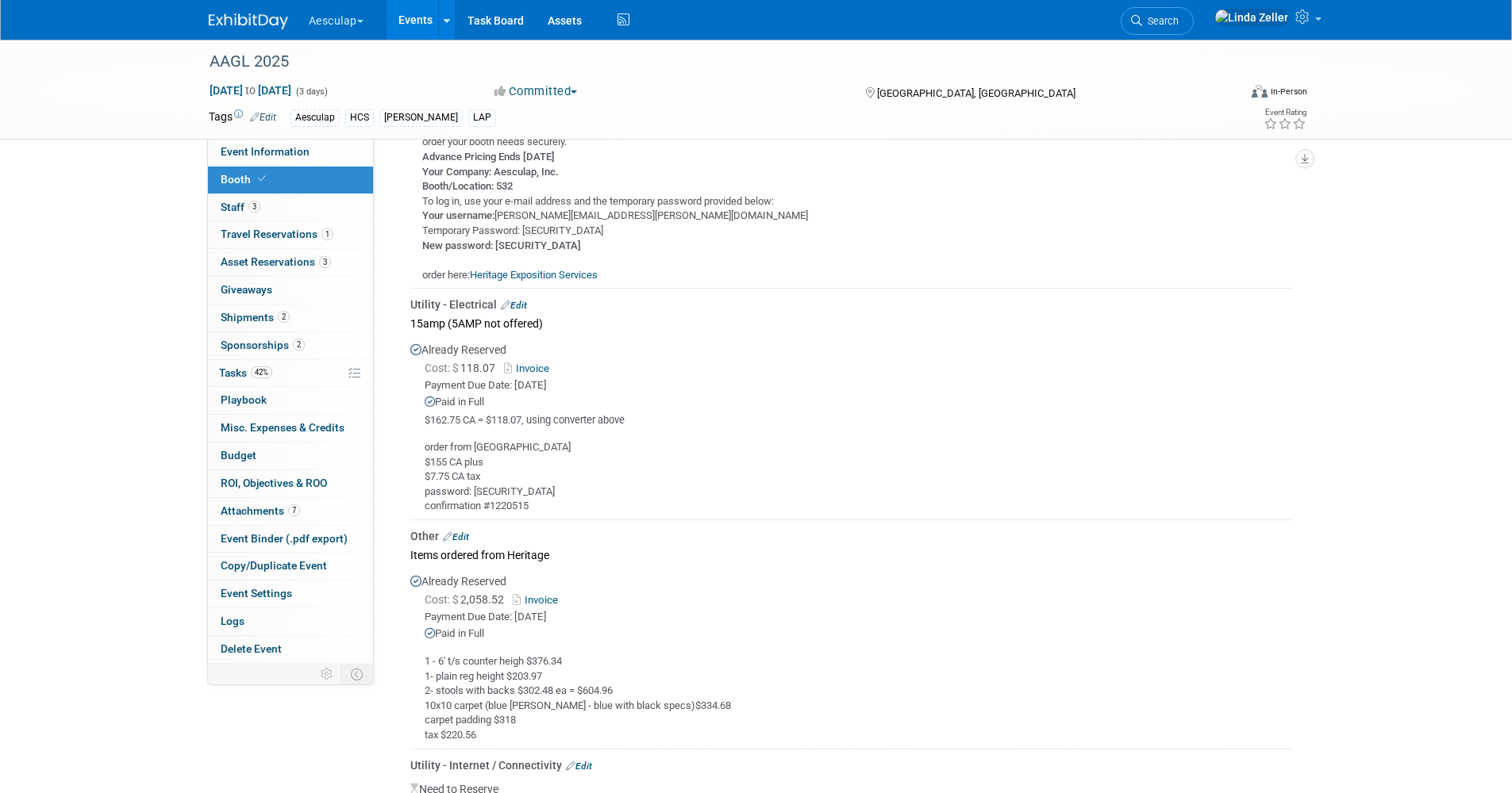
scroll to position [1645, 0]
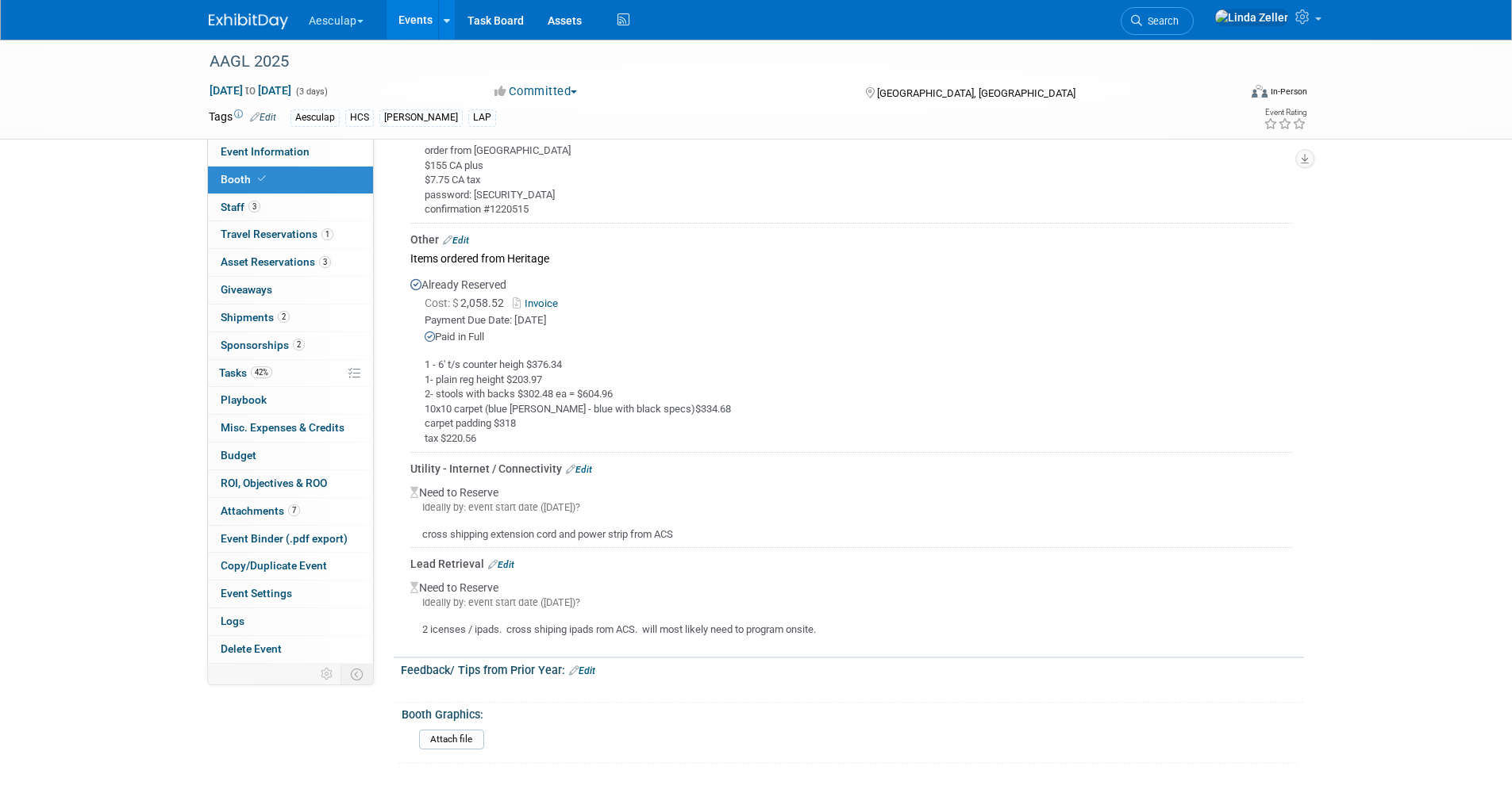
click at [463, 623] on div "2 icenses / ipads. cross shiping ipads rom ACS. will most likely need to progra…" at bounding box center [850, 624] width 882 height 28
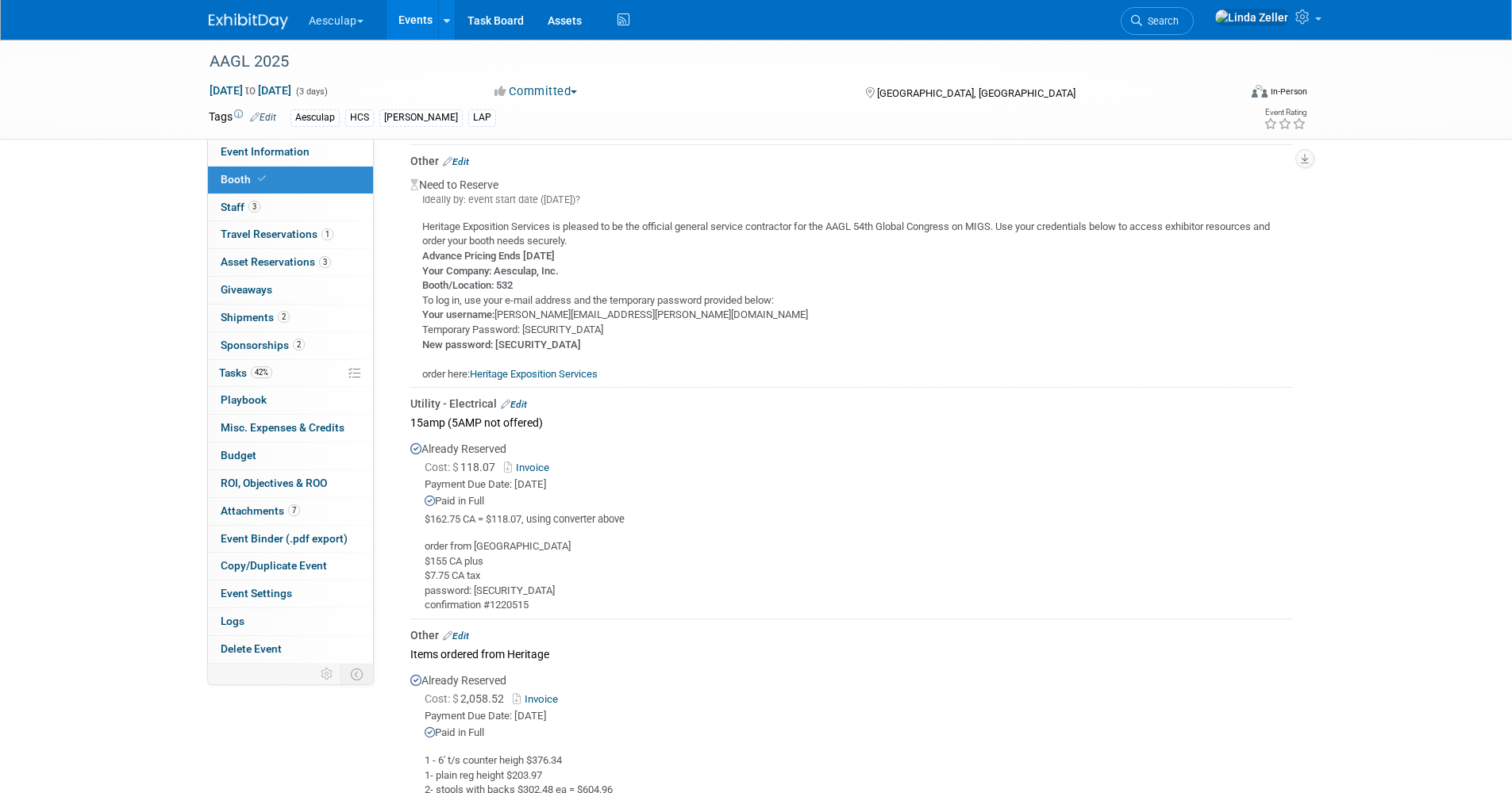
scroll to position [1249, 0]
click at [1179, 16] on span "Search" at bounding box center [1160, 21] width 37 height 12
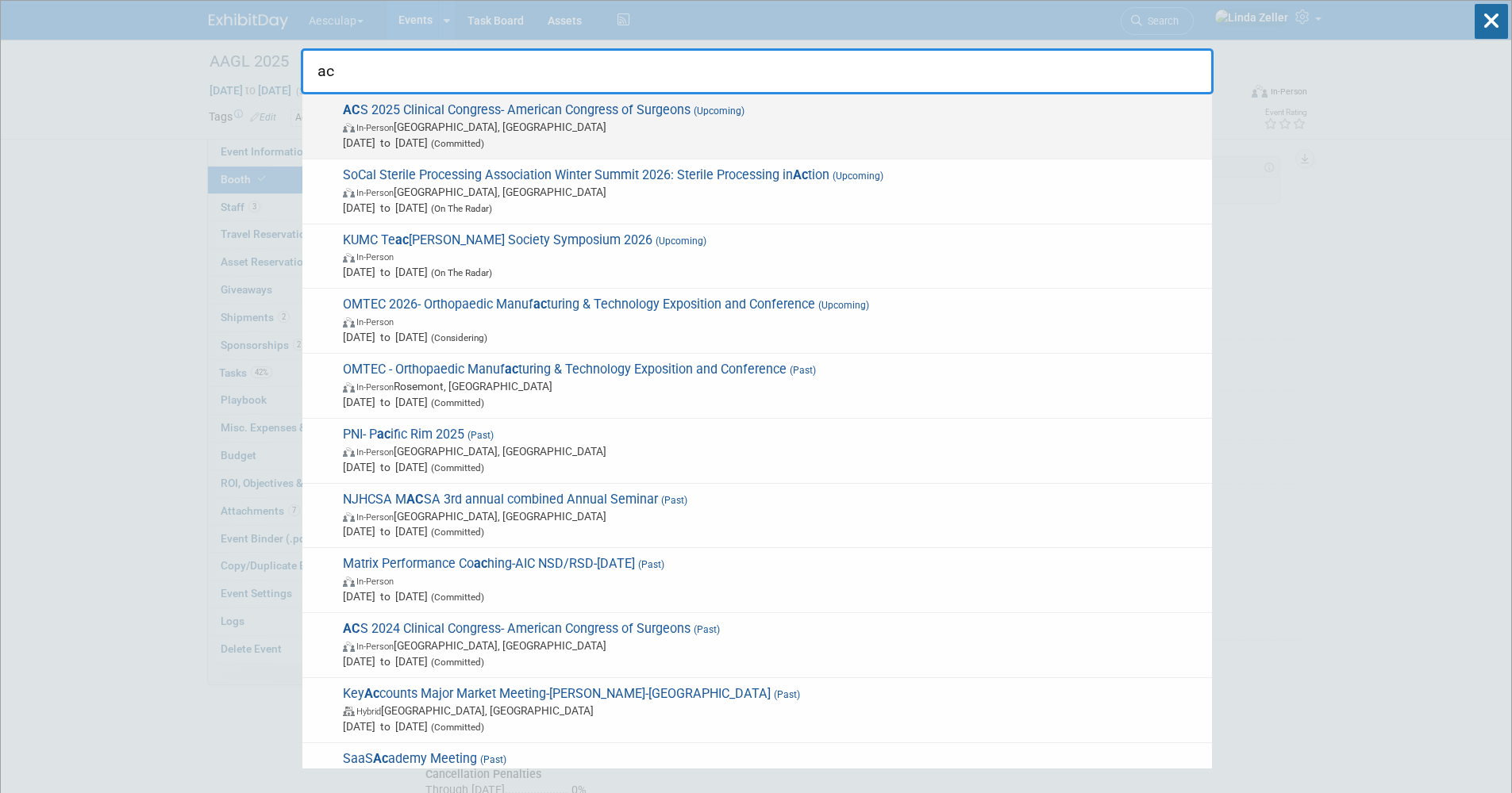
type input "ac"
click at [418, 123] on span "In-Person [GEOGRAPHIC_DATA], [GEOGRAPHIC_DATA]" at bounding box center [773, 127] width 861 height 16
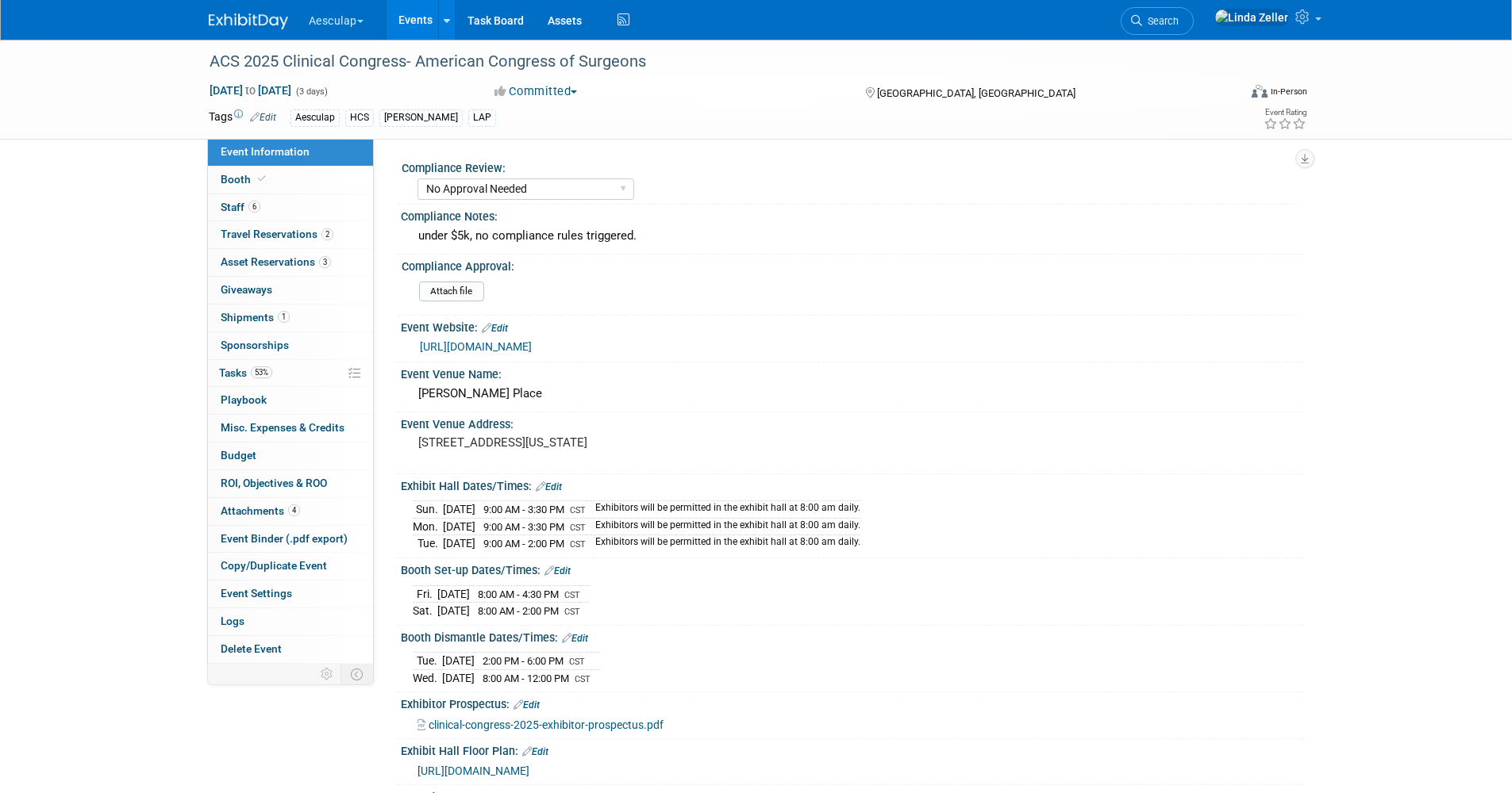
select select "No Approval Needed"
select select "HCS"
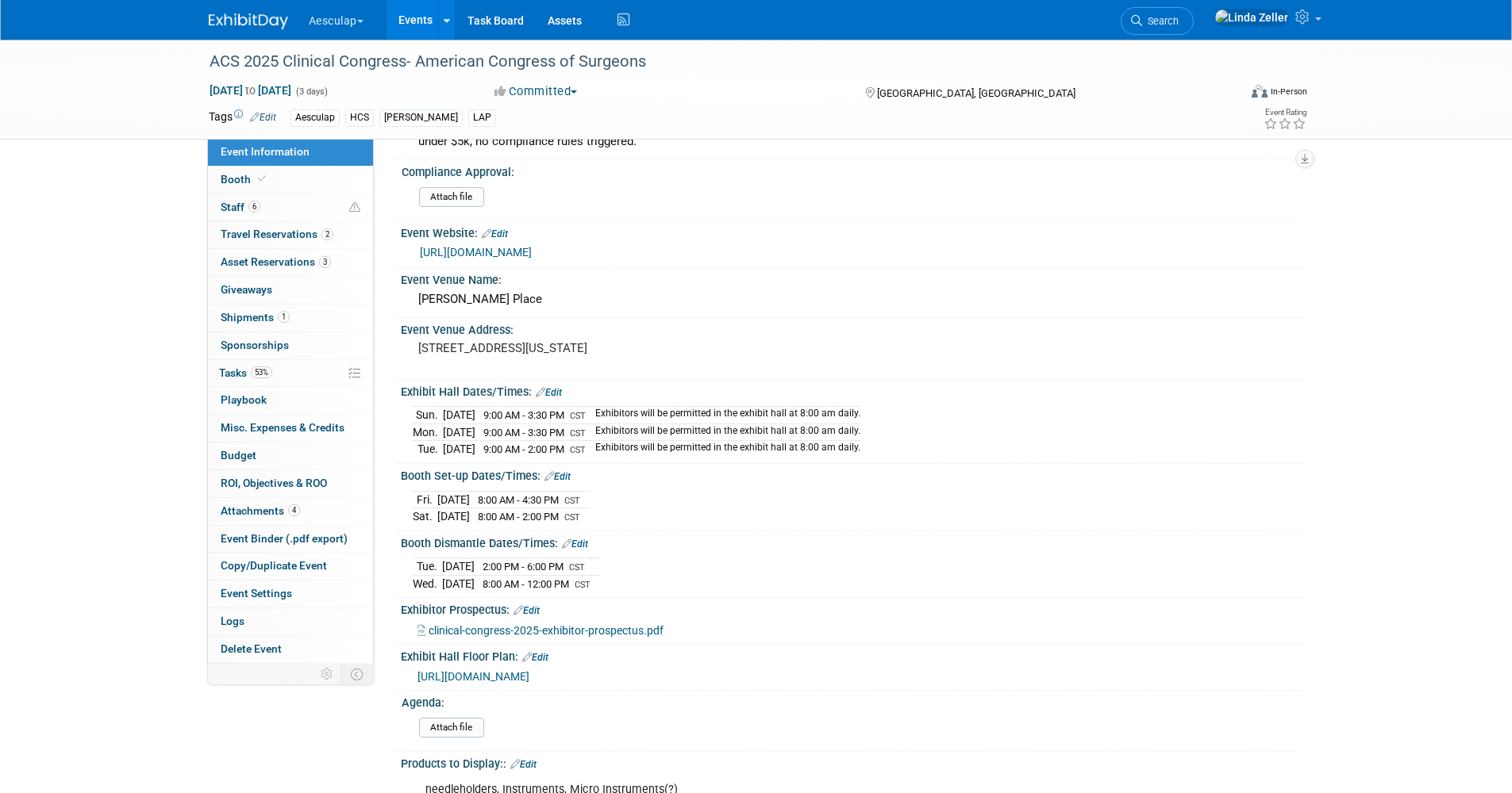
scroll to position [317, 0]
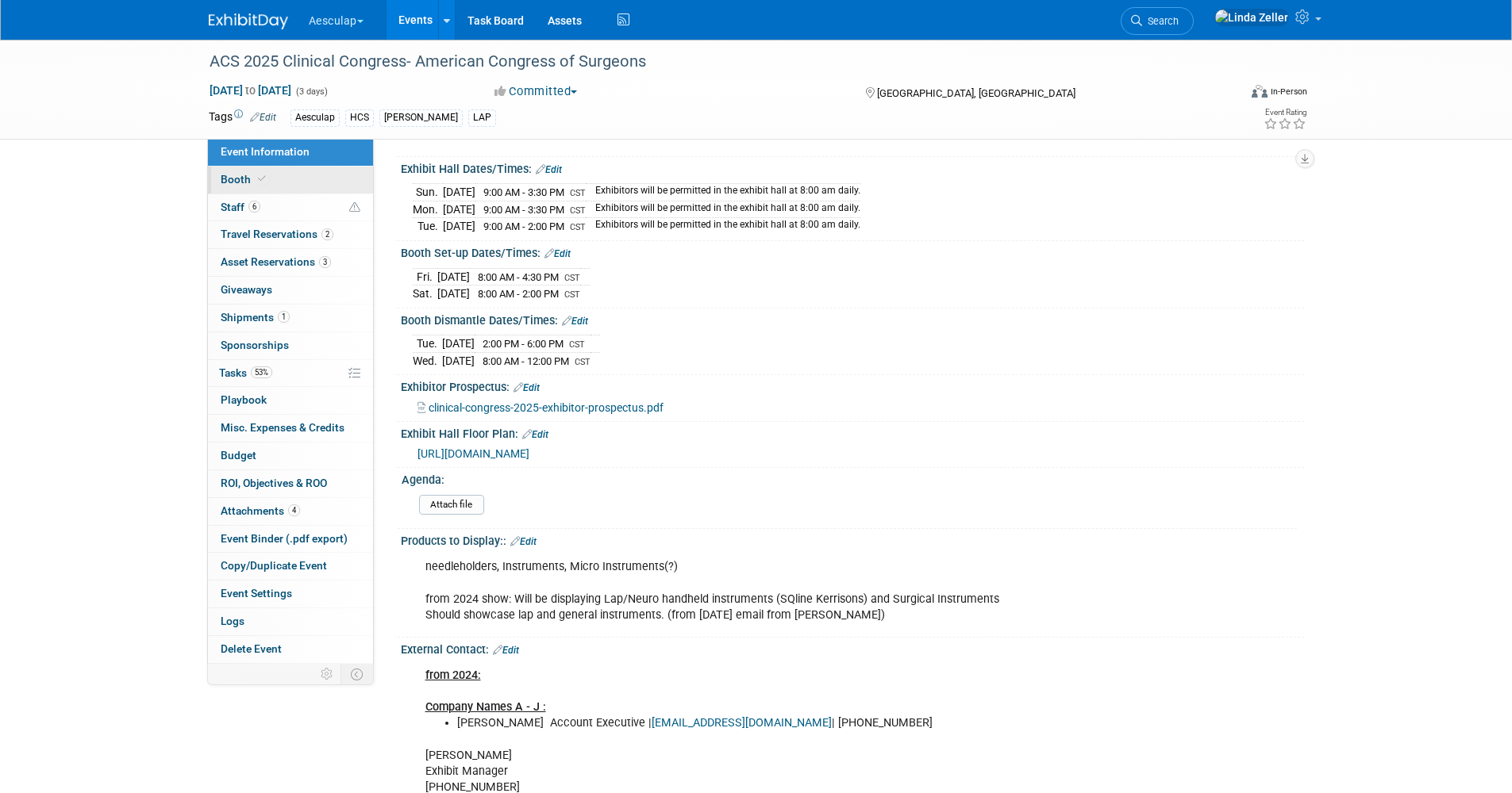
click at [234, 177] on span "Booth" at bounding box center [244, 178] width 48 height 13
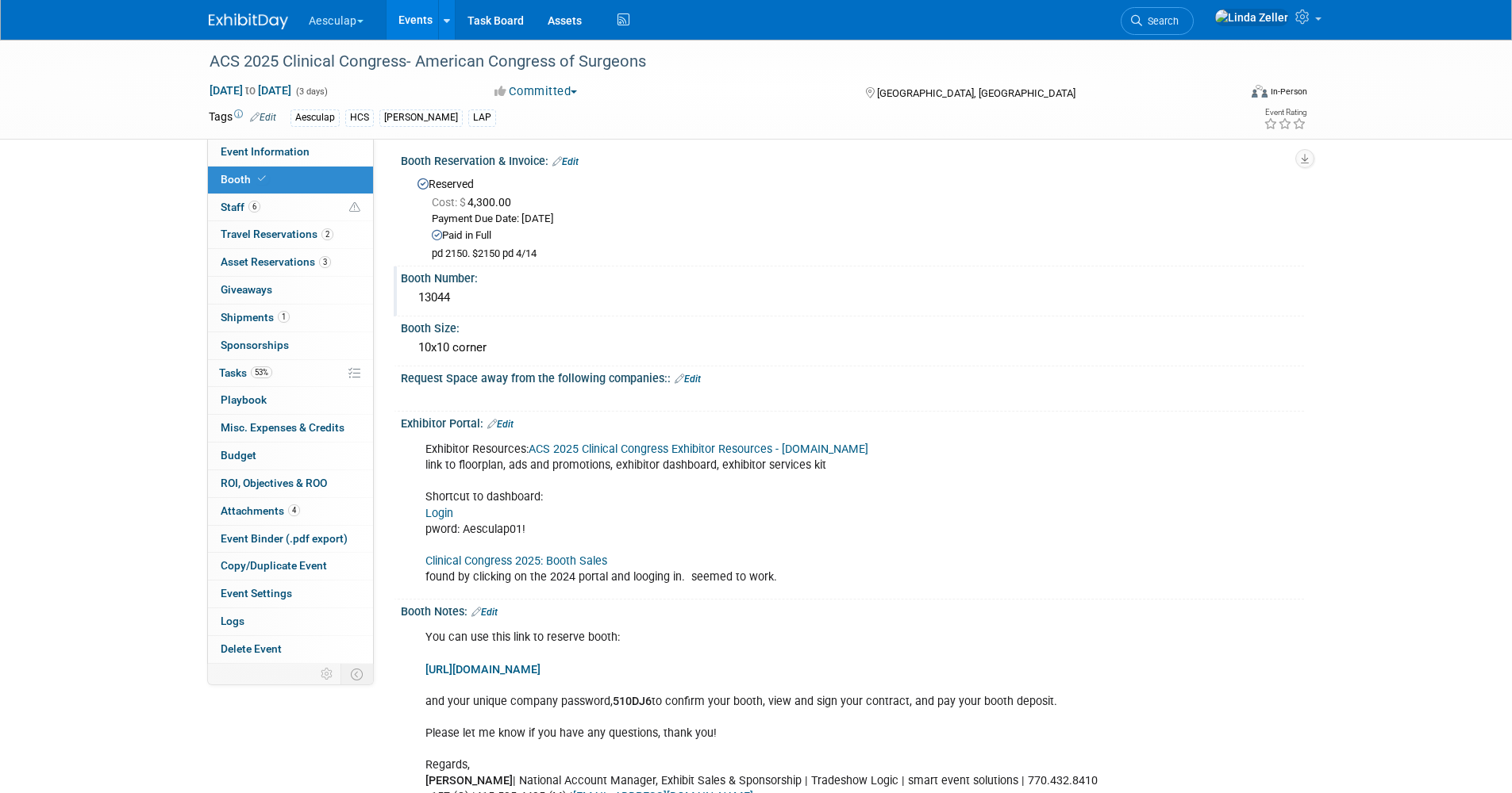
scroll to position [0, 0]
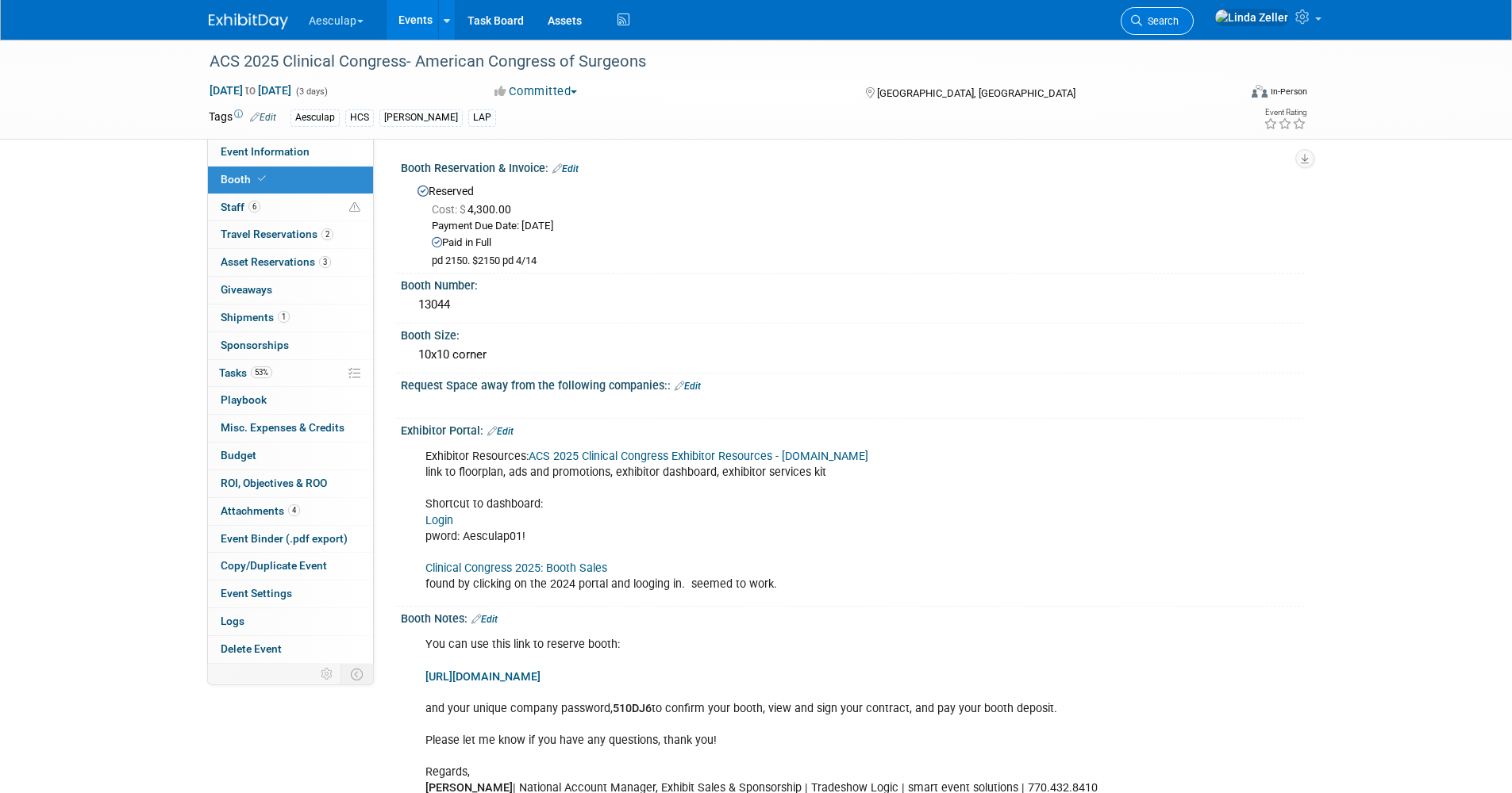
click at [1179, 18] on span "Search" at bounding box center [1160, 21] width 37 height 12
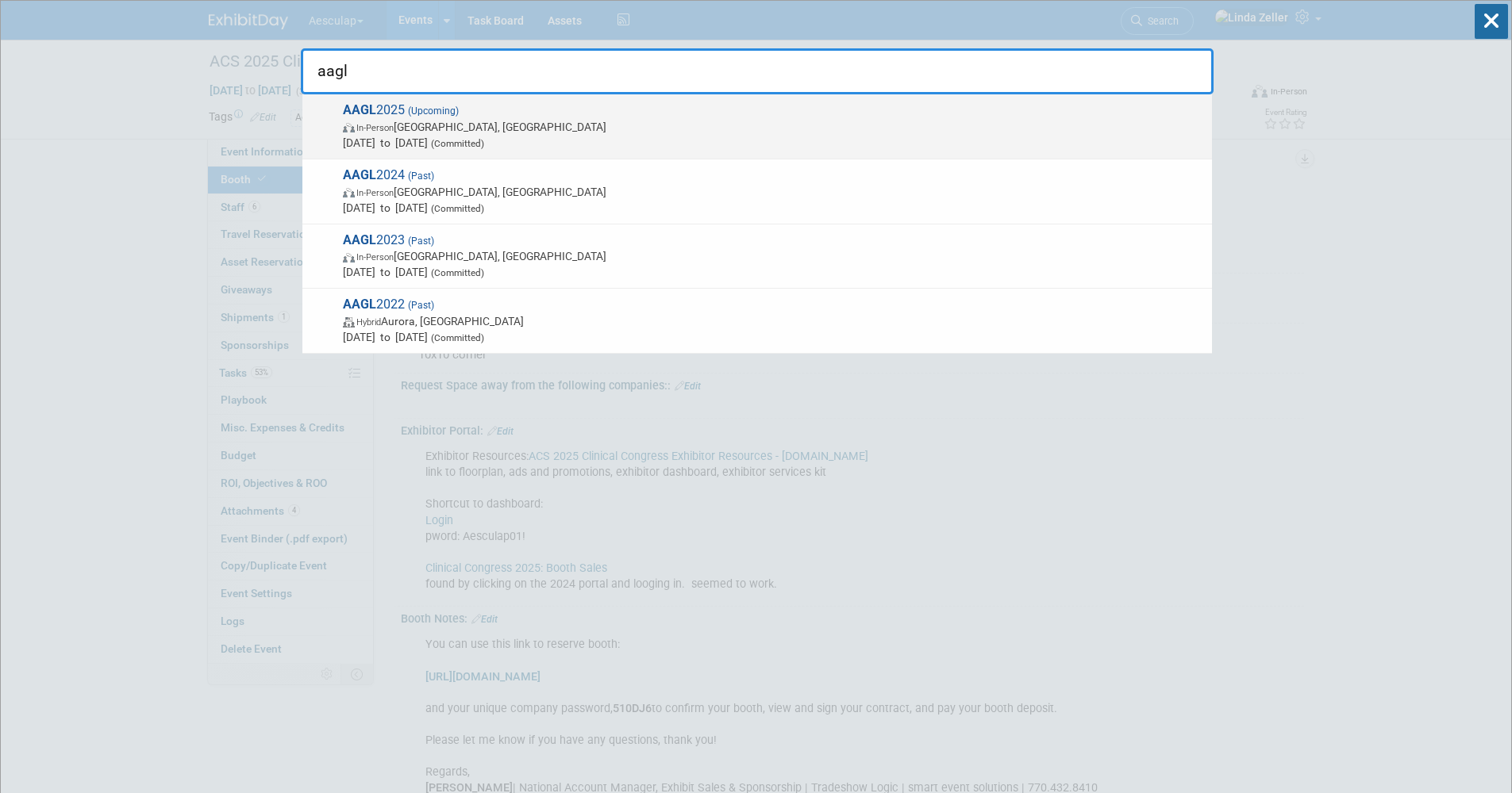
type input "aagl"
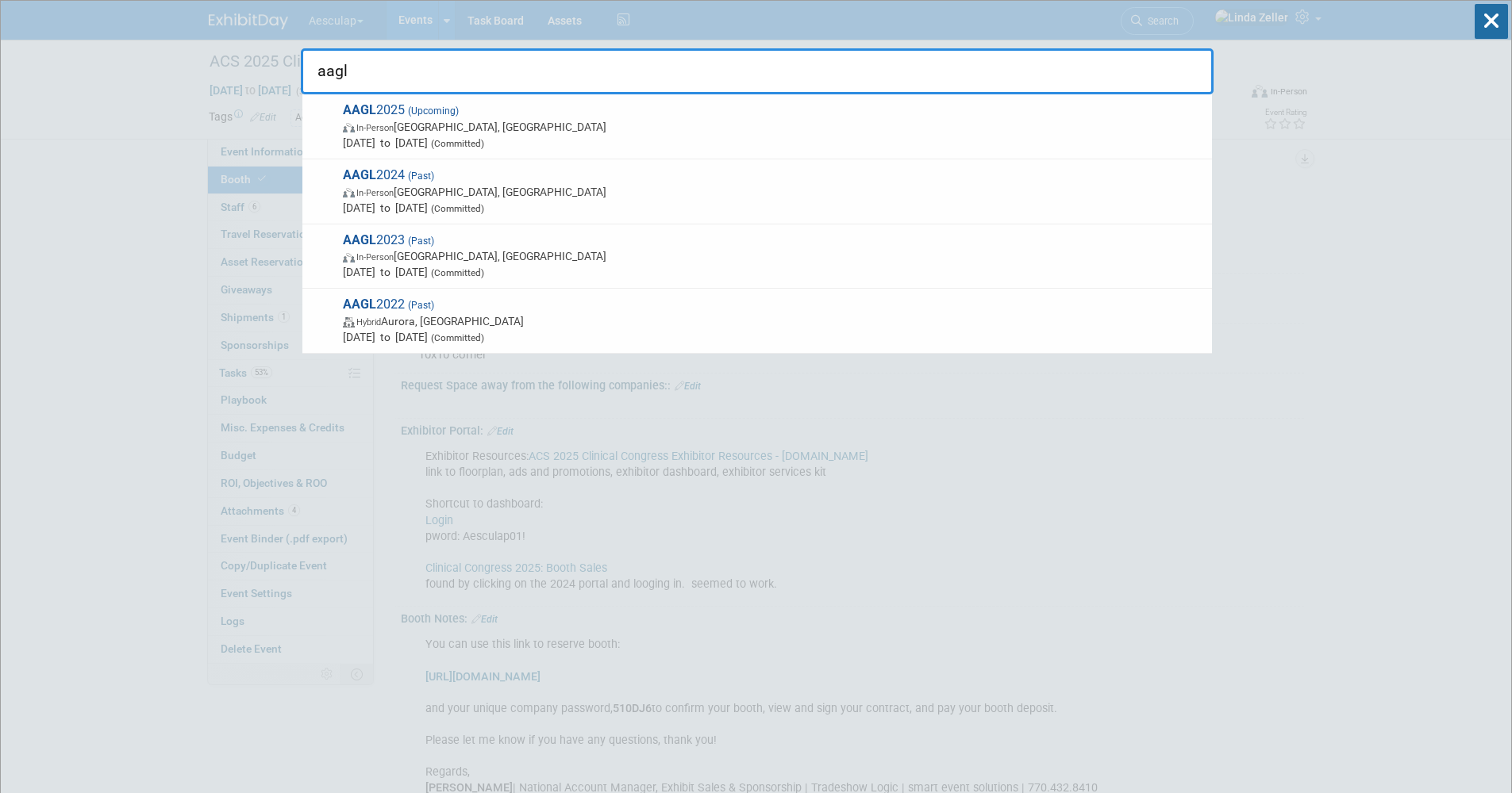
click at [410, 106] on span "(Upcoming)" at bounding box center [431, 110] width 54 height 11
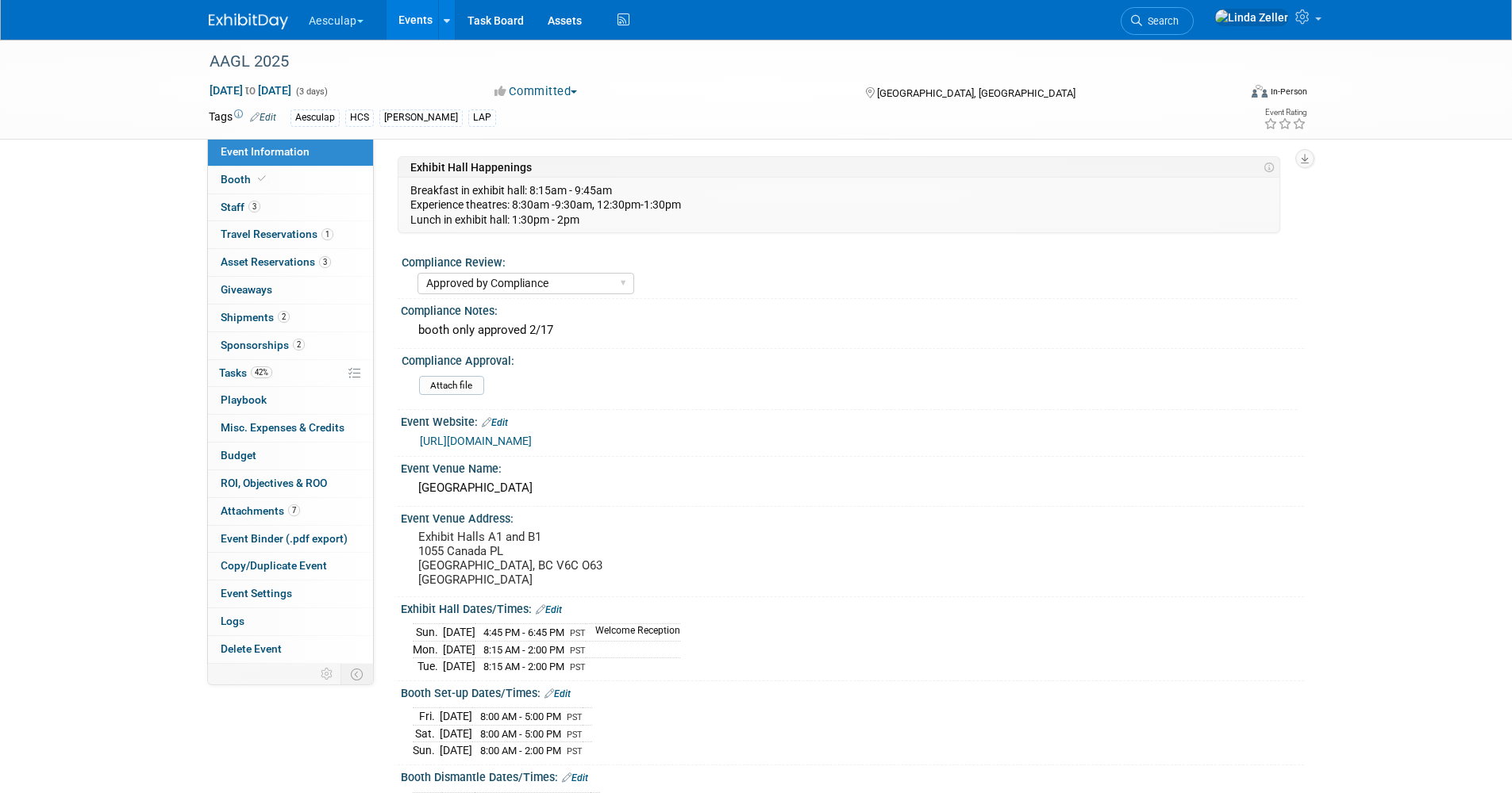
select select "Approved by Compliance"
select select "HCS"
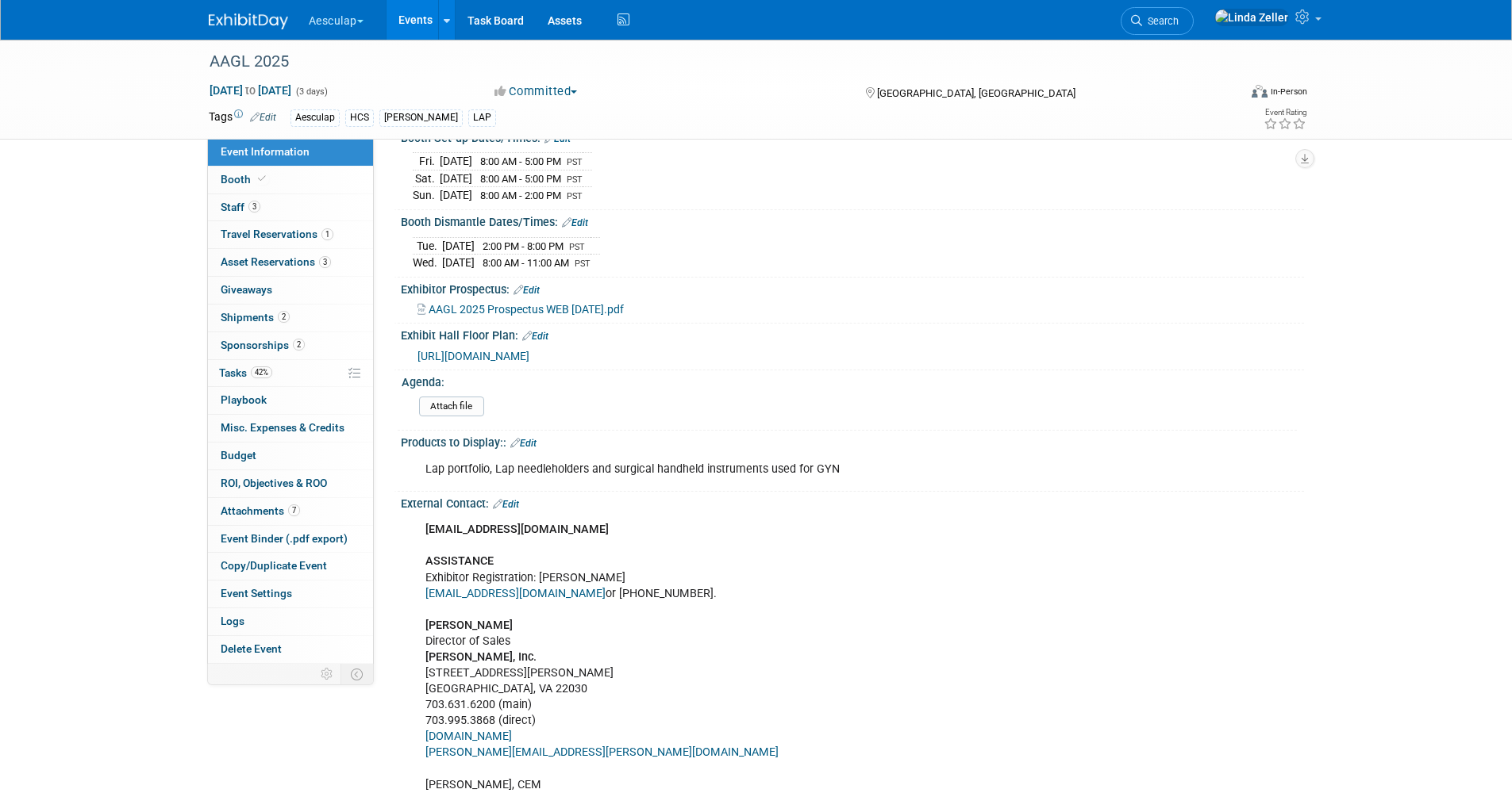
scroll to position [635, 0]
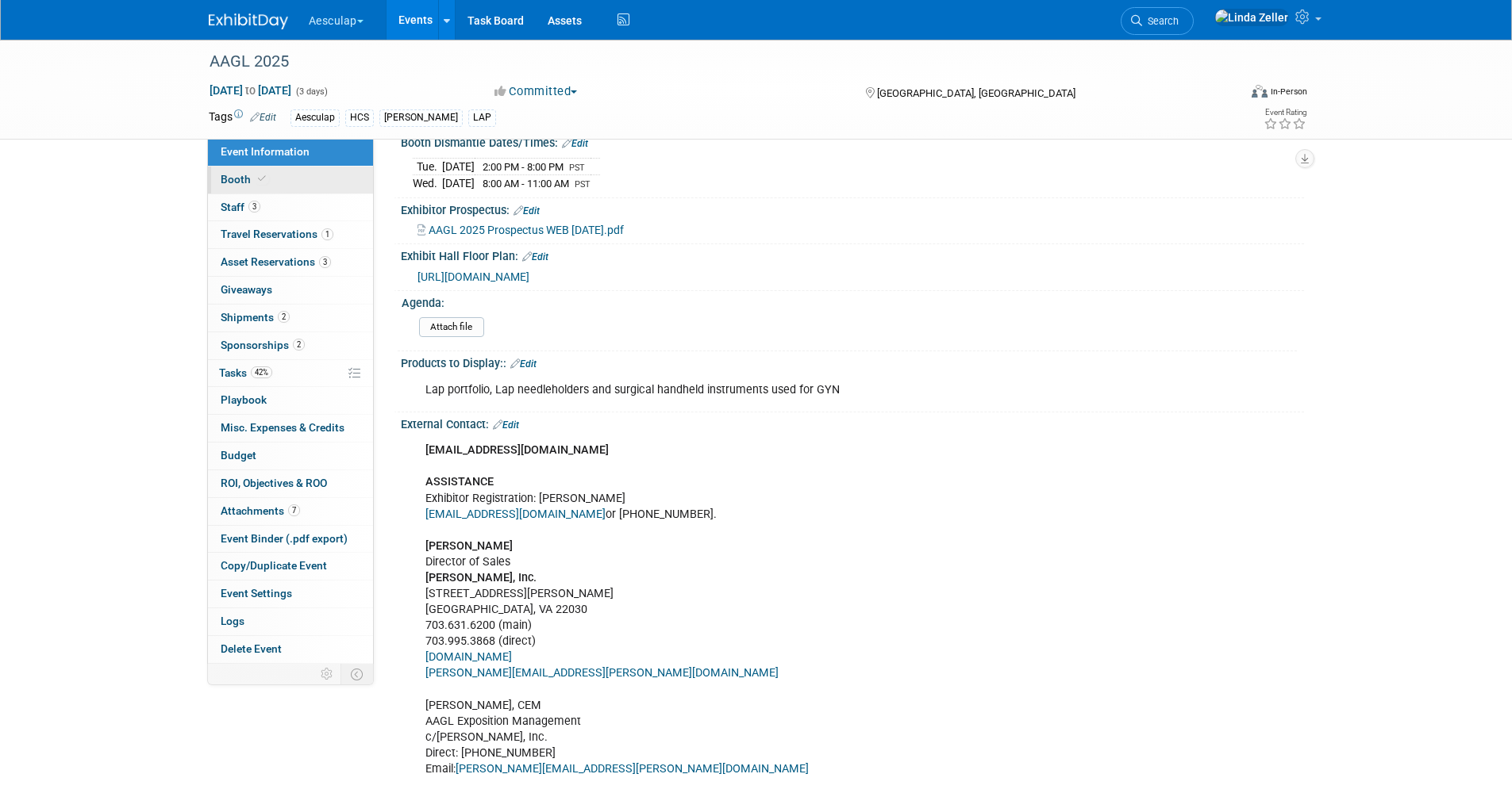
click at [246, 176] on span "Booth" at bounding box center [244, 178] width 48 height 13
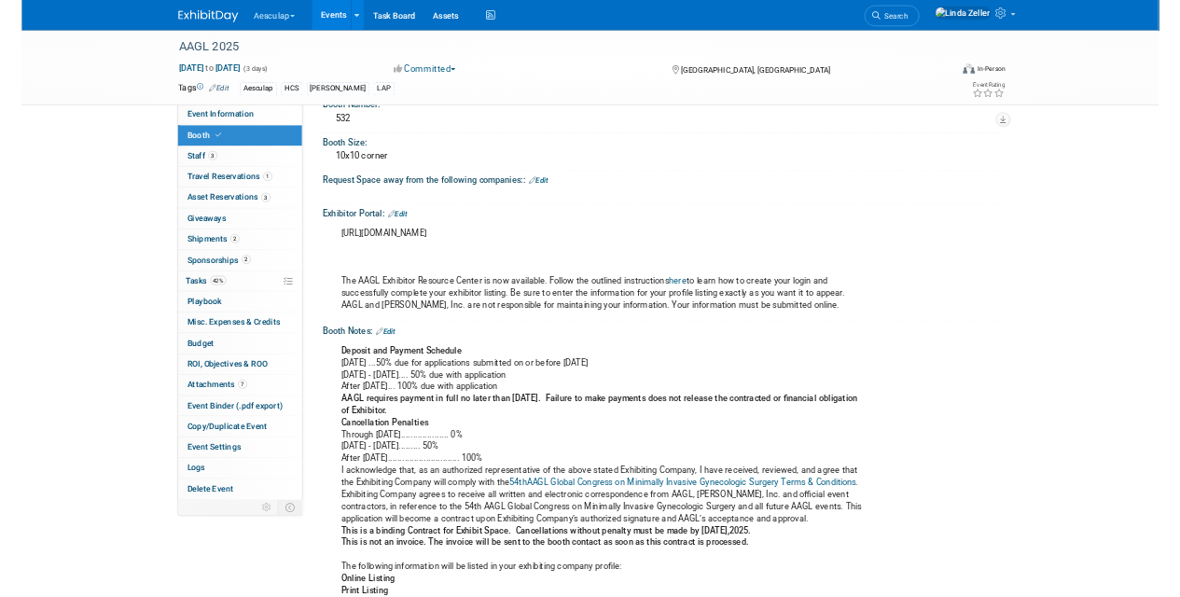
scroll to position [280, 0]
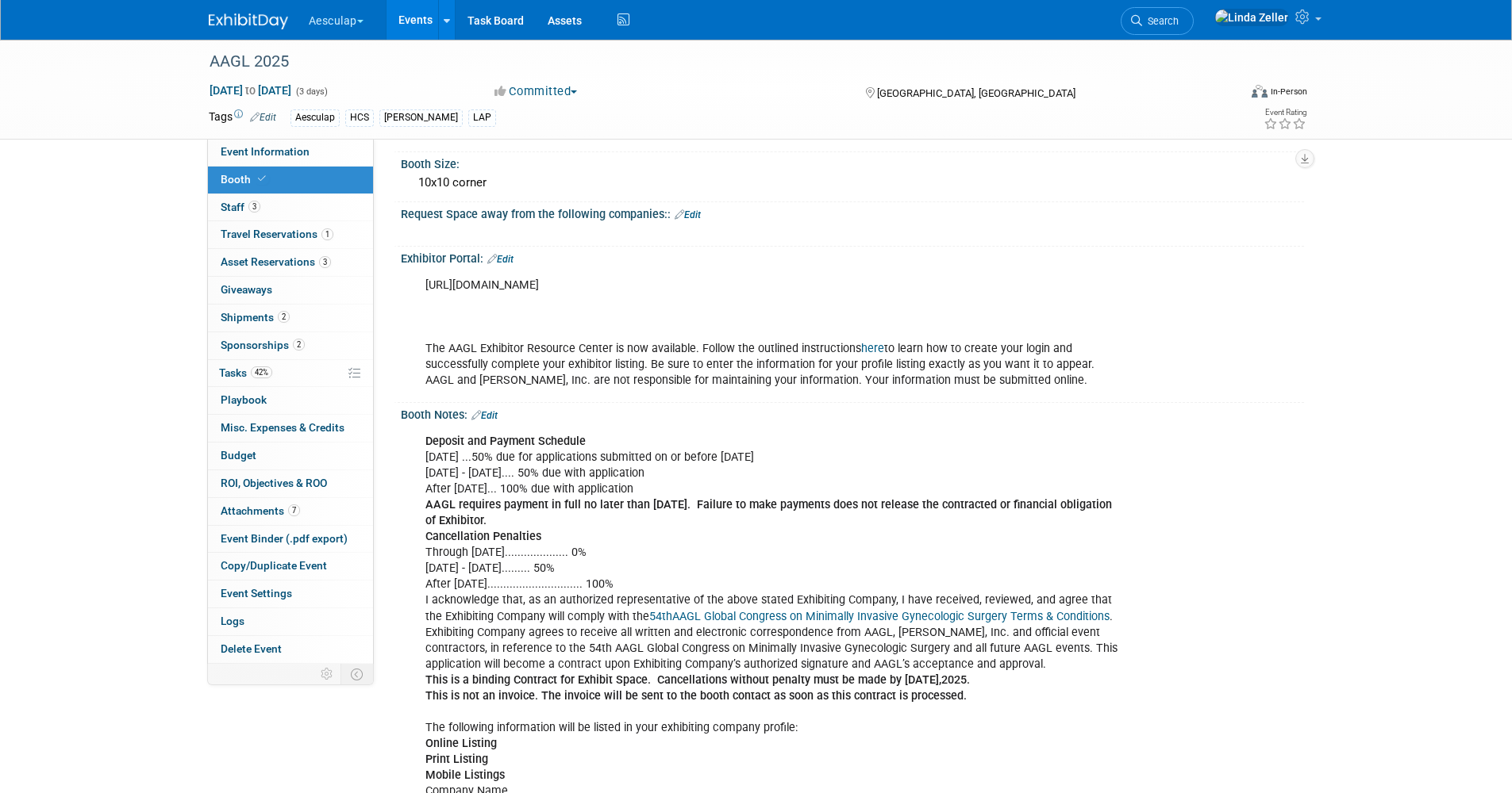
drag, startPoint x: 626, startPoint y: 277, endPoint x: 423, endPoint y: 290, distance: 203.4
click at [423, 290] on div "[URL][DOMAIN_NAME] The AAGL Exhibitor Resource Center is now available. Follow …" at bounding box center [771, 333] width 715 height 127
drag, startPoint x: 423, startPoint y: 290, endPoint x: 502, endPoint y: 281, distance: 79.5
copy div "https://aagl25.myexpoonline.com/home"
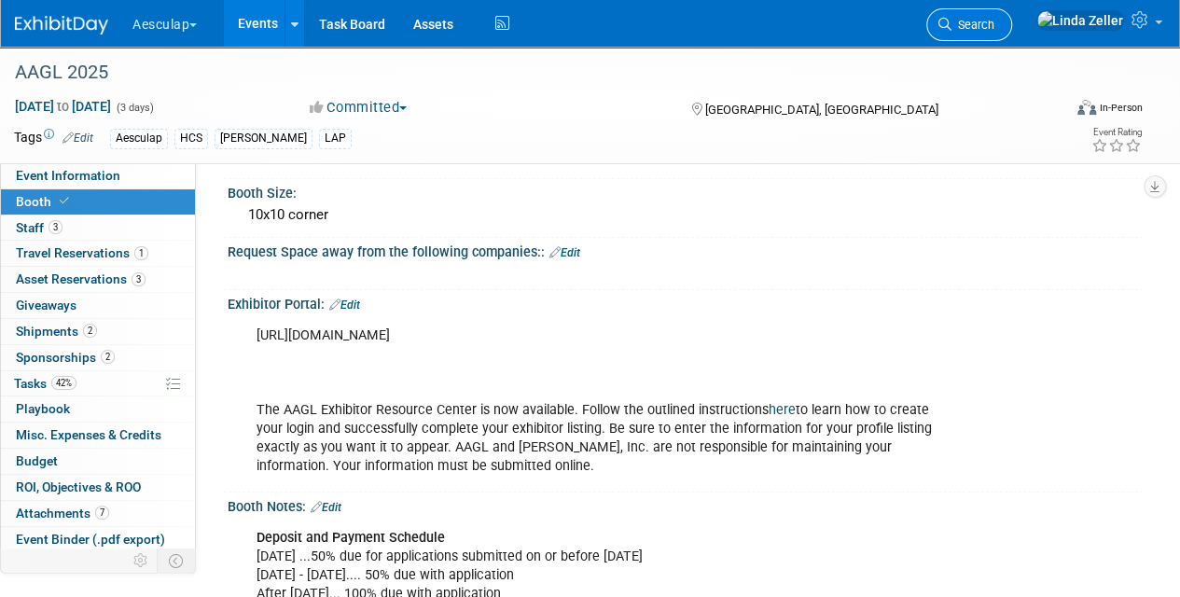
click at [995, 22] on span "Search" at bounding box center [973, 25] width 43 height 14
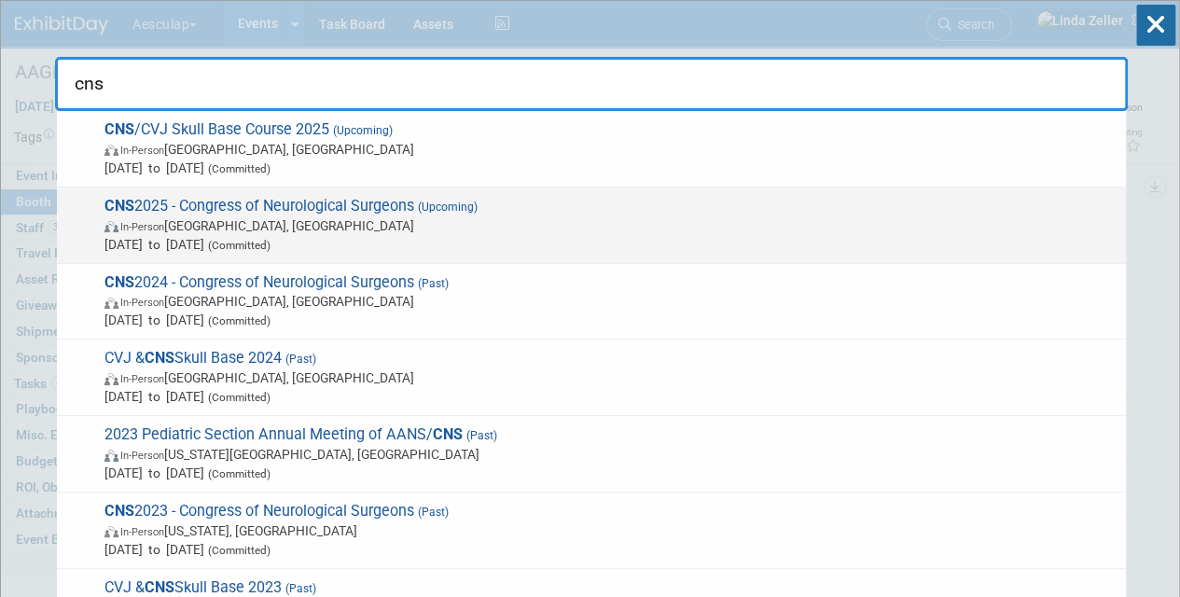
type input "cns"
click at [158, 199] on span "CNS 2025 - Congress of Neurological Surgeons (Upcoming) In-Person Los Angeles, …" at bounding box center [608, 225] width 1018 height 57
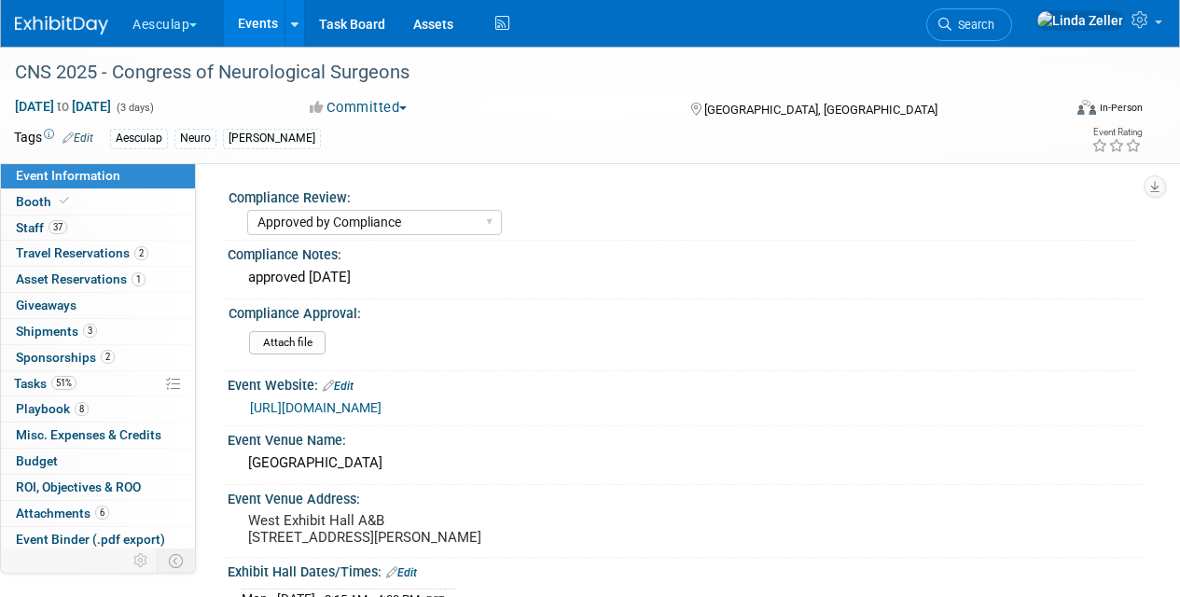
select select "Approved by Compliance"
select select "Neuro"
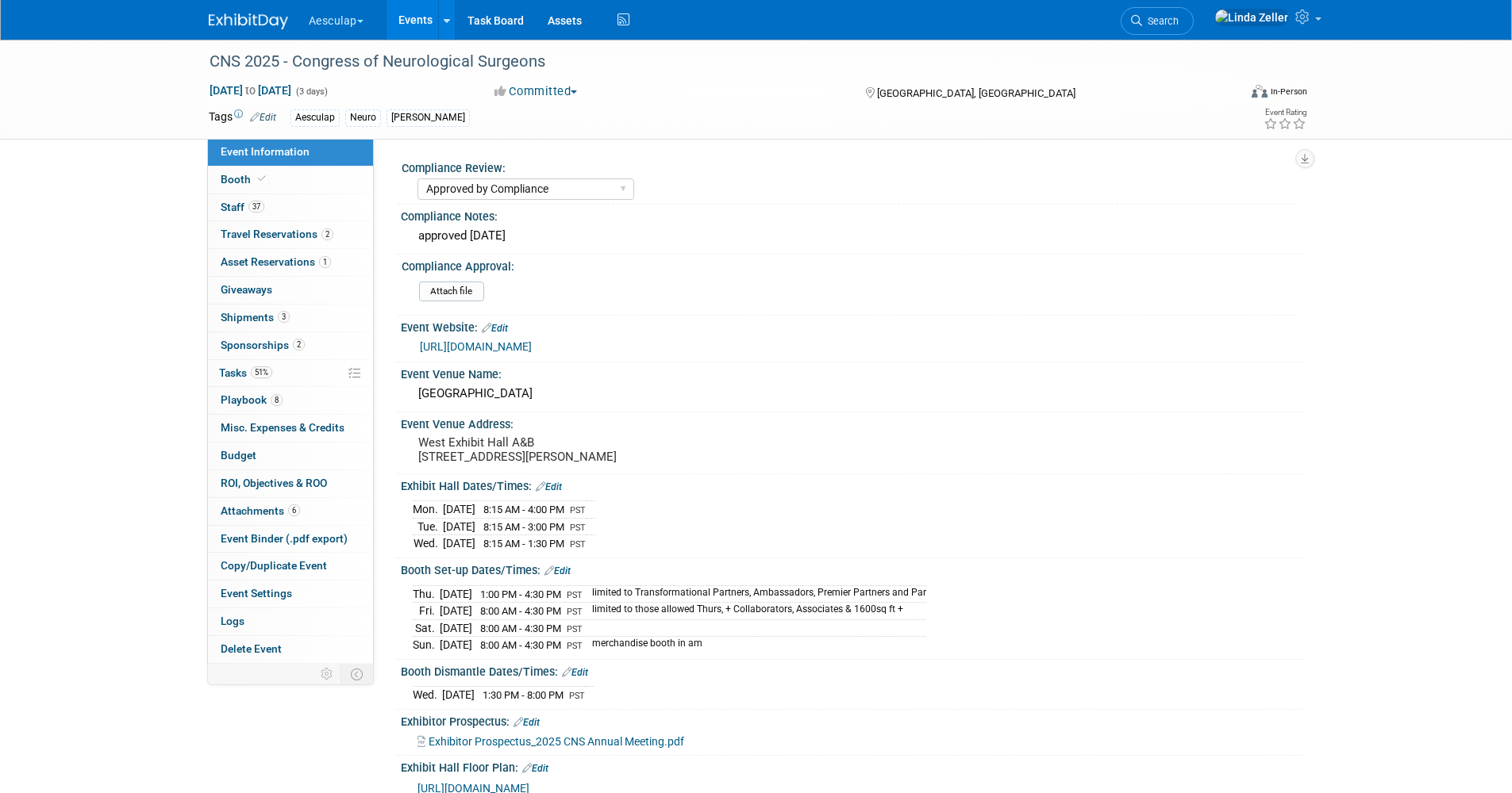
click at [1003, 24] on span "Search" at bounding box center [1160, 21] width 37 height 12
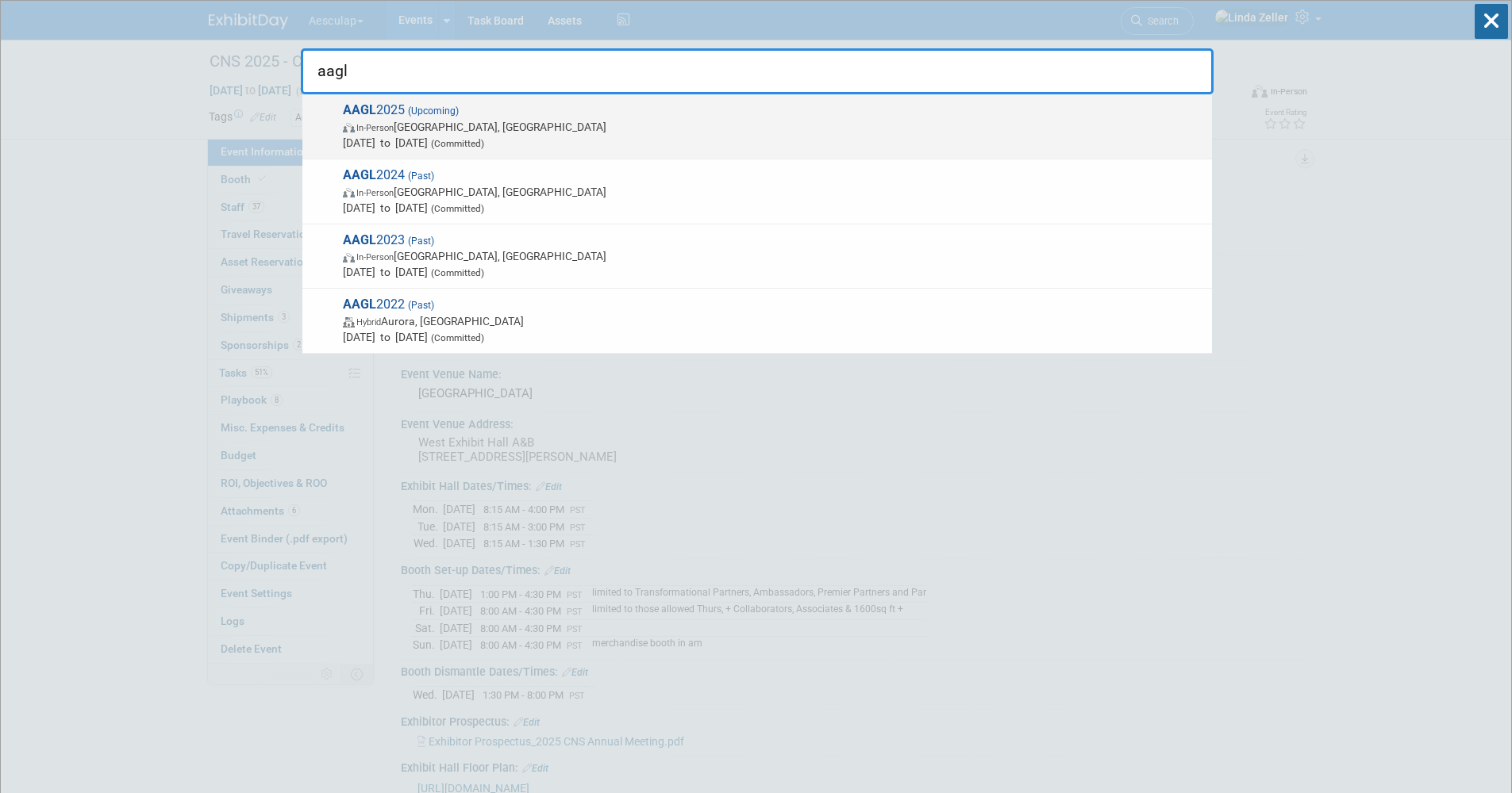
type input "aagl"
click at [394, 135] on span "[DATE] to [DATE] (Committed)" at bounding box center [773, 143] width 861 height 16
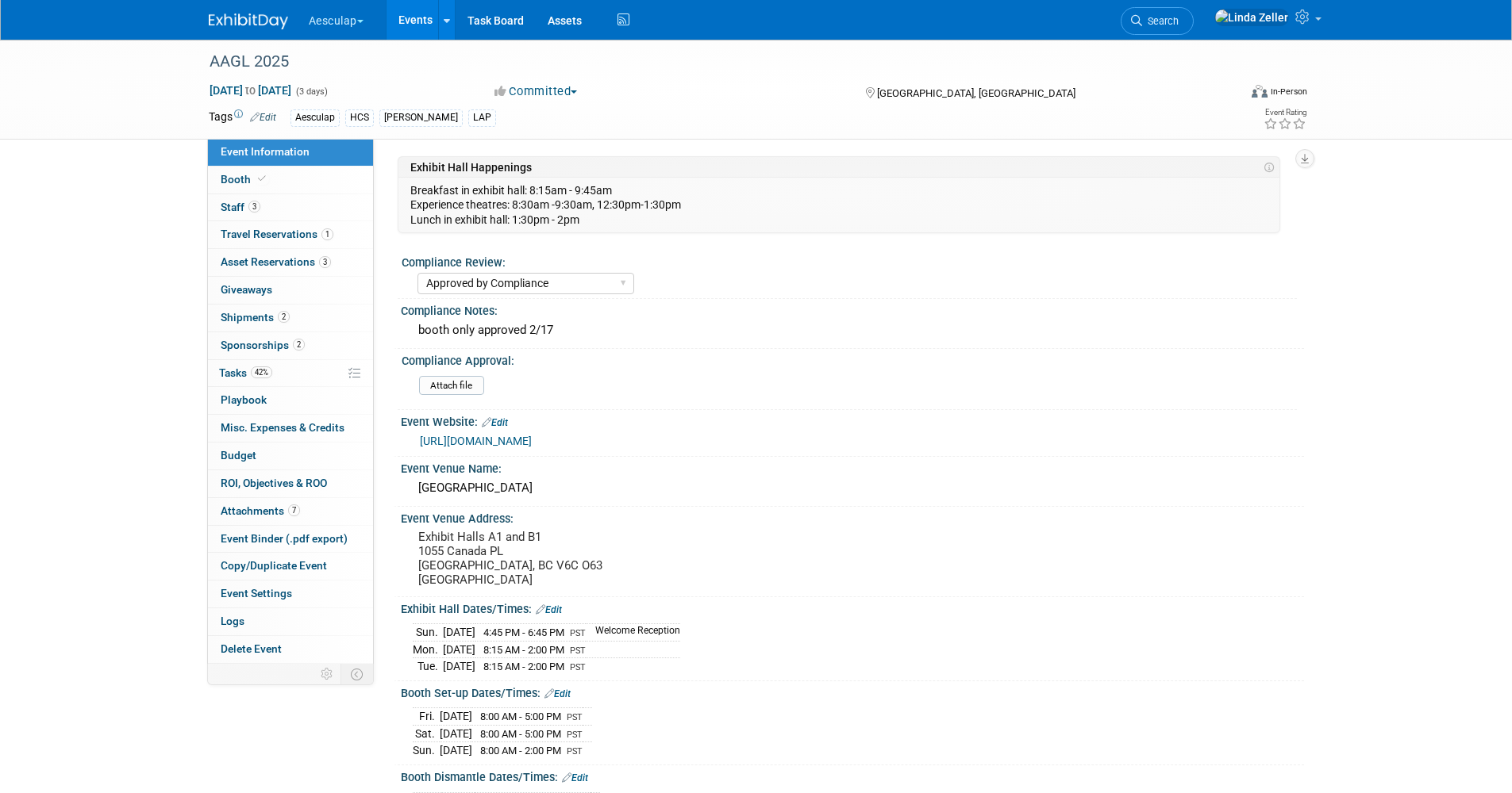
select select "Approved by Compliance"
select select "HCS"
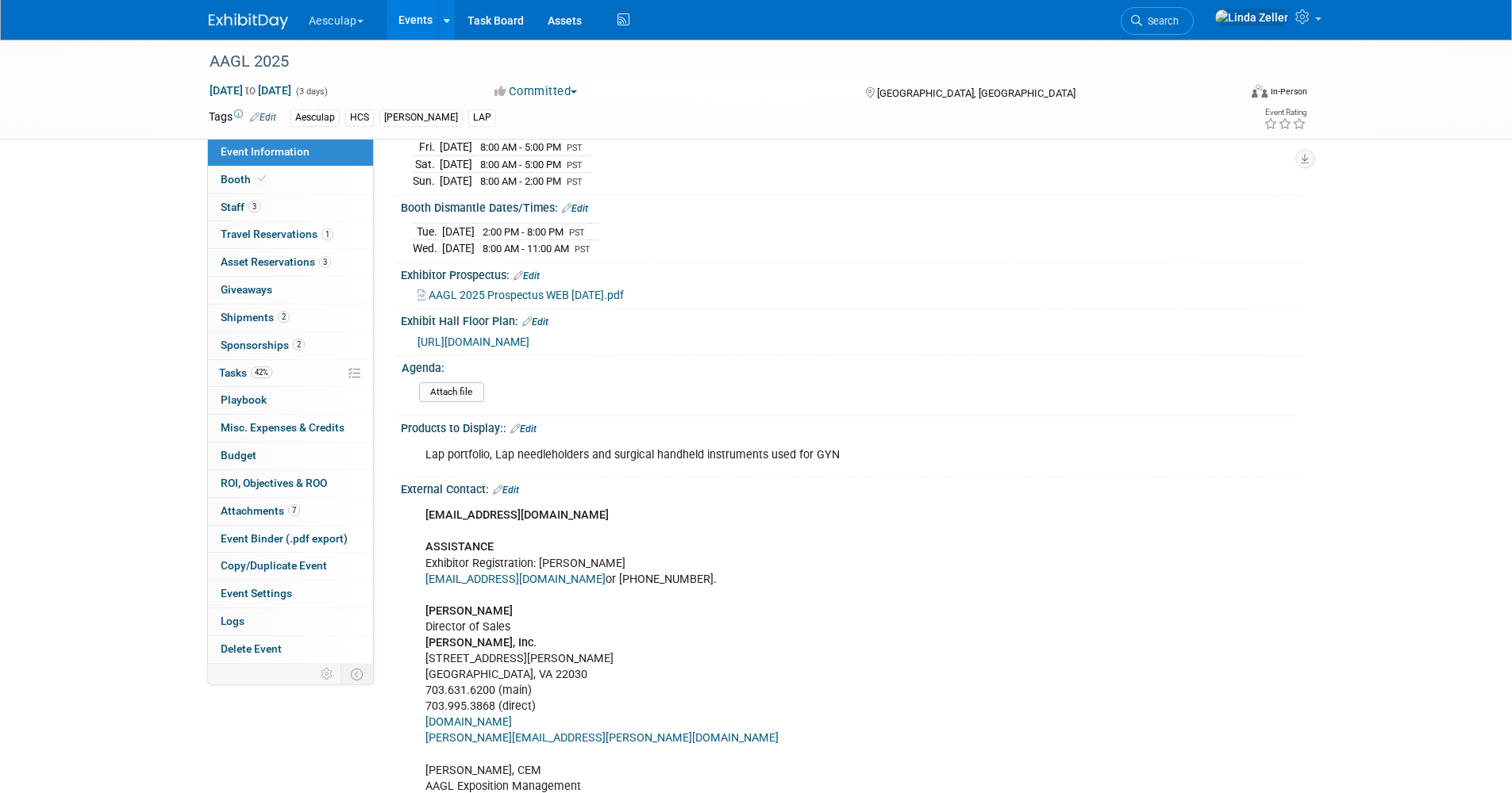
scroll to position [793, 0]
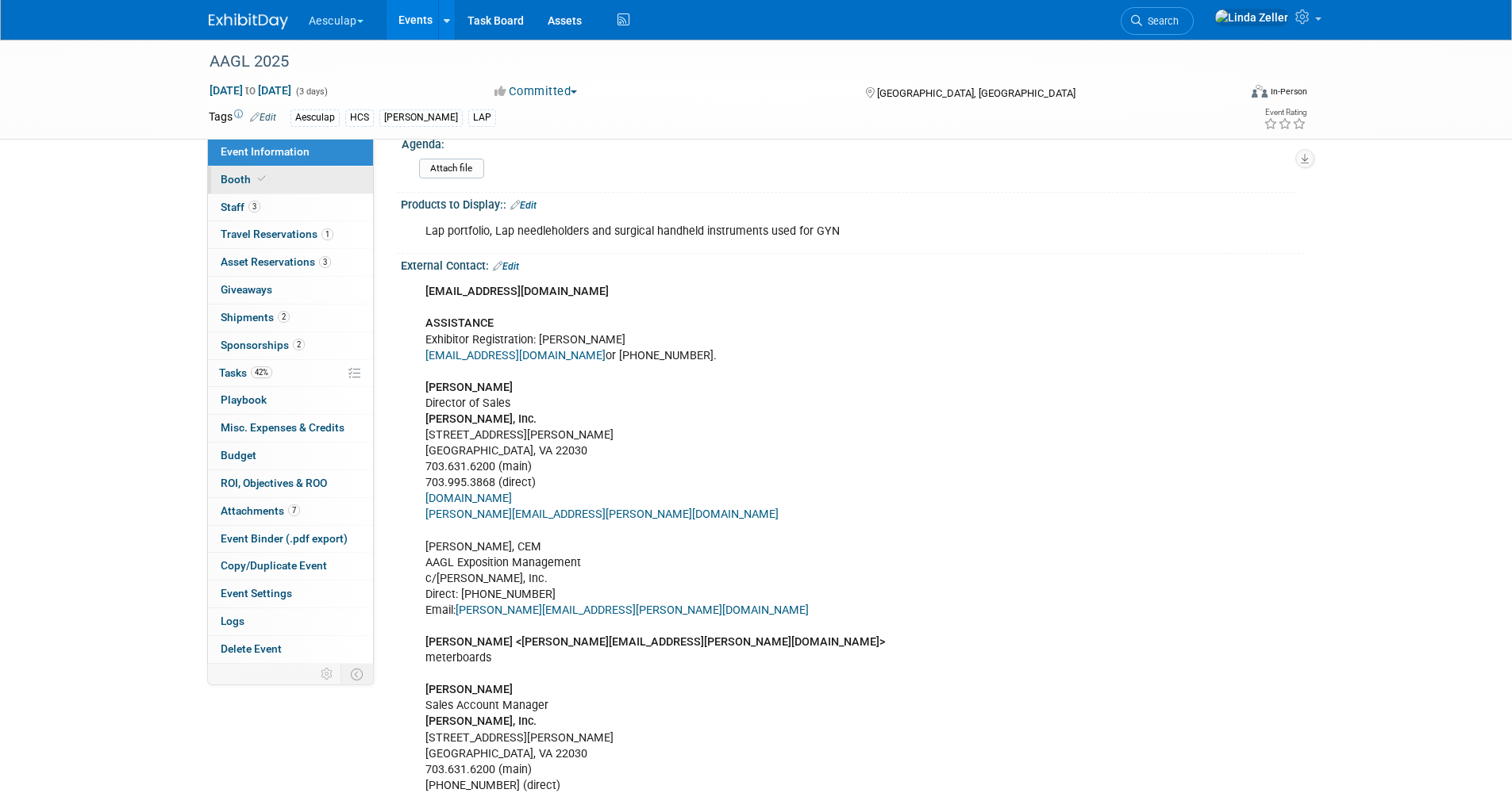
click at [268, 183] on link "Booth" at bounding box center [290, 180] width 165 height 27
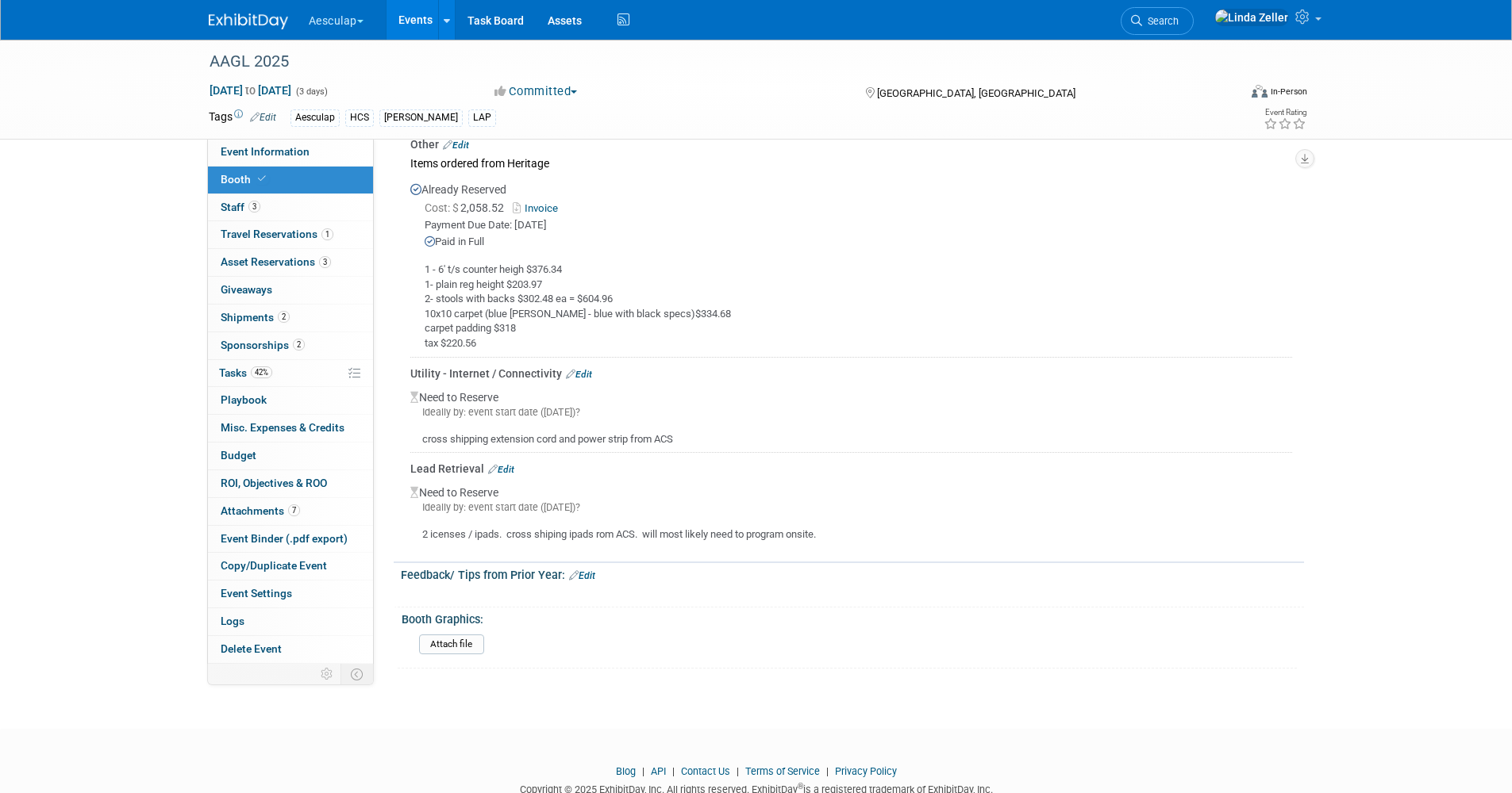
scroll to position [1745, 0]
click at [499, 459] on link "Edit" at bounding box center [501, 464] width 26 height 11
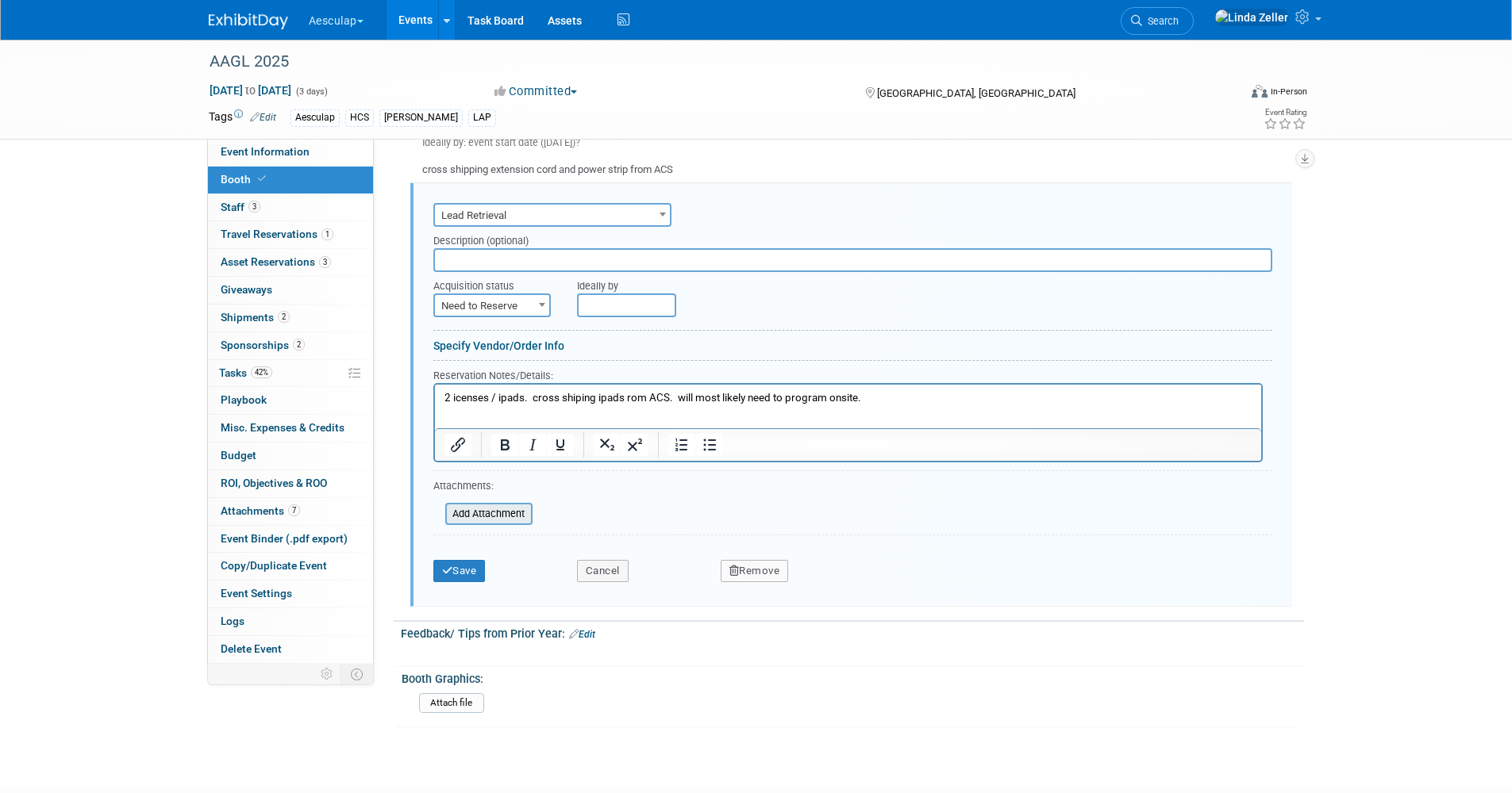
scroll to position [0, 0]
click at [444, 395] on p "2 icenses / ipads. cross shiping ipads rom ACS. will most likely need to progra…" at bounding box center [848, 399] width 808 height 15
click at [446, 395] on p "licenses / ipads. cross shiping ipads rom ACS. will most likely need to program…" at bounding box center [848, 399] width 808 height 15
click at [441, 394] on html "licenses / ipads. cross shiping ipads rom ACS. will most likely need to program…" at bounding box center [846, 403] width 826 height 36
click at [441, 394] on html "licenses / ipads. cross shiping ipads rom ACS. will most likely need to program…" at bounding box center [846, 403] width 826 height 36
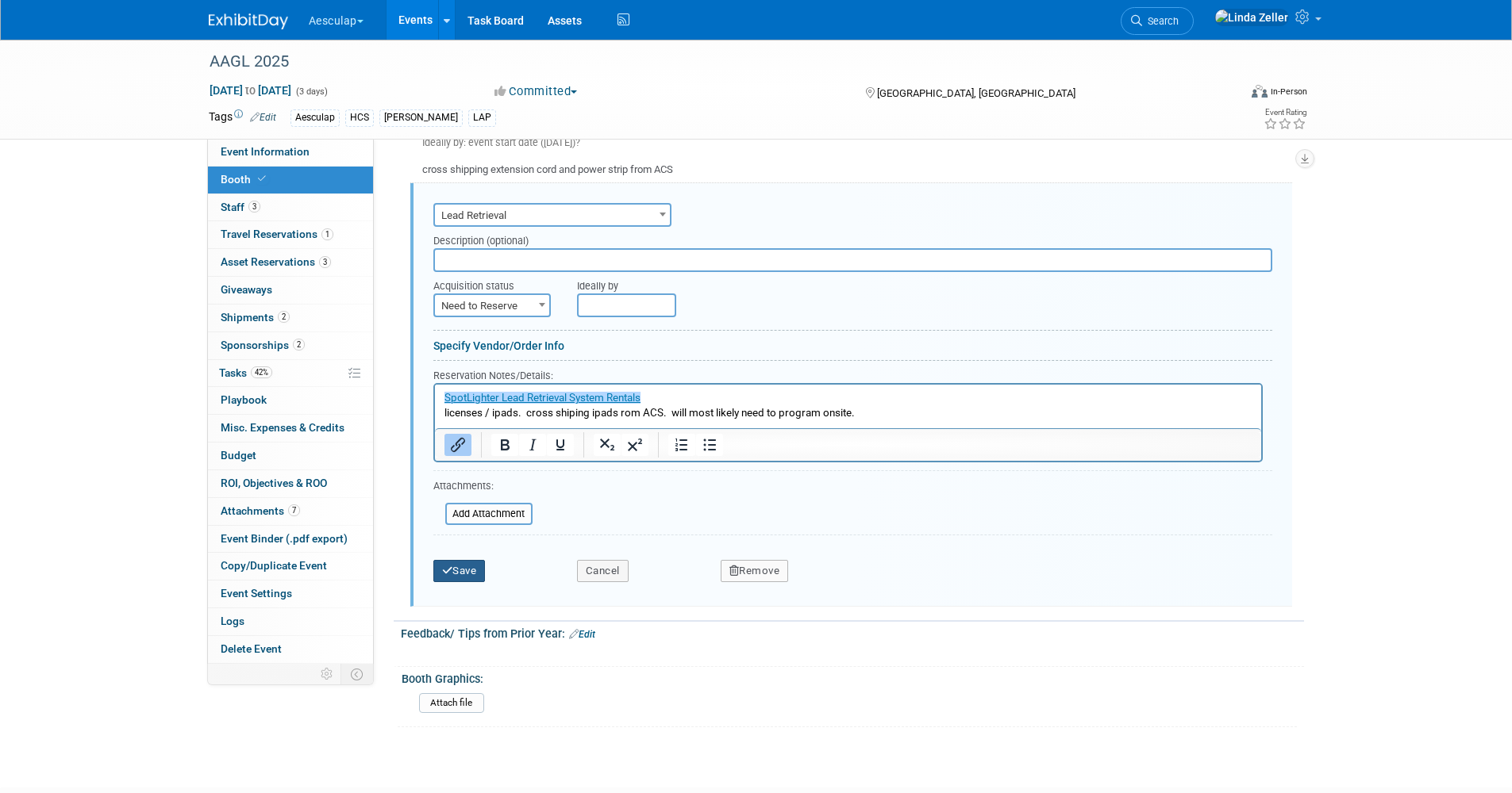
drag, startPoint x: 469, startPoint y: 564, endPoint x: 449, endPoint y: 547, distance: 26.2
click at [469, 564] on button "Save" at bounding box center [460, 571] width 53 height 22
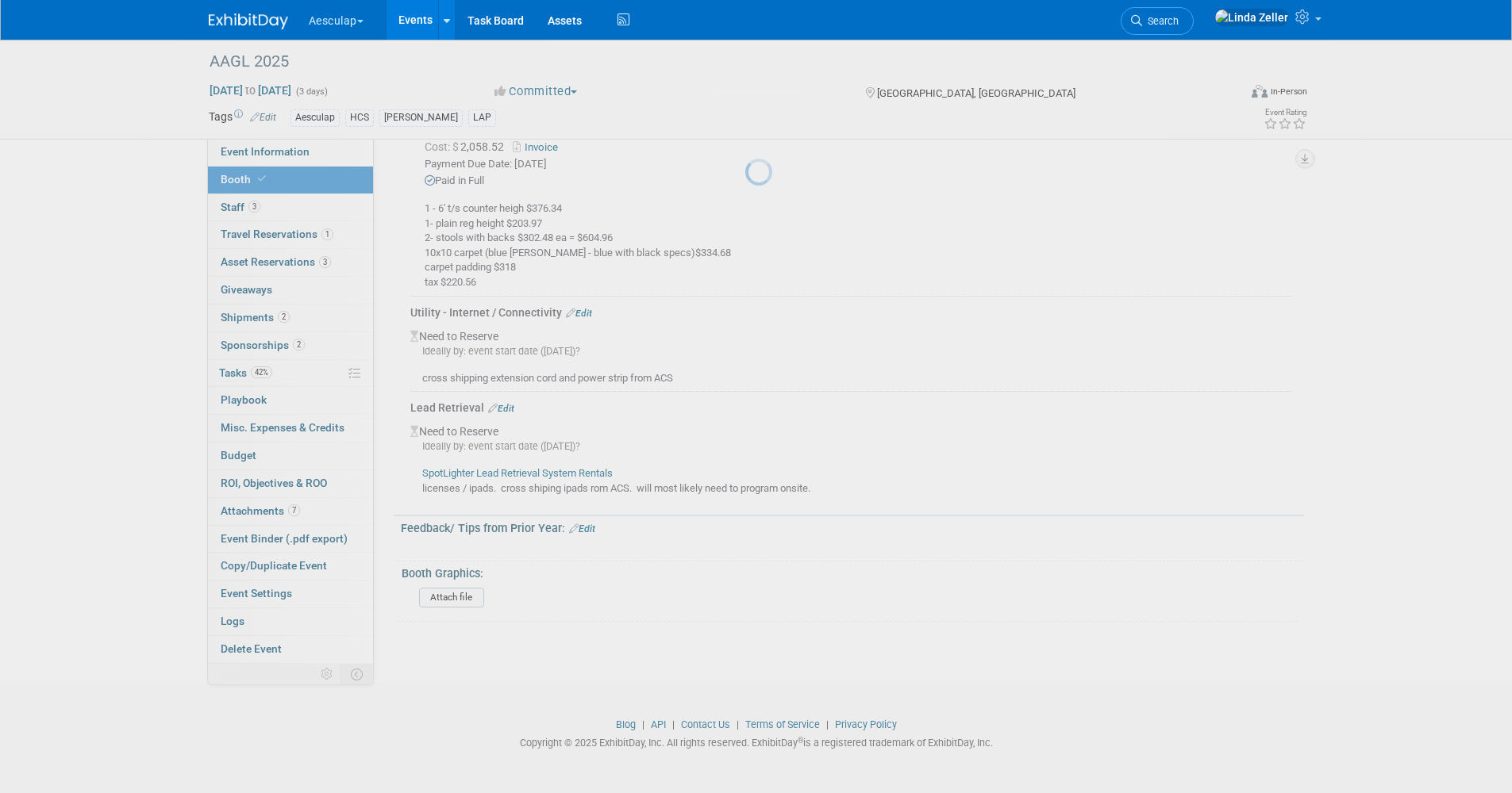
scroll to position [1798, 0]
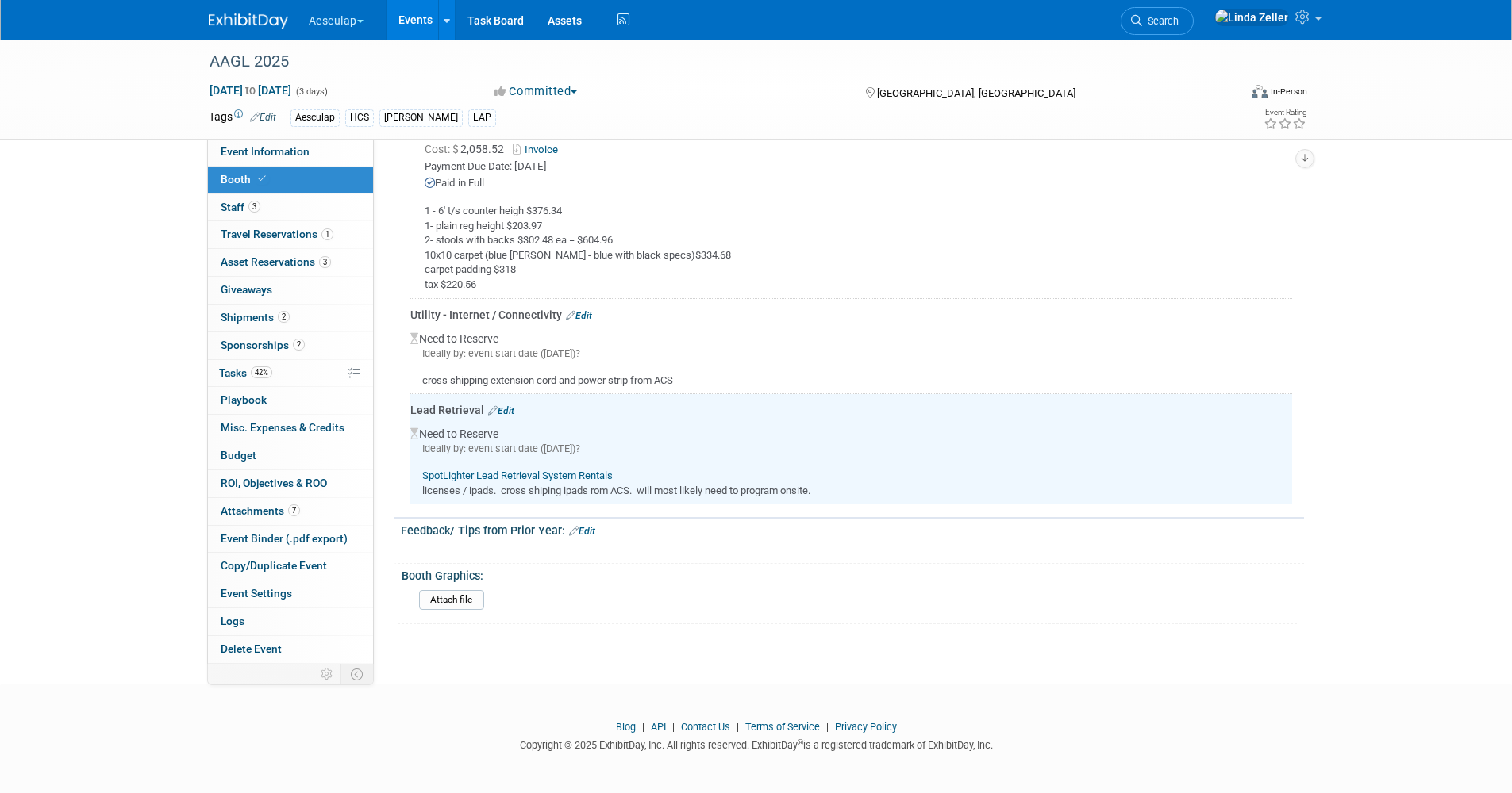
click at [263, 180] on icon at bounding box center [261, 178] width 8 height 8
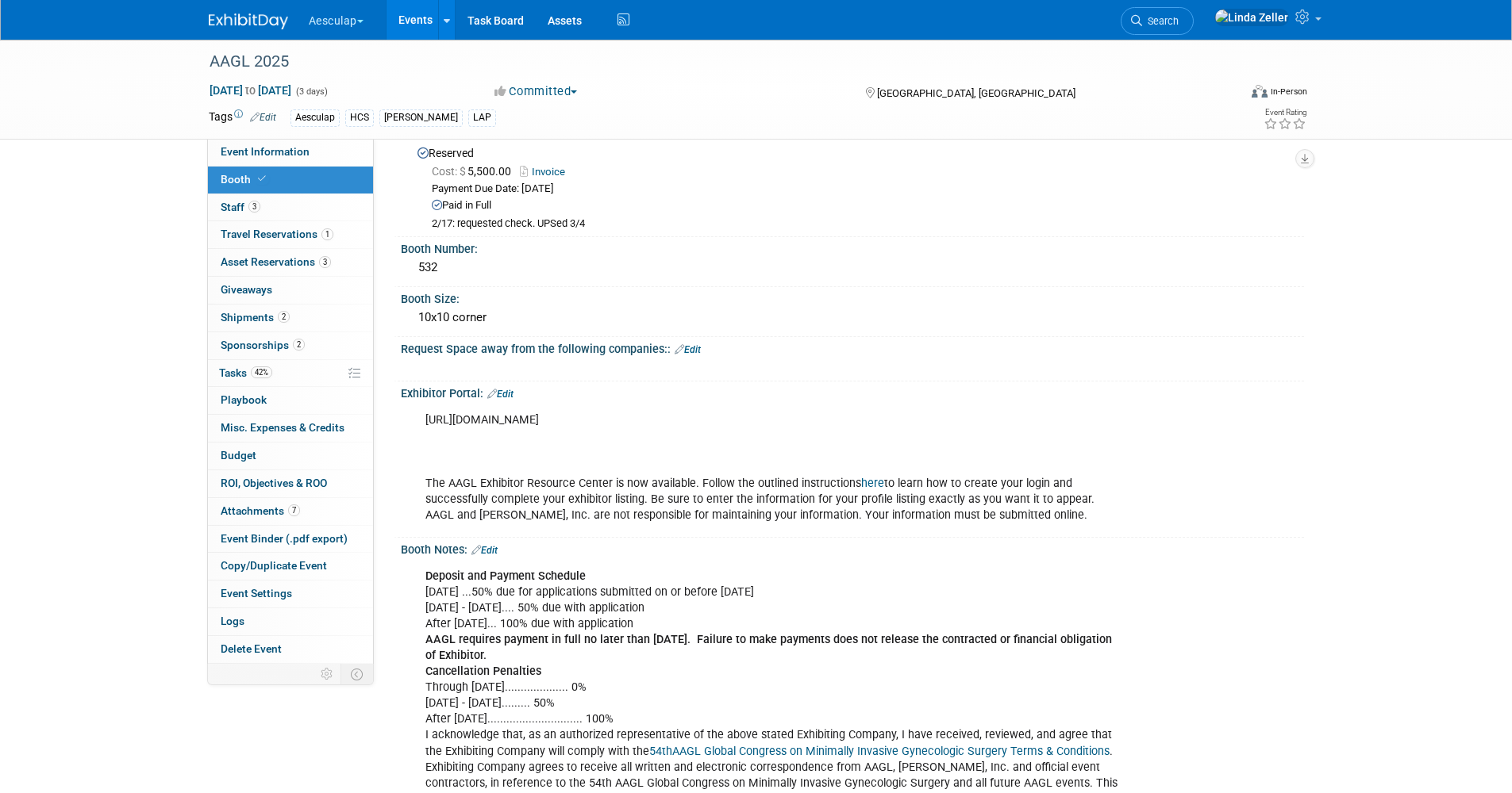
scroll to position [317, 0]
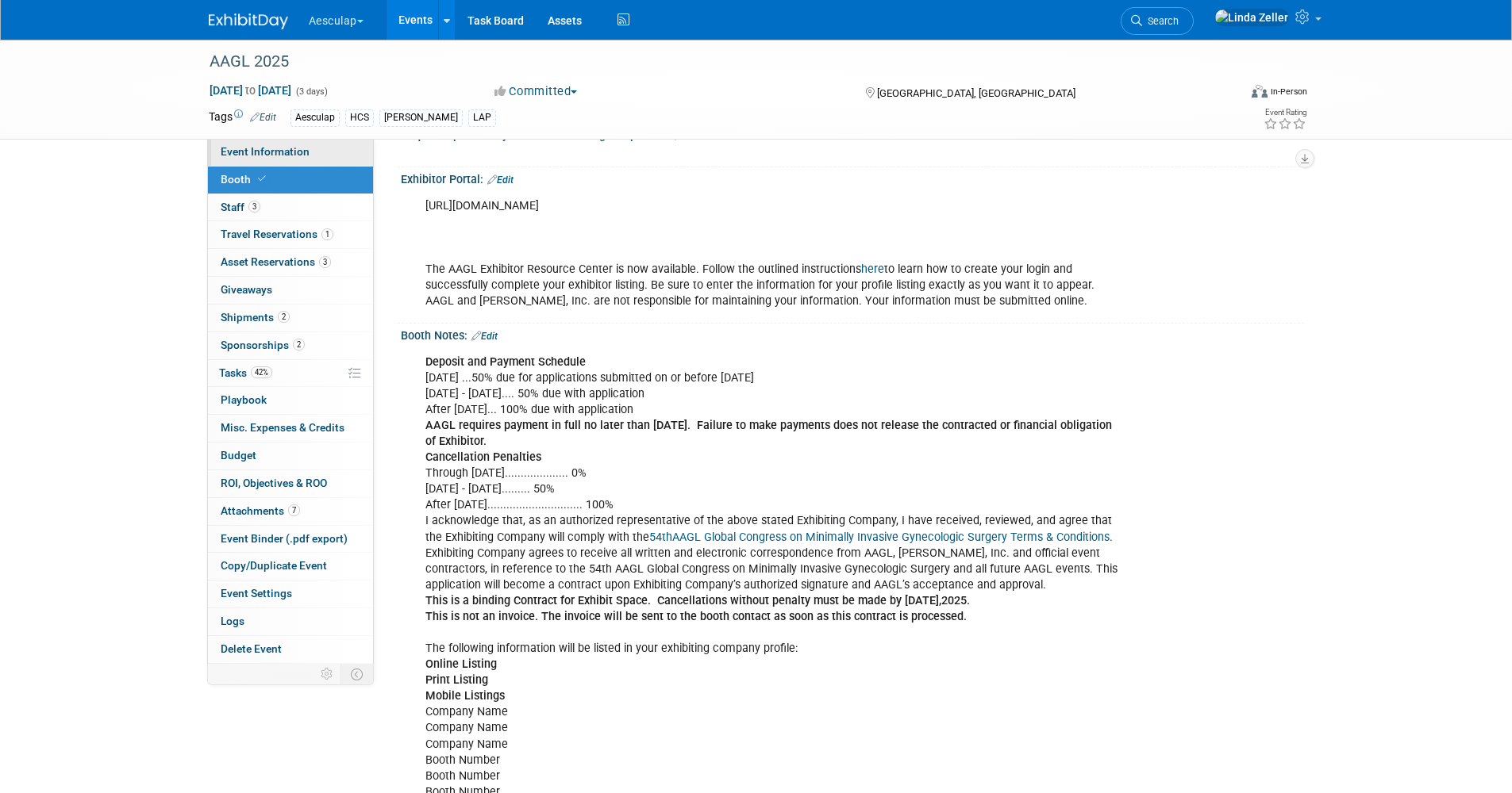
click at [227, 154] on span "Event Information" at bounding box center [264, 151] width 89 height 13
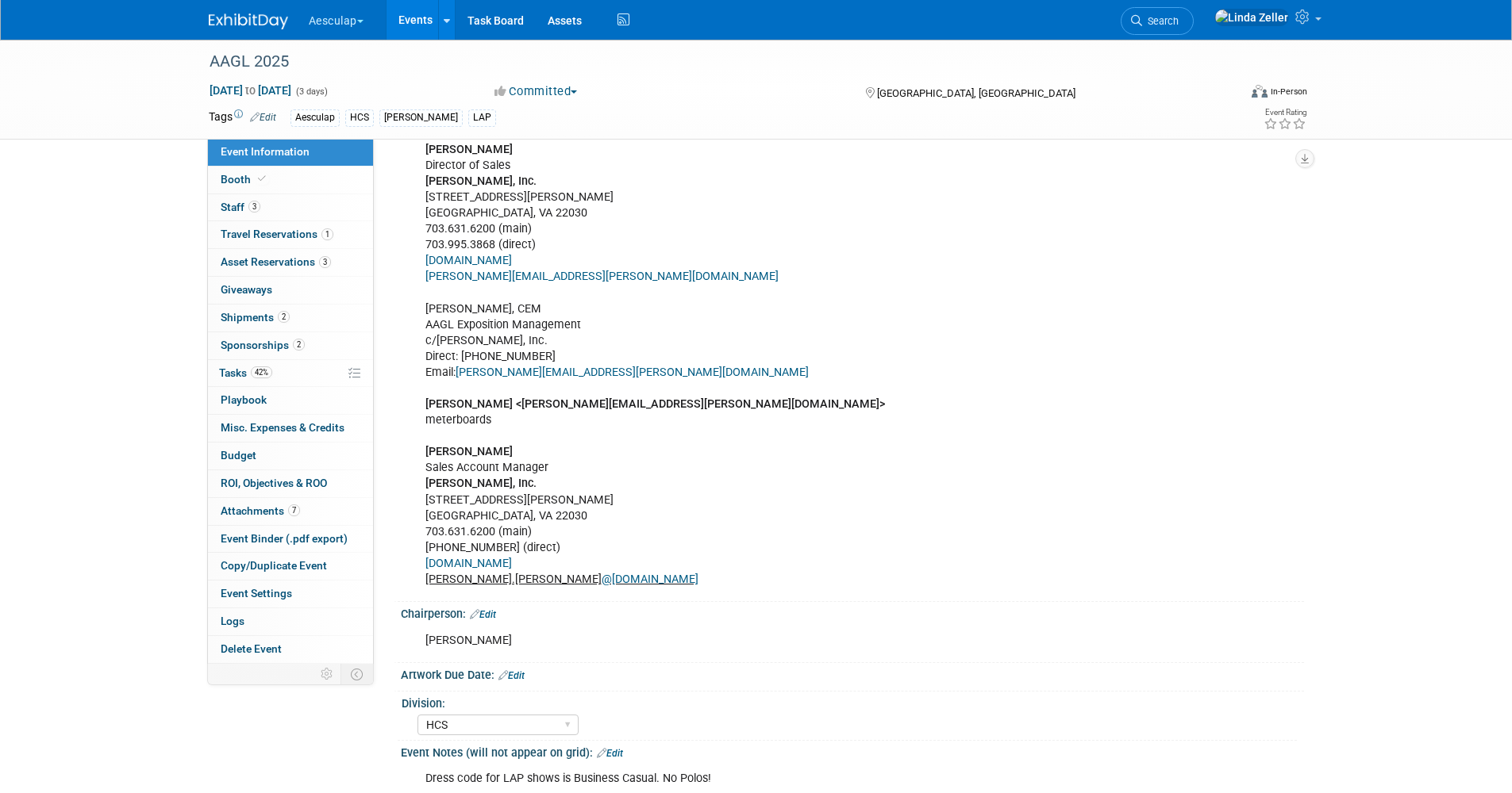
scroll to position [1267, 0]
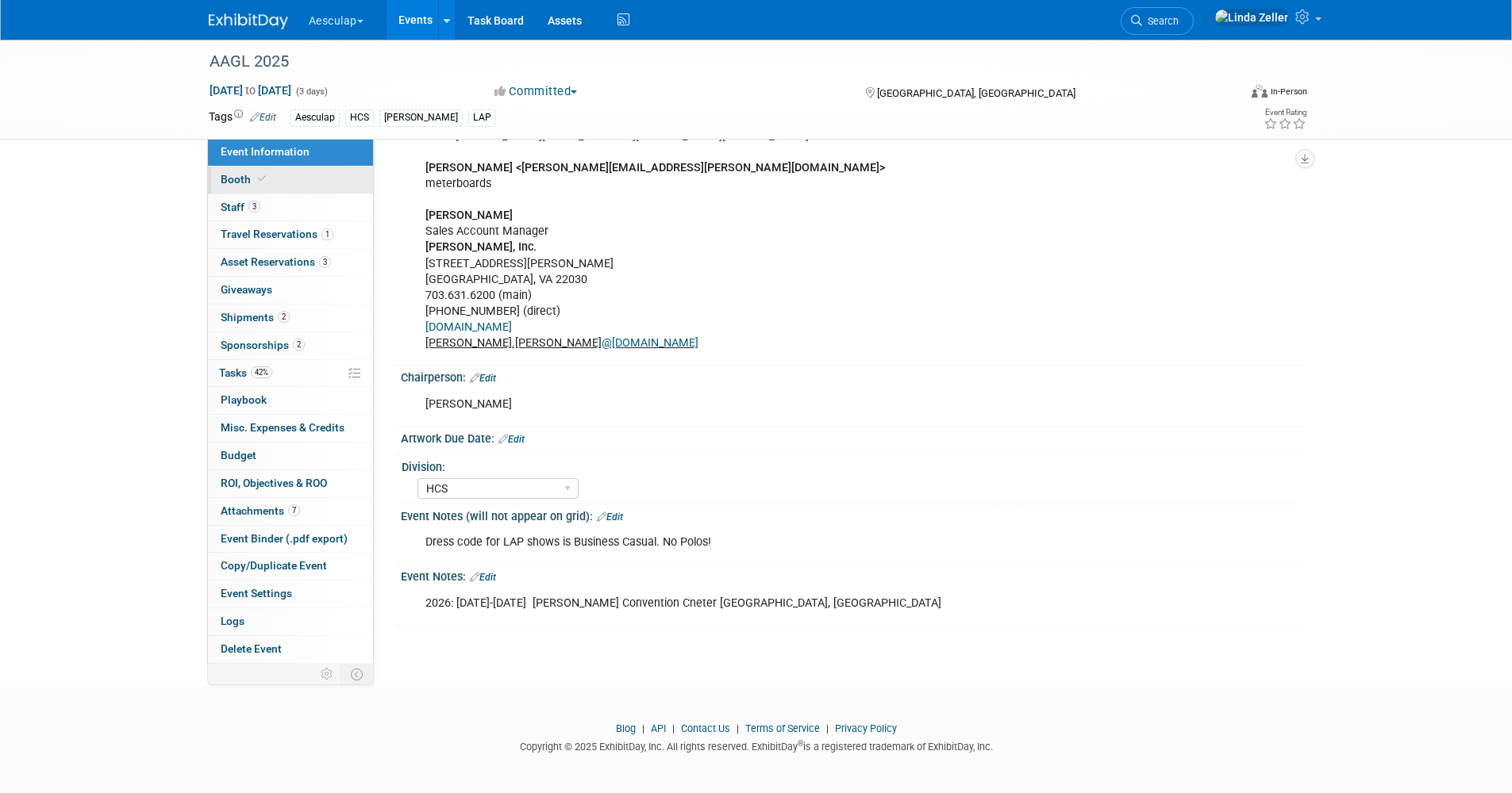
click at [232, 178] on span "Booth" at bounding box center [244, 178] width 48 height 13
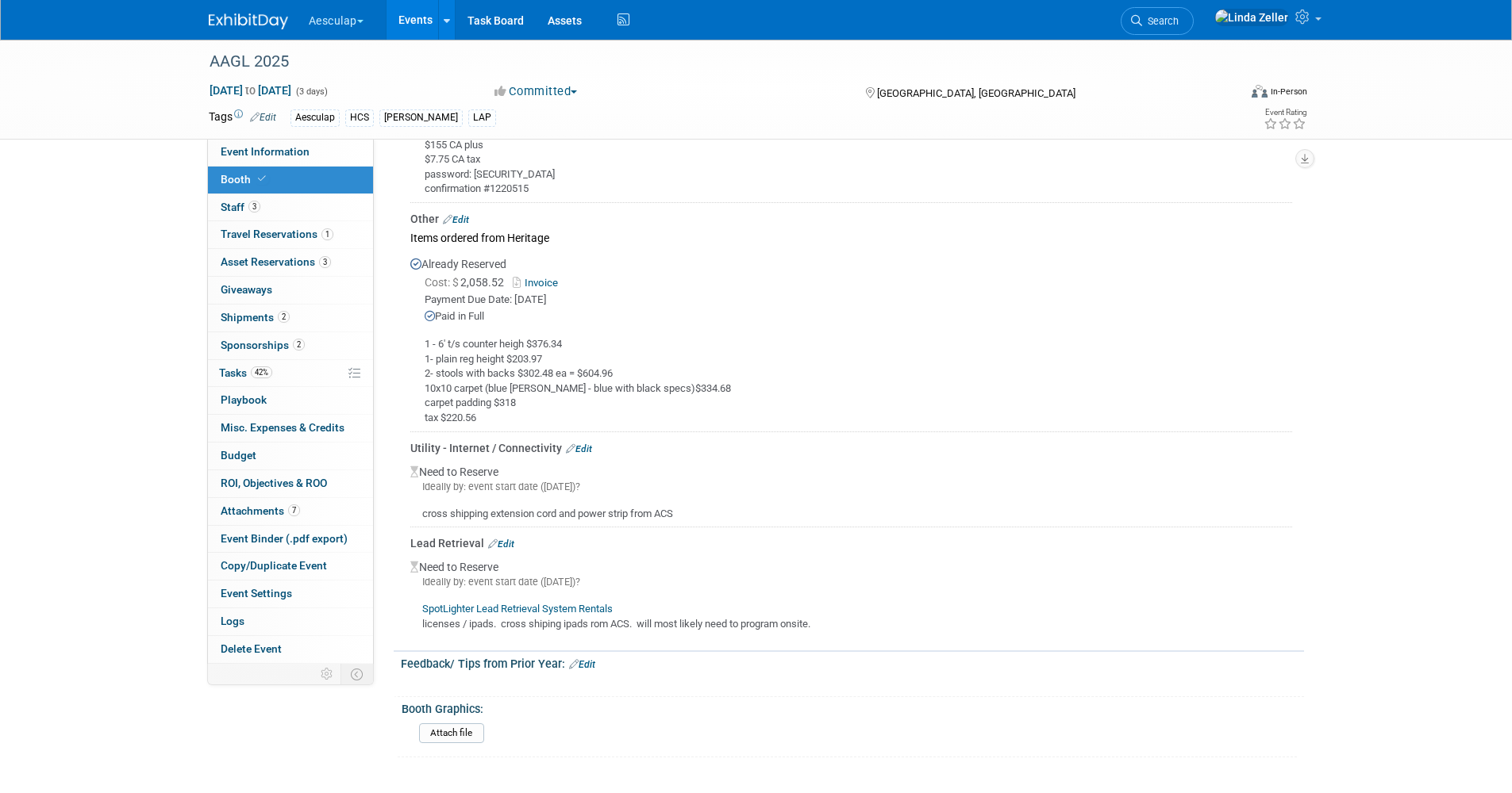
scroll to position [1798, 0]
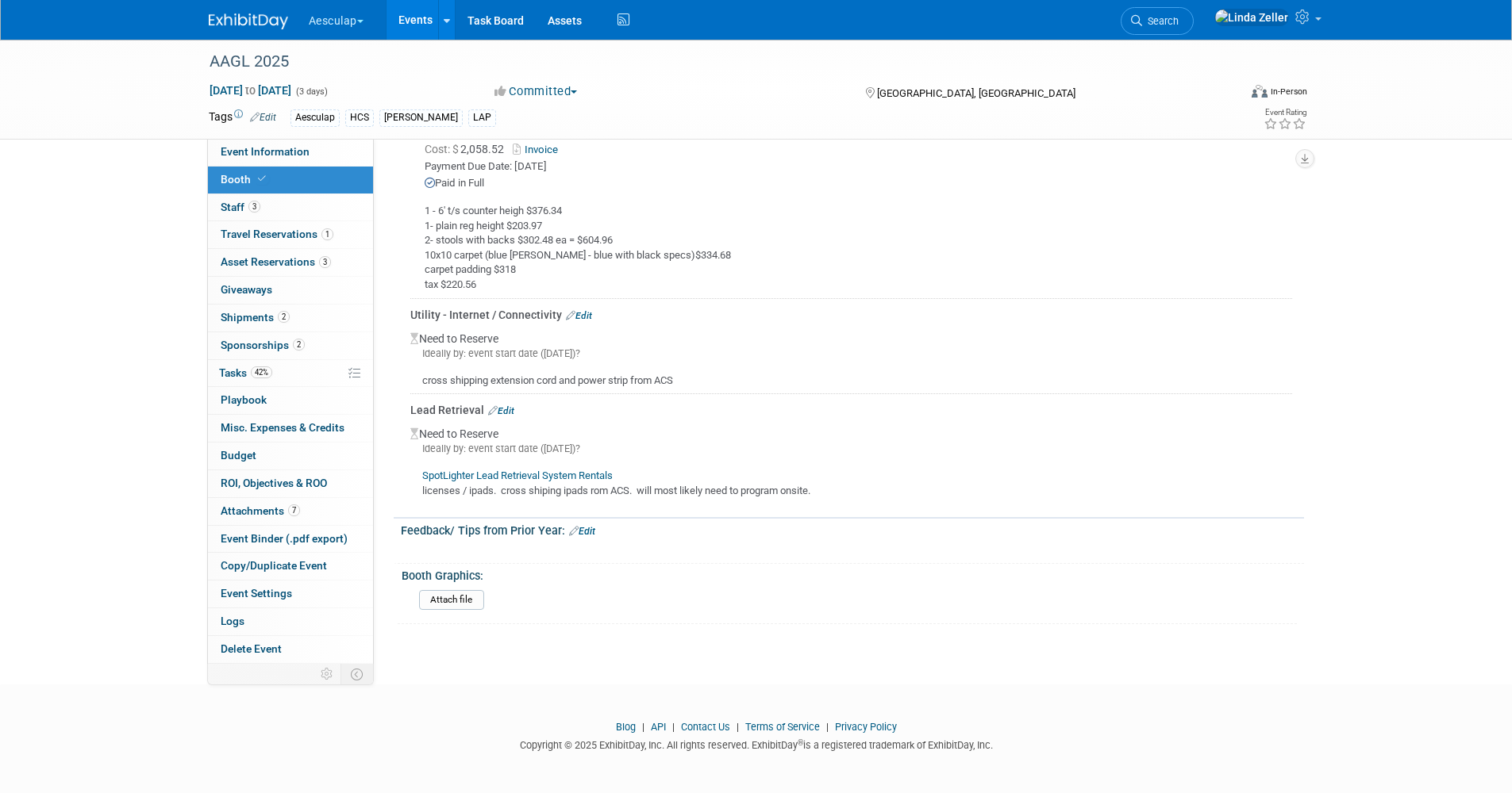
click at [504, 407] on link "Edit" at bounding box center [501, 411] width 26 height 11
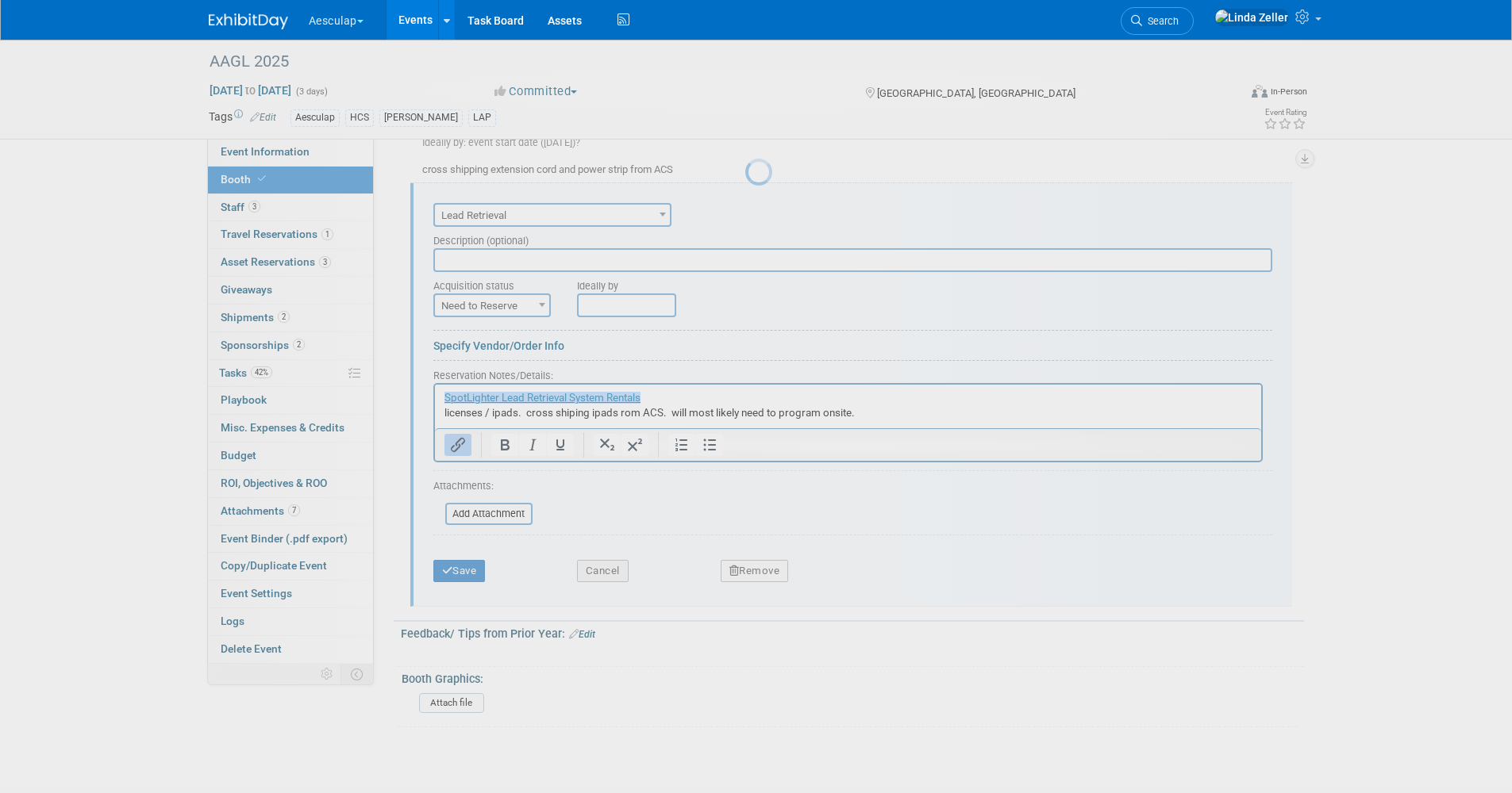
scroll to position [0, 0]
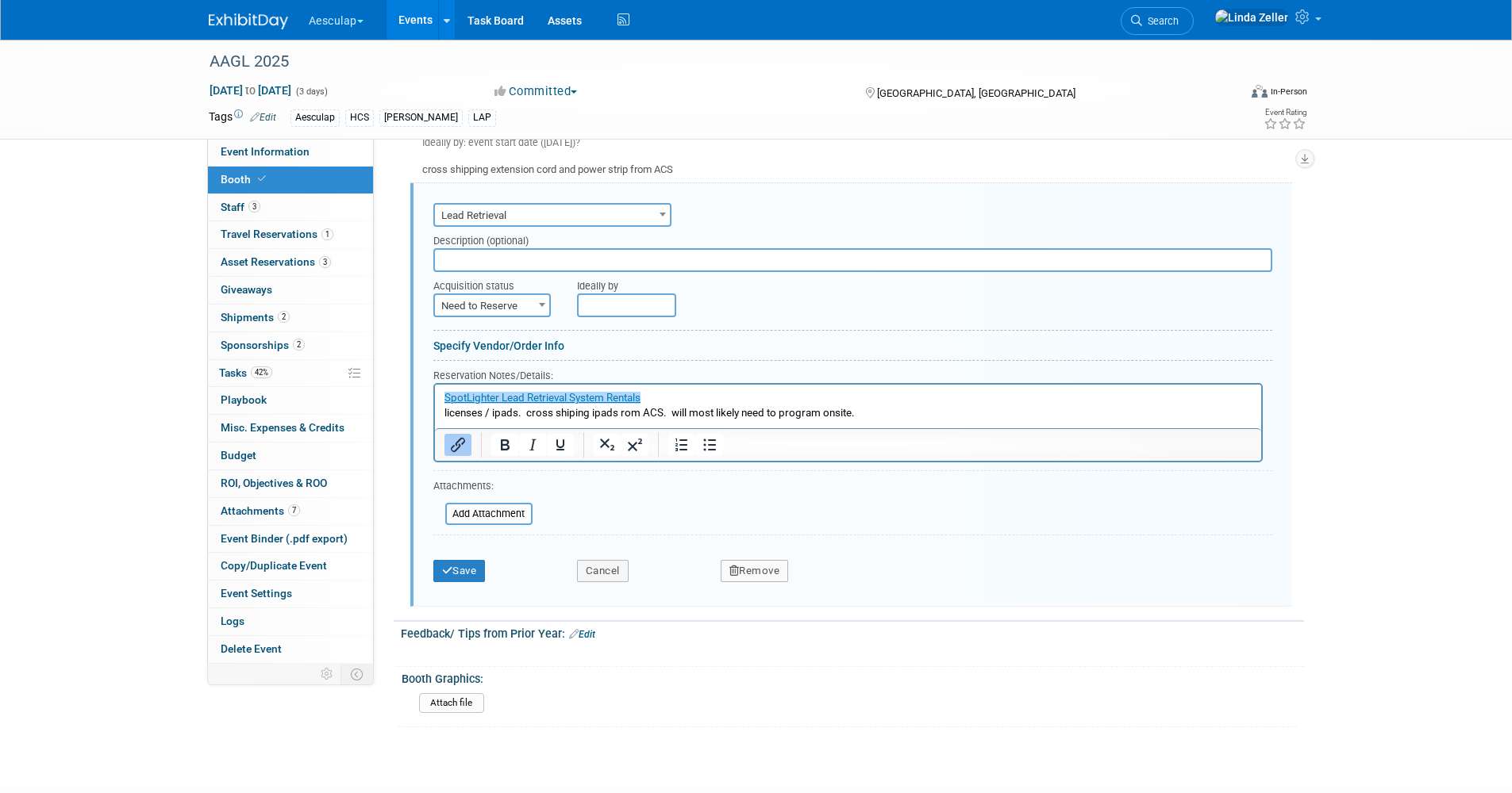
click at [509, 303] on span "Need to Reserve" at bounding box center [492, 306] width 114 height 22
select select "2"
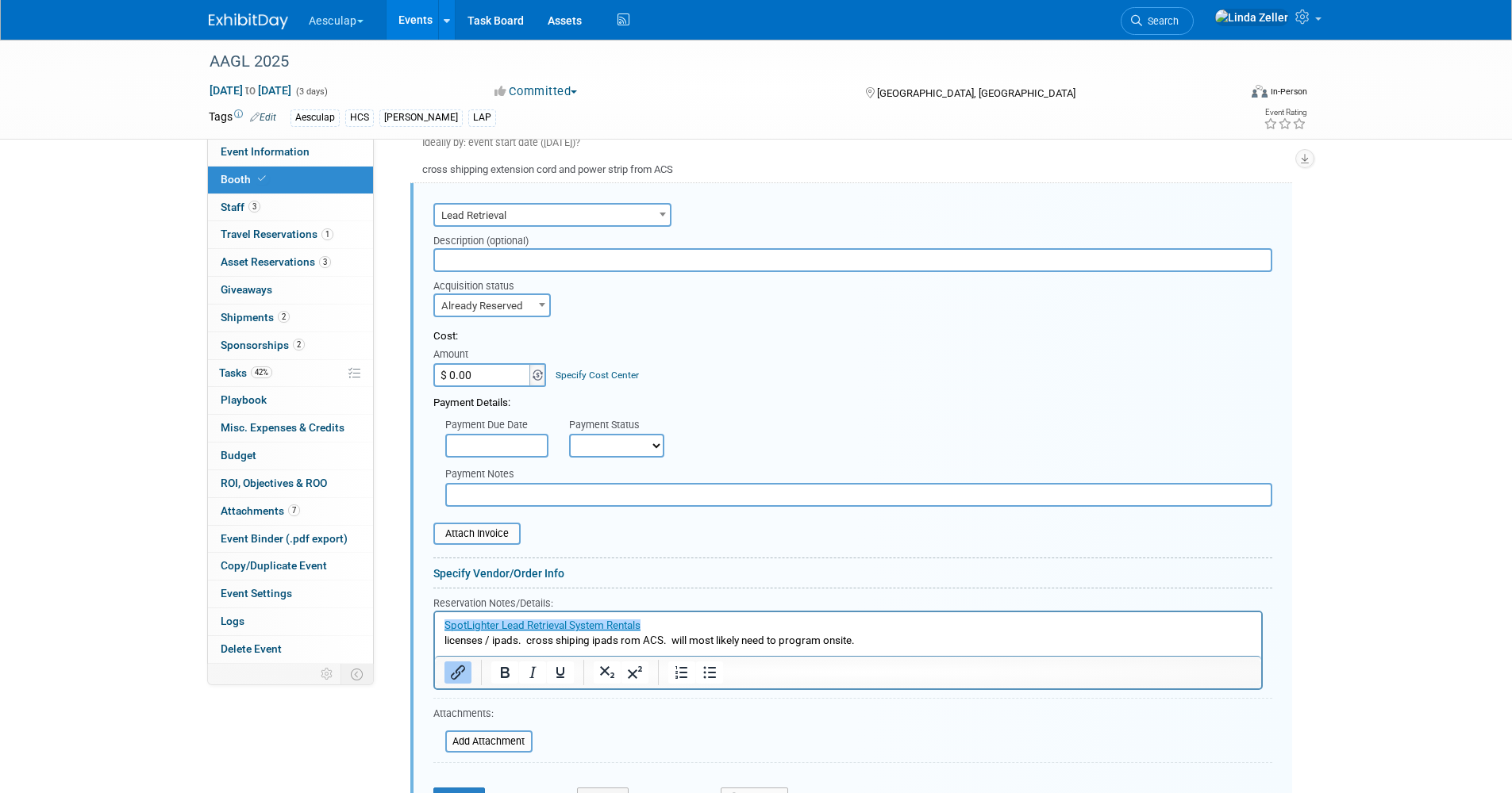
click at [536, 371] on img at bounding box center [537, 375] width 10 height 11
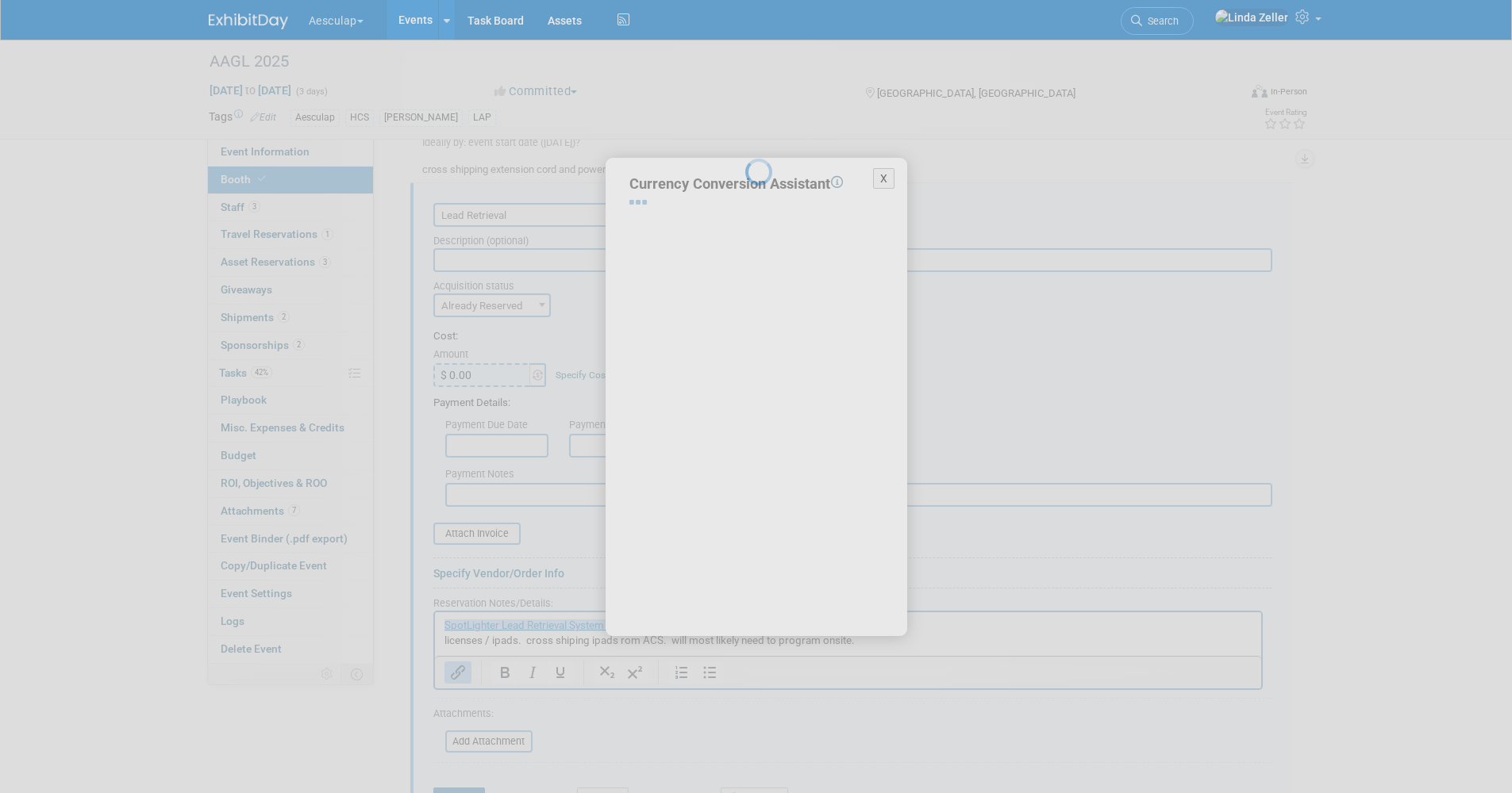
select select "36"
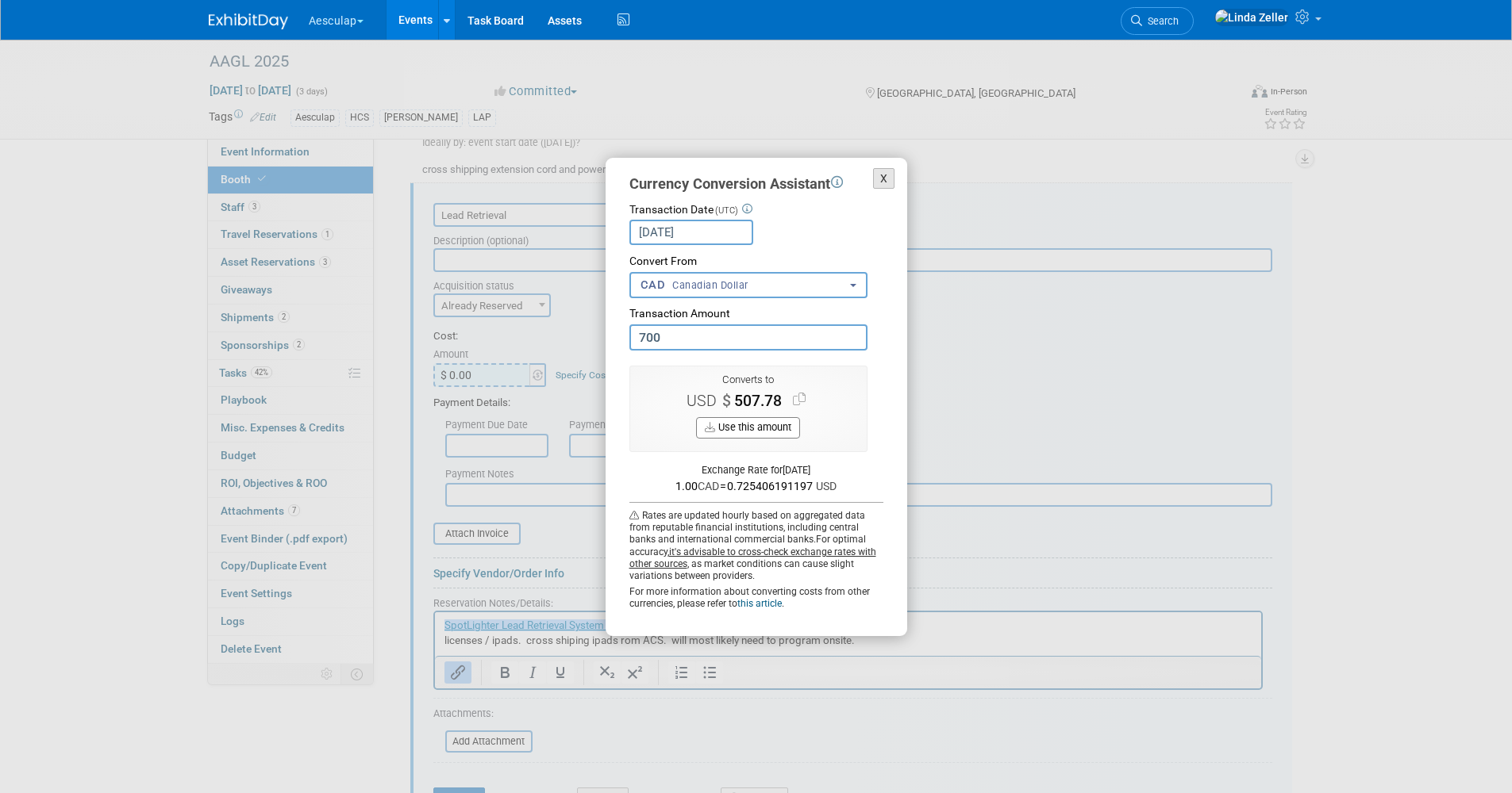
type input "700.00"
click at [878, 179] on button "X" at bounding box center [884, 178] width 22 height 21
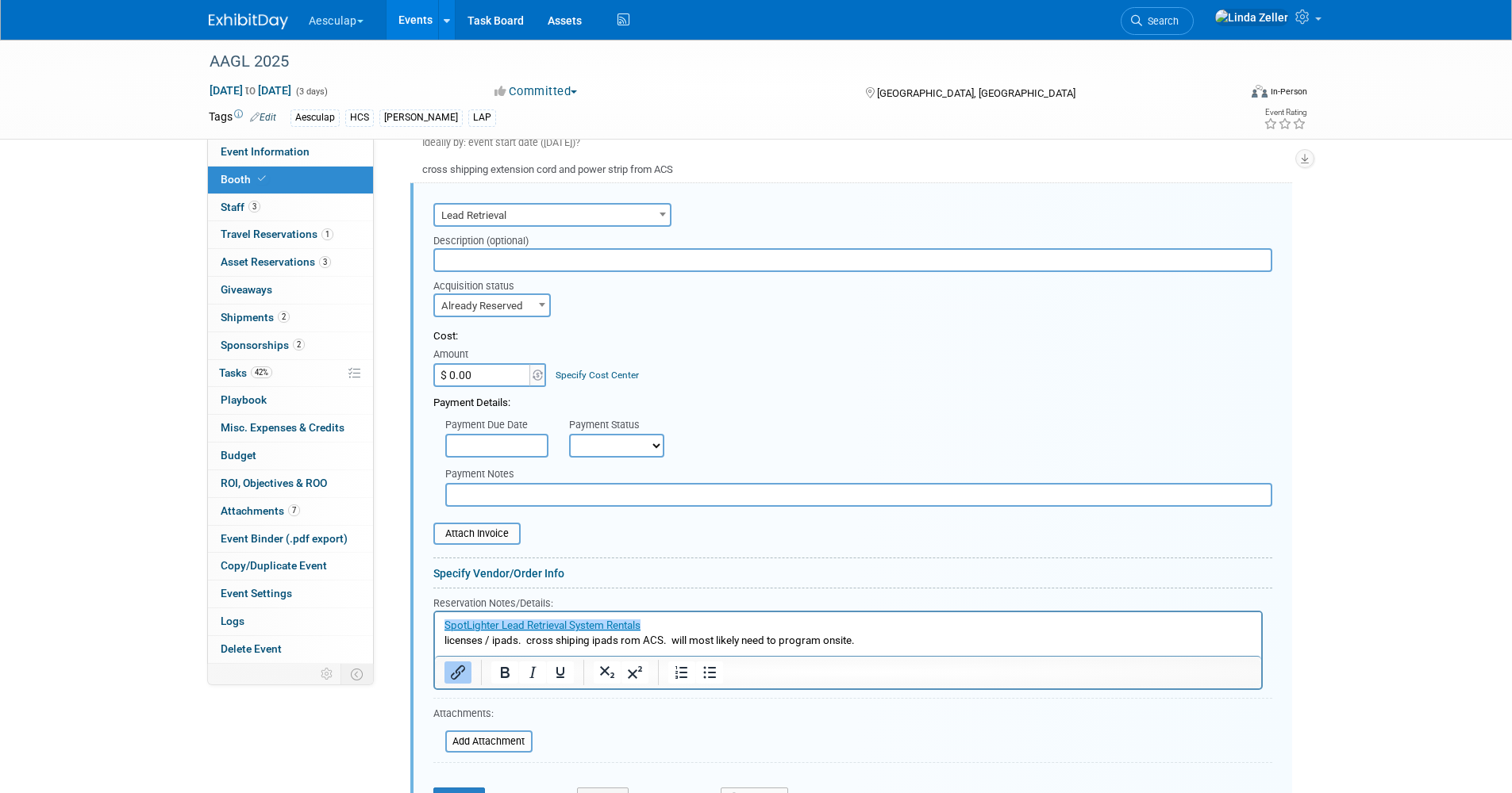
click at [500, 374] on input "$ 0.00" at bounding box center [483, 375] width 99 height 24
type input "$ 700.00"
click at [574, 371] on link "Specify Cost Center" at bounding box center [597, 375] width 83 height 11
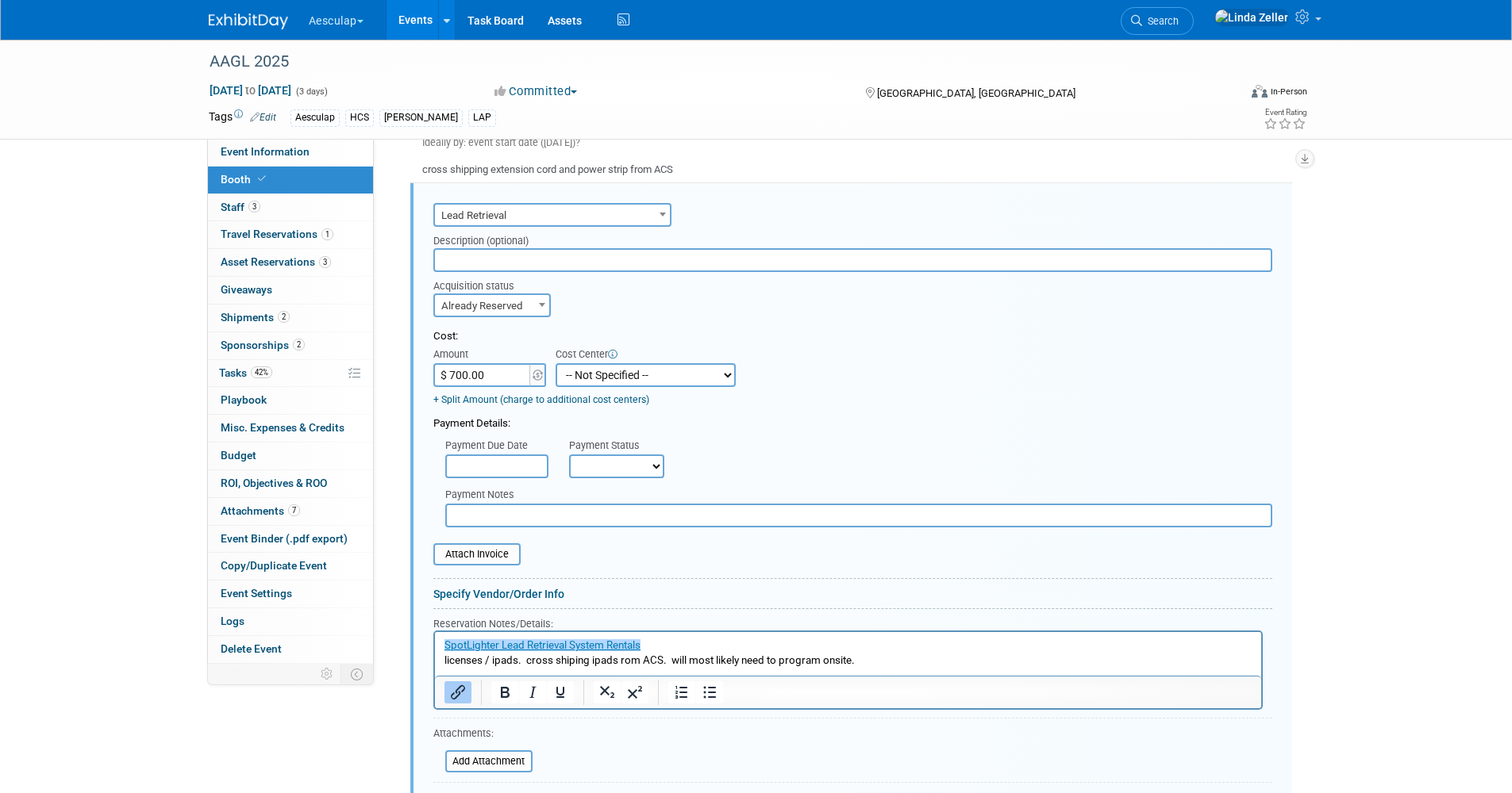
click at [583, 376] on select "-- Not Specified -- AAG B2B: 102736100 AIS - Ortho AIS -Spine Atlantic Neuro [P…" at bounding box center [645, 375] width 180 height 24
select select "18966106"
click at [555, 363] on select "-- Not Specified -- AAG B2B: 102736100 AIS - Ortho AIS -Spine Atlantic Neuro [P…" at bounding box center [645, 375] width 180 height 24
click at [526, 462] on input "text" at bounding box center [497, 467] width 103 height 24
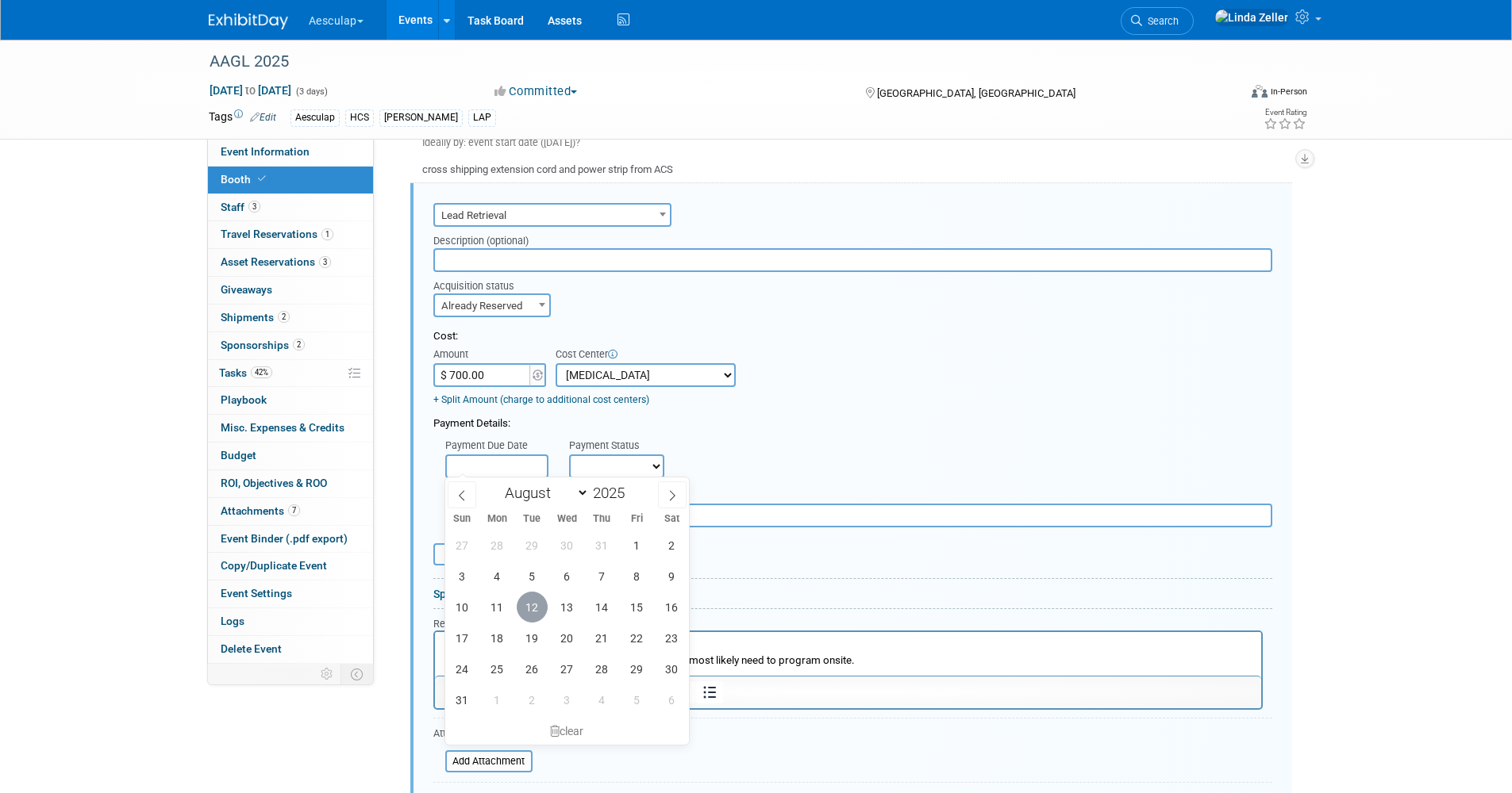
click at [527, 608] on span "12" at bounding box center [532, 607] width 31 height 31
type input "[DATE]"
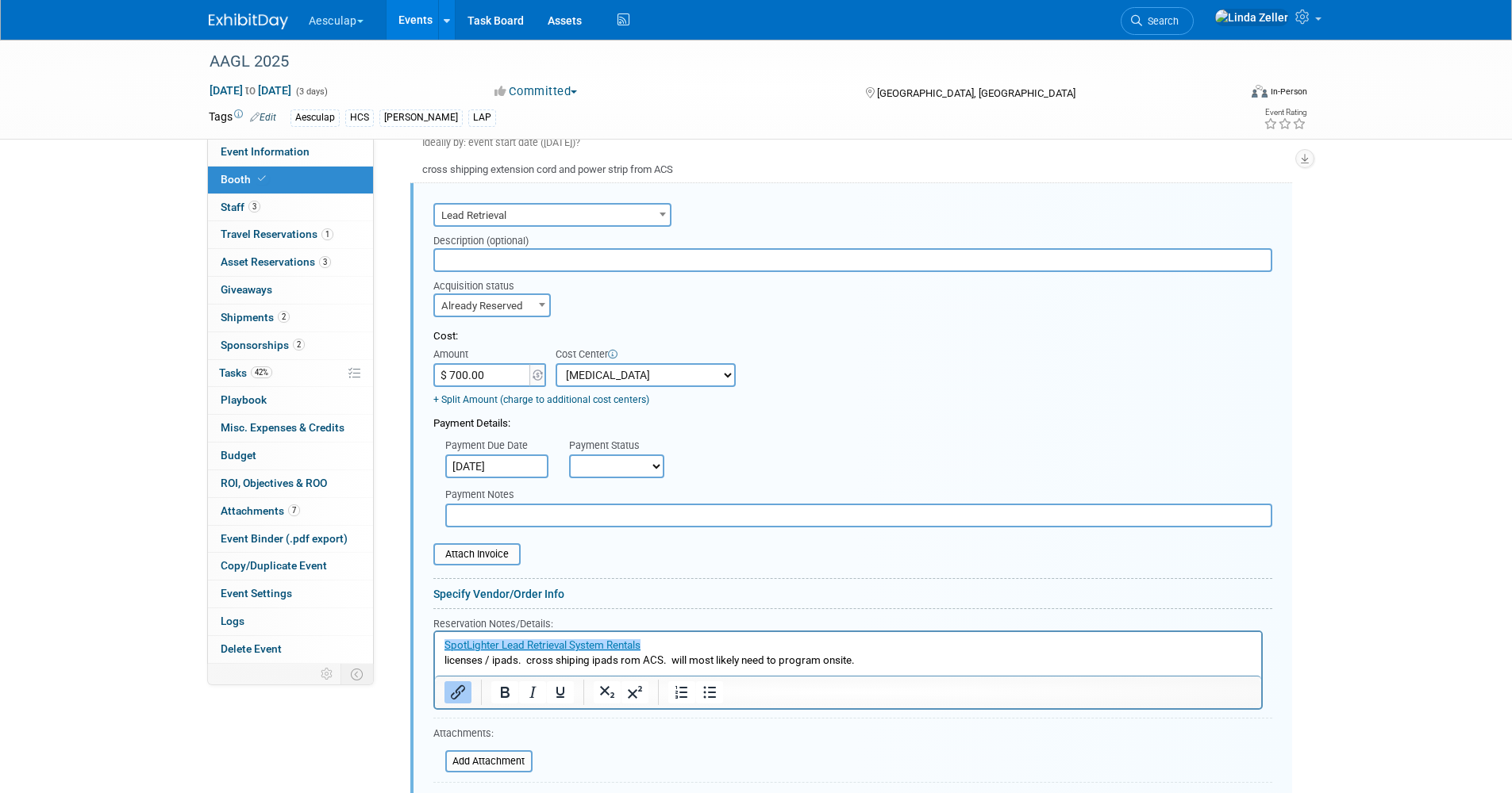
click at [600, 463] on select "Not Paid Yet Partially Paid Paid in Full" at bounding box center [617, 467] width 95 height 24
select select "1"
click at [569, 455] on select "Not Paid Yet Partially Paid Paid in Full" at bounding box center [617, 467] width 95 height 24
click at [444, 643] on link "﻿SpotLighter Lead Retrieval System Rentals" at bounding box center [542, 645] width 196 height 12
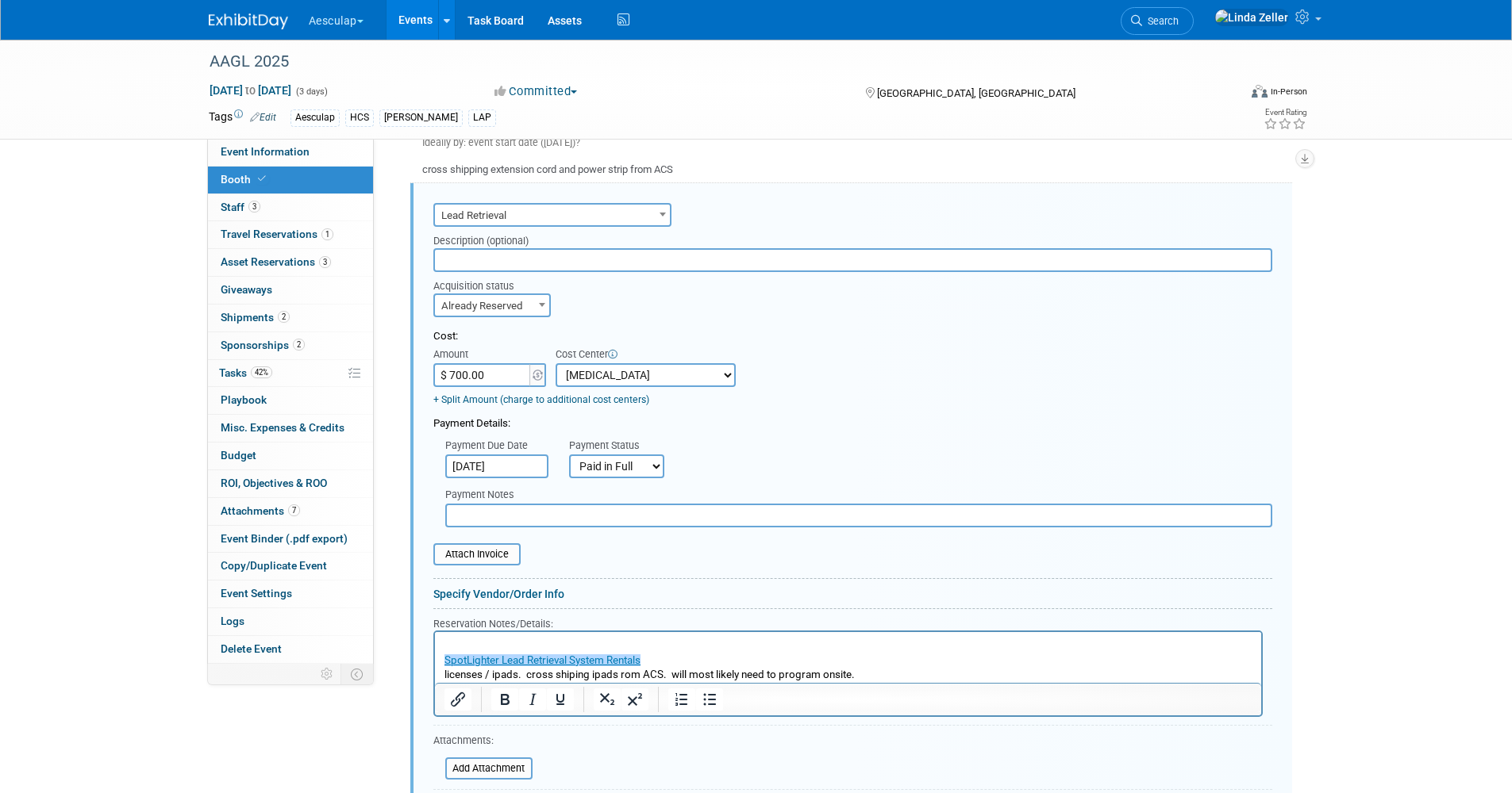
click at [449, 642] on p "Rich Text Area. Press ALT-0 for help." at bounding box center [848, 646] width 808 height 15
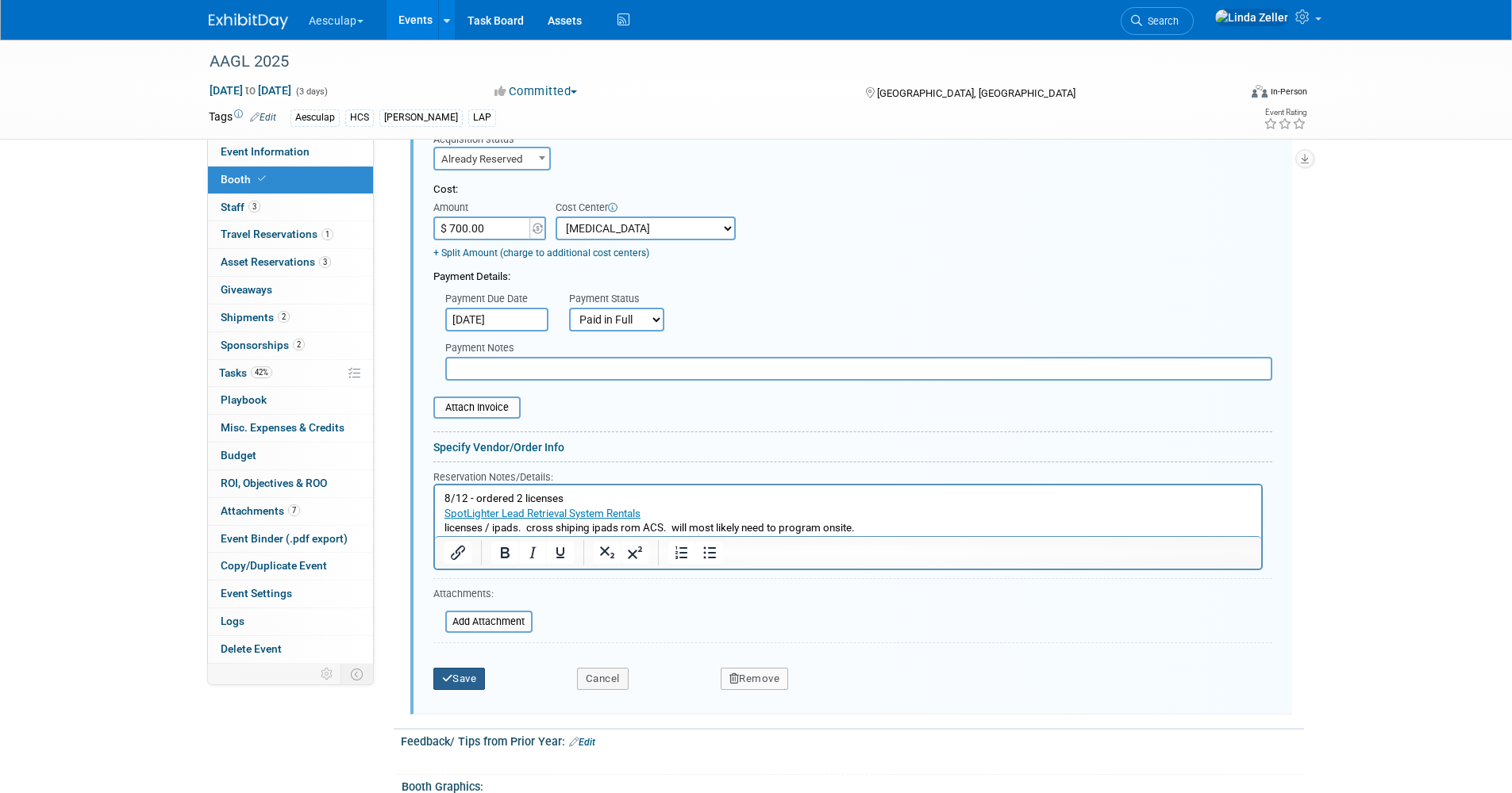
scroll to position [2168, 0]
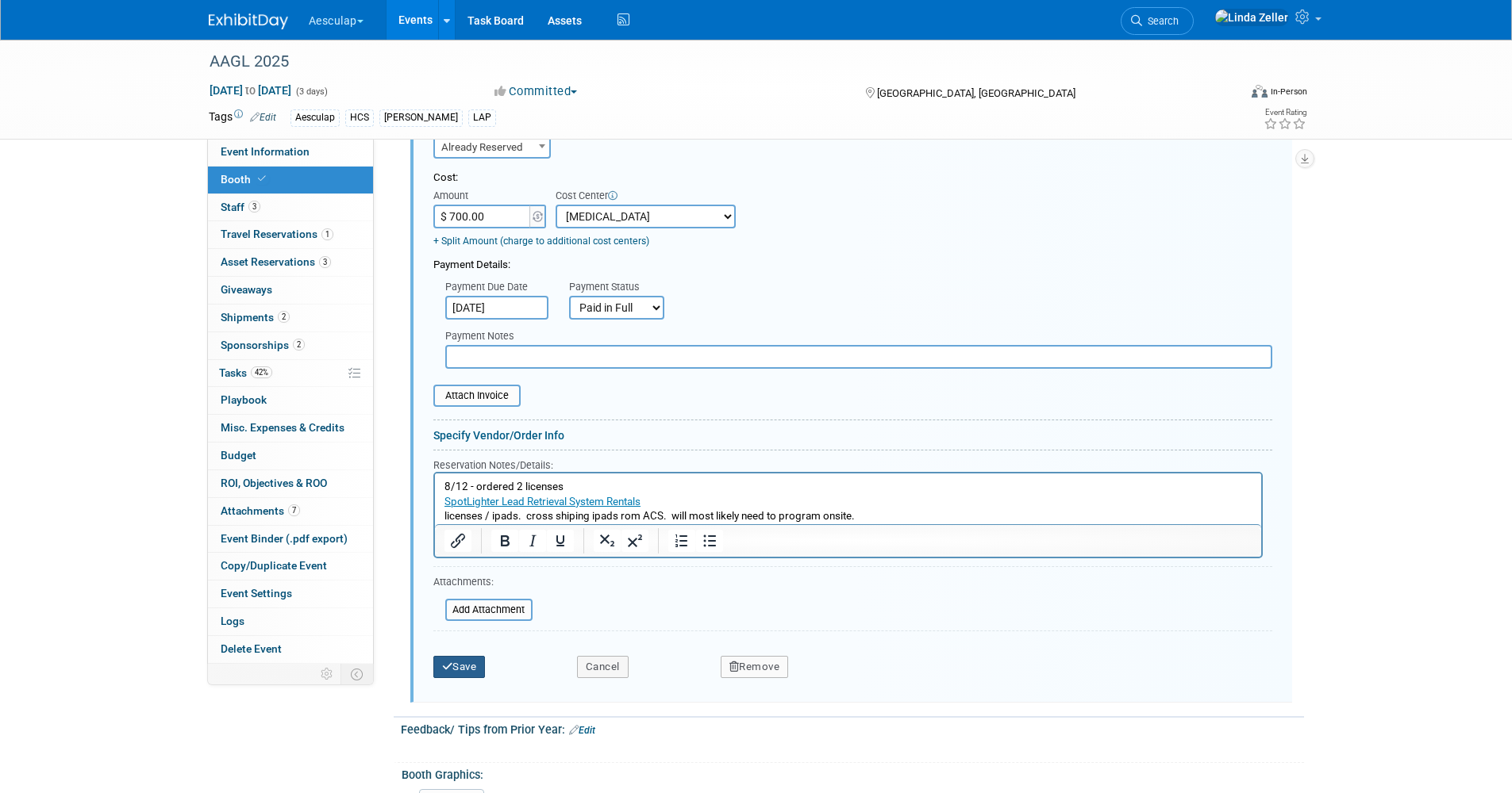
click at [467, 666] on button "Save" at bounding box center [460, 667] width 53 height 22
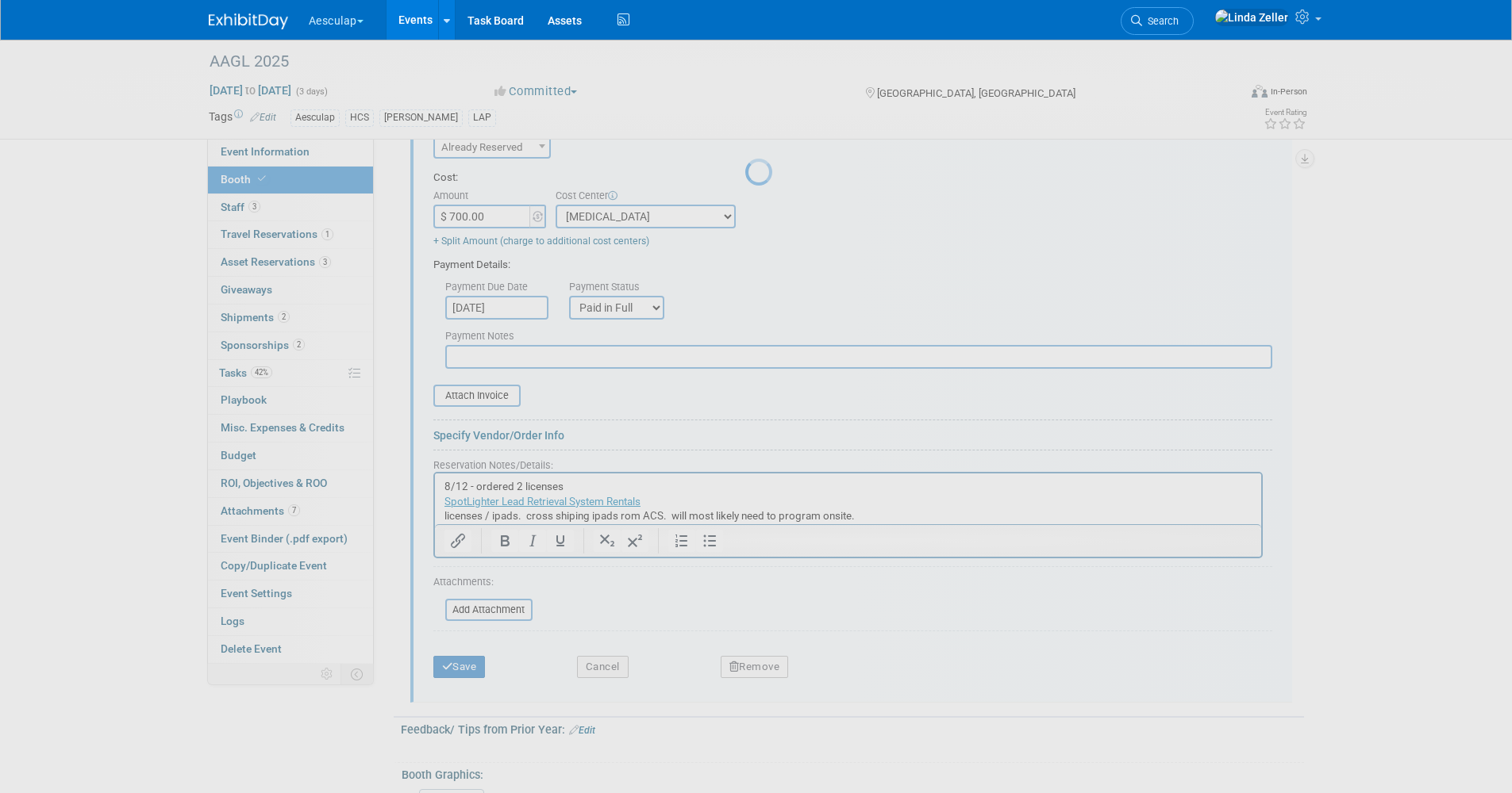
scroll to position [1851, 0]
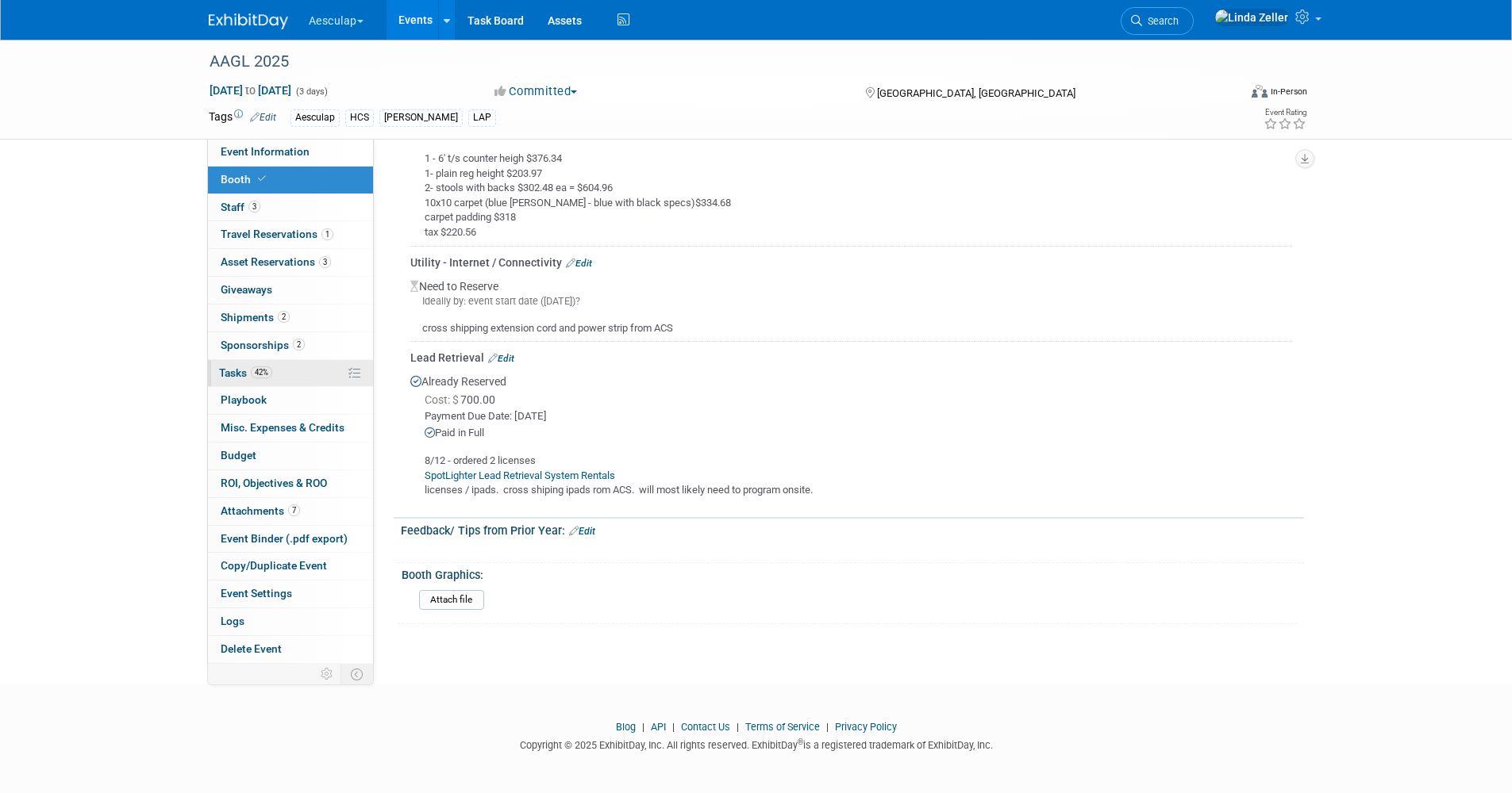
click at [242, 365] on link "42% Tasks 42%" at bounding box center [290, 374] width 165 height 27
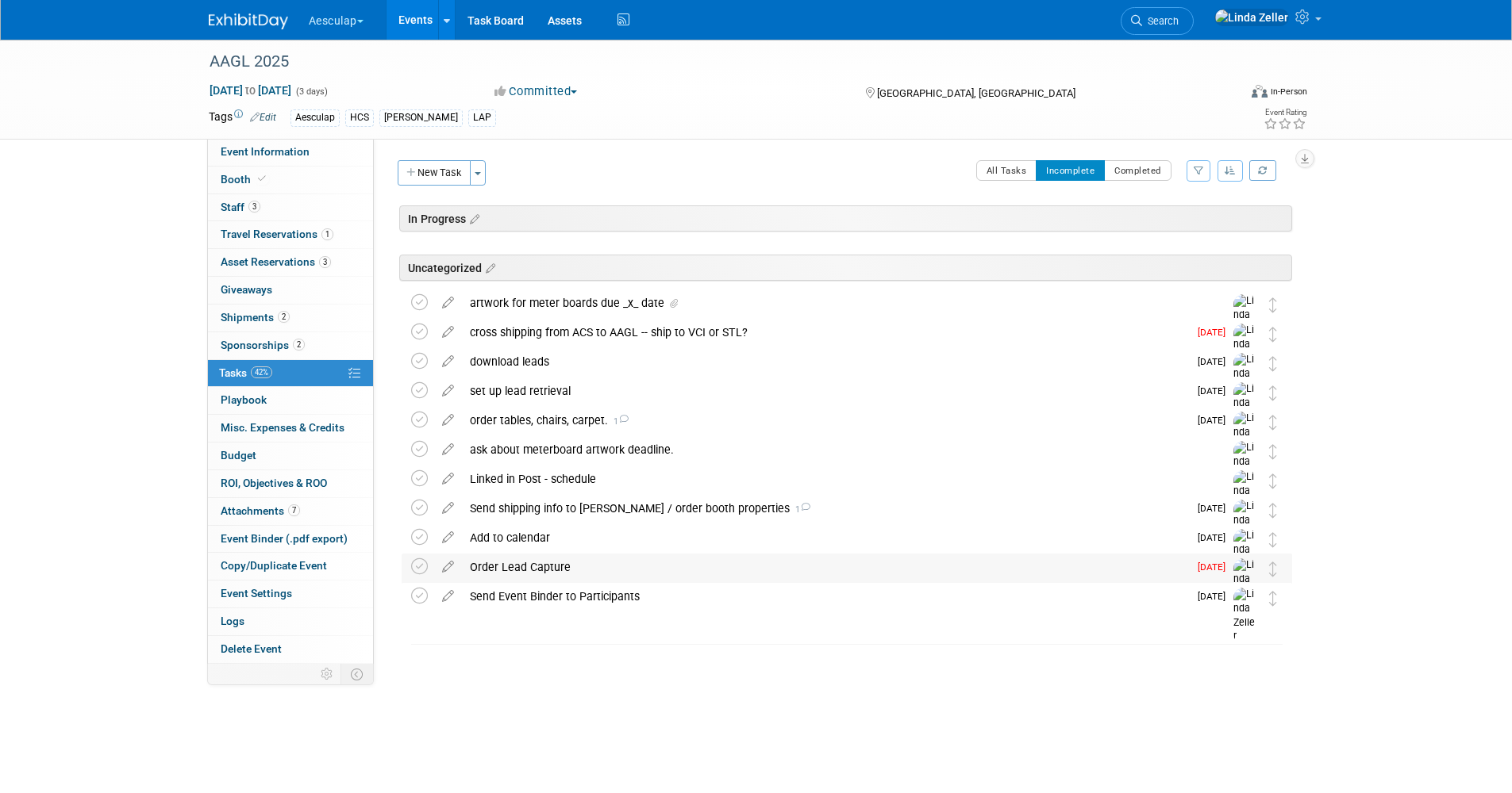
click at [481, 567] on div "Order Lead Capture" at bounding box center [825, 567] width 726 height 27
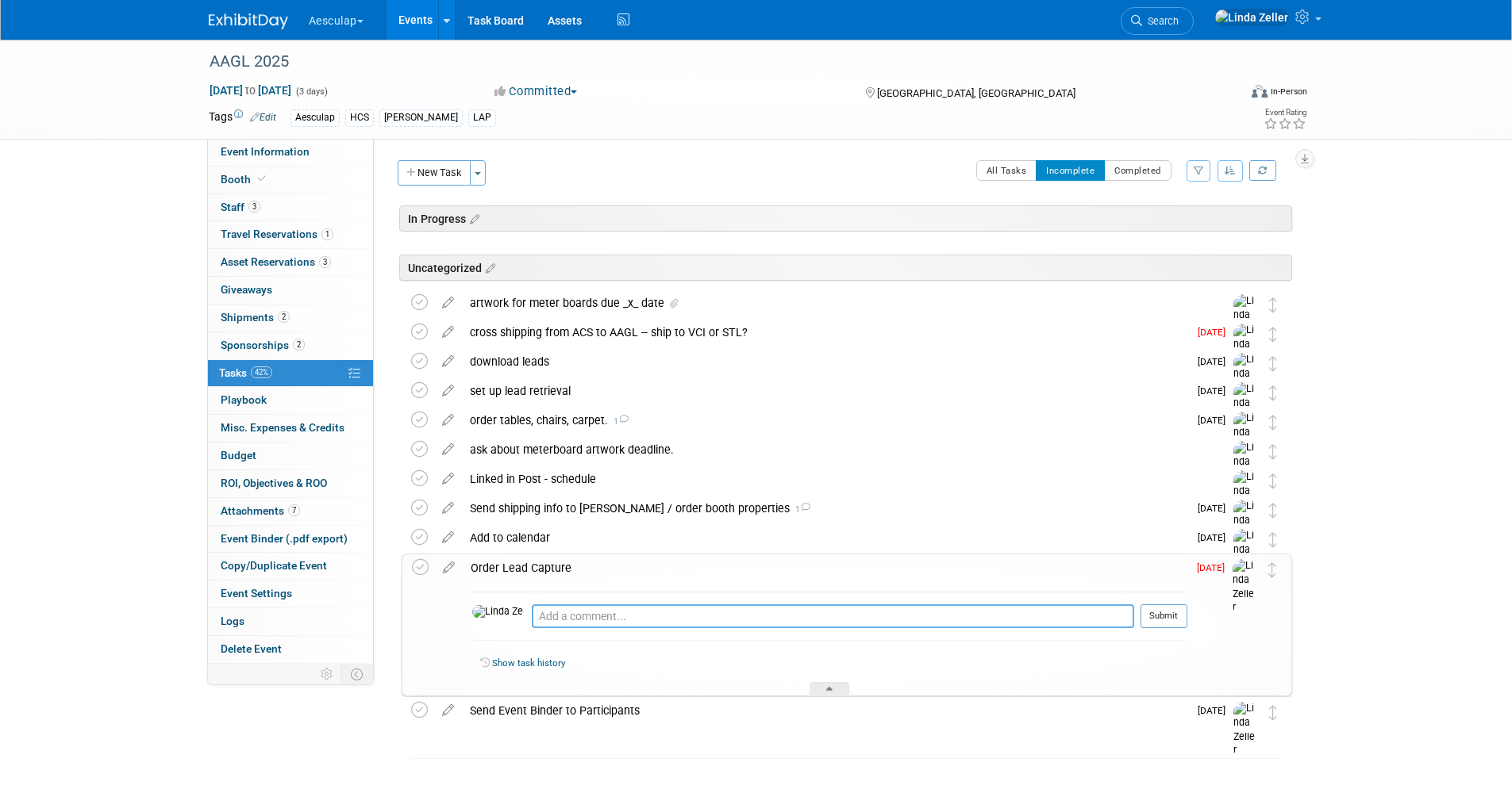
click at [531, 612] on textarea at bounding box center [833, 616] width 602 height 24
type textarea "8/12 - ordered 2 licenses"
click at [1179, 622] on button "Submit" at bounding box center [1163, 616] width 47 height 24
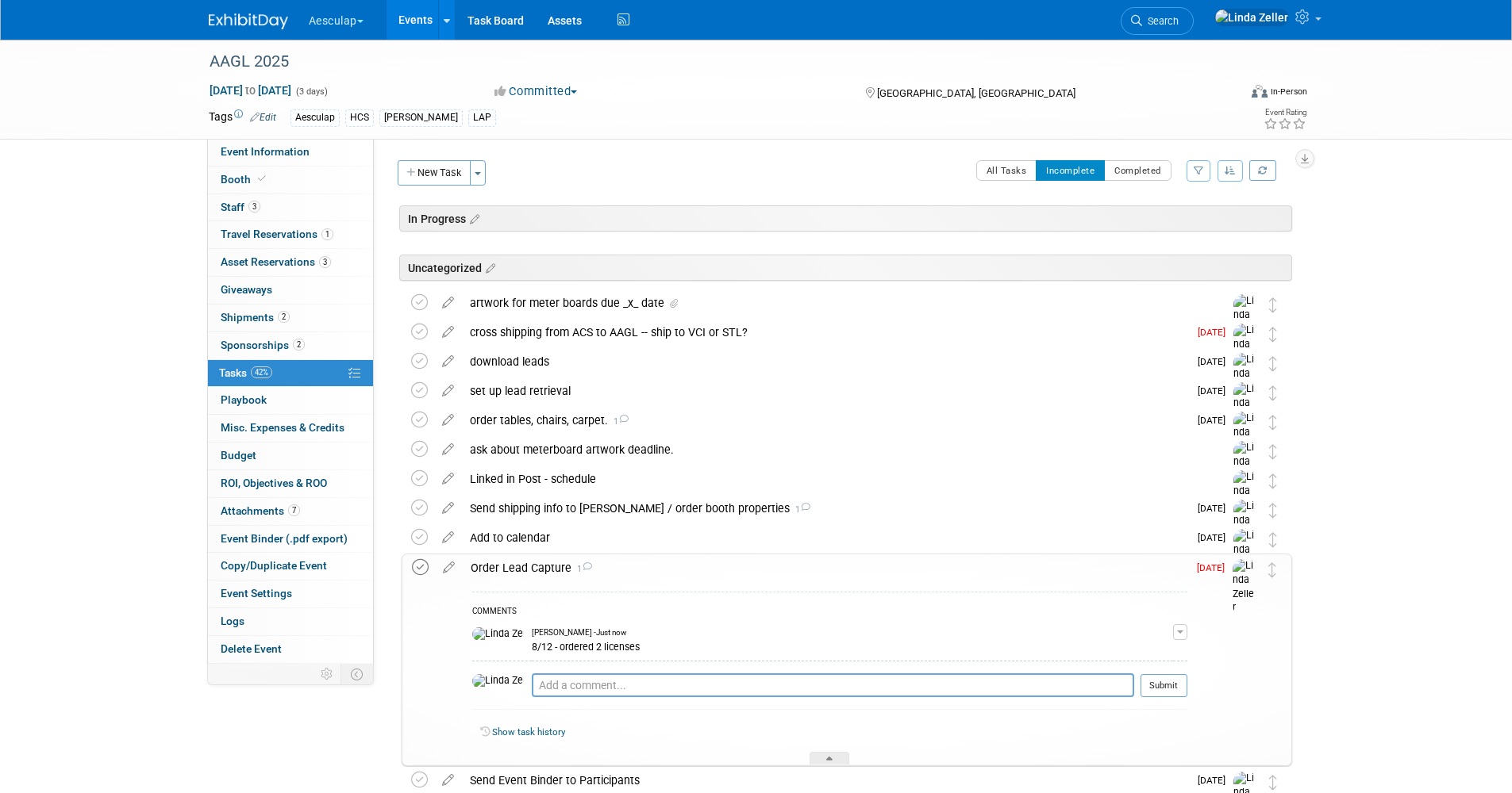
click at [422, 567] on icon at bounding box center [420, 568] width 17 height 17
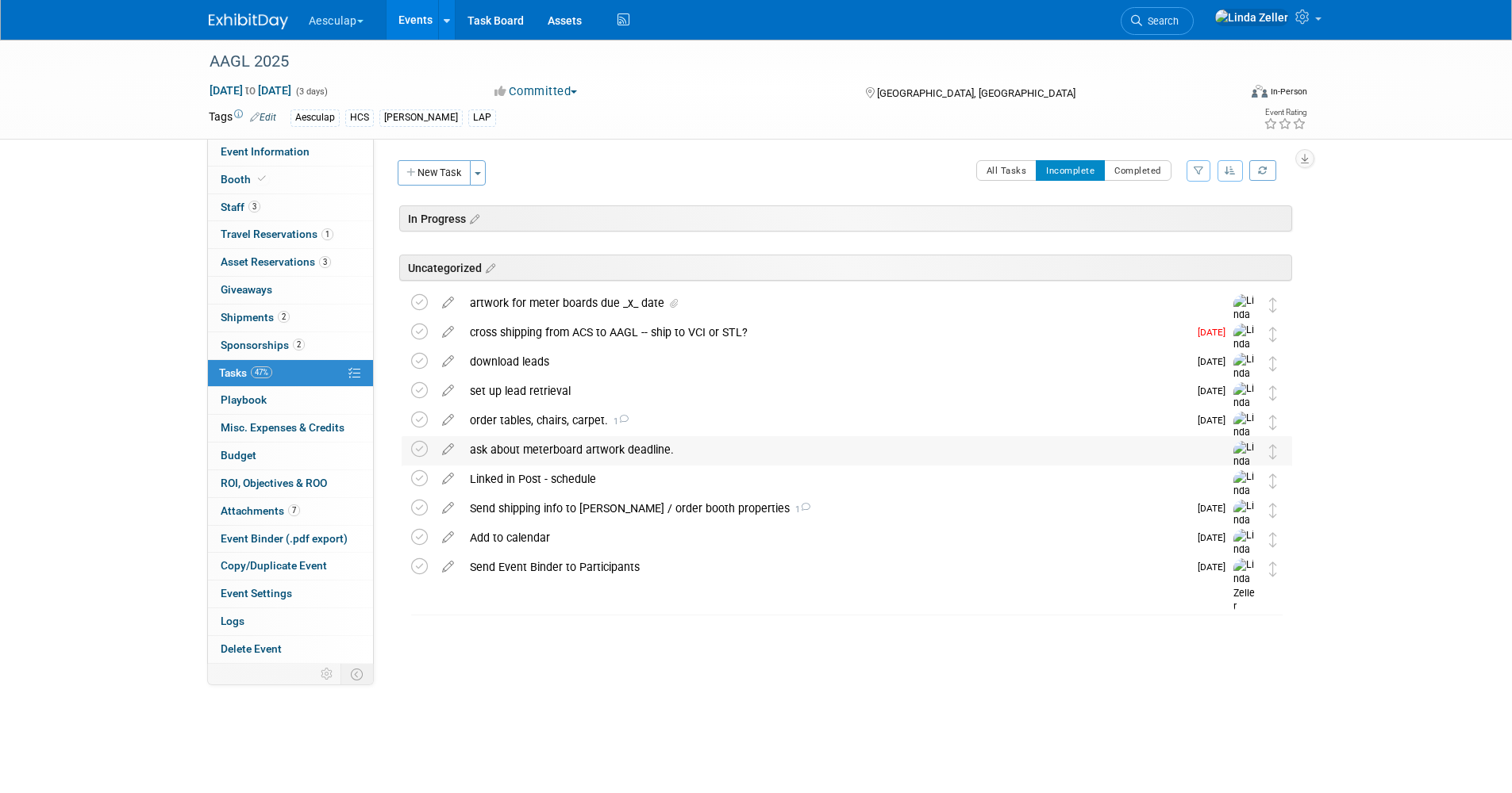
click at [508, 445] on div "ask about meterboard artwork deadline." at bounding box center [832, 450] width 740 height 27
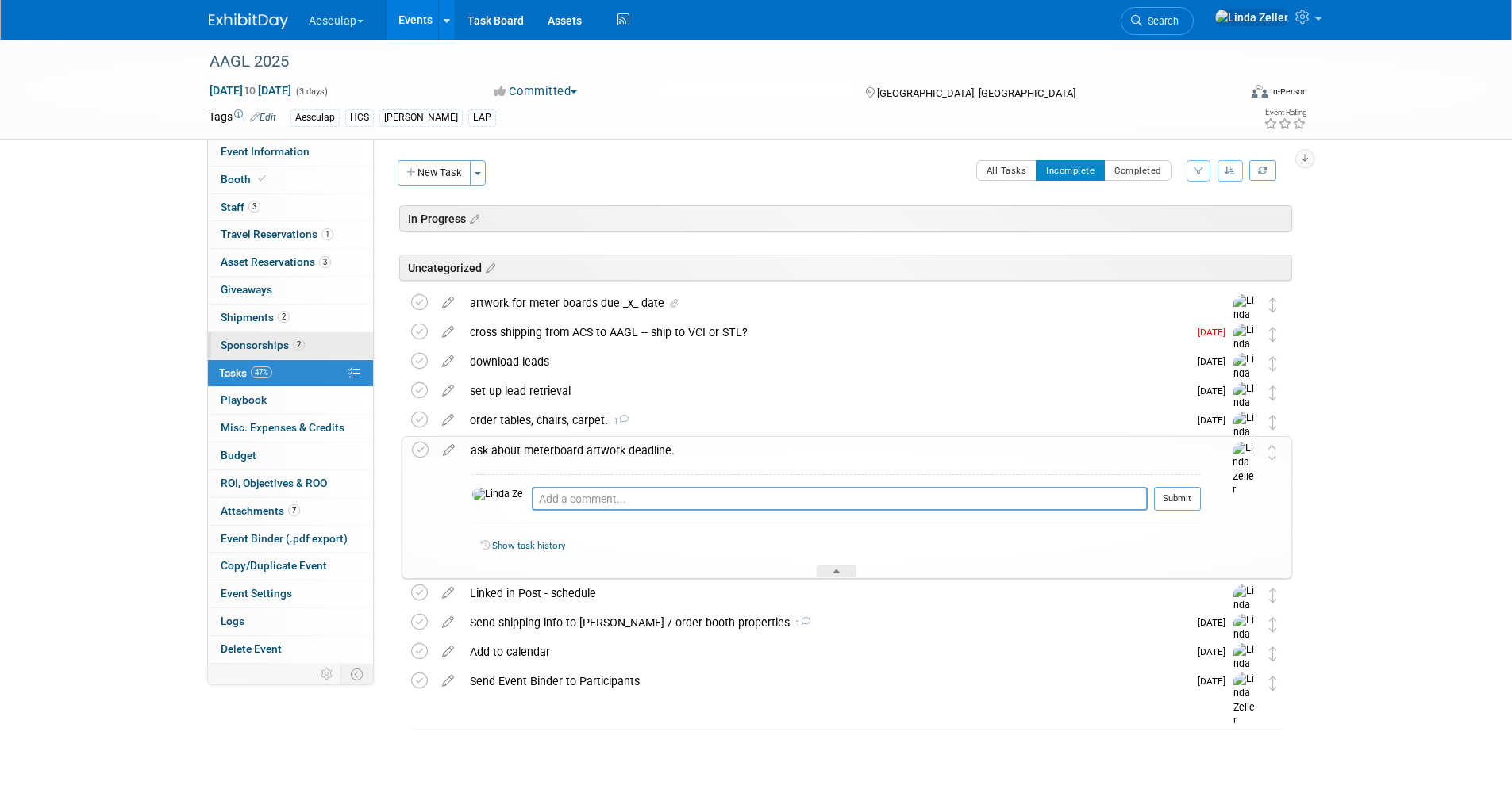
click at [245, 346] on span "Sponsorships 2" at bounding box center [262, 344] width 84 height 13
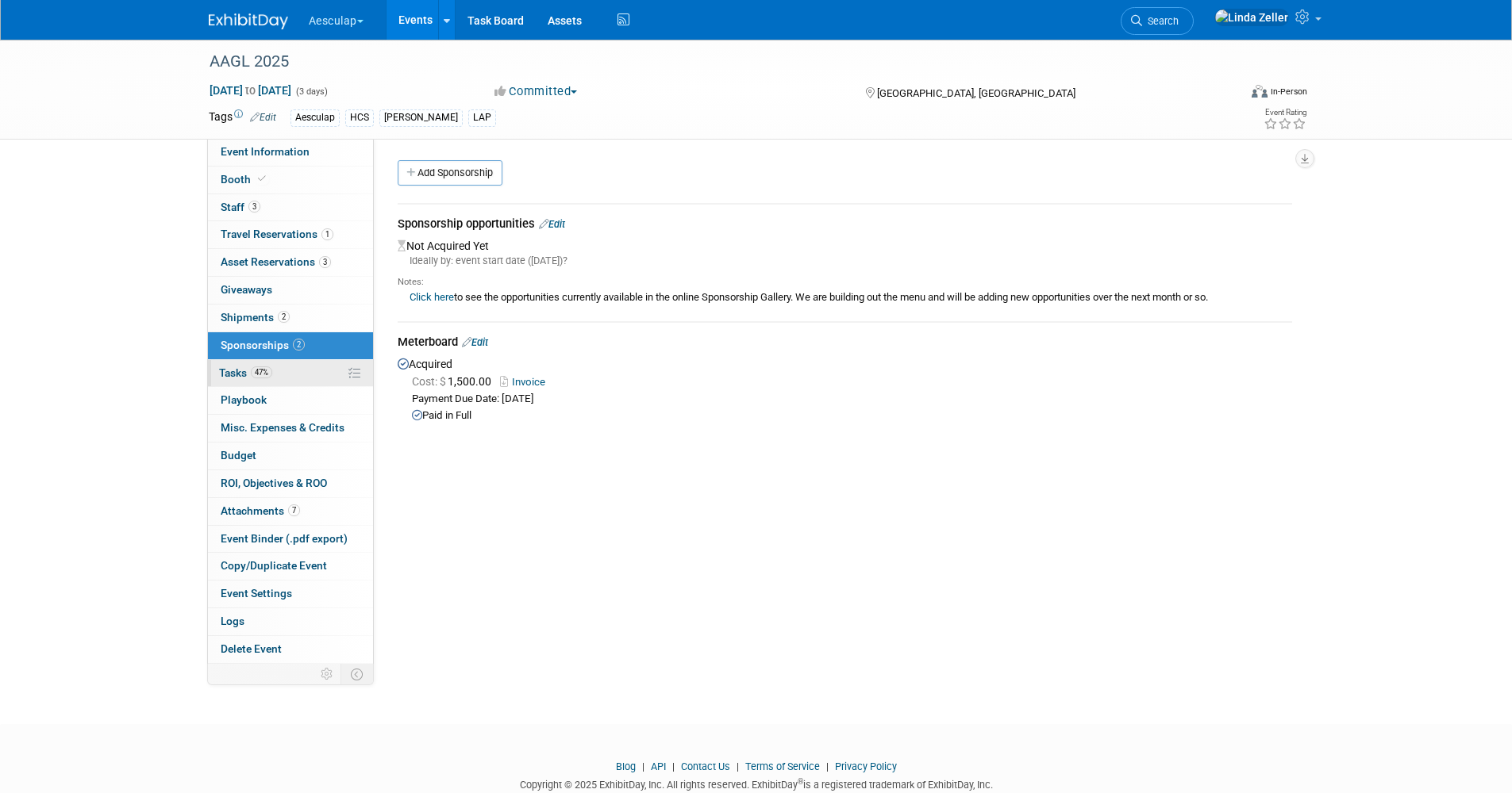
click at [239, 374] on span "Tasks 47%" at bounding box center [246, 372] width 54 height 13
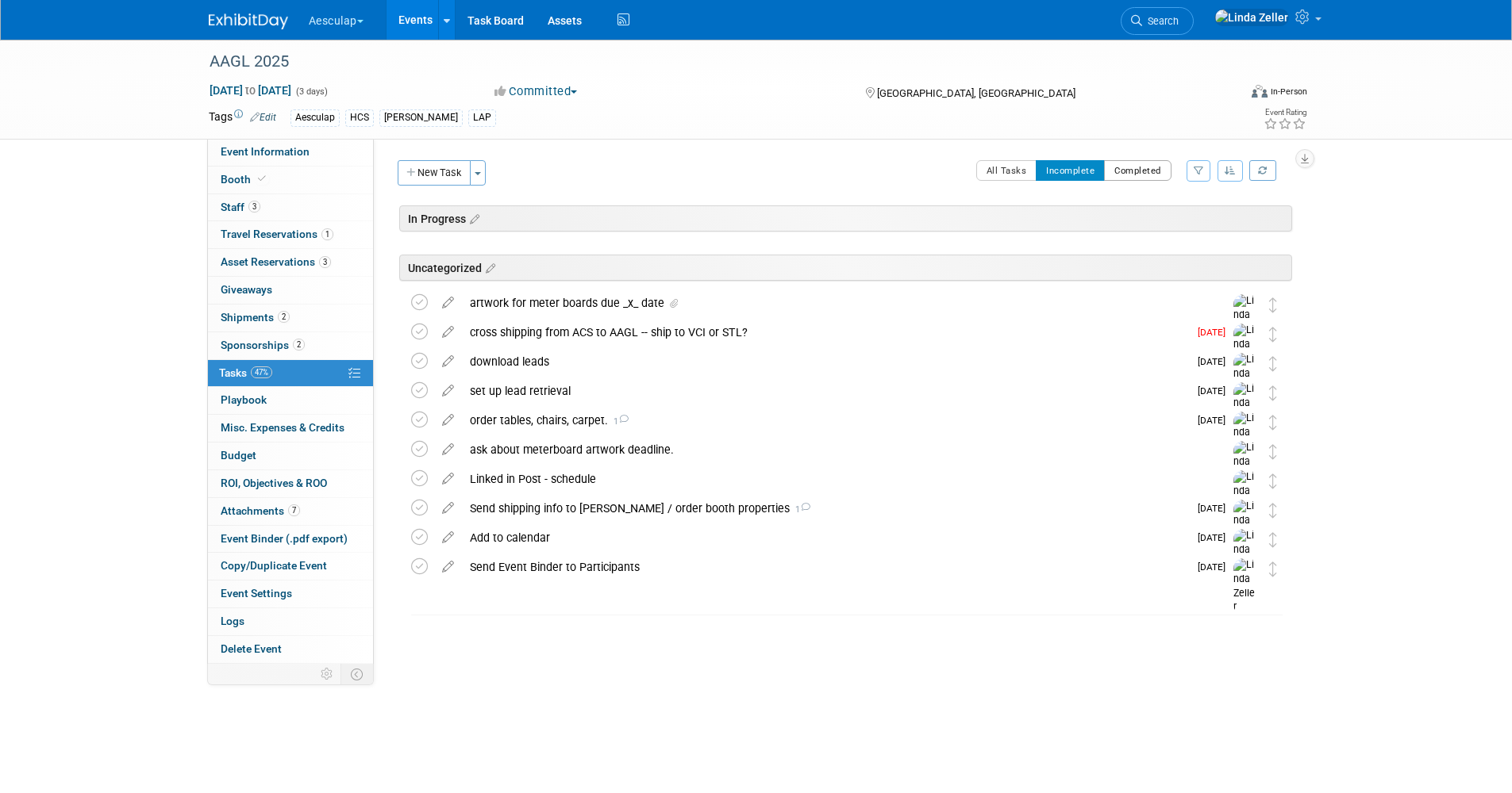
click at [1114, 166] on button "Completed" at bounding box center [1137, 171] width 67 height 20
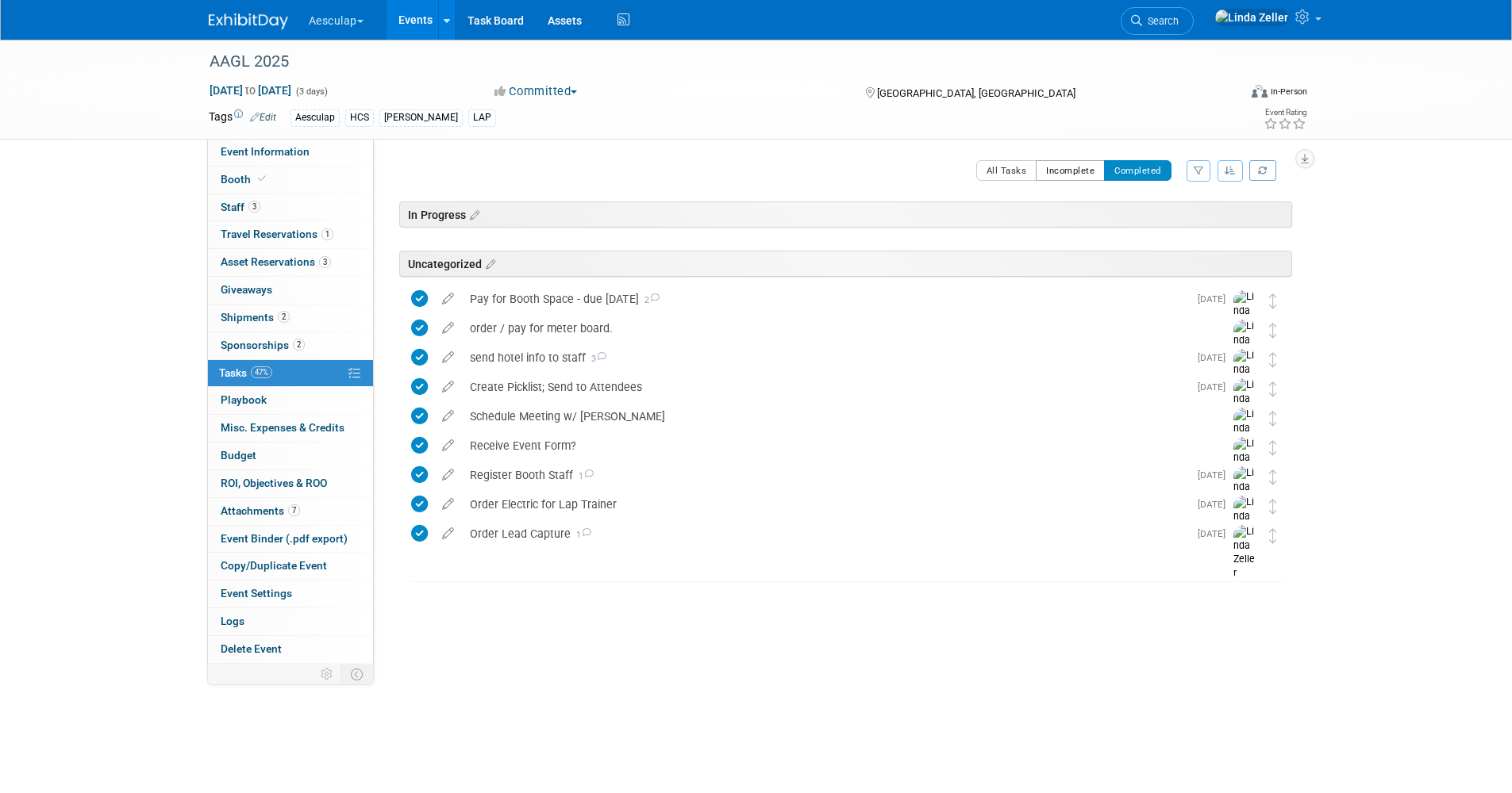
click at [1075, 171] on button "Incomplete" at bounding box center [1070, 171] width 69 height 20
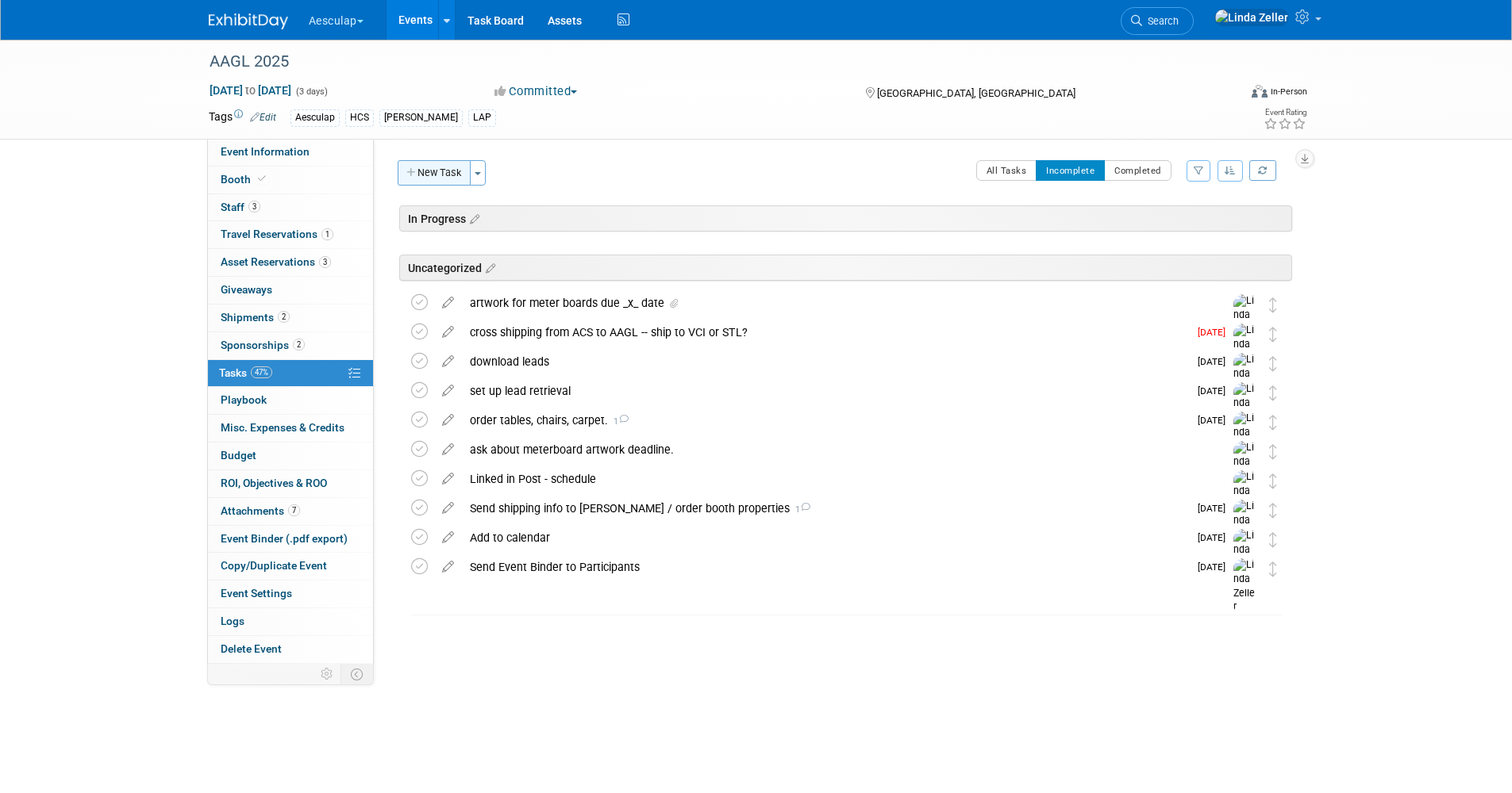
click at [450, 173] on button "New Task" at bounding box center [435, 173] width 73 height 25
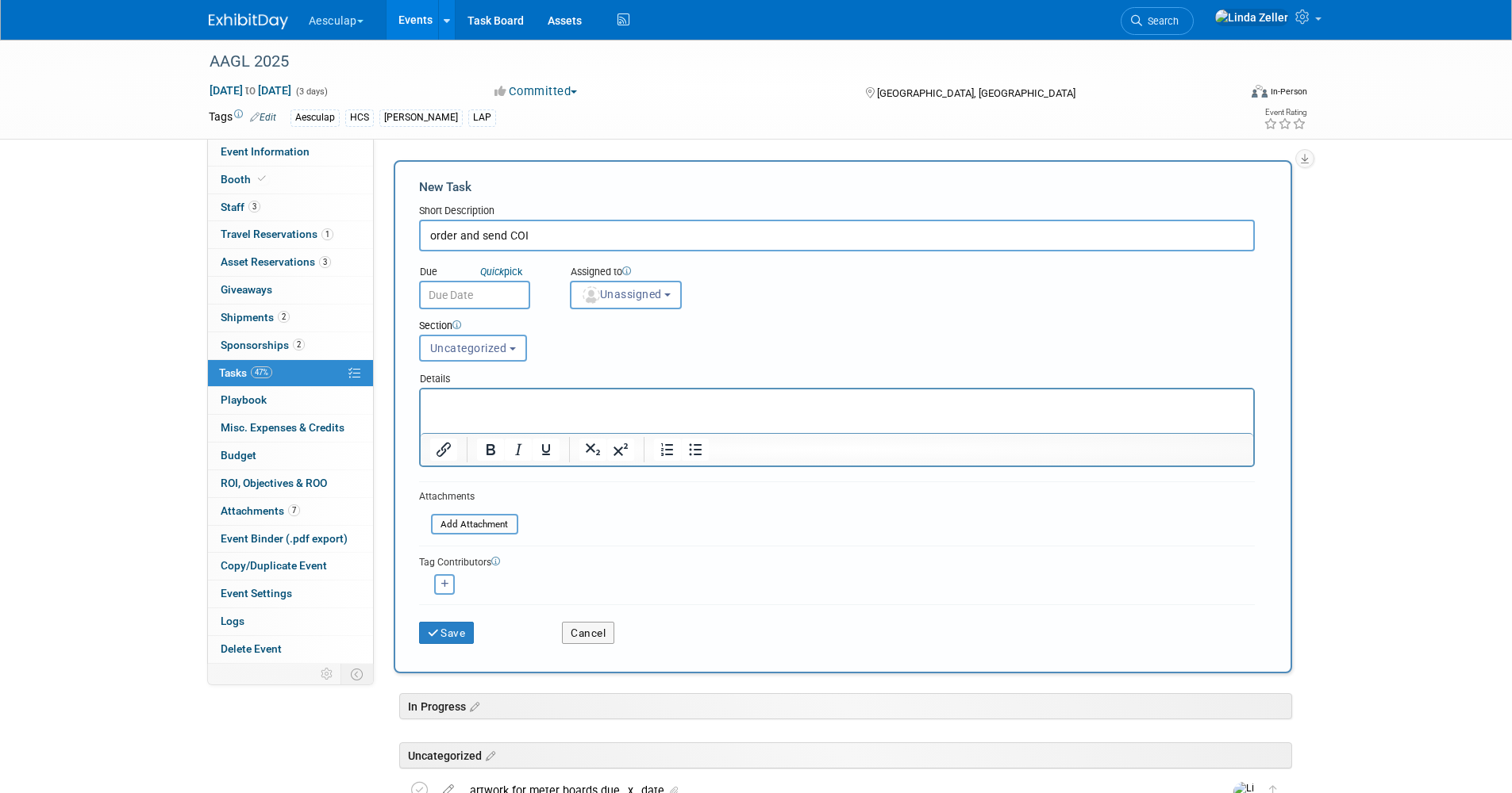
type input "order and send COI"
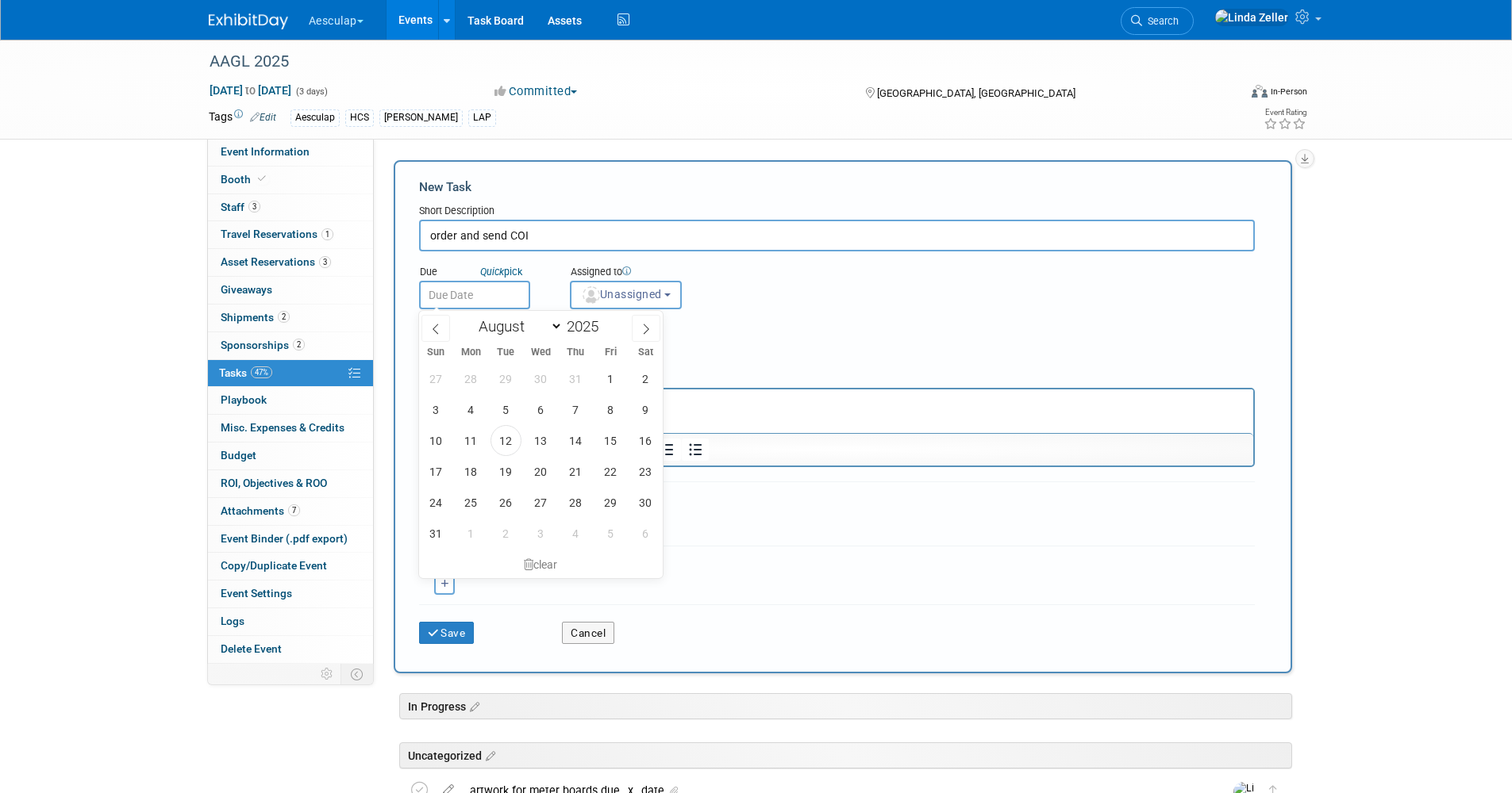
click at [475, 297] on input "text" at bounding box center [475, 295] width 111 height 29
click at [510, 443] on span "12" at bounding box center [506, 440] width 31 height 31
type input "[DATE]"
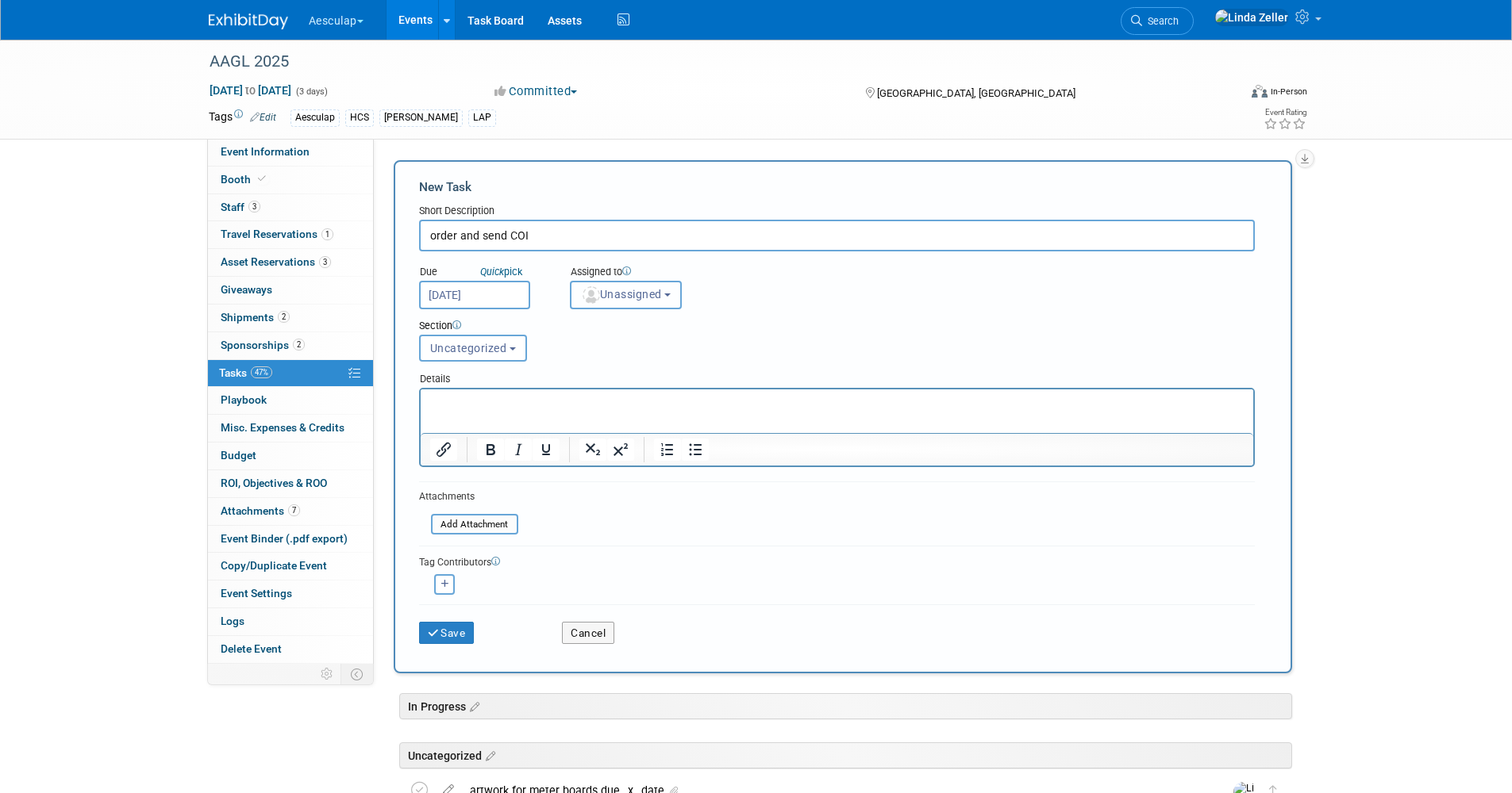
click at [621, 294] on span "Unassigned" at bounding box center [621, 294] width 81 height 13
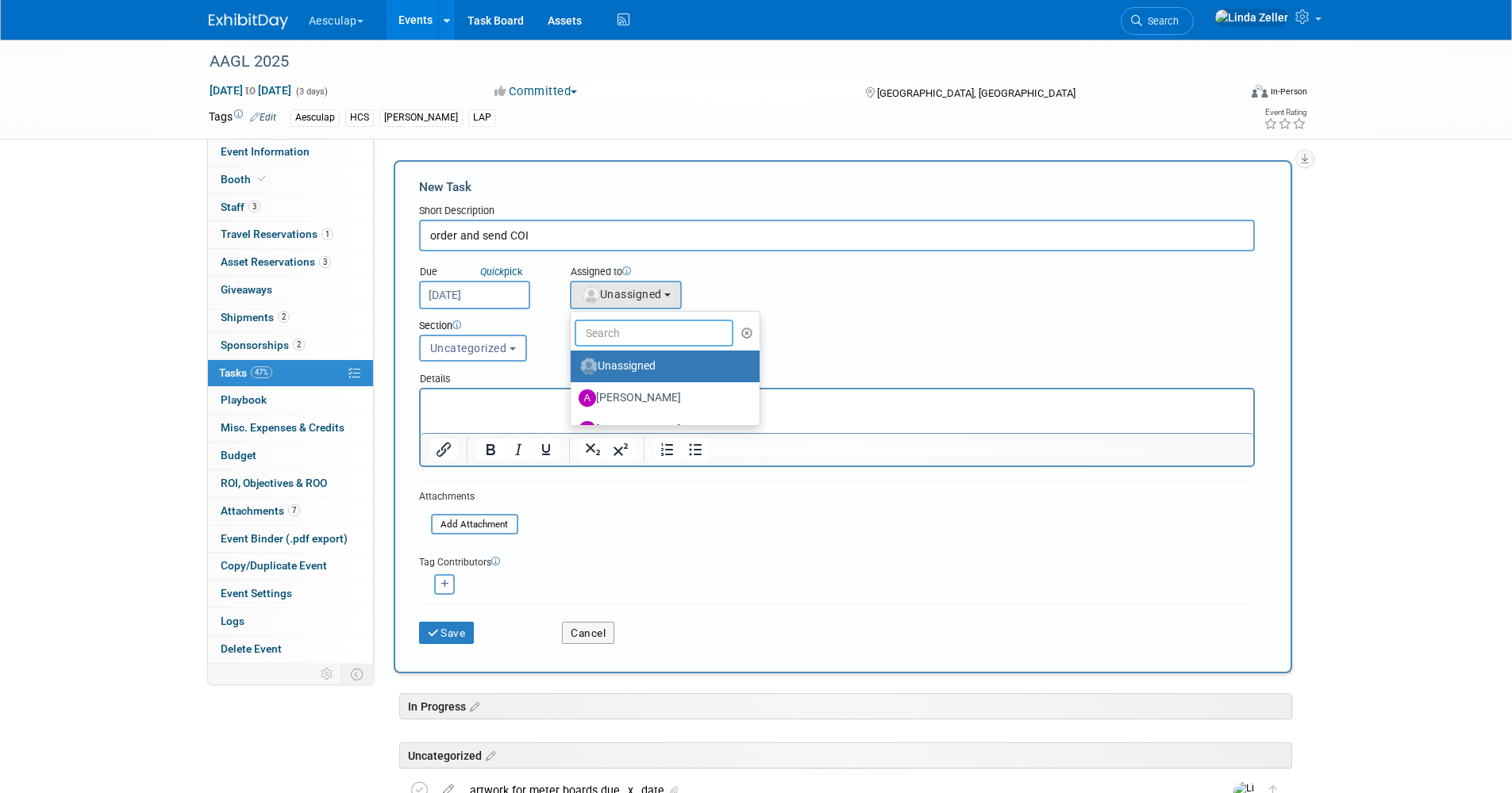
click at [617, 338] on input "text" at bounding box center [654, 333] width 159 height 27
type input "lin"
click at [625, 363] on label "[PERSON_NAME] (me)" at bounding box center [661, 366] width 166 height 25
click at [573, 363] on input "[PERSON_NAME] (me)" at bounding box center [568, 365] width 10 height 10
select select "997af25e-71f2-407b-94d0-6444a5b8fc40"
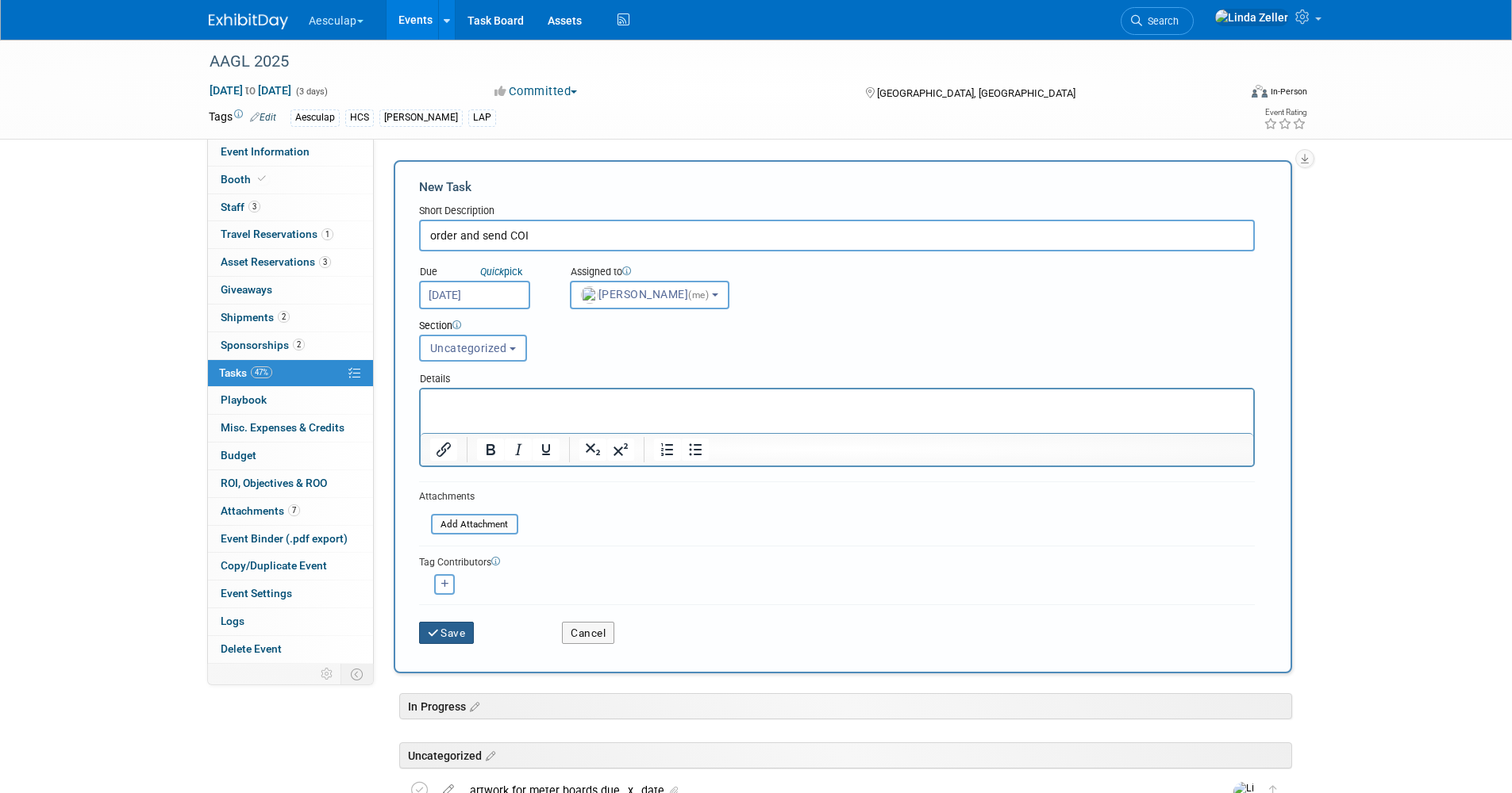
click at [441, 632] on button "Save" at bounding box center [446, 633] width 55 height 22
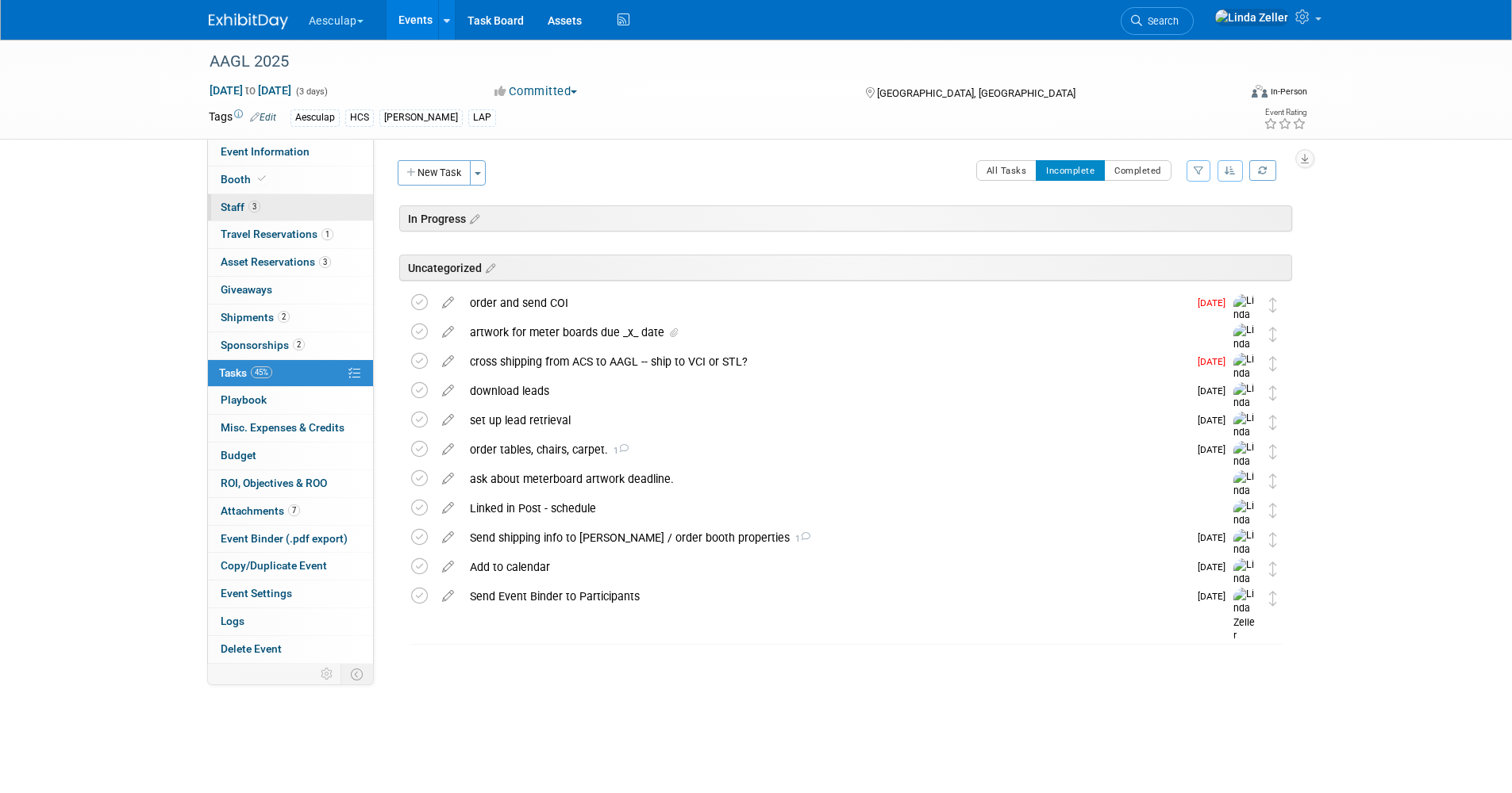
drag, startPoint x: 232, startPoint y: 178, endPoint x: 248, endPoint y: 204, distance: 30.5
click at [232, 178] on span "Booth" at bounding box center [244, 178] width 48 height 13
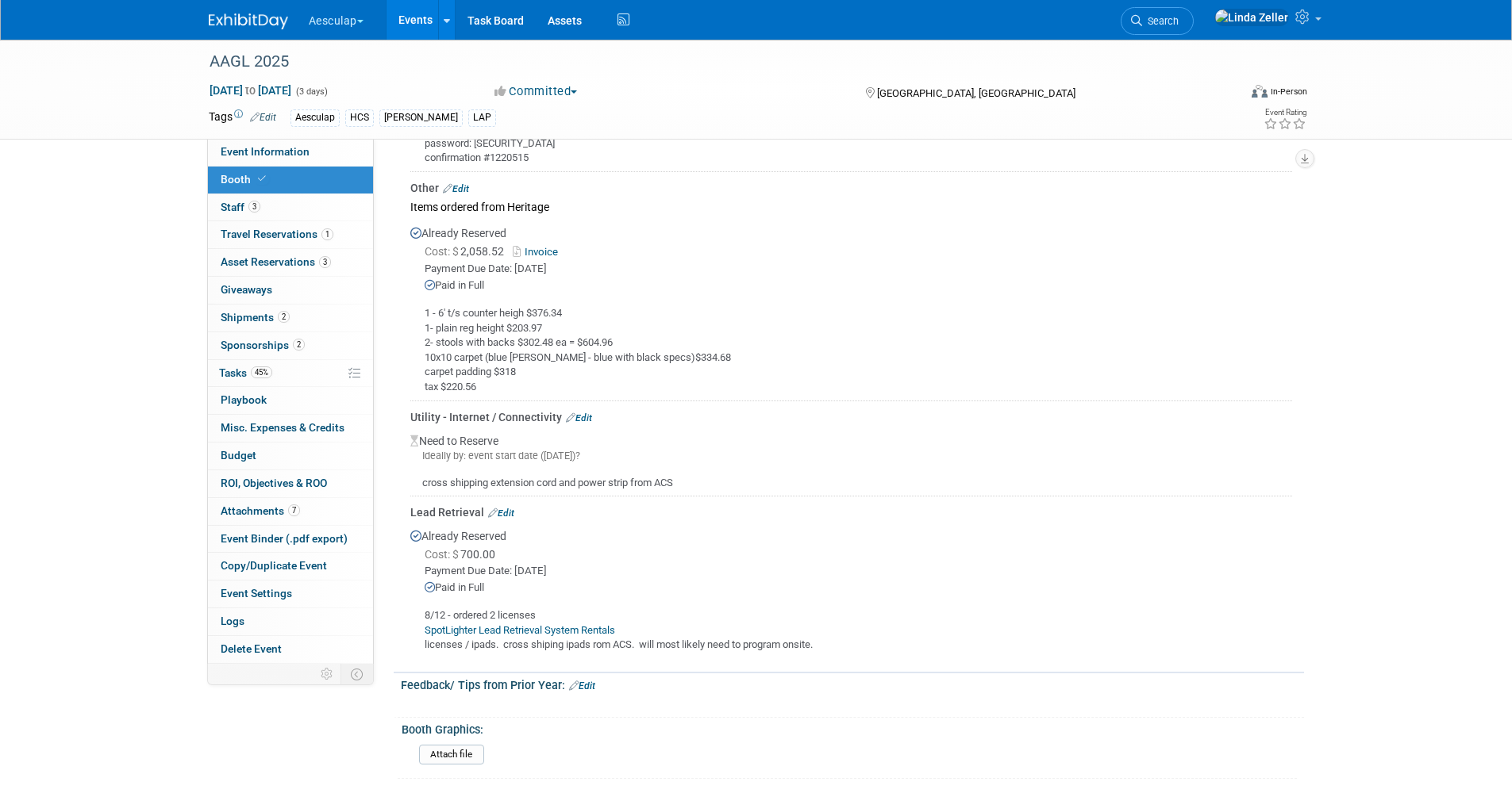
scroll to position [1712, 0]
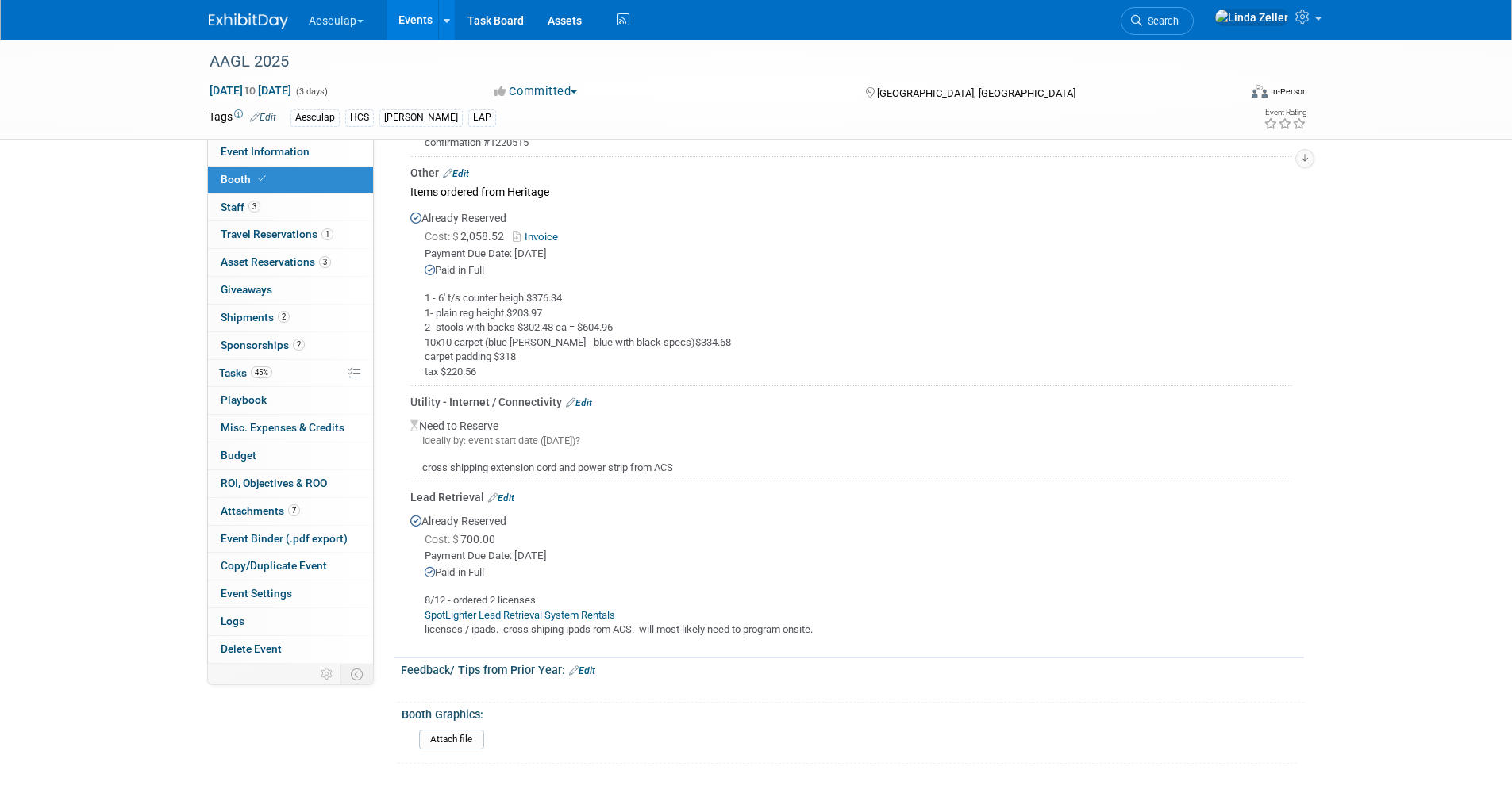
click at [512, 496] on link "Edit" at bounding box center [501, 498] width 26 height 11
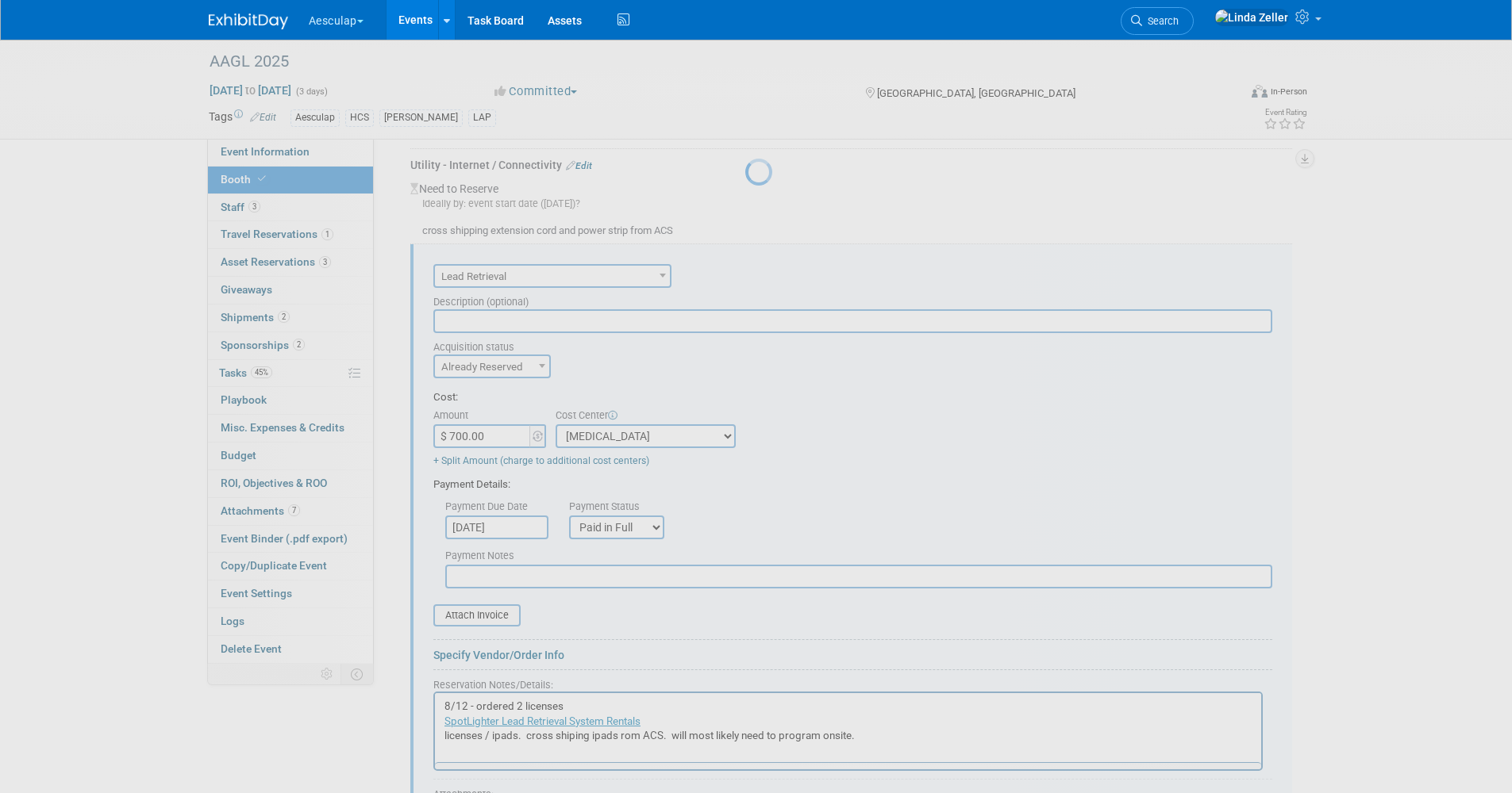
scroll to position [0, 0]
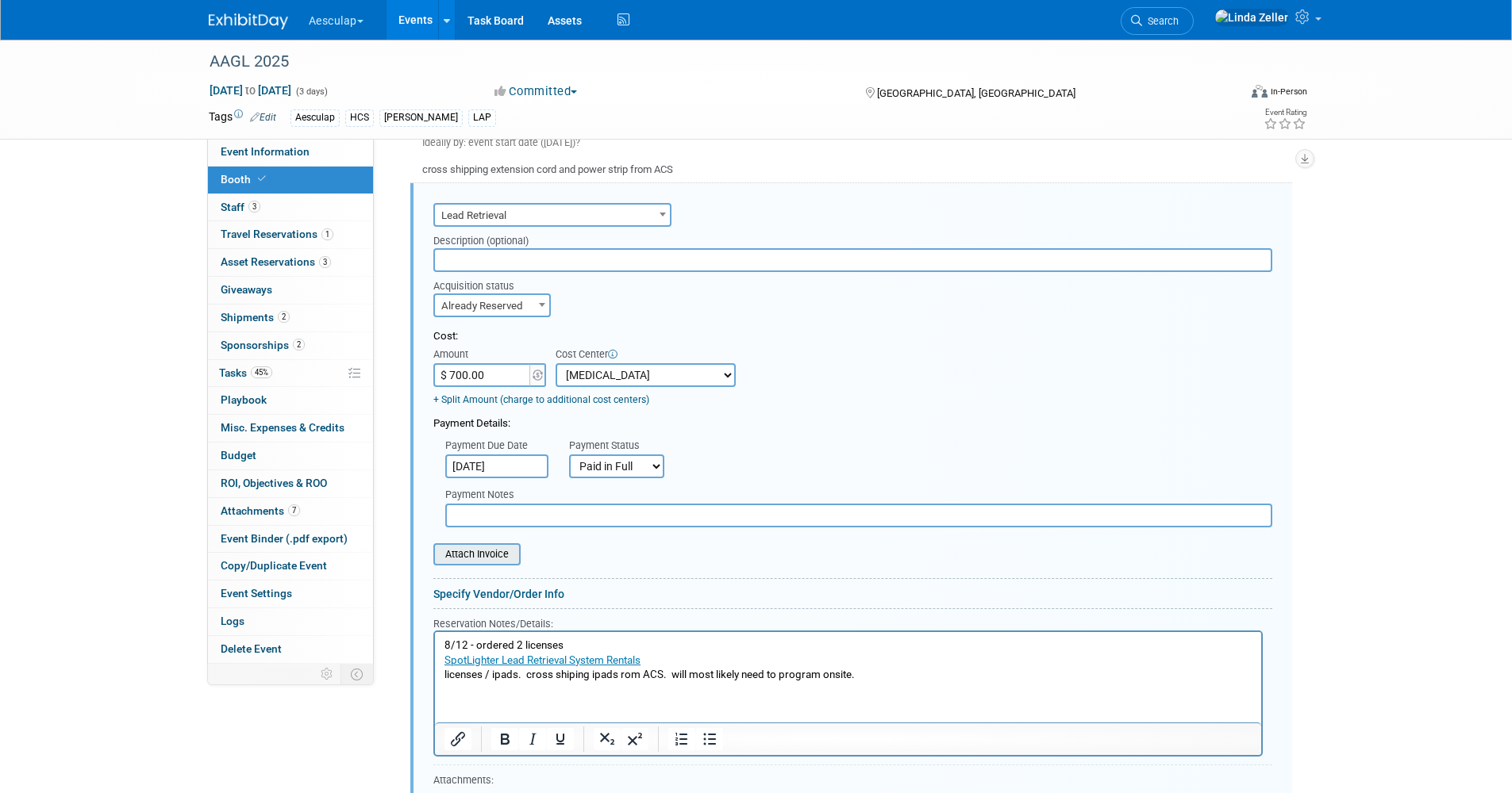
click at [469, 554] on input "file" at bounding box center [424, 554] width 189 height 19
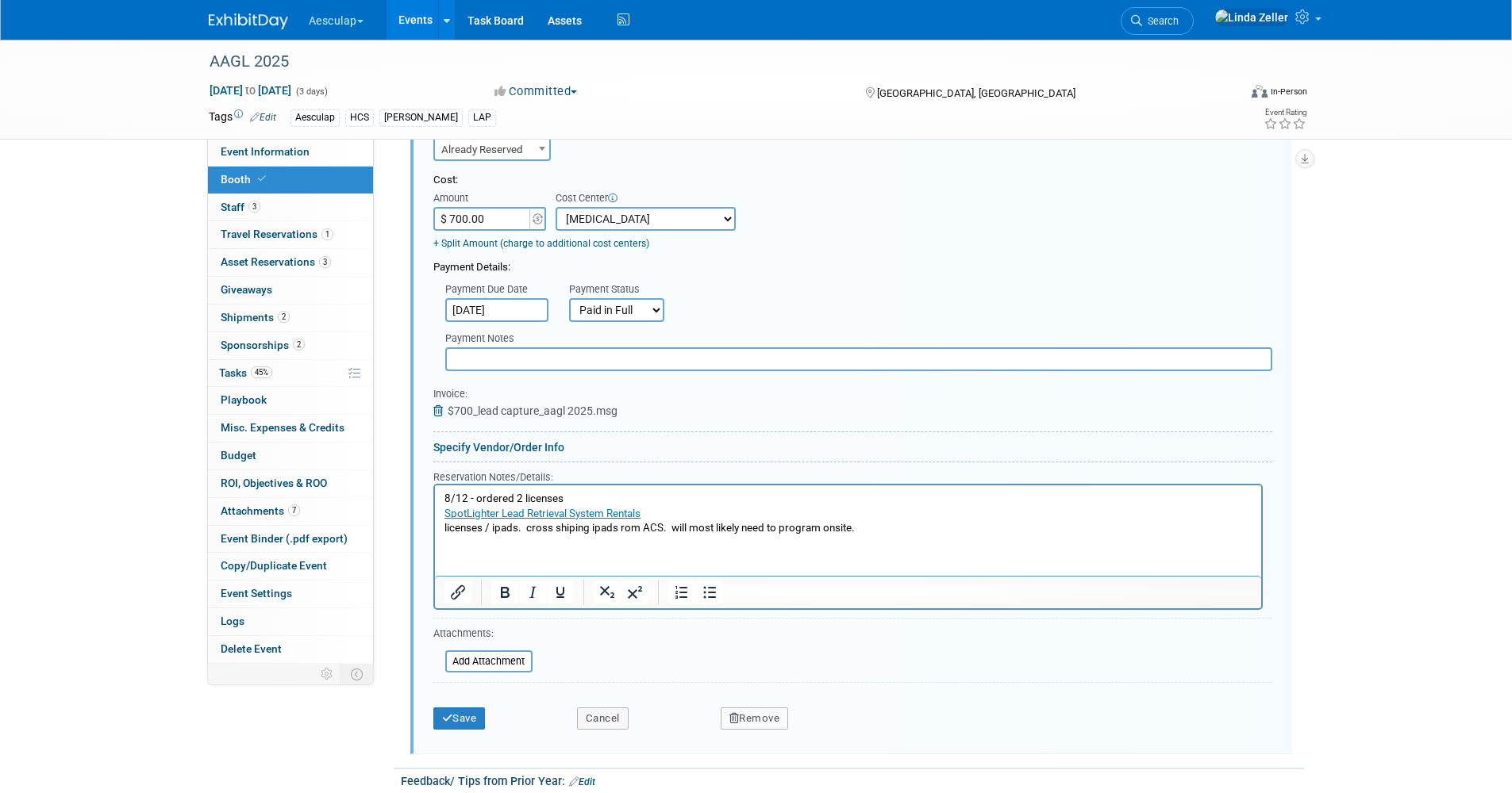
scroll to position [2248, 0]
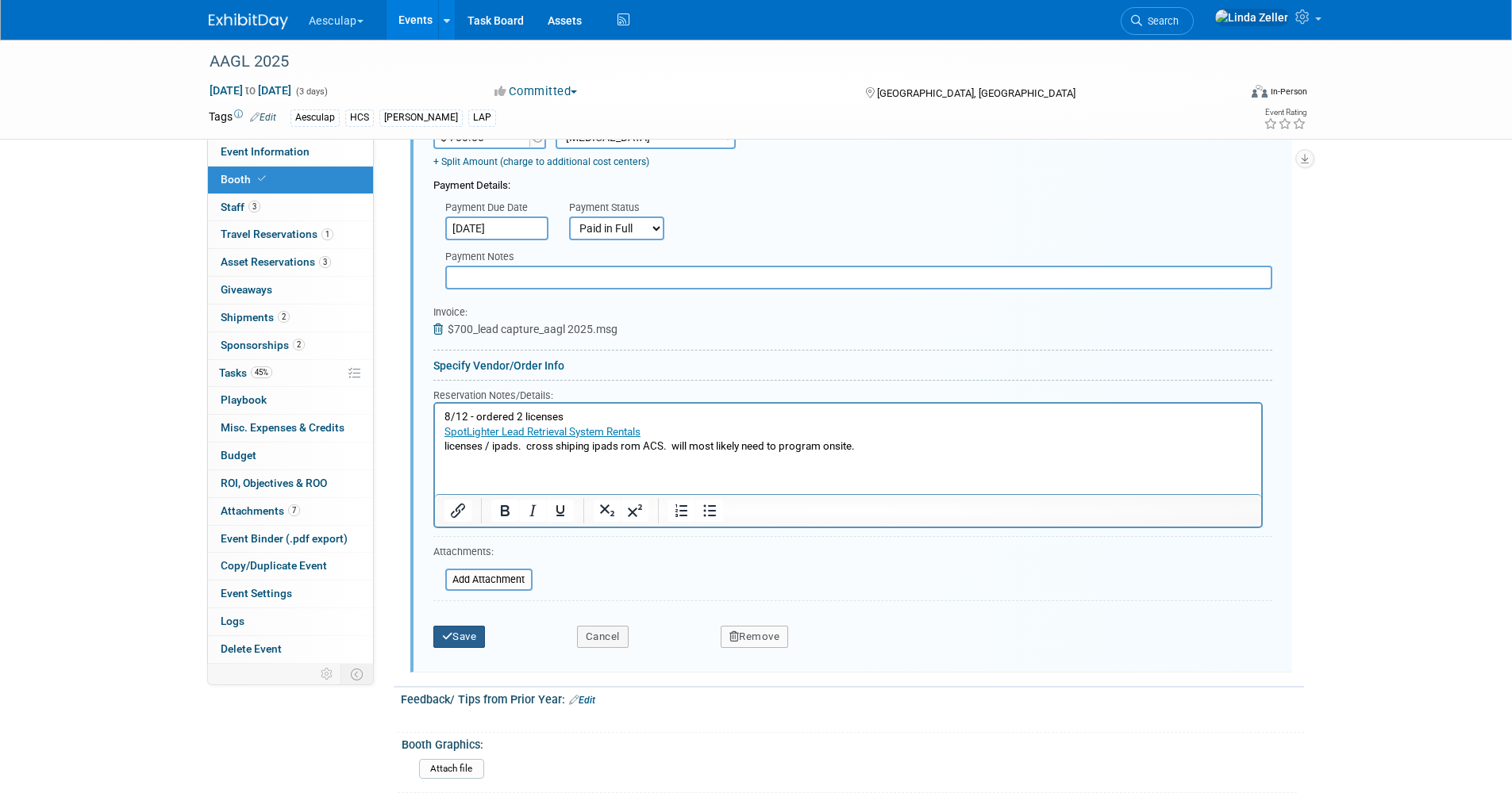
click at [469, 642] on button "Save" at bounding box center [460, 637] width 53 height 22
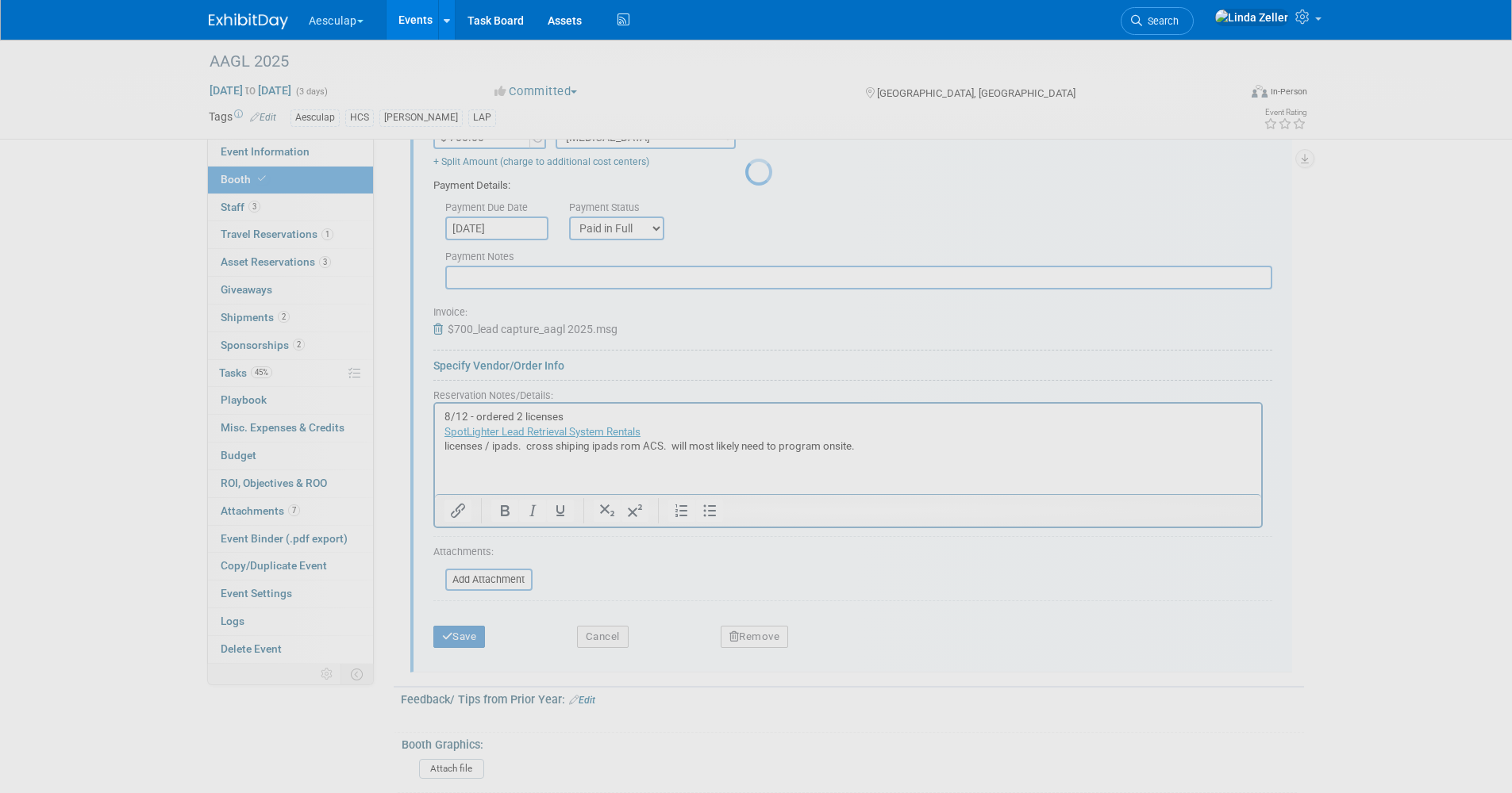
scroll to position [1712, 0]
